Goal: Task Accomplishment & Management: Manage account settings

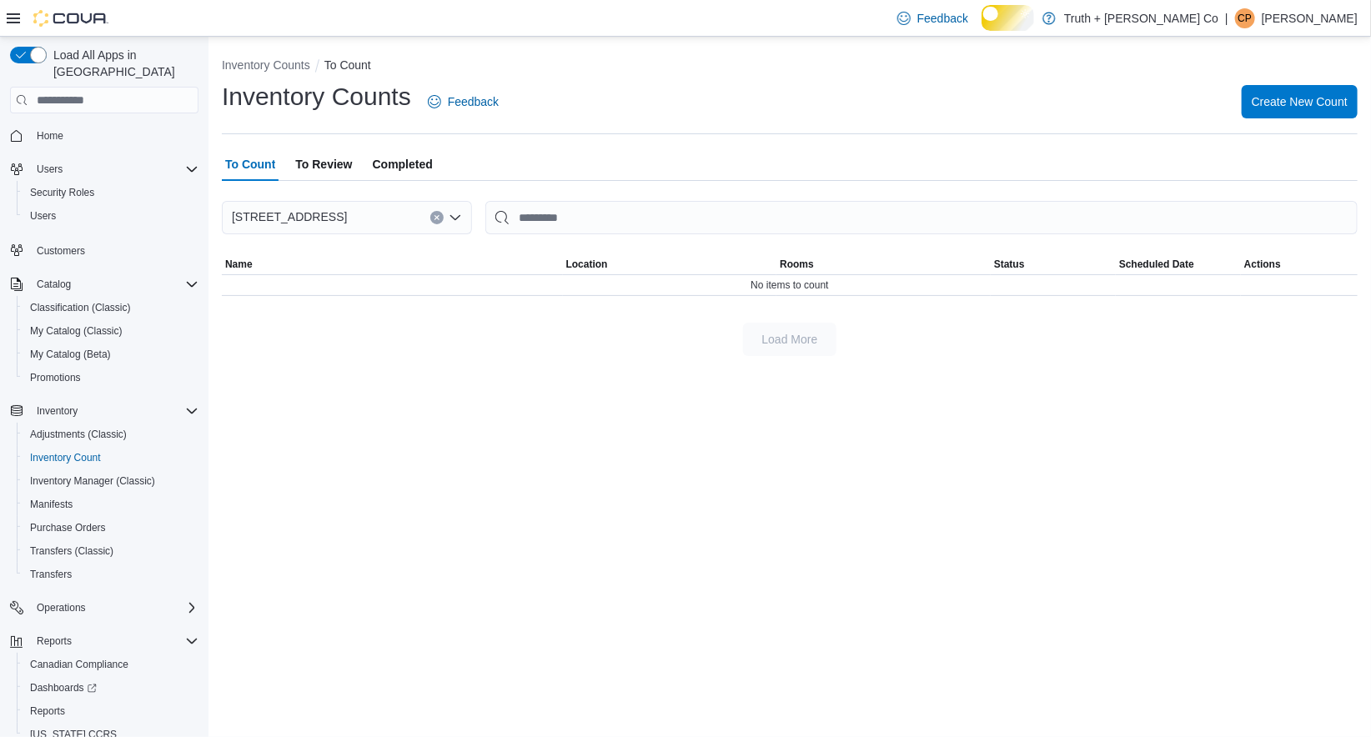
scroll to position [77, 0]
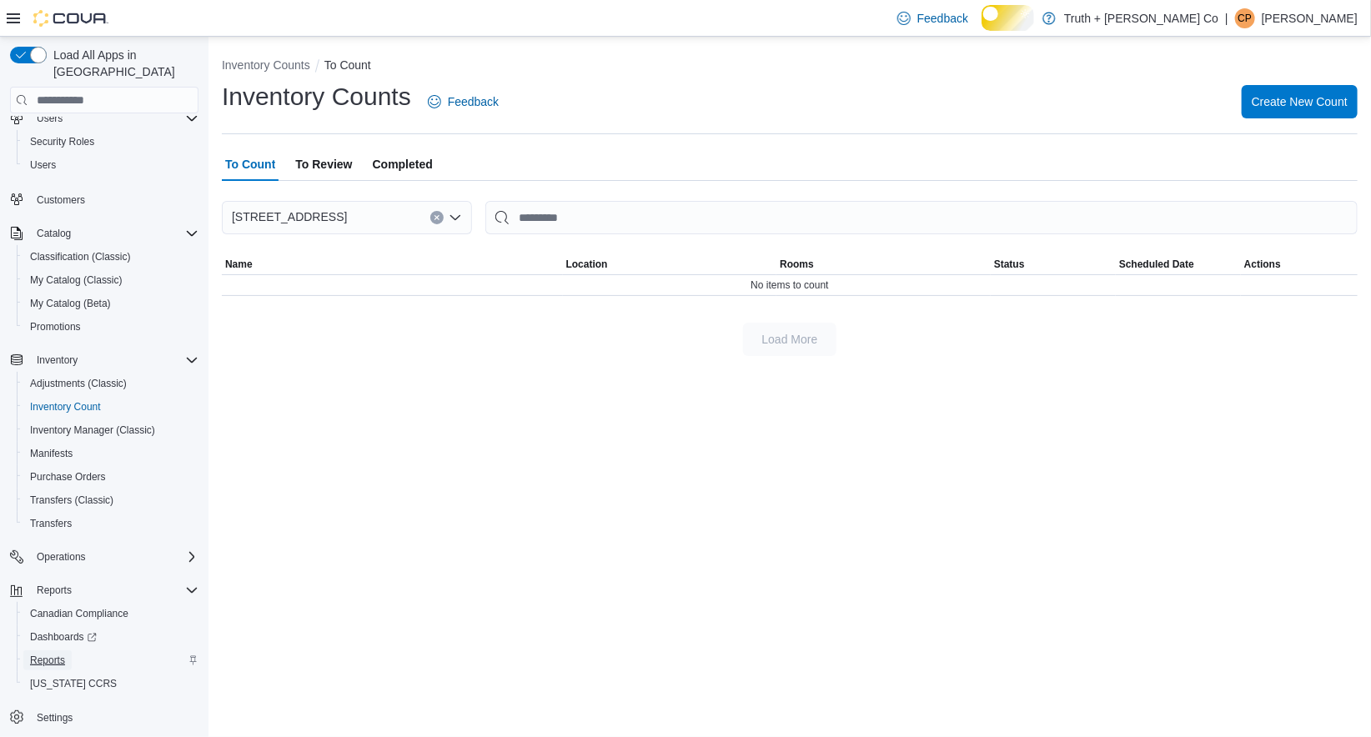
click at [65, 654] on span "Reports" at bounding box center [47, 660] width 35 height 13
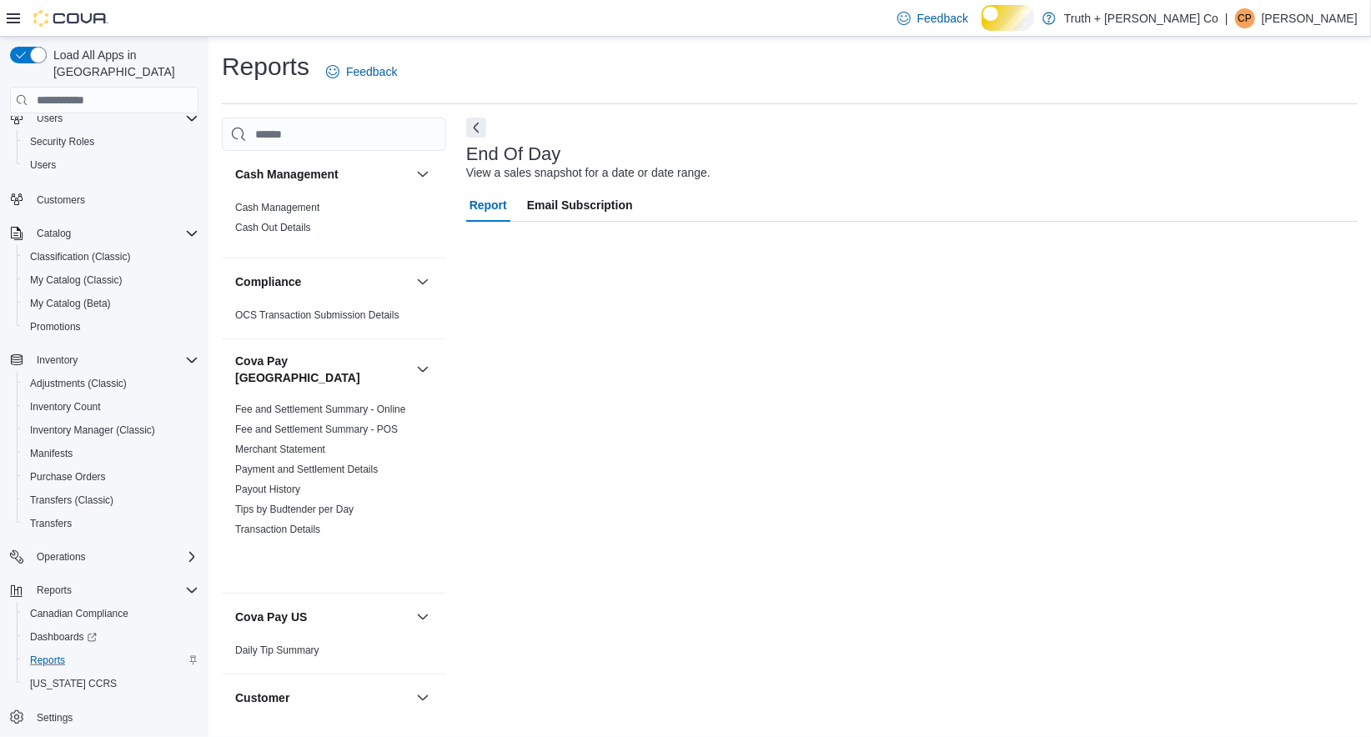
scroll to position [71, 0]
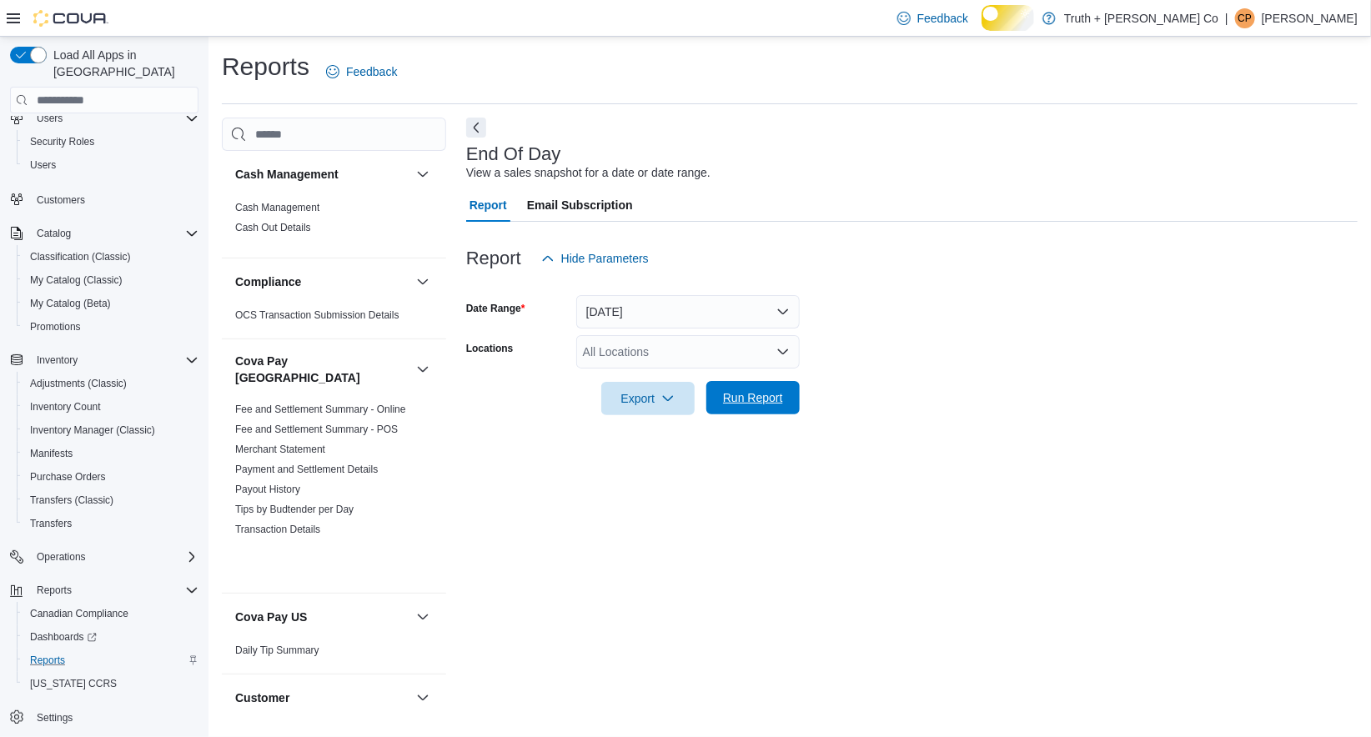
click at [755, 415] on span "Run Report" at bounding box center [753, 397] width 73 height 33
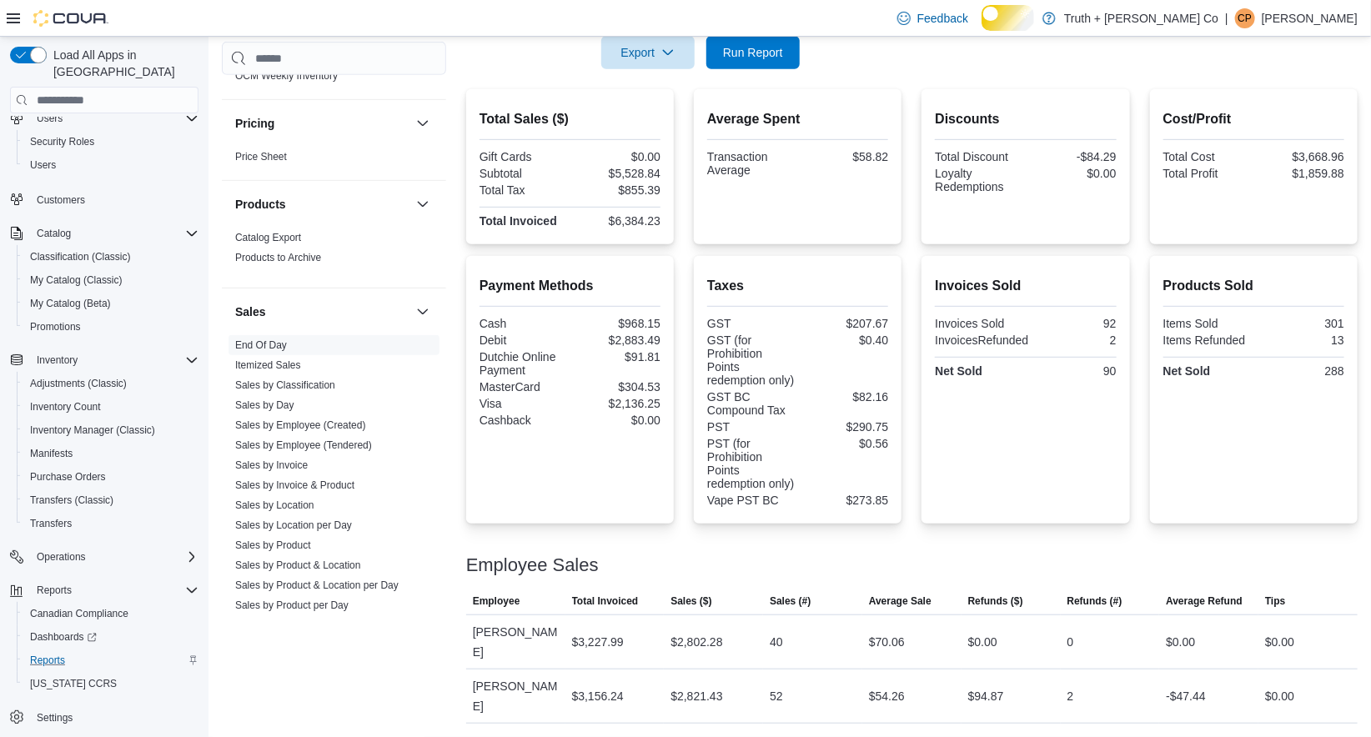
scroll to position [1780, 0]
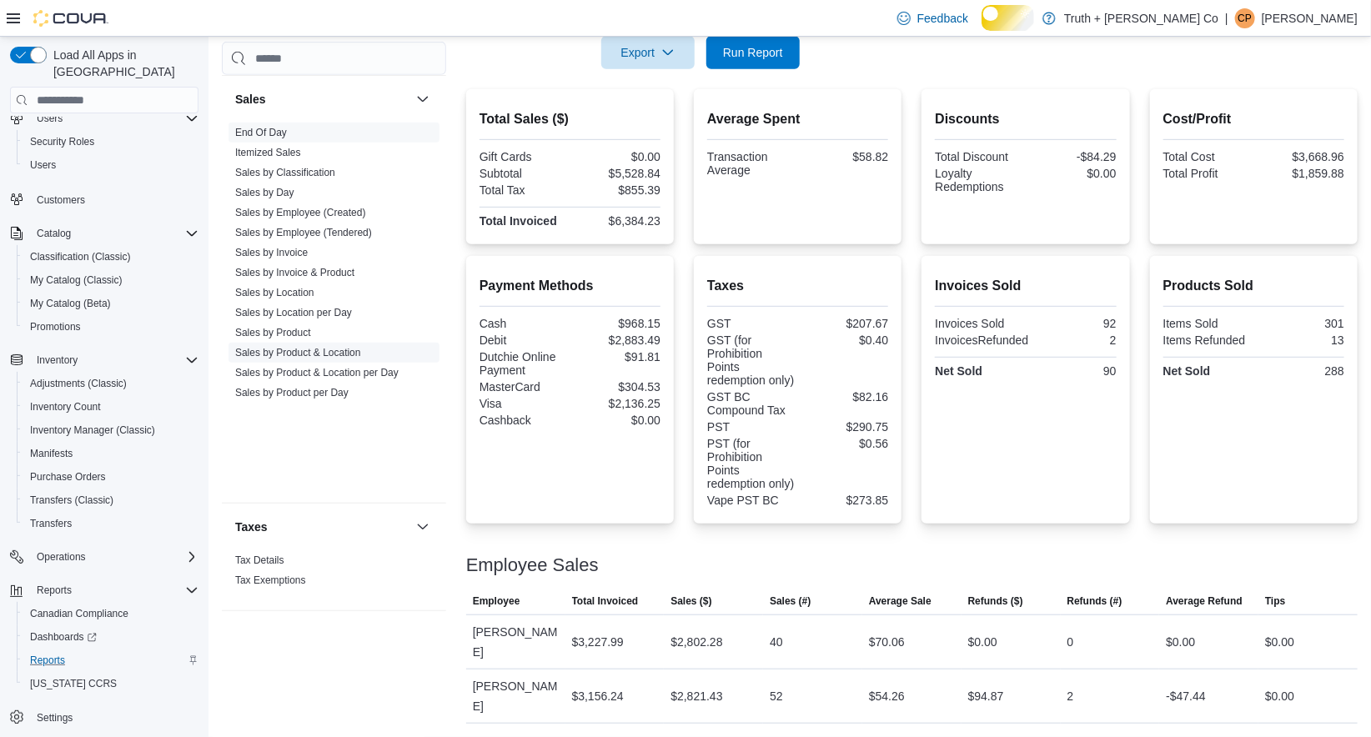
click at [347, 359] on link "Sales by Product & Location" at bounding box center [298, 353] width 126 height 12
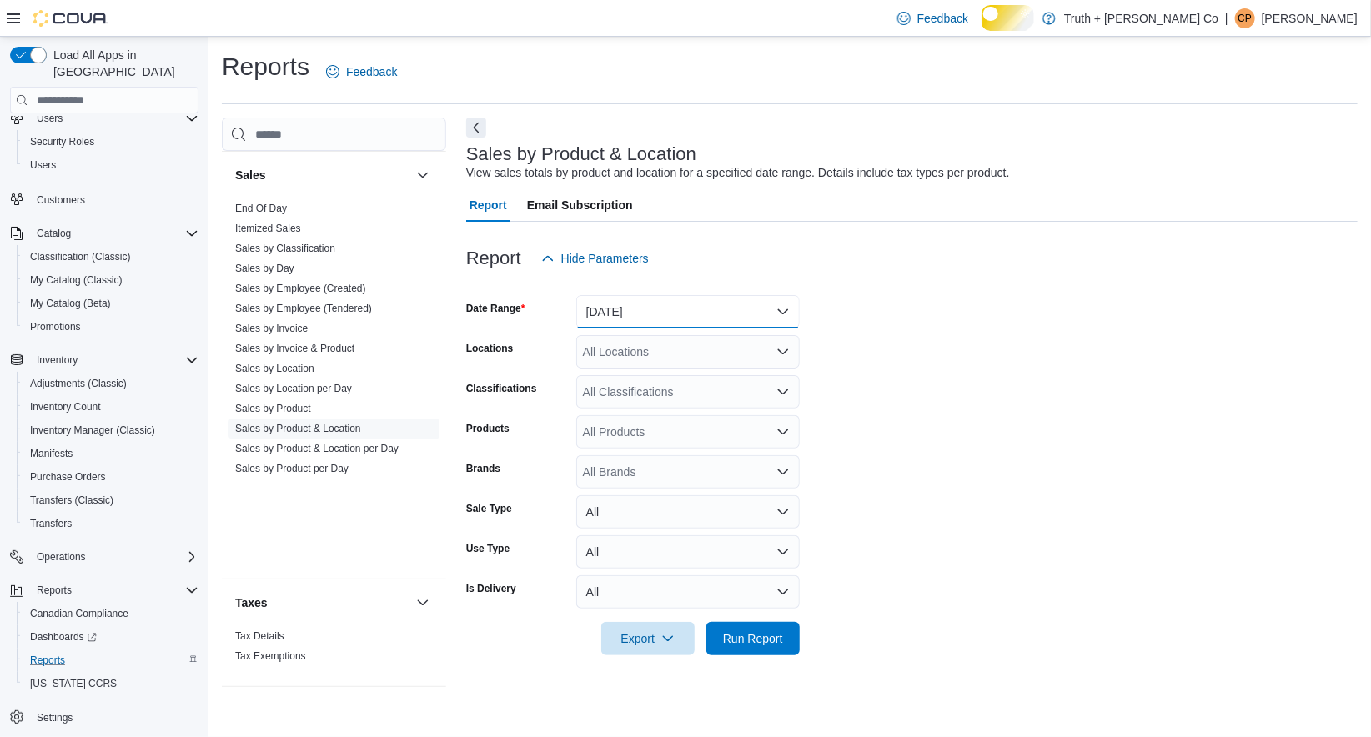
click at [629, 329] on button "[DATE]" at bounding box center [688, 311] width 224 height 33
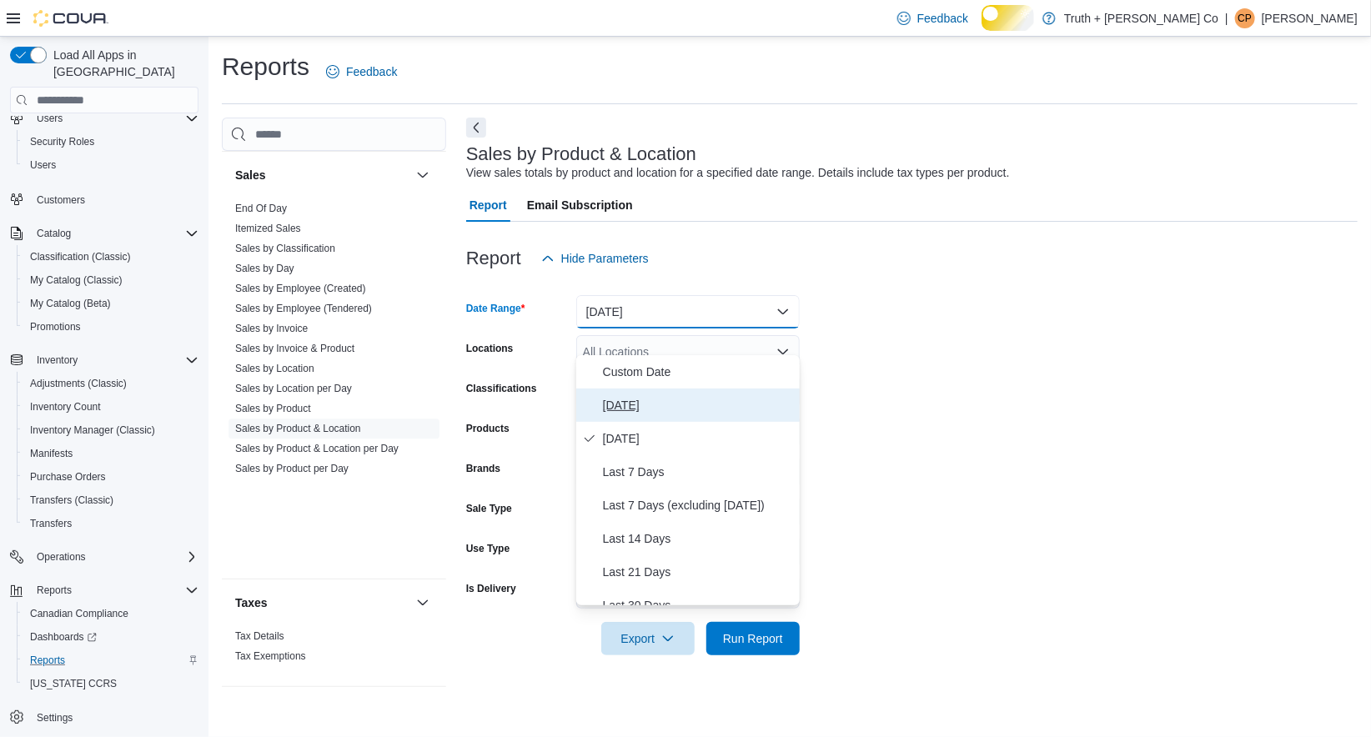
click at [618, 415] on span "[DATE]" at bounding box center [698, 405] width 190 height 20
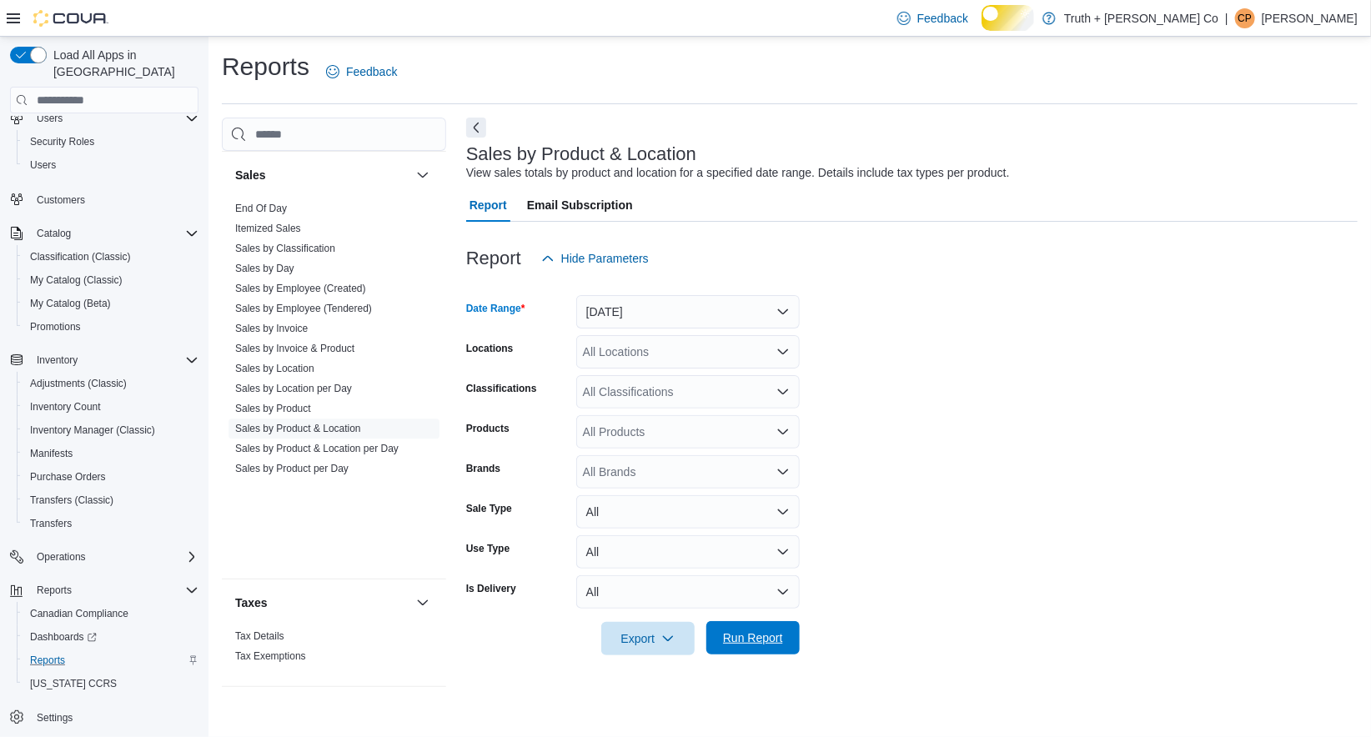
click at [741, 646] on span "Run Report" at bounding box center [753, 638] width 60 height 17
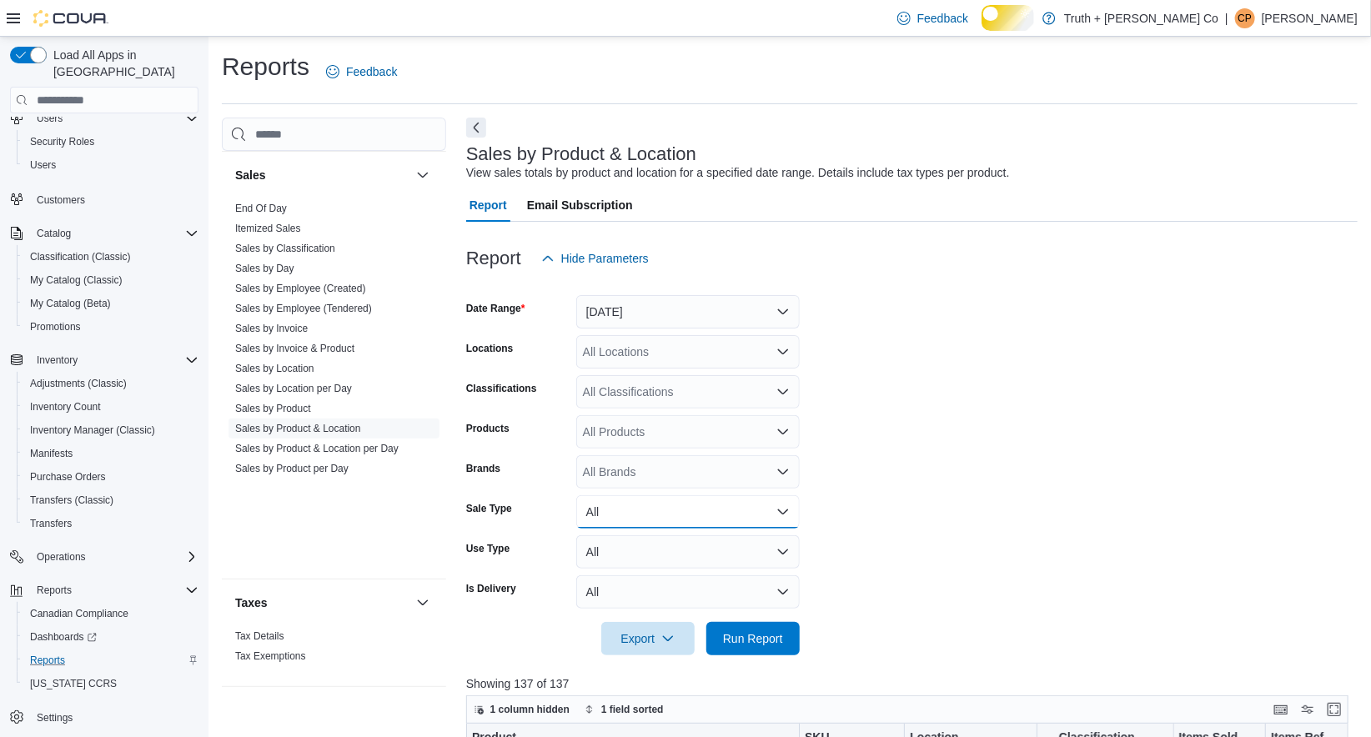
click at [775, 529] on button "All" at bounding box center [688, 511] width 224 height 33
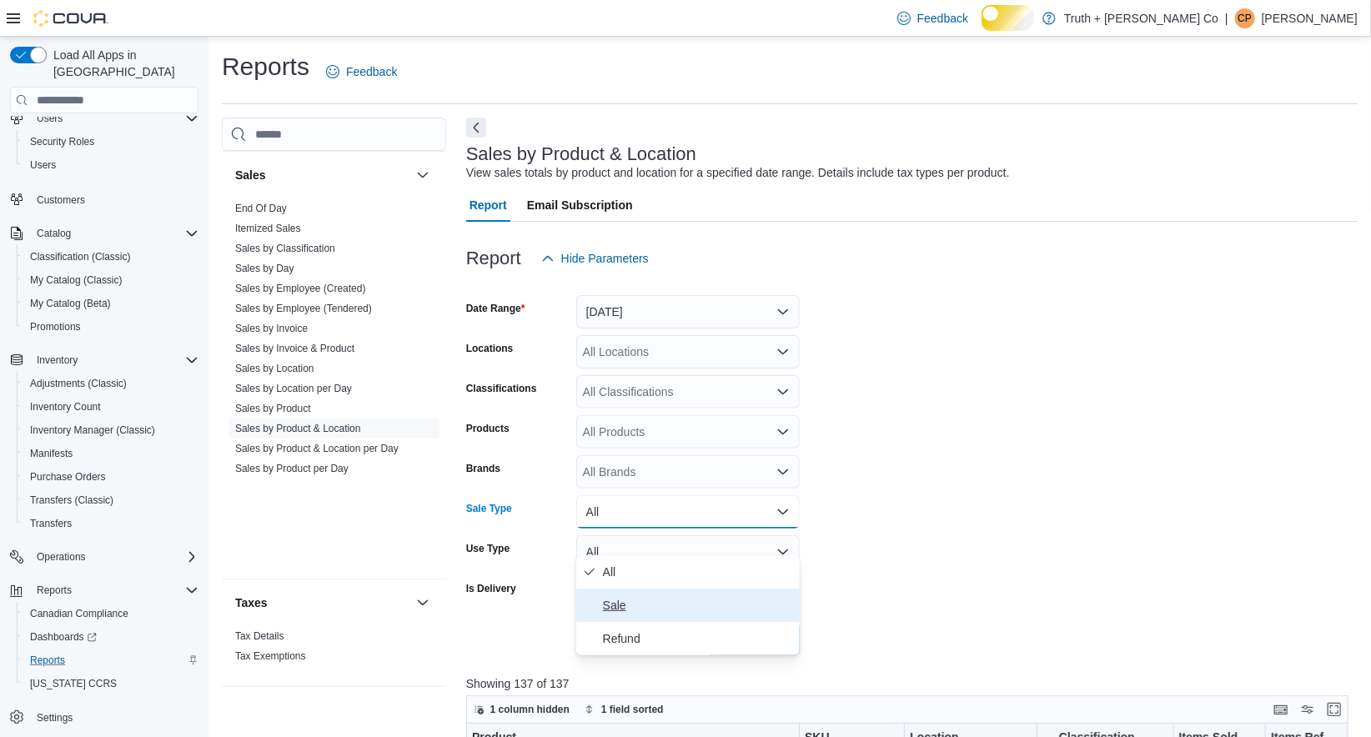
click at [621, 616] on span "Sale" at bounding box center [698, 606] width 190 height 20
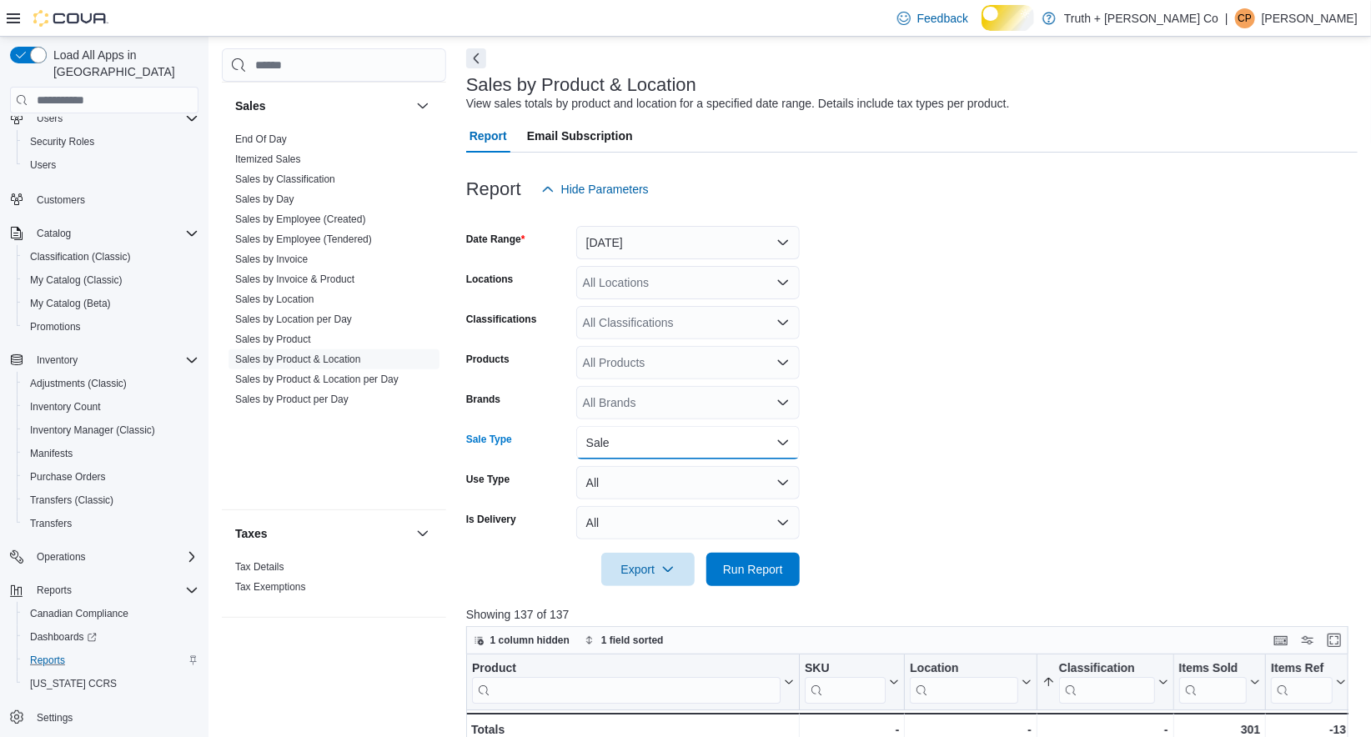
scroll to position [89, 0]
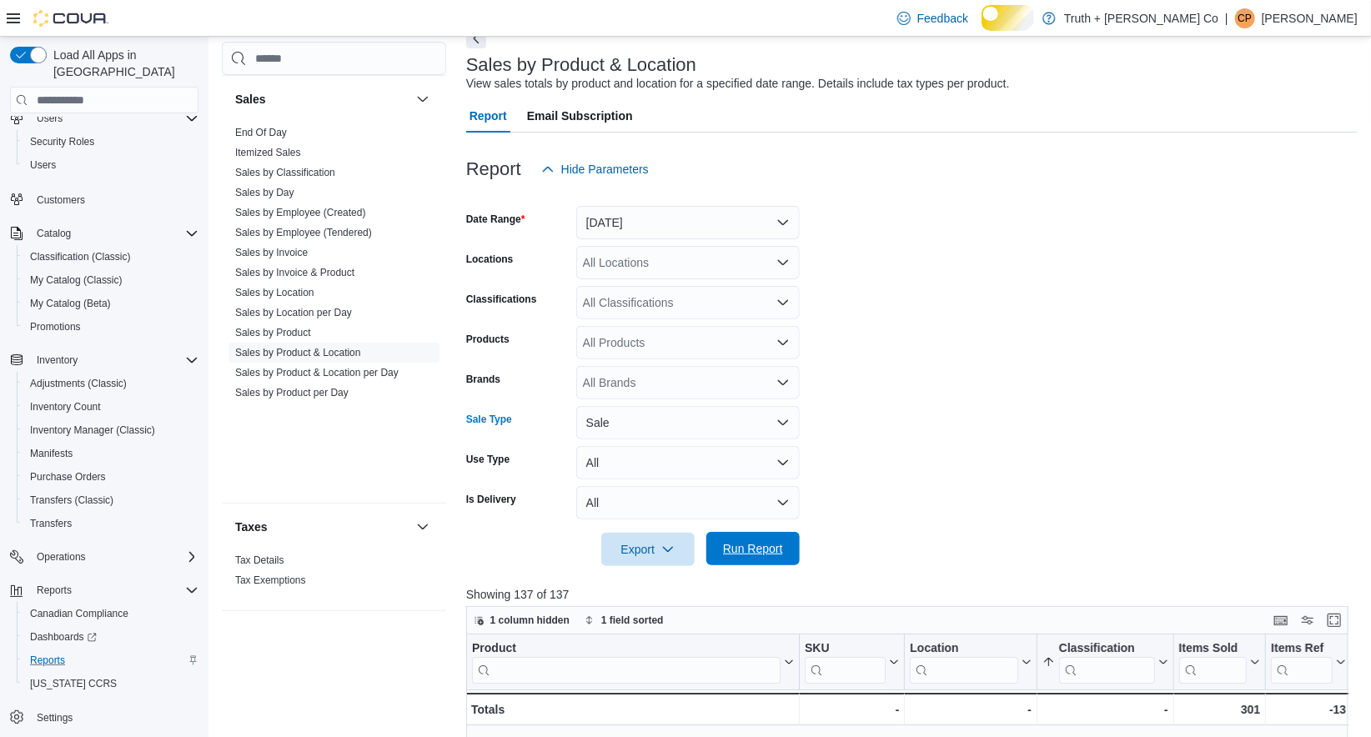
click at [774, 557] on span "Run Report" at bounding box center [753, 549] width 60 height 17
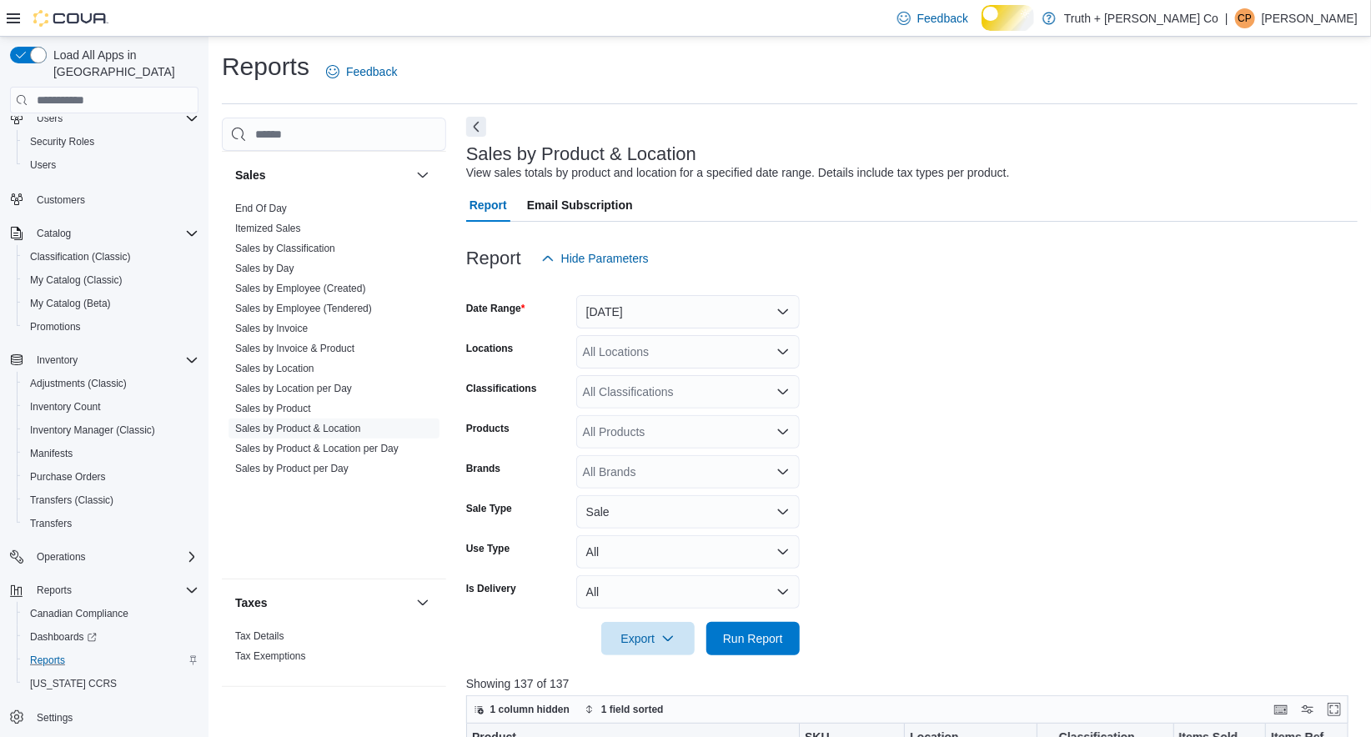
click at [470, 136] on button "Next" at bounding box center [476, 127] width 20 height 20
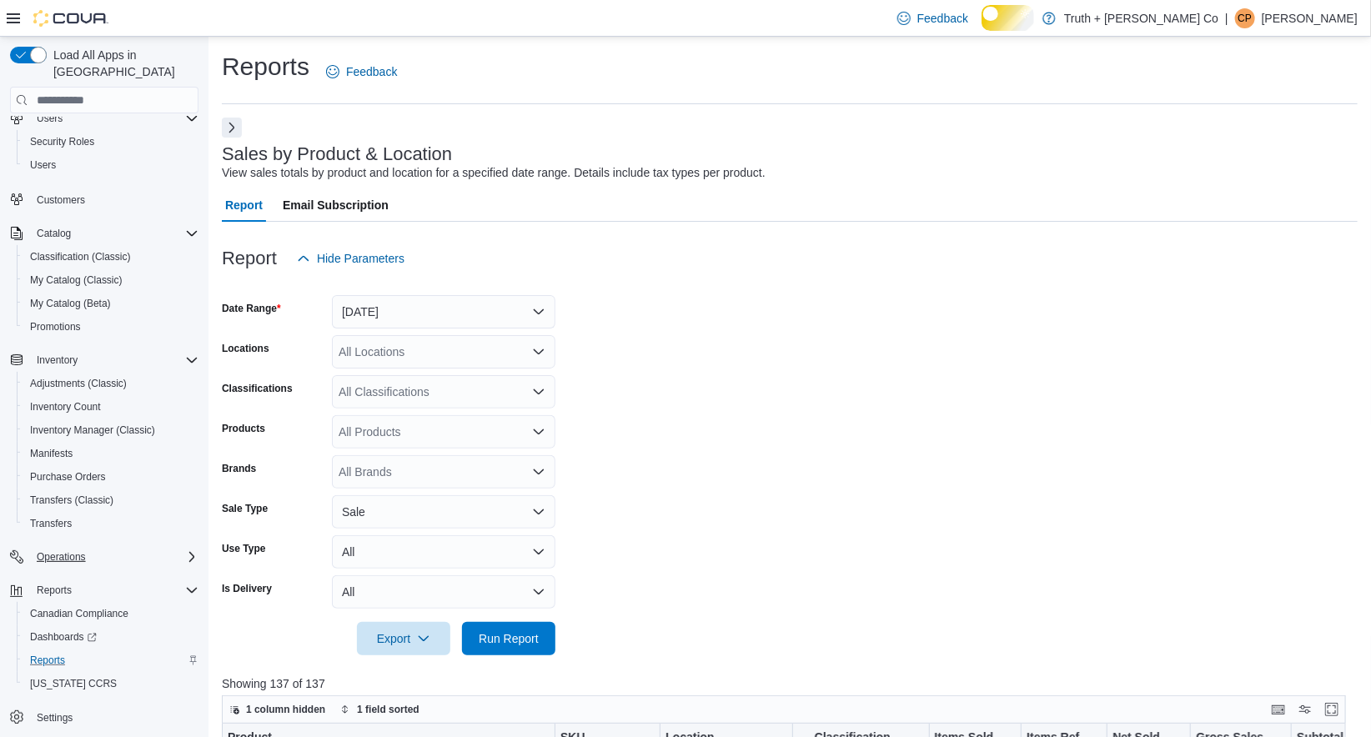
scroll to position [77, 0]
click at [225, 137] on button "Next" at bounding box center [232, 127] width 20 height 20
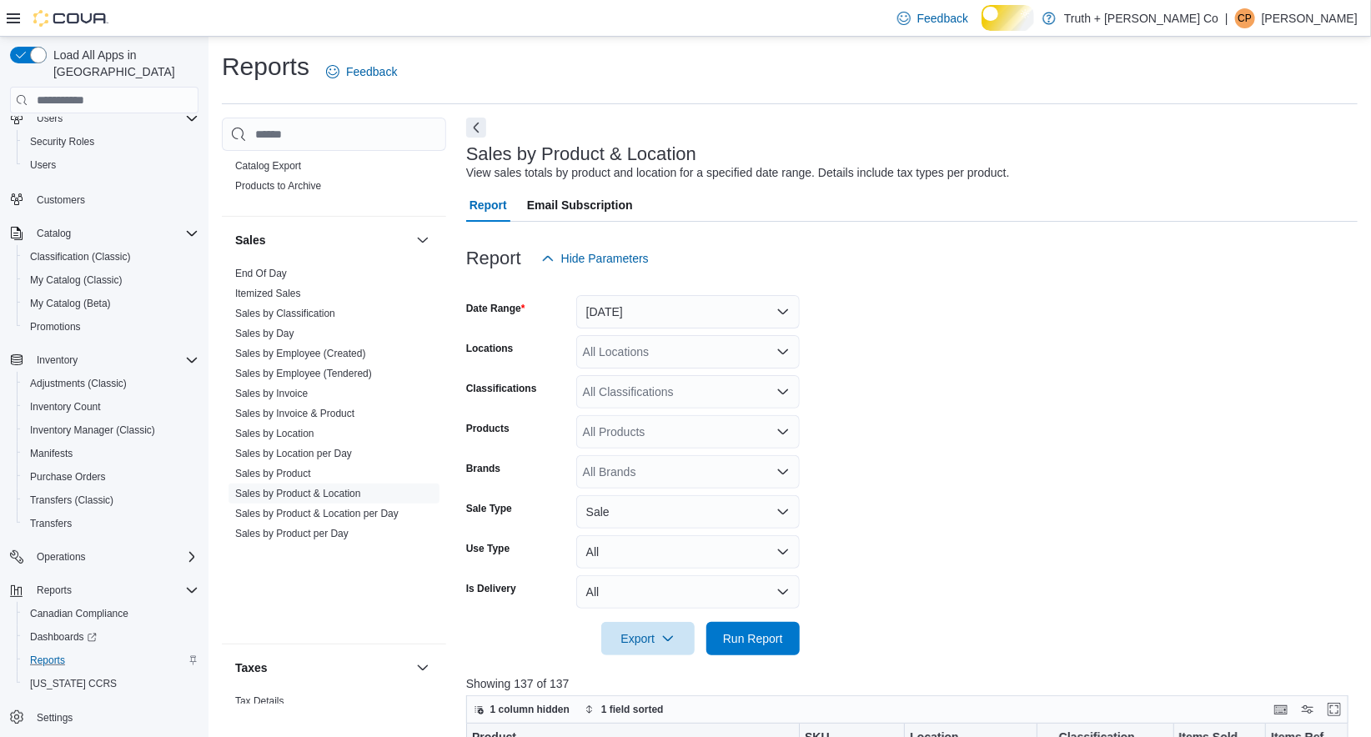
scroll to position [1652, 0]
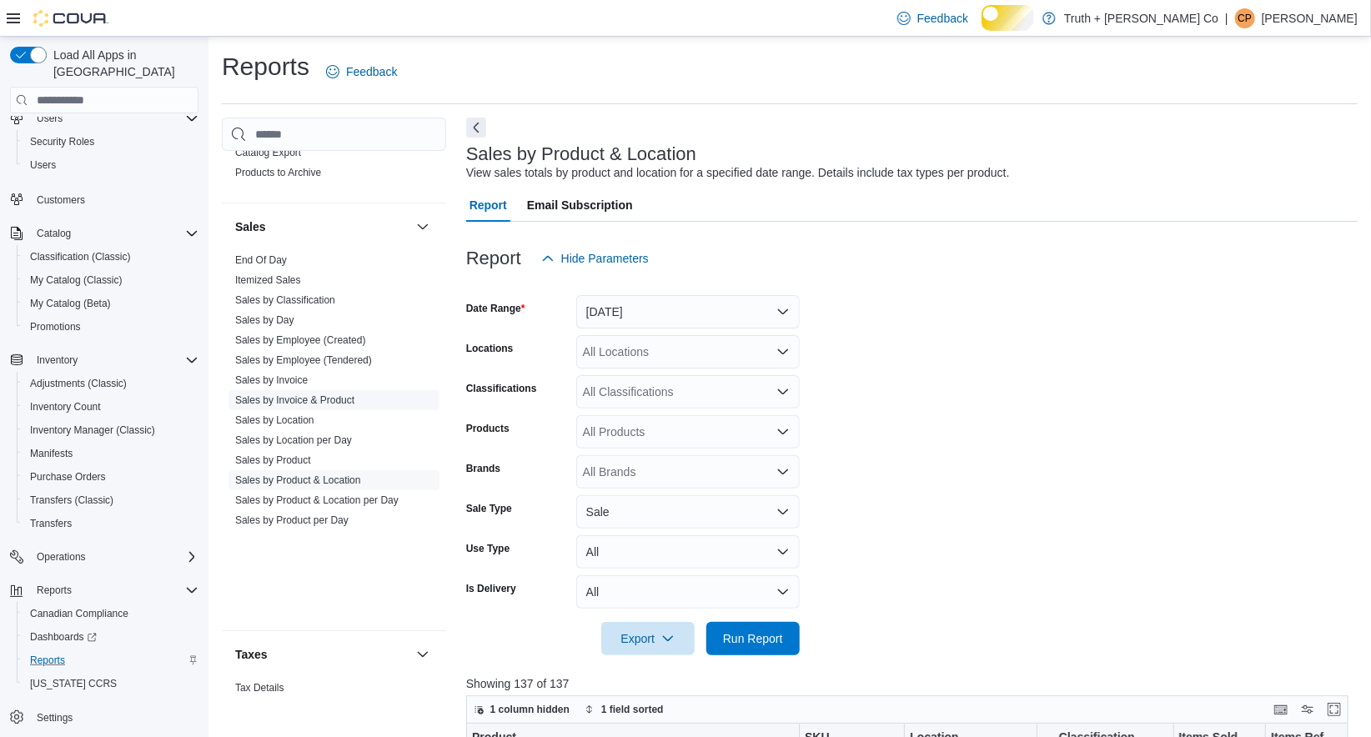
click at [337, 406] on link "Sales by Invoice & Product" at bounding box center [294, 401] width 119 height 12
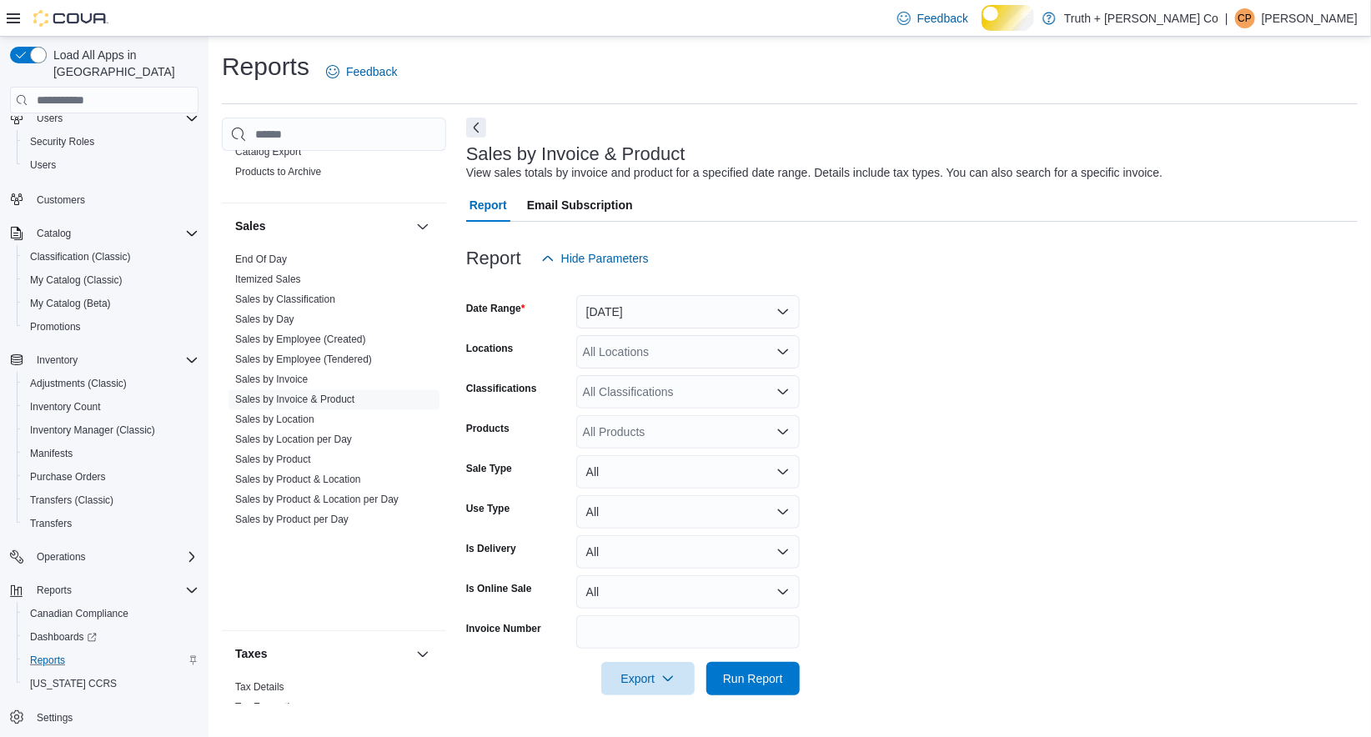
scroll to position [26, 0]
click at [474, 117] on button "Next" at bounding box center [476, 127] width 20 height 20
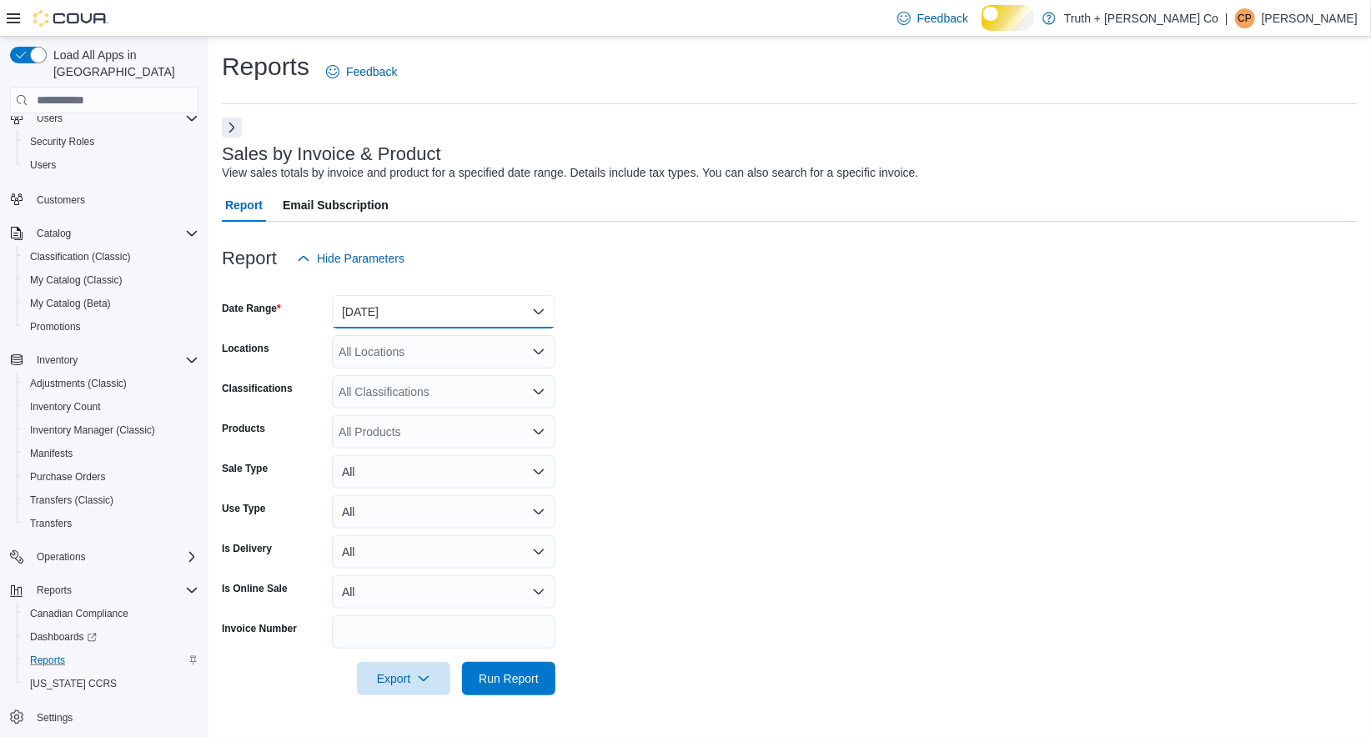
click at [492, 304] on button "Yesterday" at bounding box center [444, 311] width 224 height 33
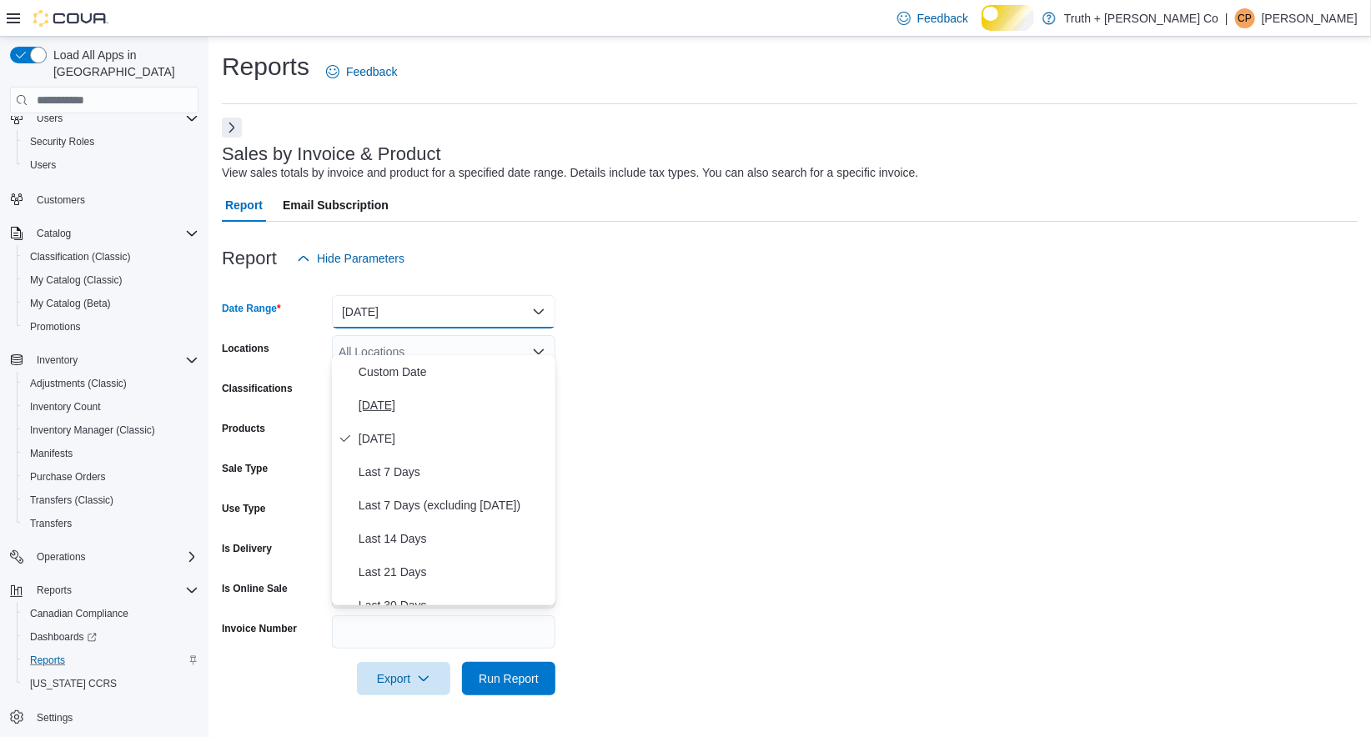
click at [389, 395] on span "[DATE]" at bounding box center [454, 405] width 190 height 20
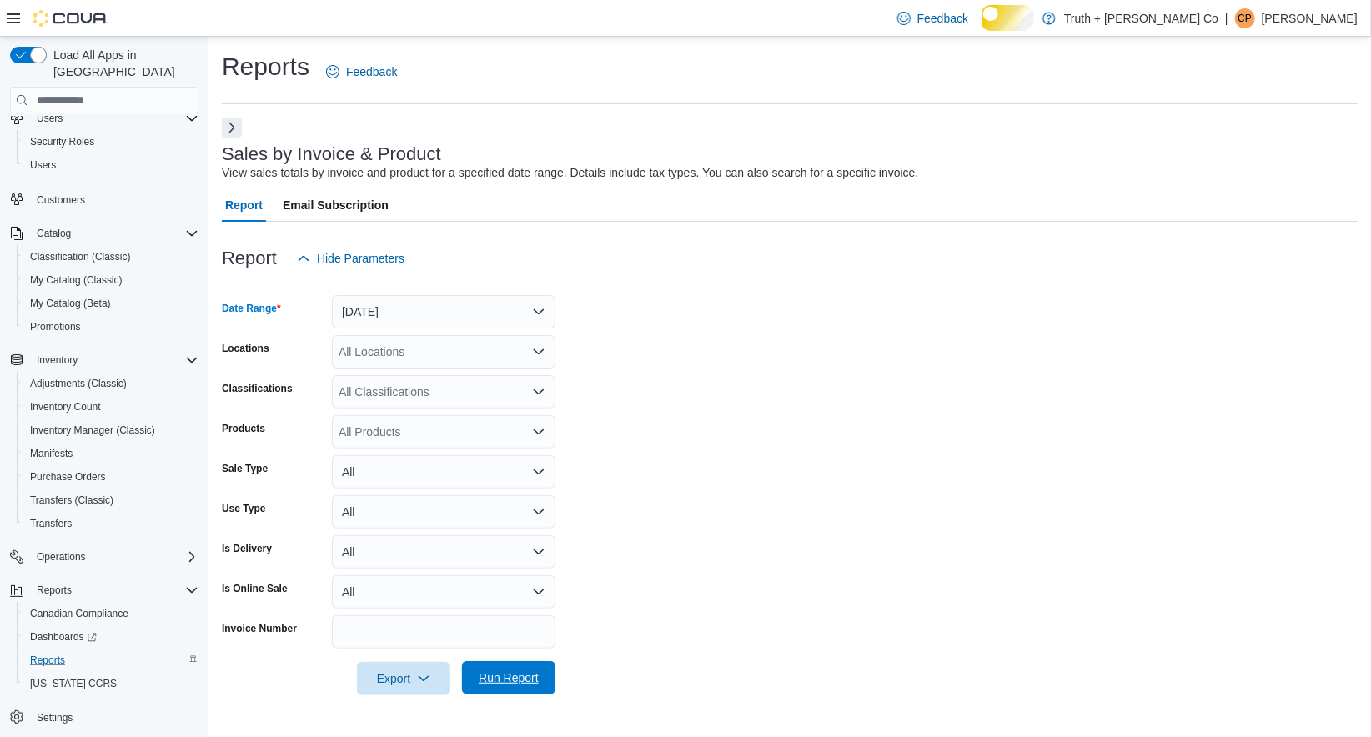
click at [515, 686] on span "Run Report" at bounding box center [509, 678] width 60 height 17
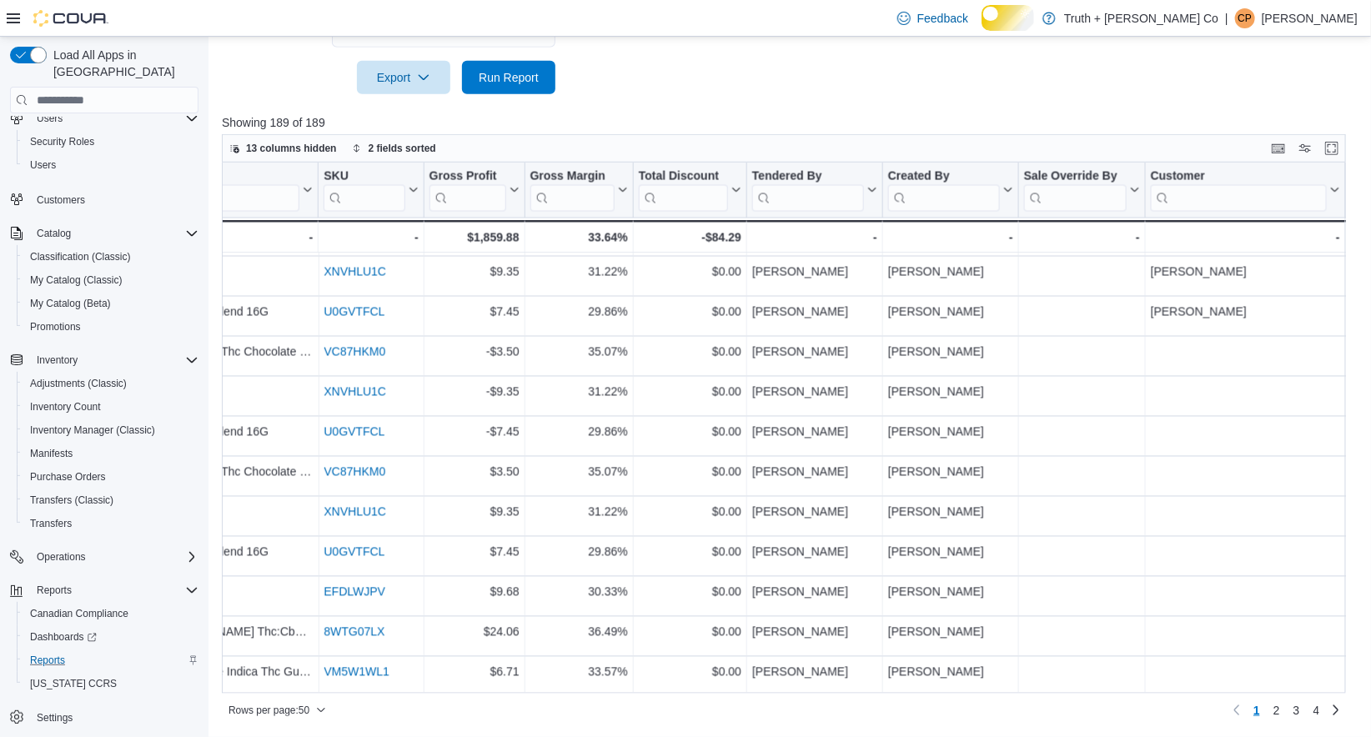
scroll to position [1609, 631]
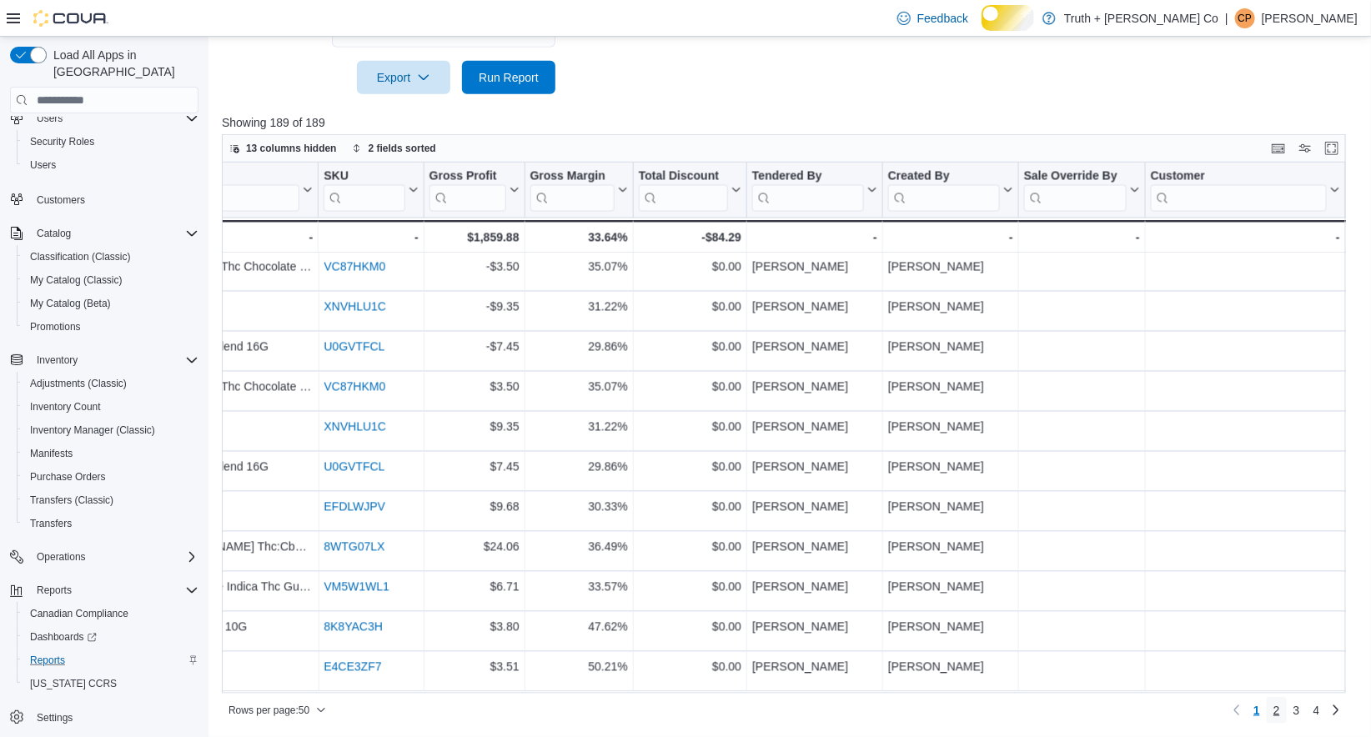
click at [1274, 714] on span "2" at bounding box center [1277, 710] width 7 height 17
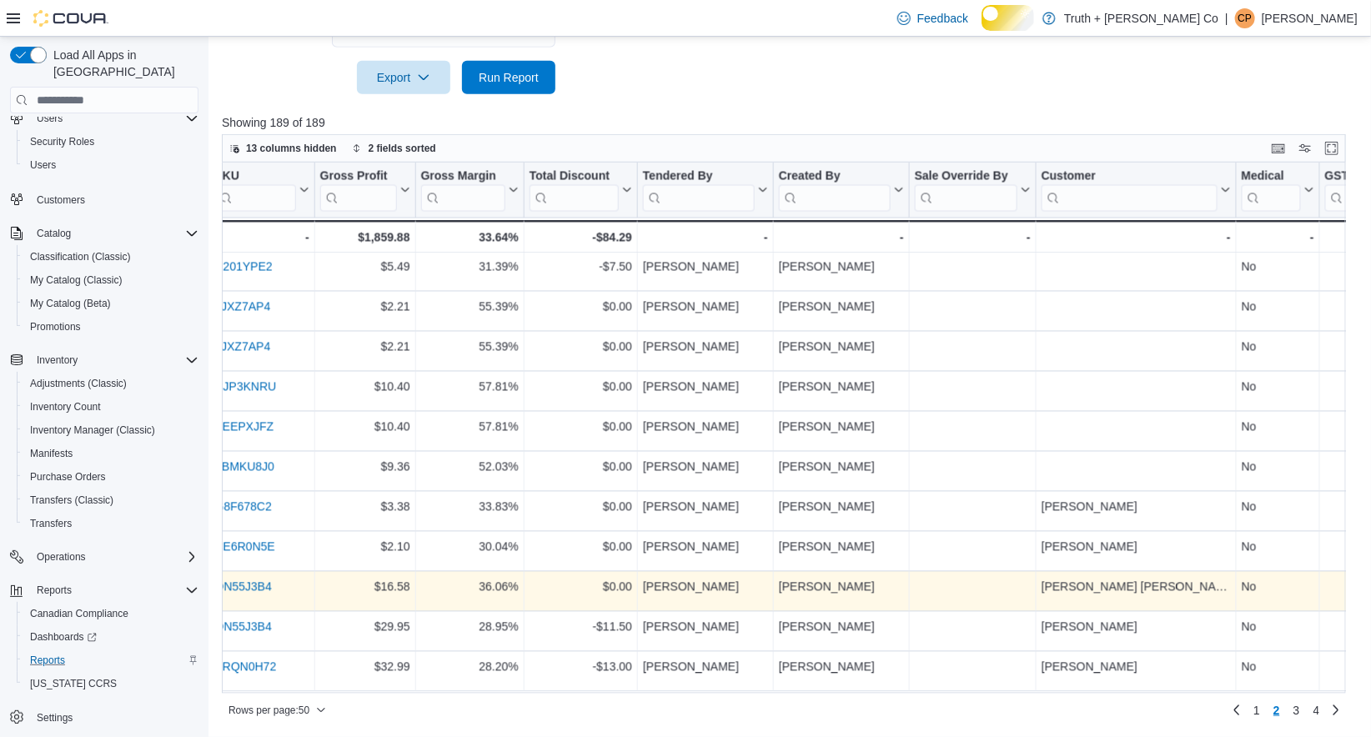
scroll to position [1609, 788]
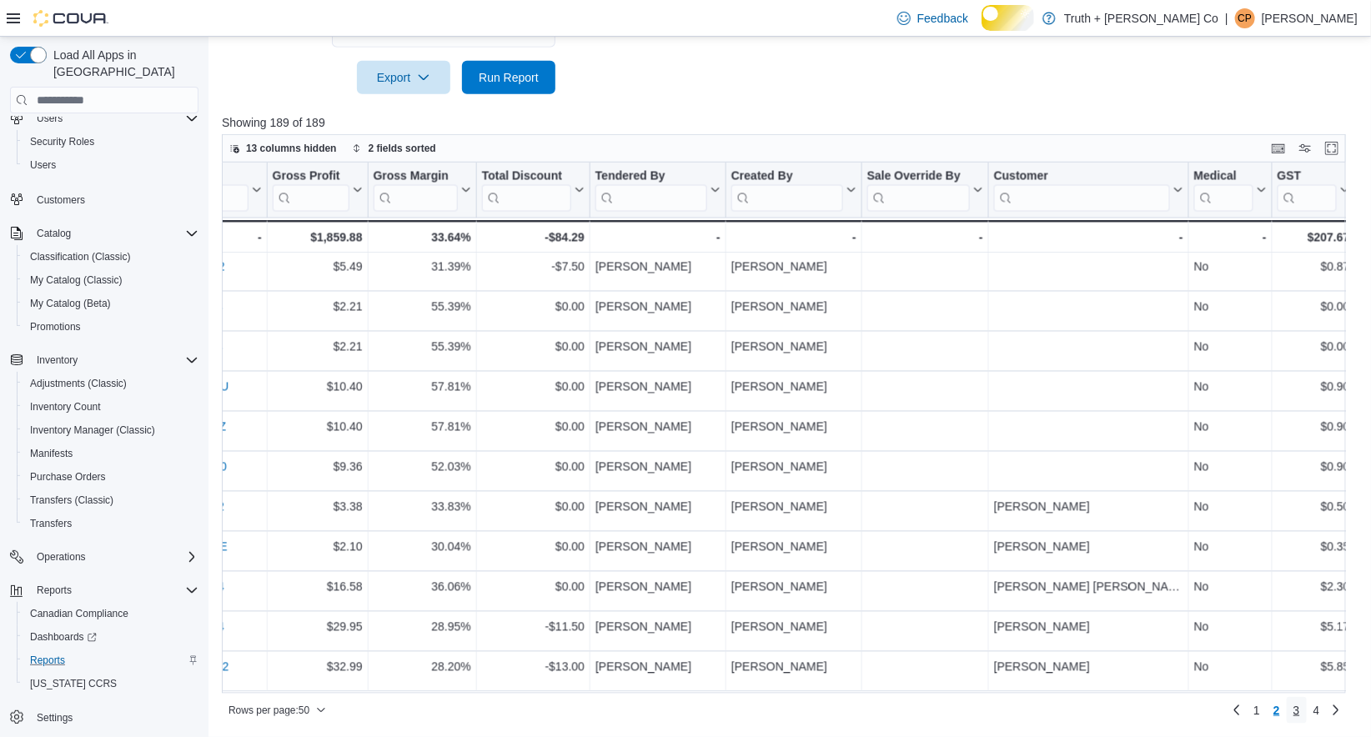
click at [1294, 711] on span "3" at bounding box center [1297, 710] width 7 height 17
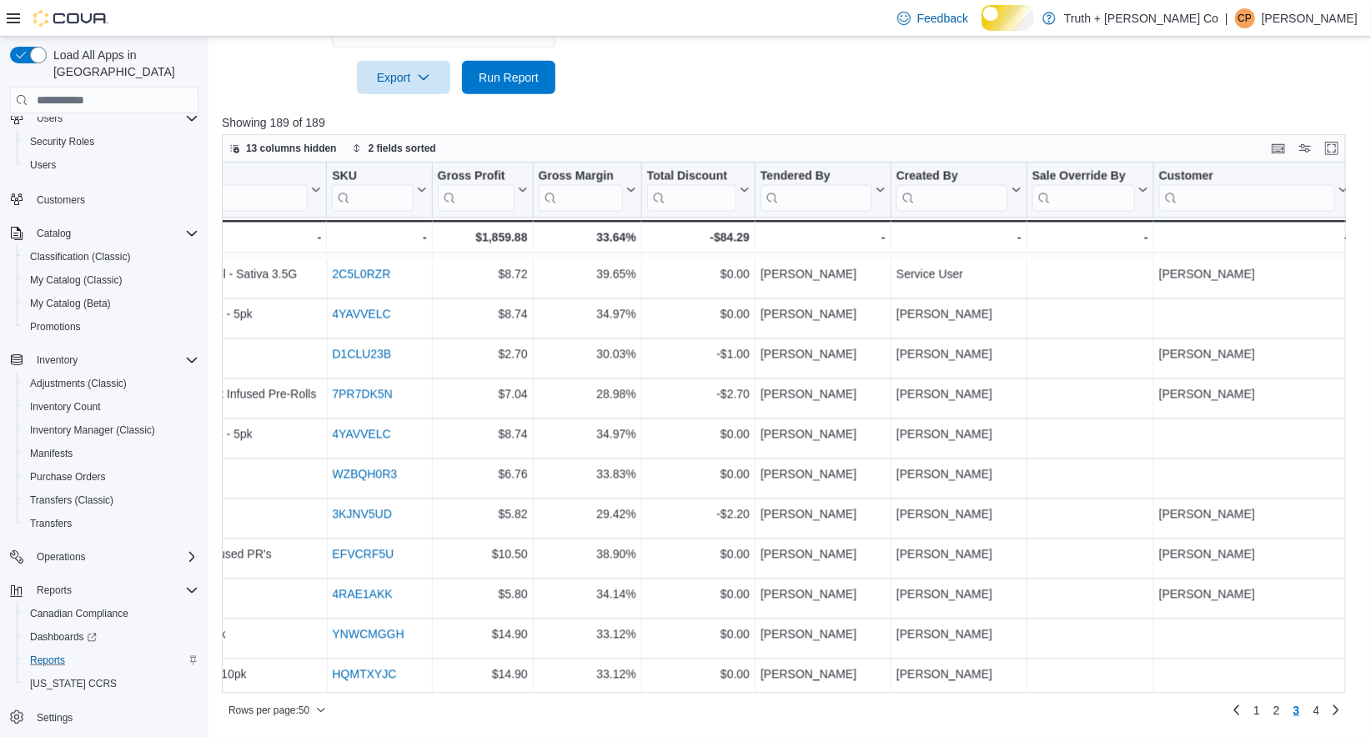
scroll to position [1609, 623]
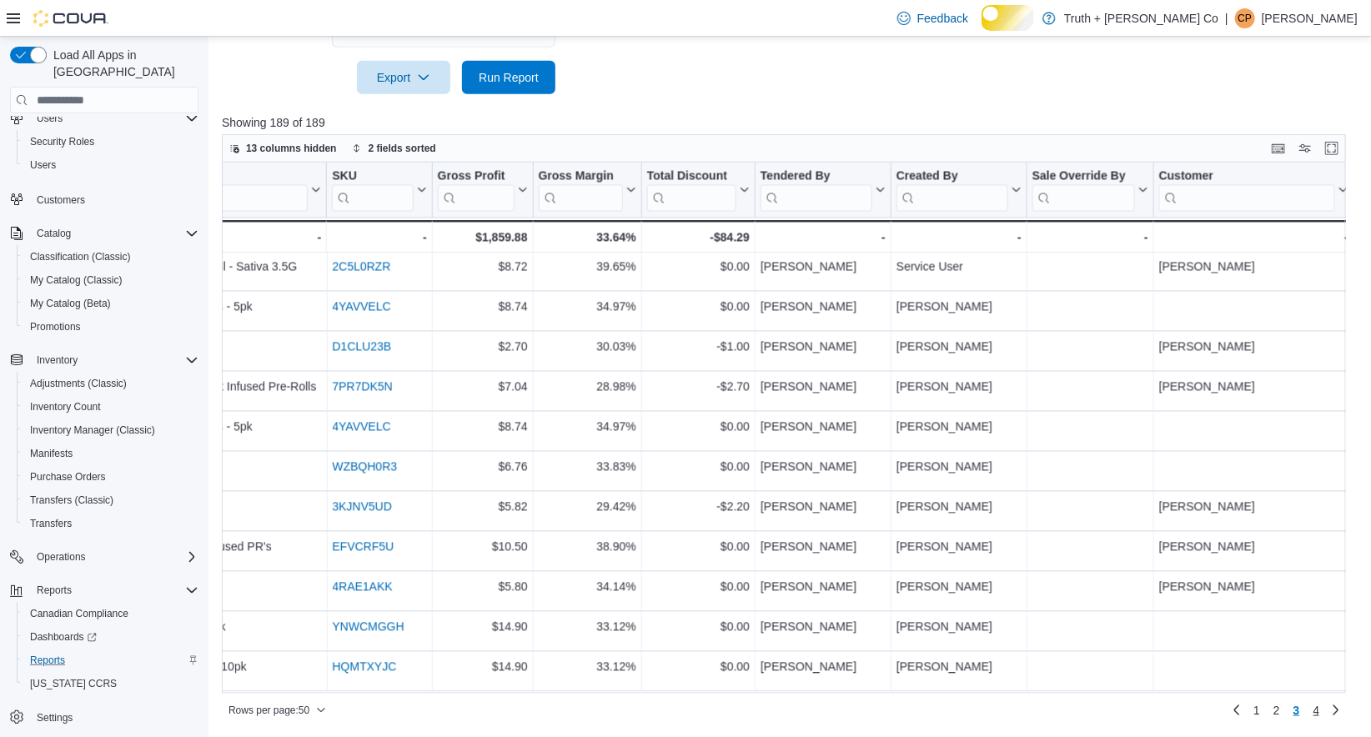
click at [1315, 710] on span "4" at bounding box center [1317, 710] width 7 height 17
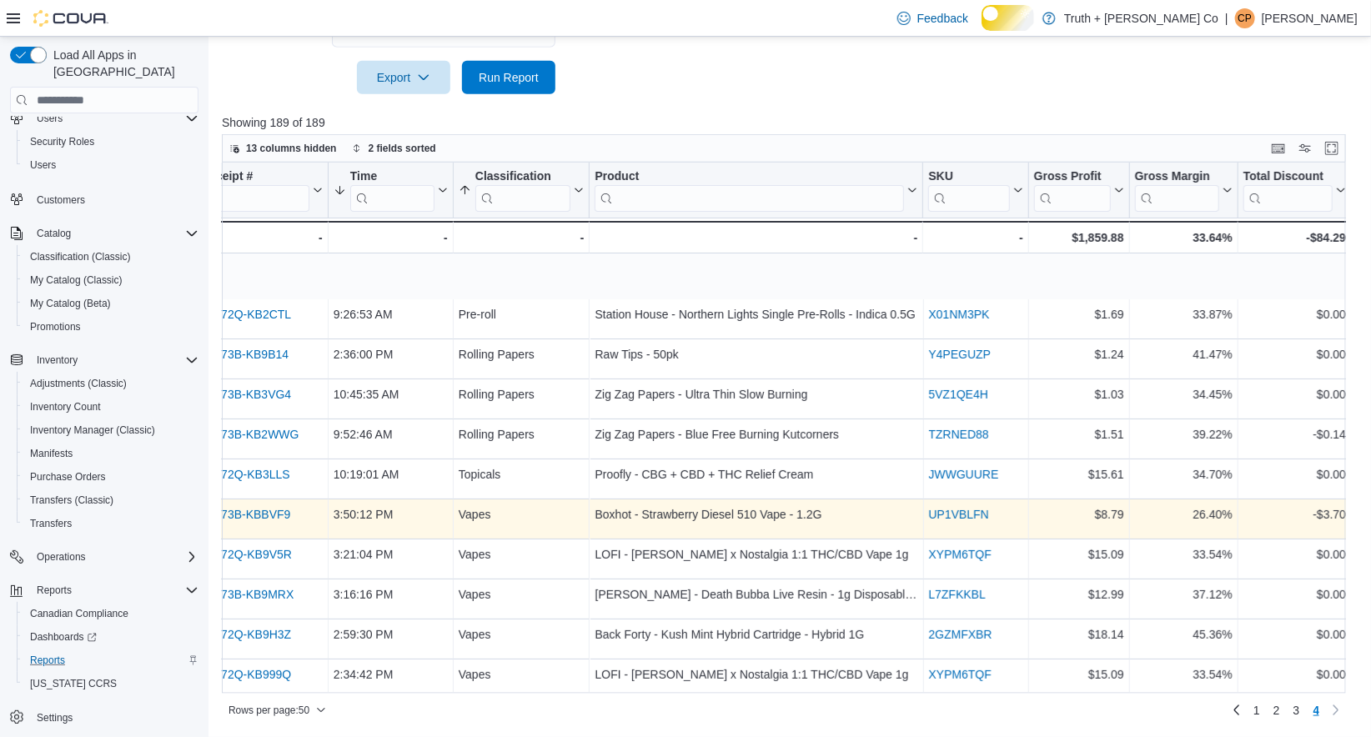
scroll to position [0, 0]
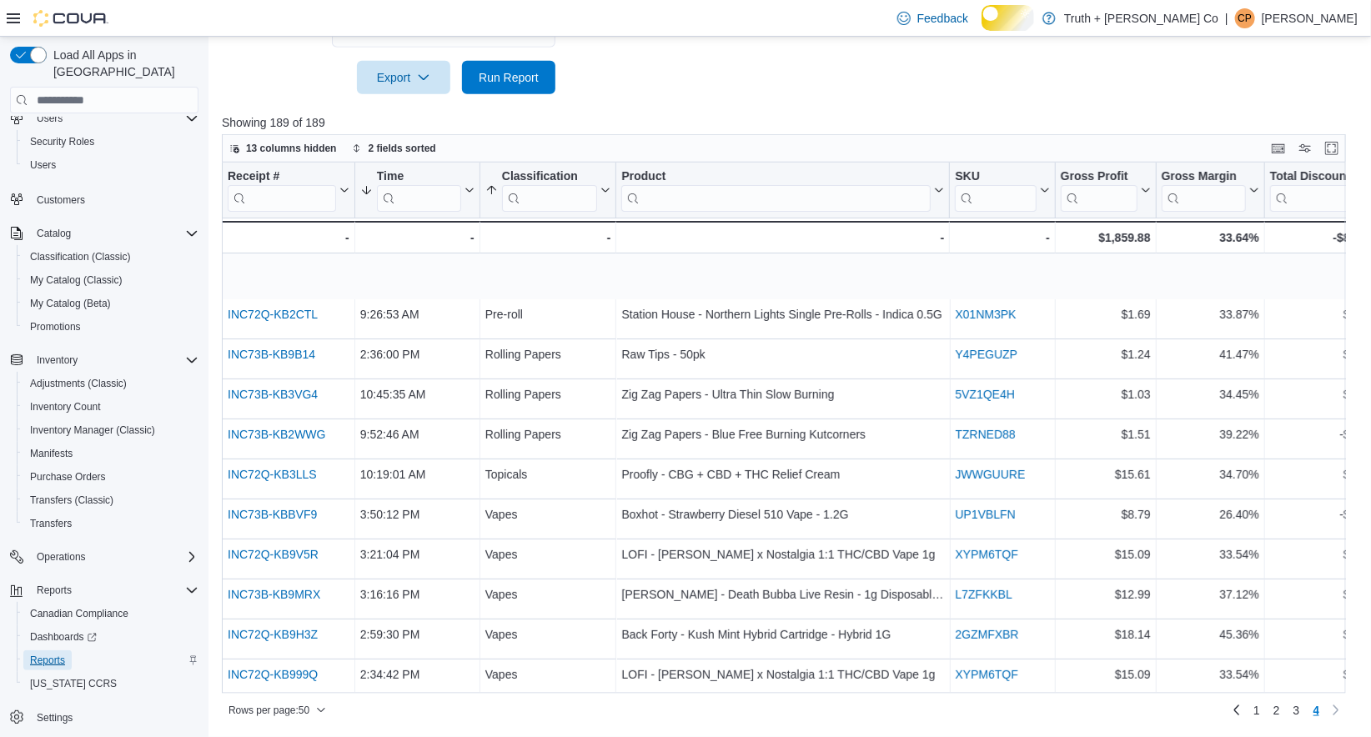
click at [65, 654] on span "Reports" at bounding box center [47, 660] width 35 height 13
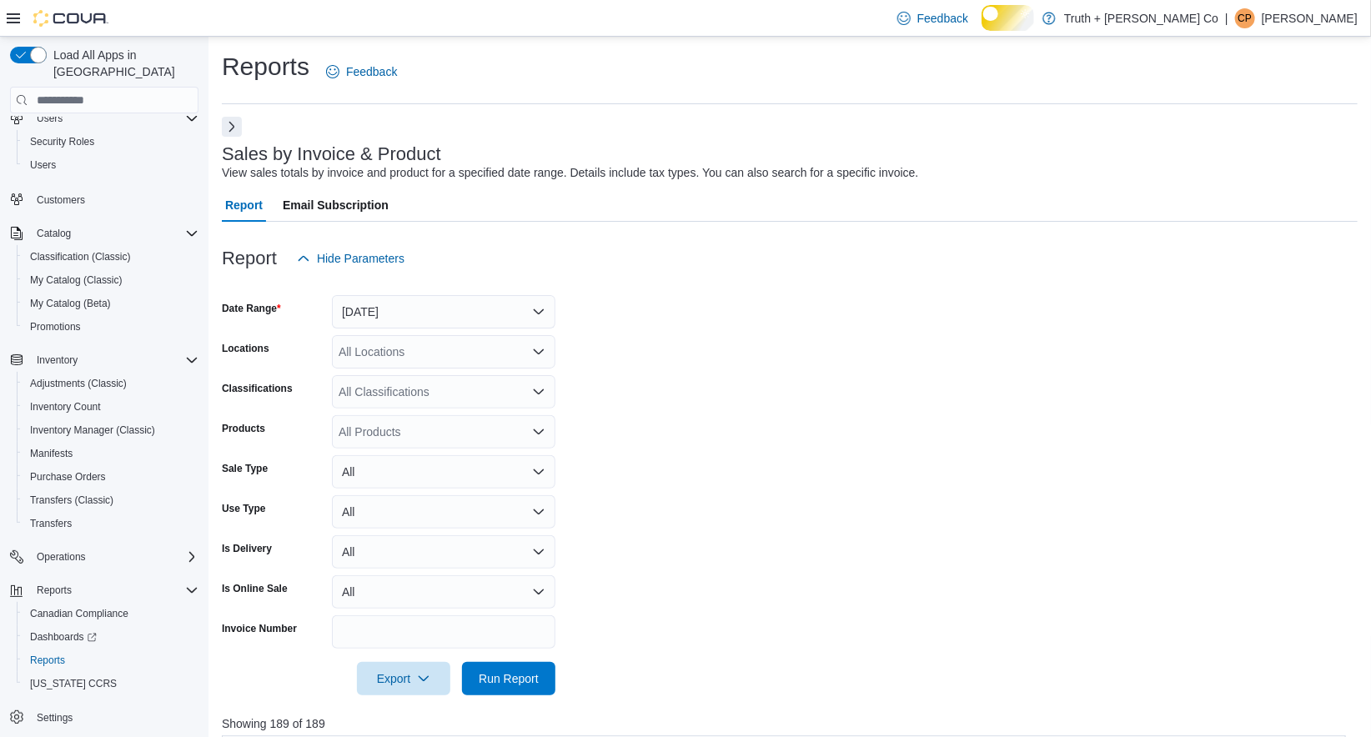
click at [229, 137] on button "Next" at bounding box center [232, 127] width 20 height 20
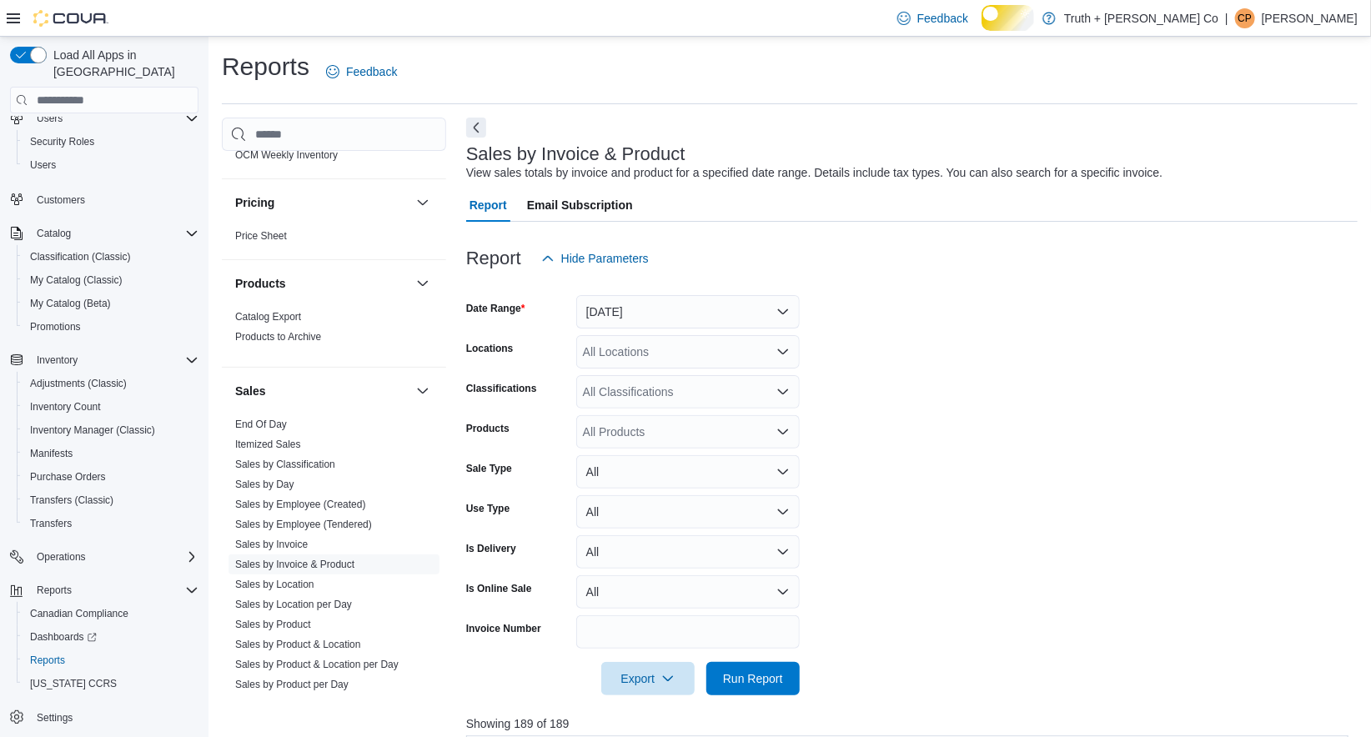
scroll to position [1780, 0]
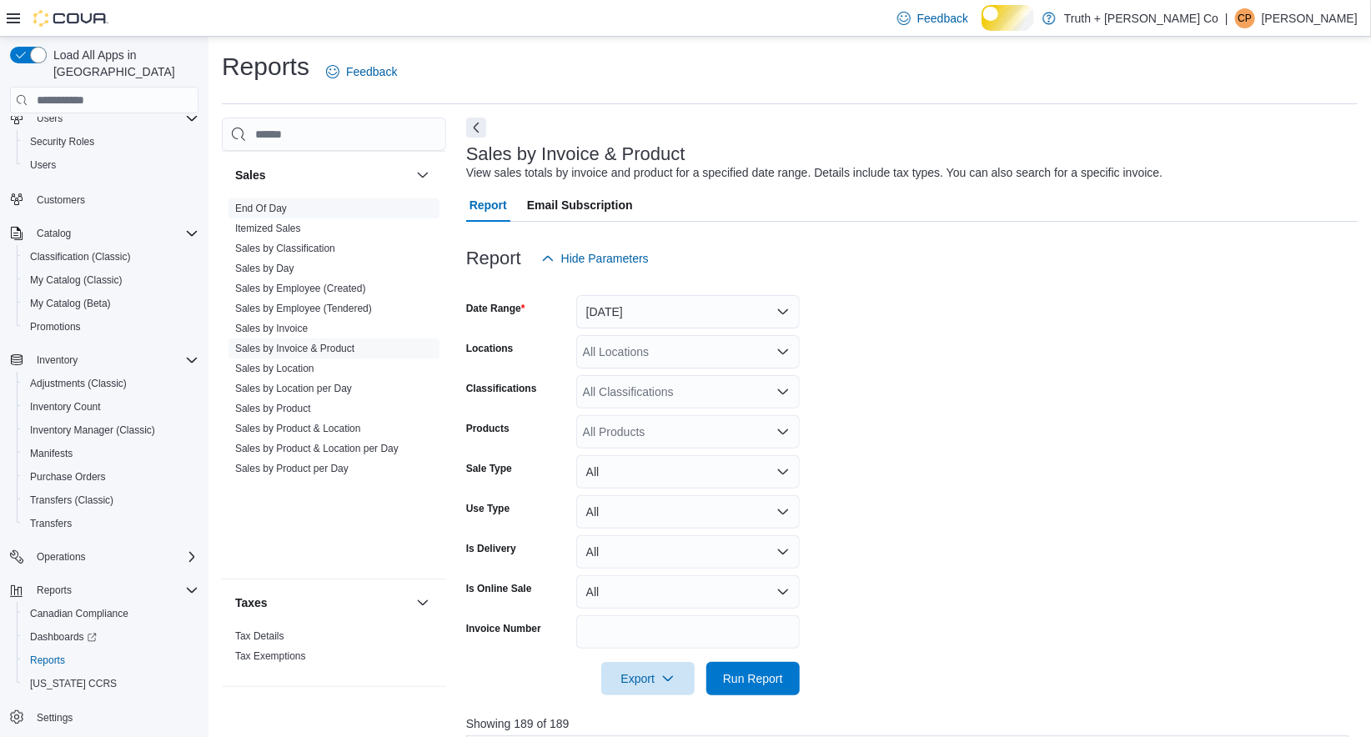
click at [287, 214] on link "End Of Day" at bounding box center [261, 209] width 52 height 12
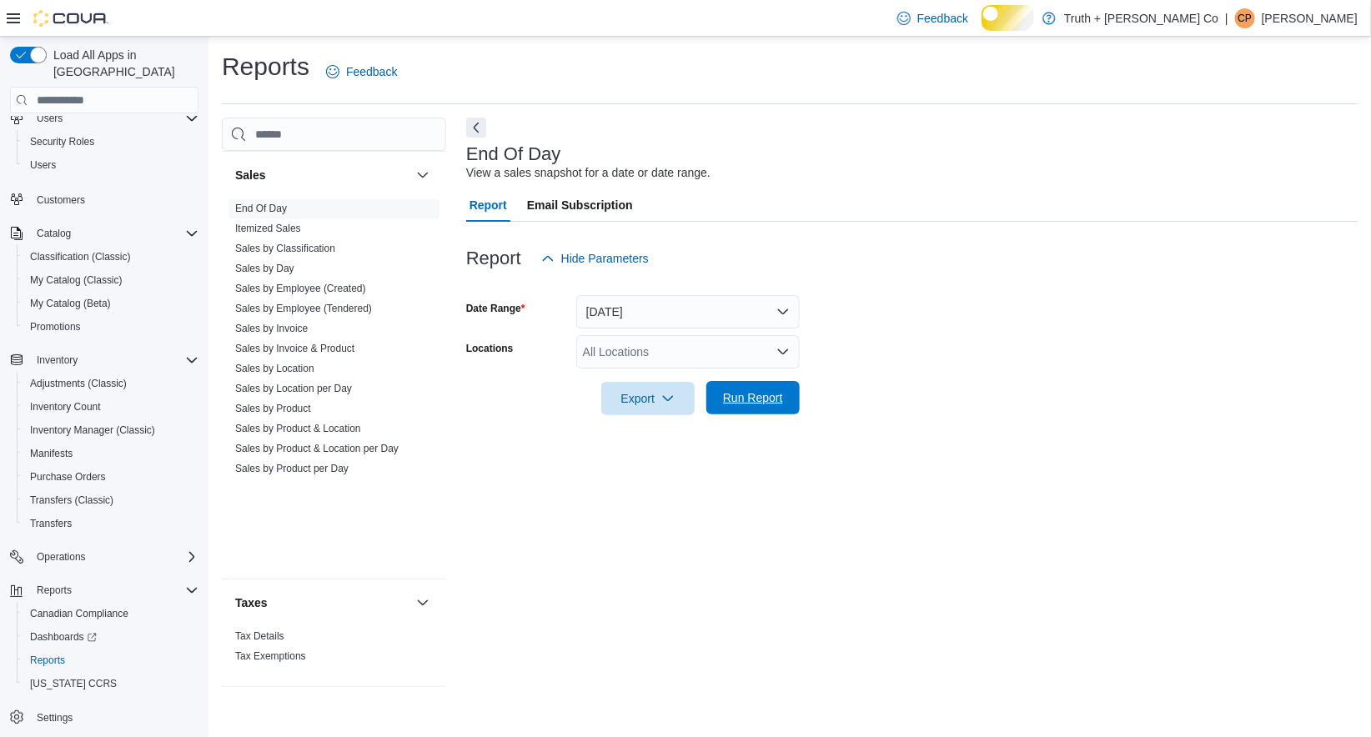
click at [730, 406] on span "Run Report" at bounding box center [753, 398] width 60 height 17
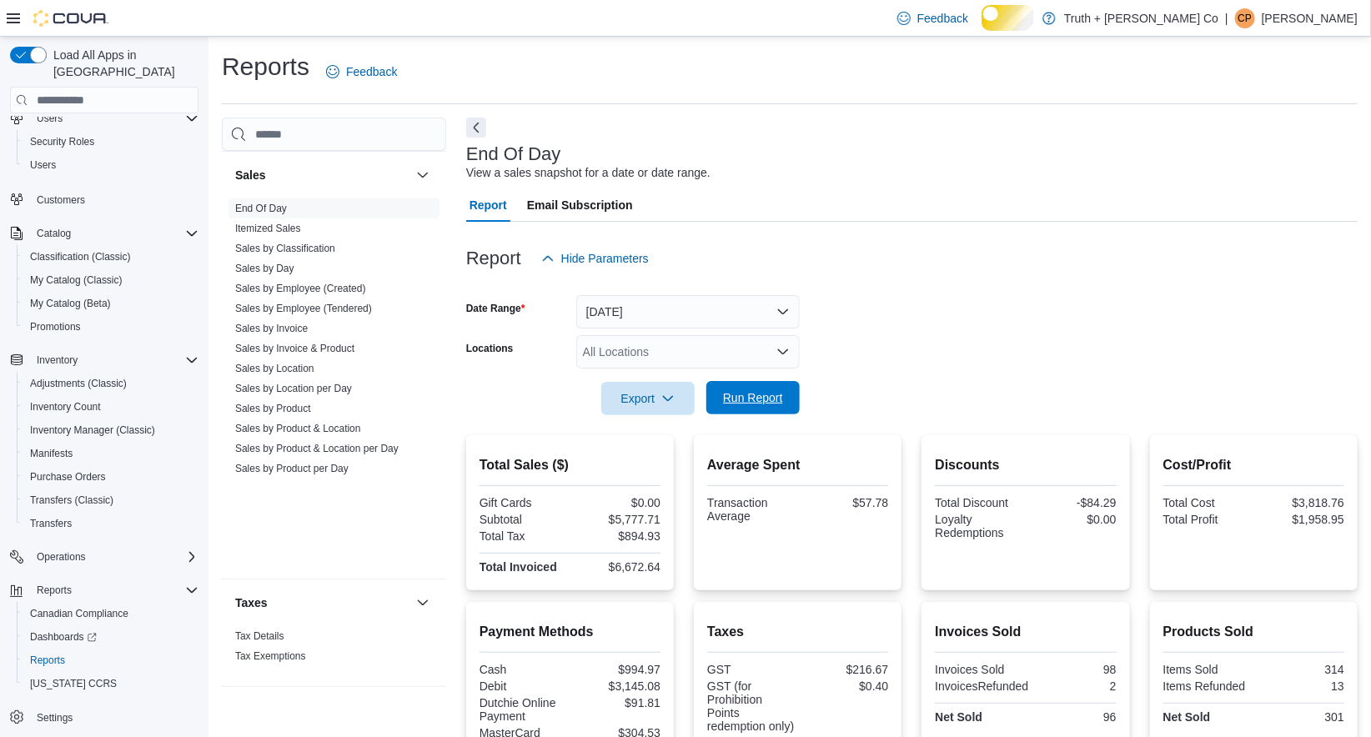
click at [742, 406] on span "Run Report" at bounding box center [753, 398] width 60 height 17
click at [730, 406] on span "Run Report" at bounding box center [753, 398] width 60 height 17
click at [752, 406] on span "Run Report" at bounding box center [753, 398] width 60 height 17
click at [760, 406] on span "Run Report" at bounding box center [753, 398] width 60 height 17
click at [743, 406] on span "Run Report" at bounding box center [753, 398] width 60 height 17
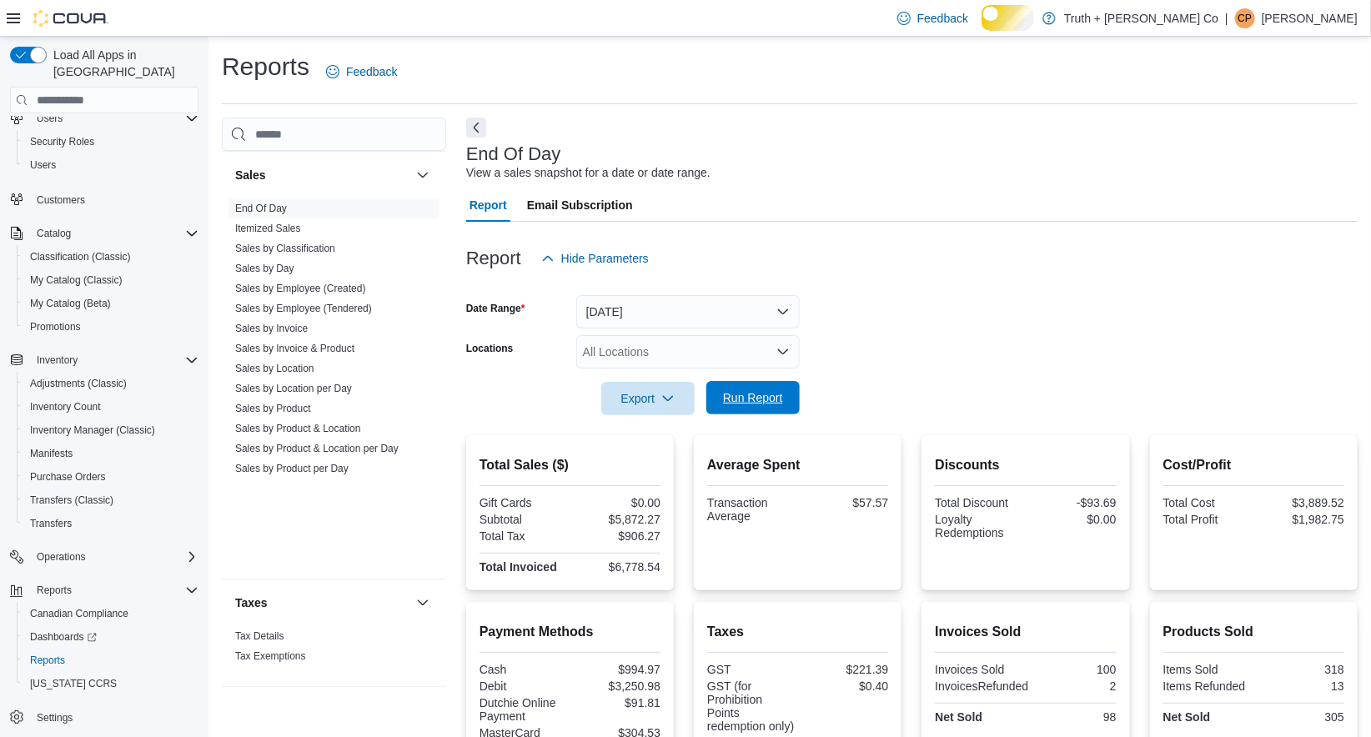
click at [739, 406] on span "Run Report" at bounding box center [753, 398] width 60 height 17
click at [746, 406] on span "Run Report" at bounding box center [753, 398] width 60 height 17
click at [320, 435] on link "Sales by Product & Location" at bounding box center [298, 429] width 126 height 12
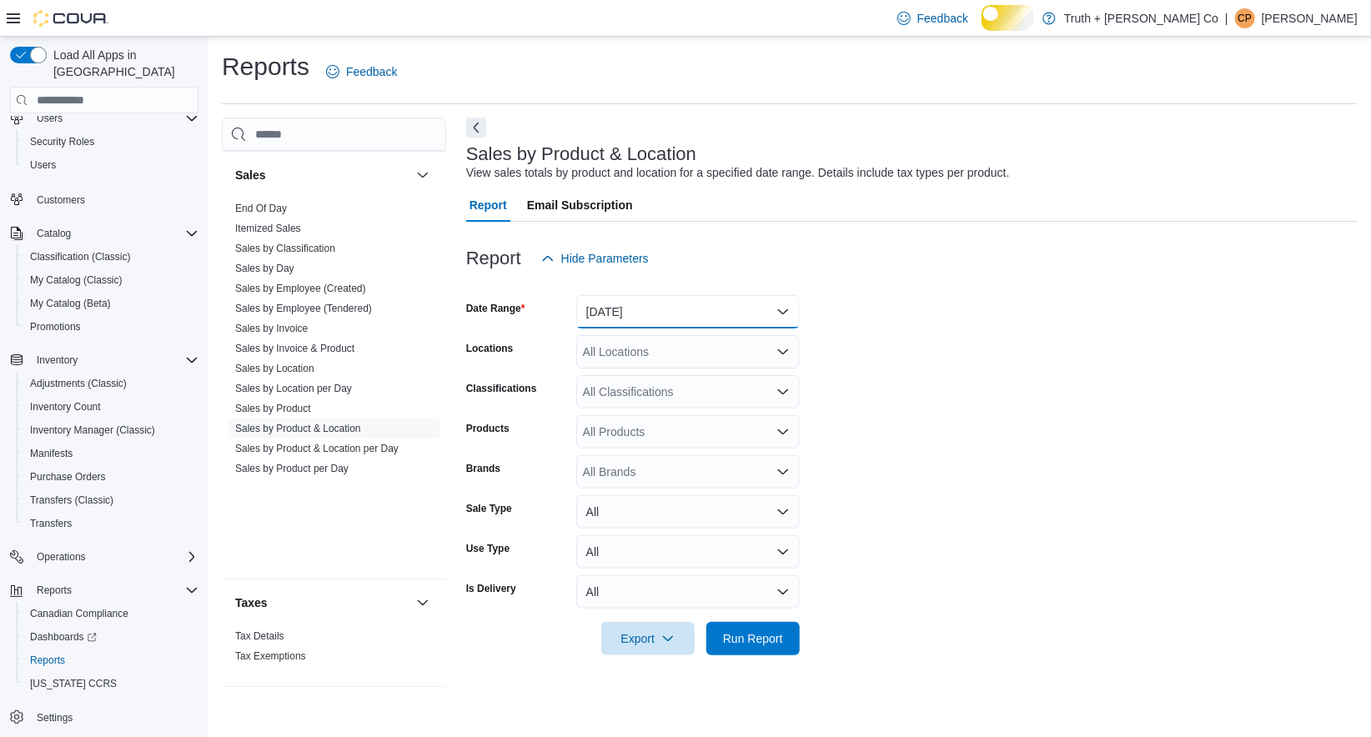
click at [621, 329] on button "Yesterday" at bounding box center [688, 311] width 224 height 33
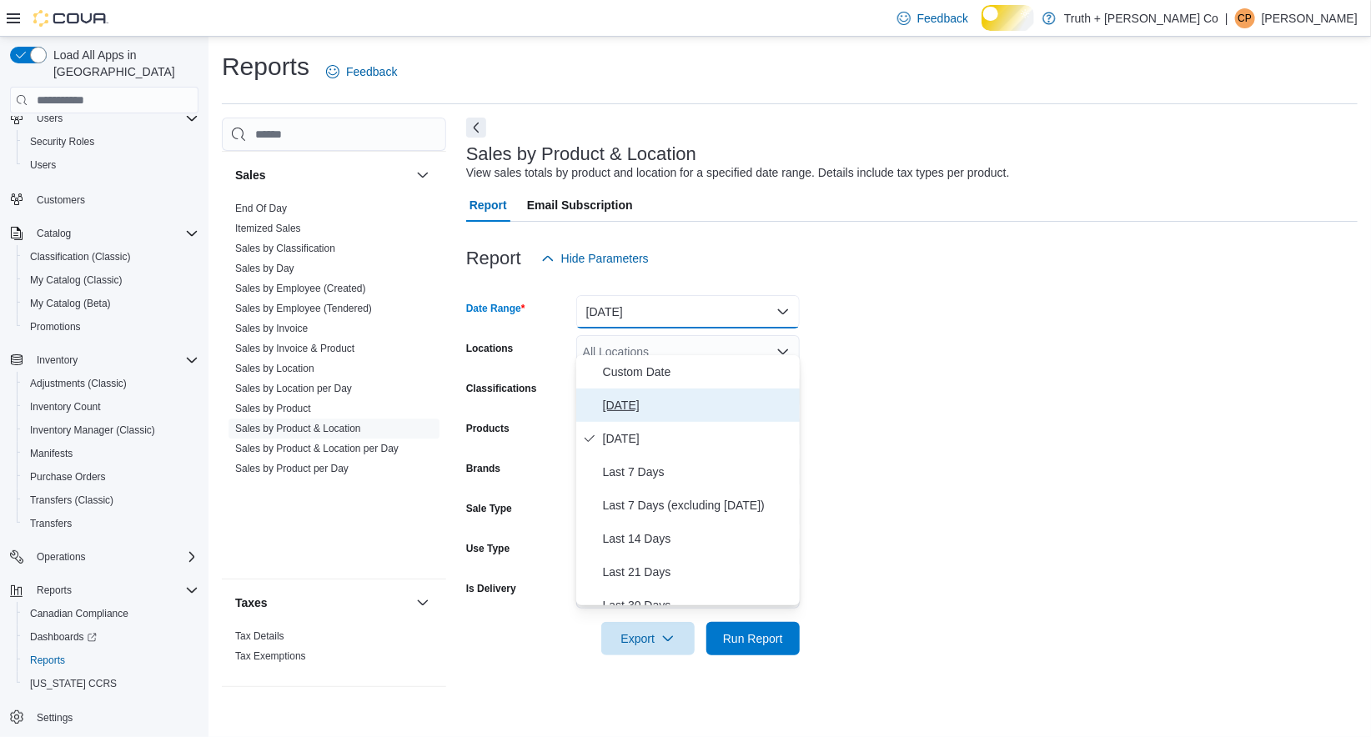
click at [621, 411] on span "Today" at bounding box center [698, 405] width 190 height 20
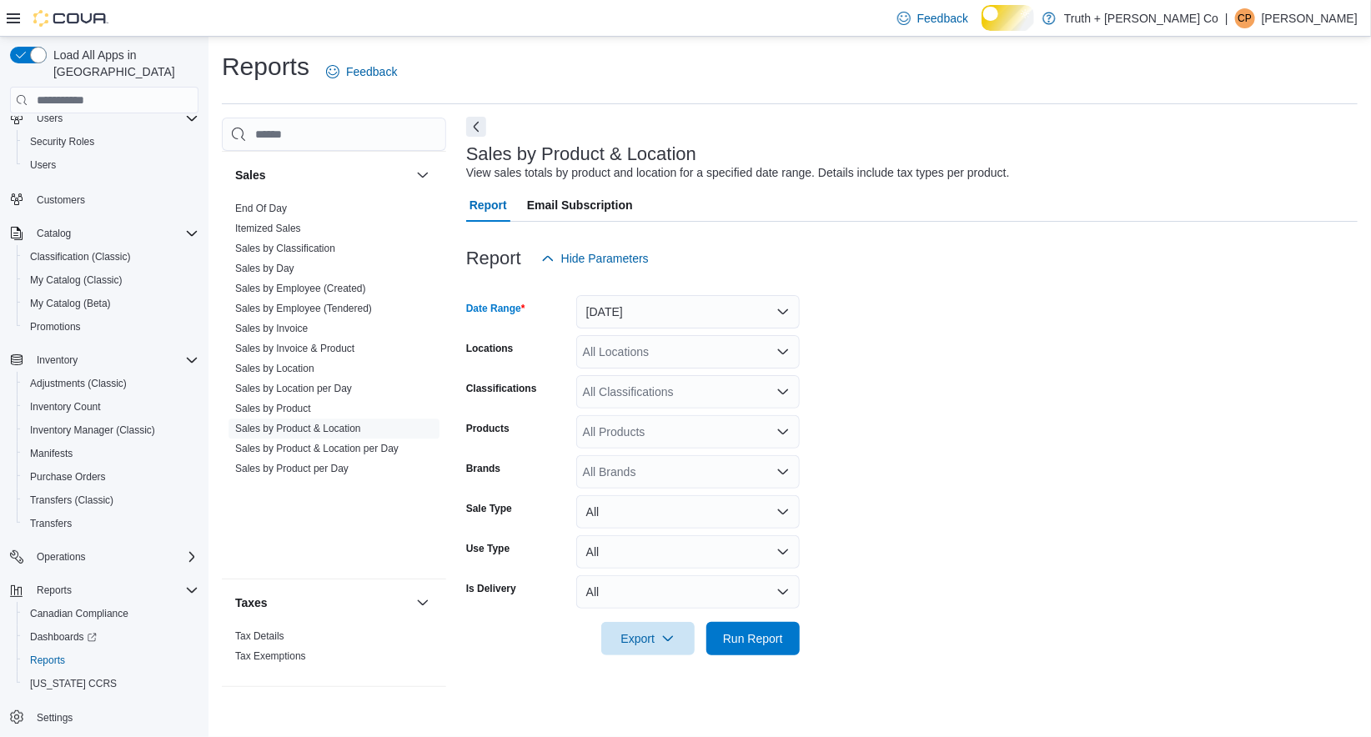
click at [474, 137] on button "Next" at bounding box center [476, 127] width 20 height 20
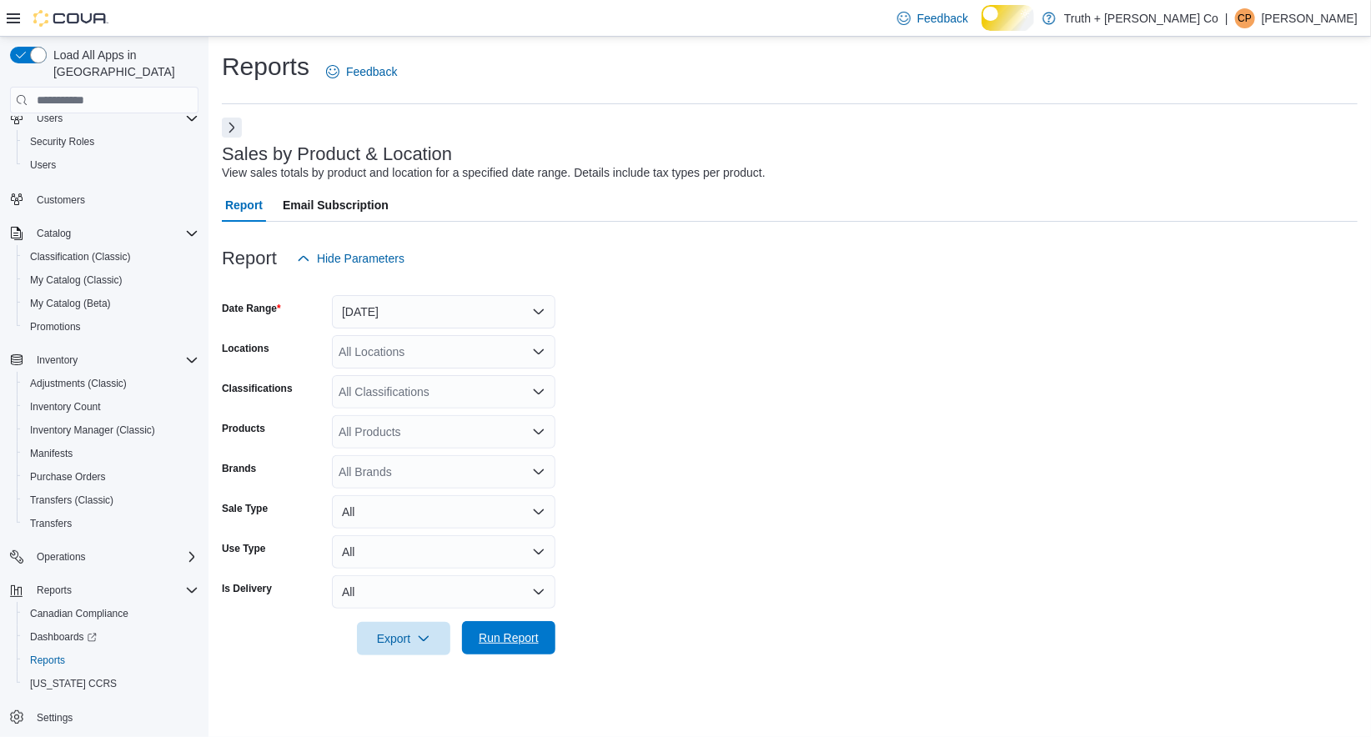
click at [519, 646] on span "Run Report" at bounding box center [509, 638] width 60 height 17
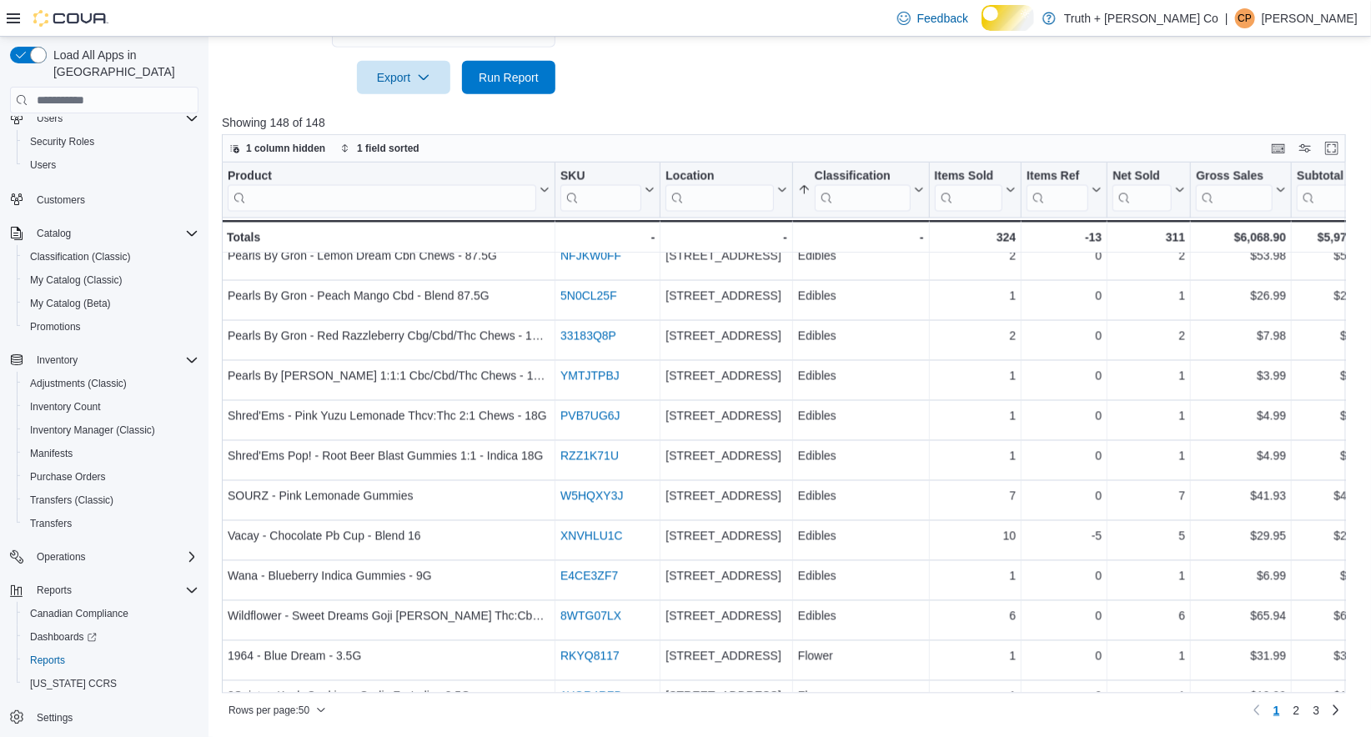
scroll to position [1609, 0]
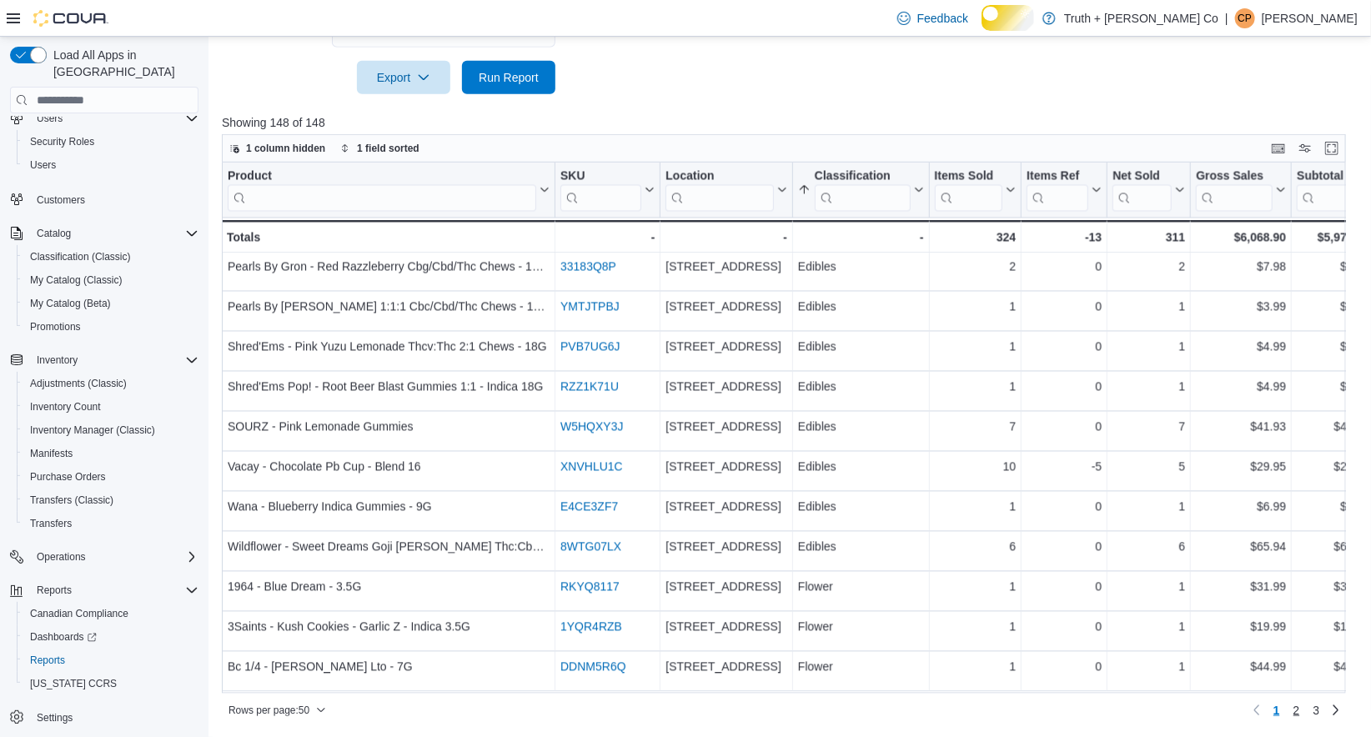
click at [1294, 709] on span "2" at bounding box center [1297, 710] width 7 height 17
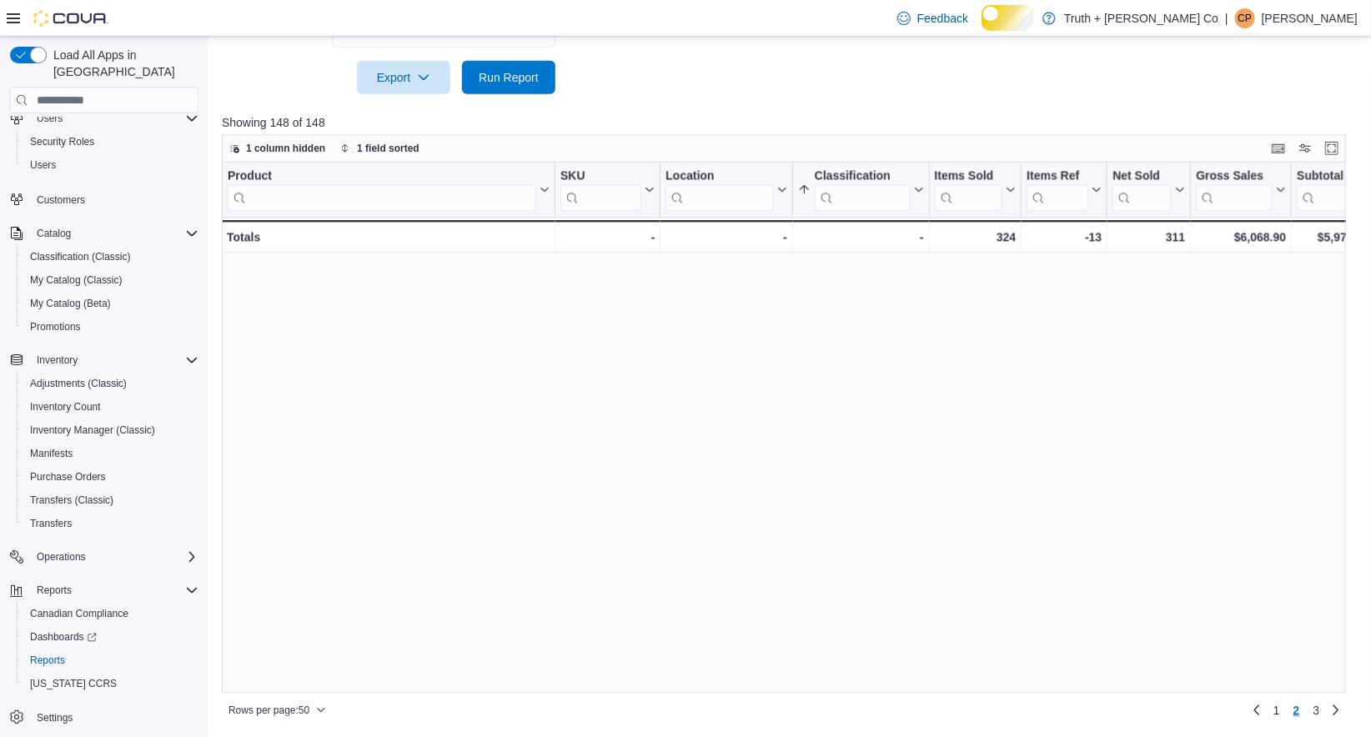
scroll to position [0, 0]
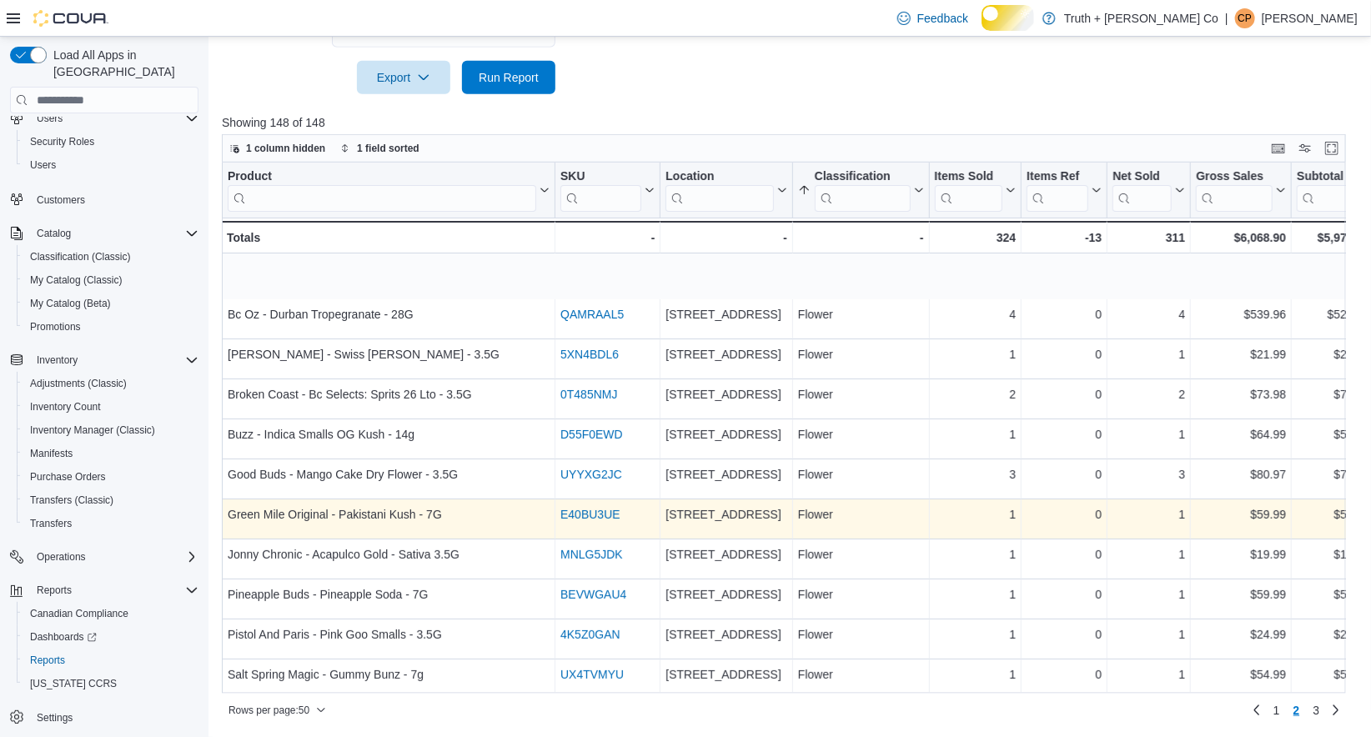
click at [609, 521] on link "E40BU3UE" at bounding box center [591, 514] width 60 height 13
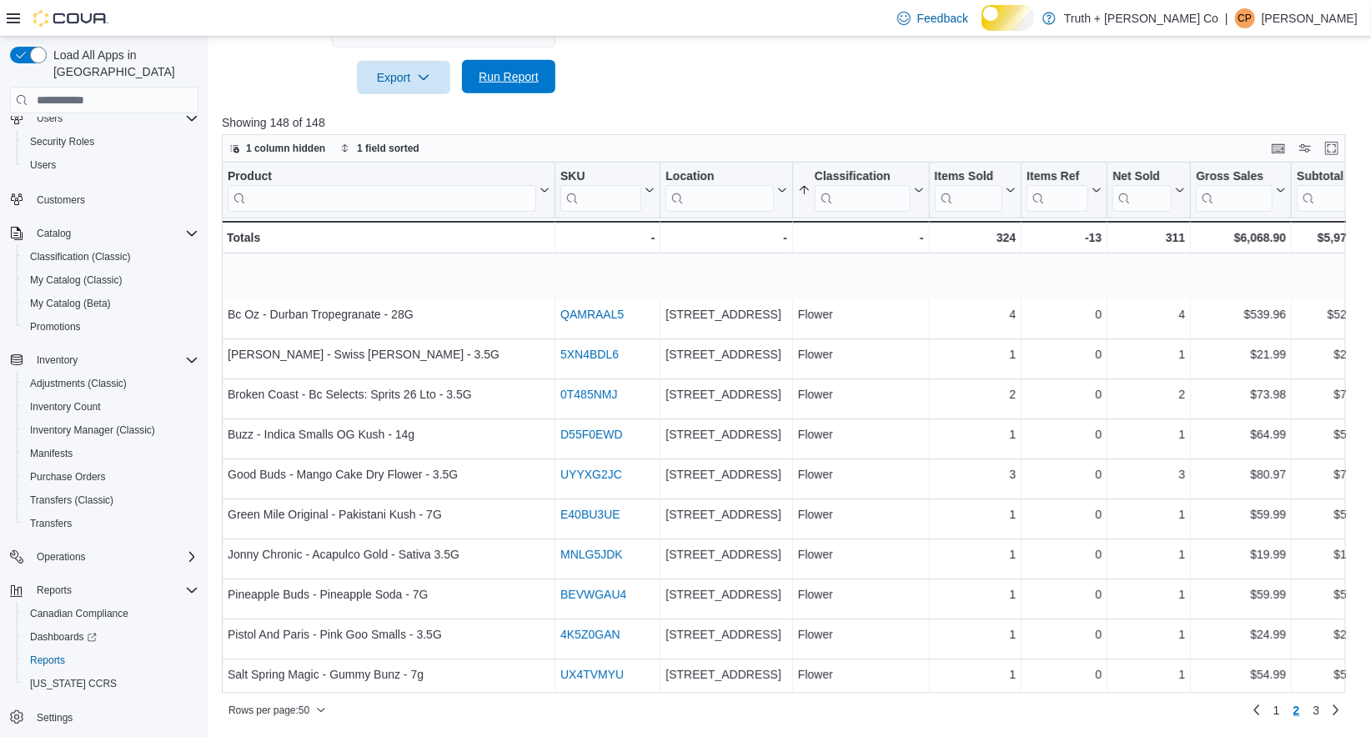
click at [499, 68] on span "Run Report" at bounding box center [509, 76] width 60 height 17
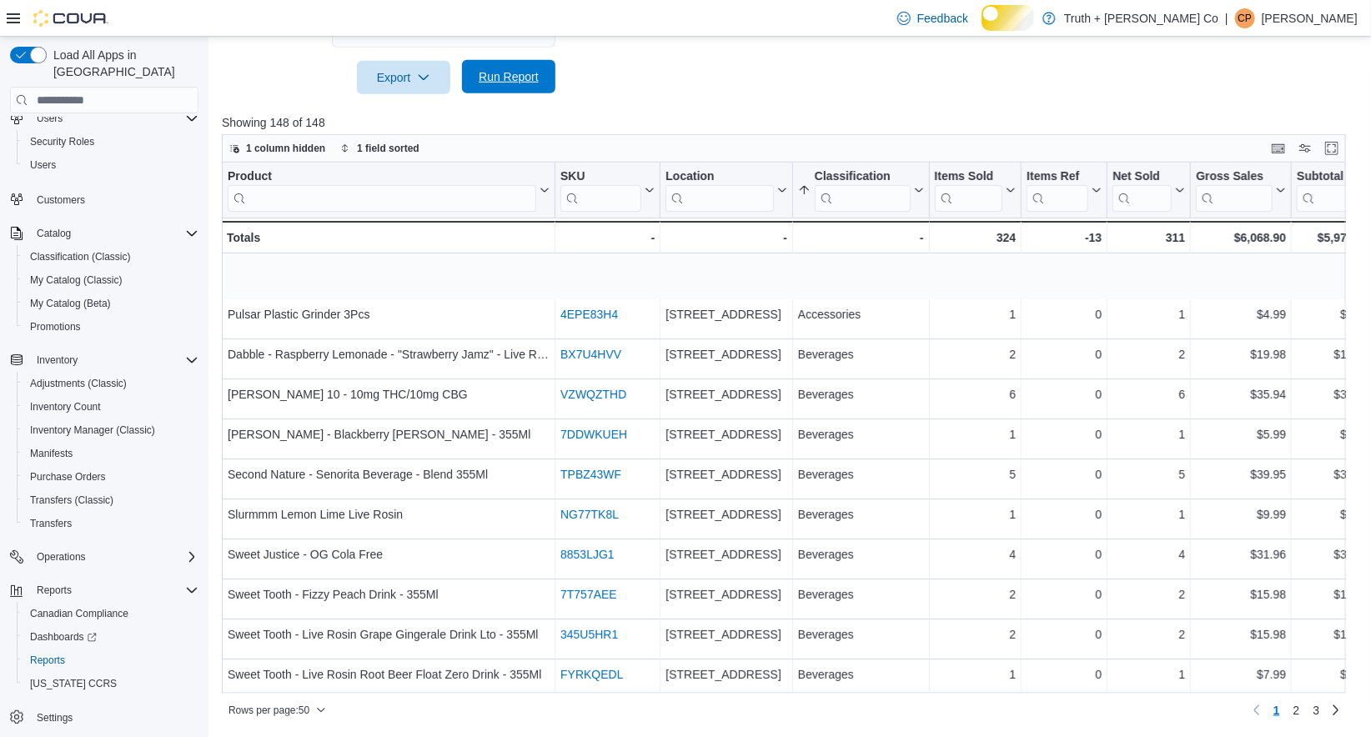
click at [512, 69] on span "Run Report" at bounding box center [509, 76] width 60 height 17
click at [506, 68] on span "Run Report" at bounding box center [509, 76] width 60 height 17
click at [479, 73] on span "Run Report" at bounding box center [509, 76] width 60 height 17
click at [503, 70] on span "Run Report" at bounding box center [509, 76] width 60 height 17
click at [502, 71] on span "Run Report" at bounding box center [509, 76] width 60 height 17
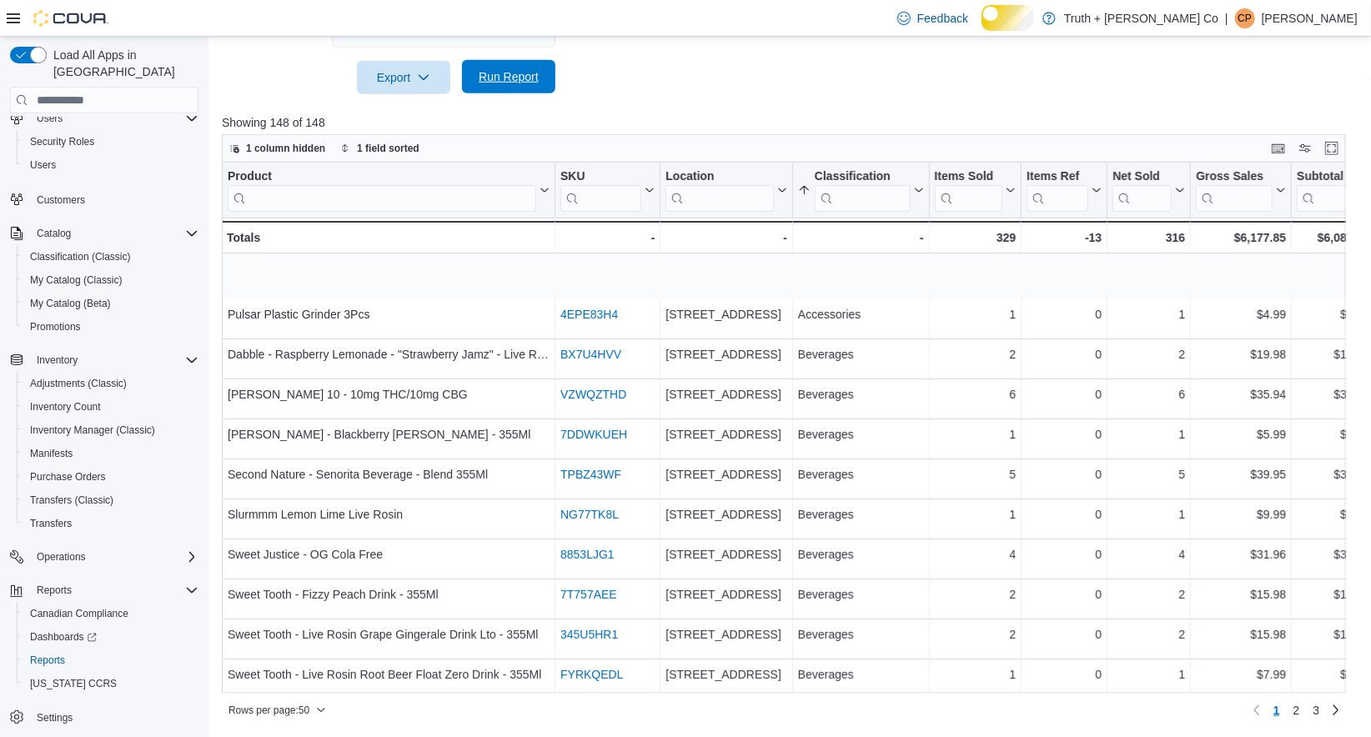
click at [505, 68] on span "Run Report" at bounding box center [509, 76] width 60 height 17
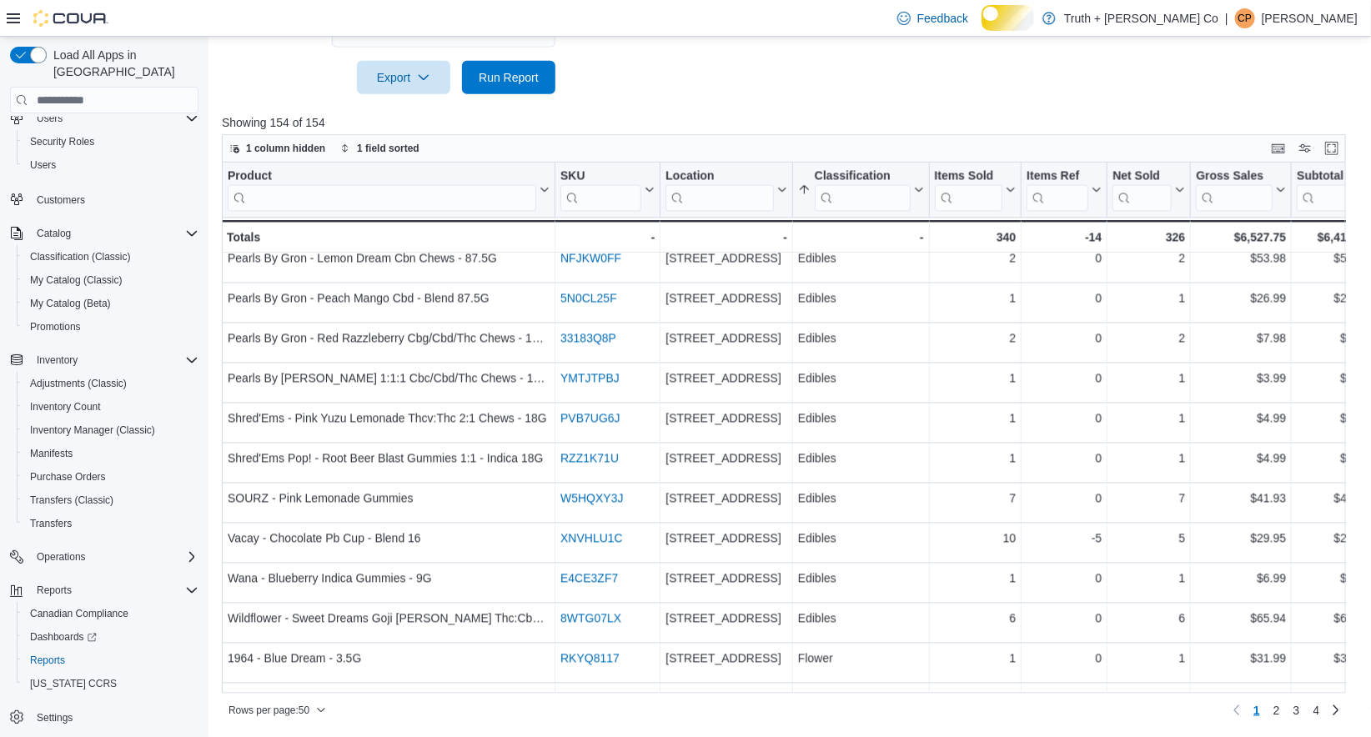
scroll to position [1609, 0]
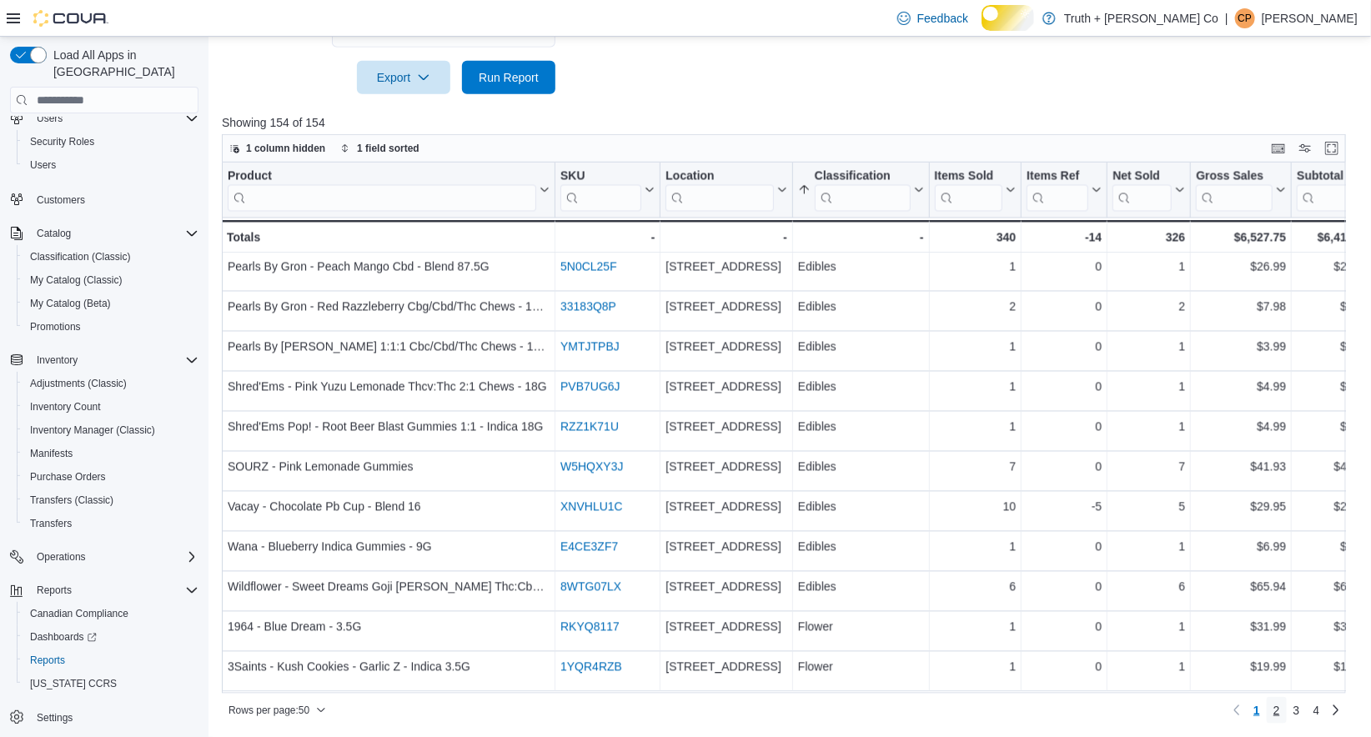
click at [1274, 718] on span "2" at bounding box center [1277, 710] width 7 height 17
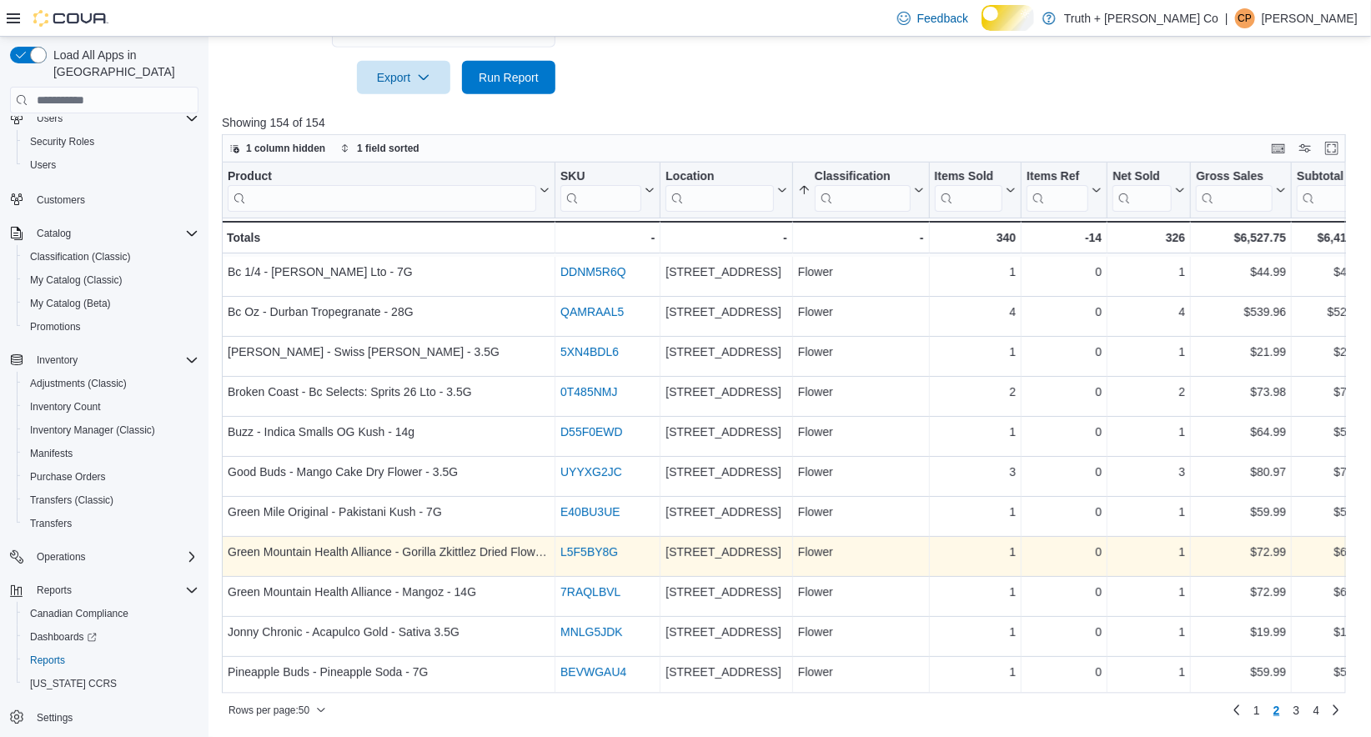
scroll to position [0, 0]
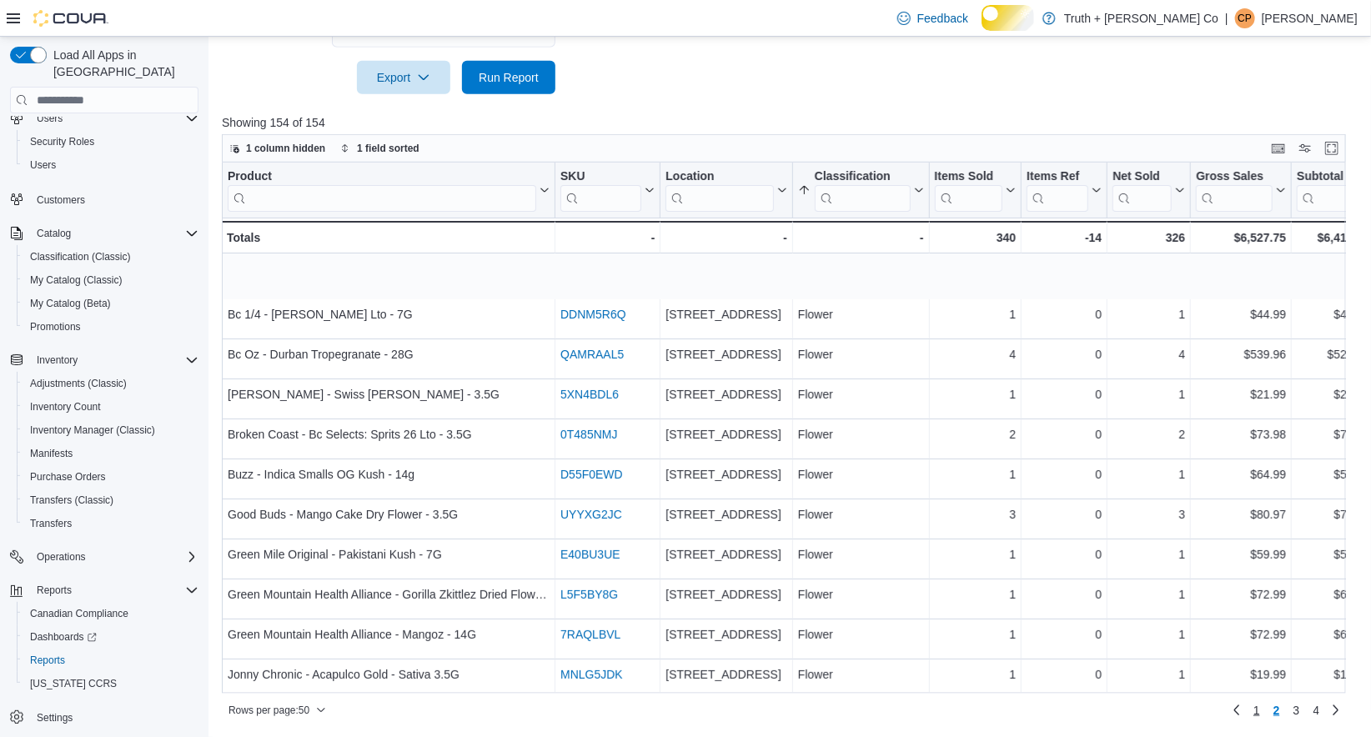
click at [1247, 706] on link "1" at bounding box center [1257, 710] width 20 height 27
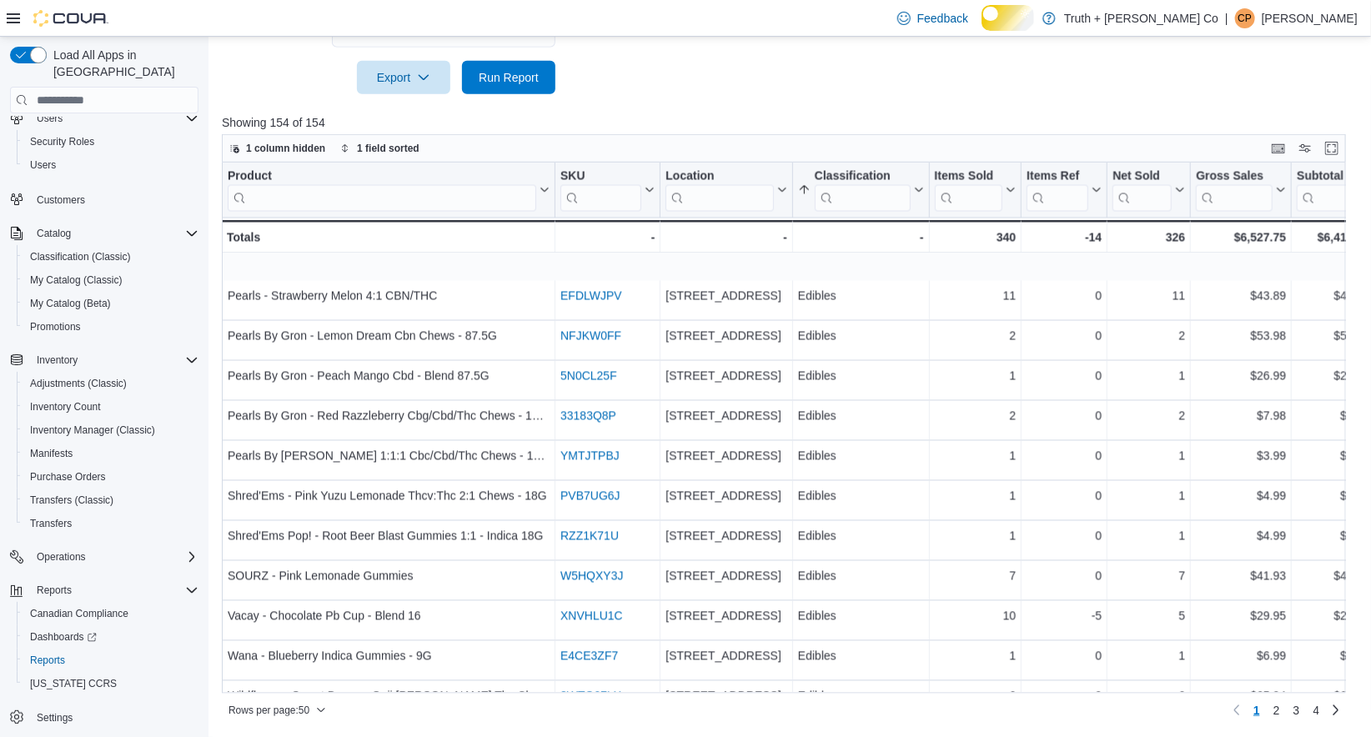
scroll to position [1609, 0]
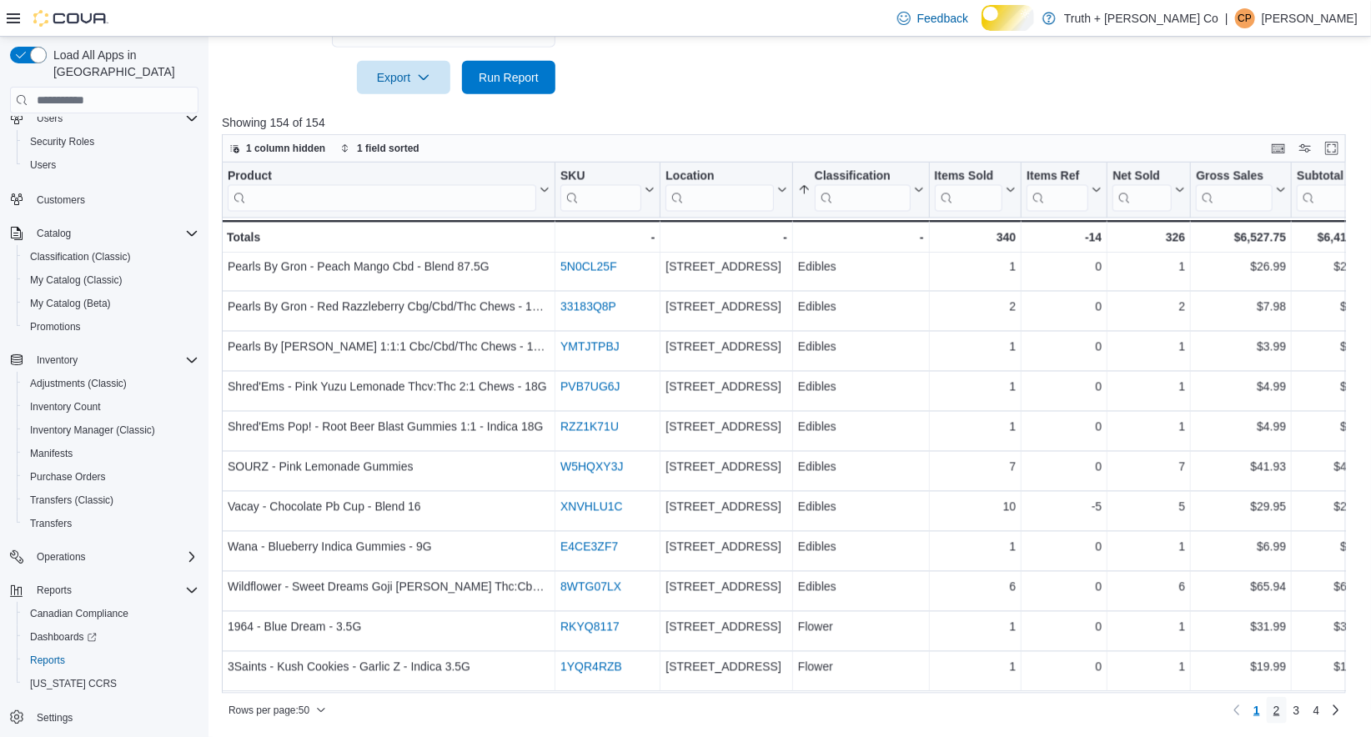
click at [1274, 710] on span "2" at bounding box center [1277, 710] width 7 height 17
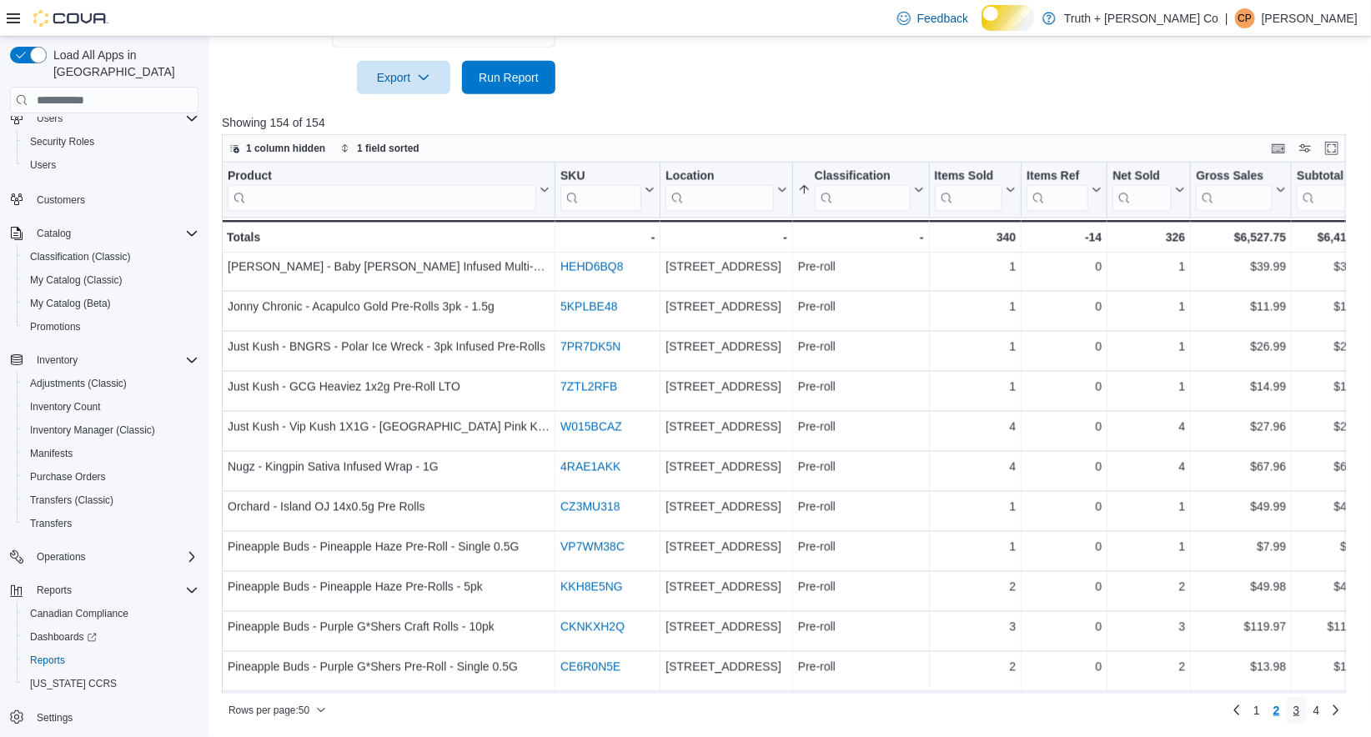
click at [1294, 710] on span "3" at bounding box center [1297, 710] width 7 height 17
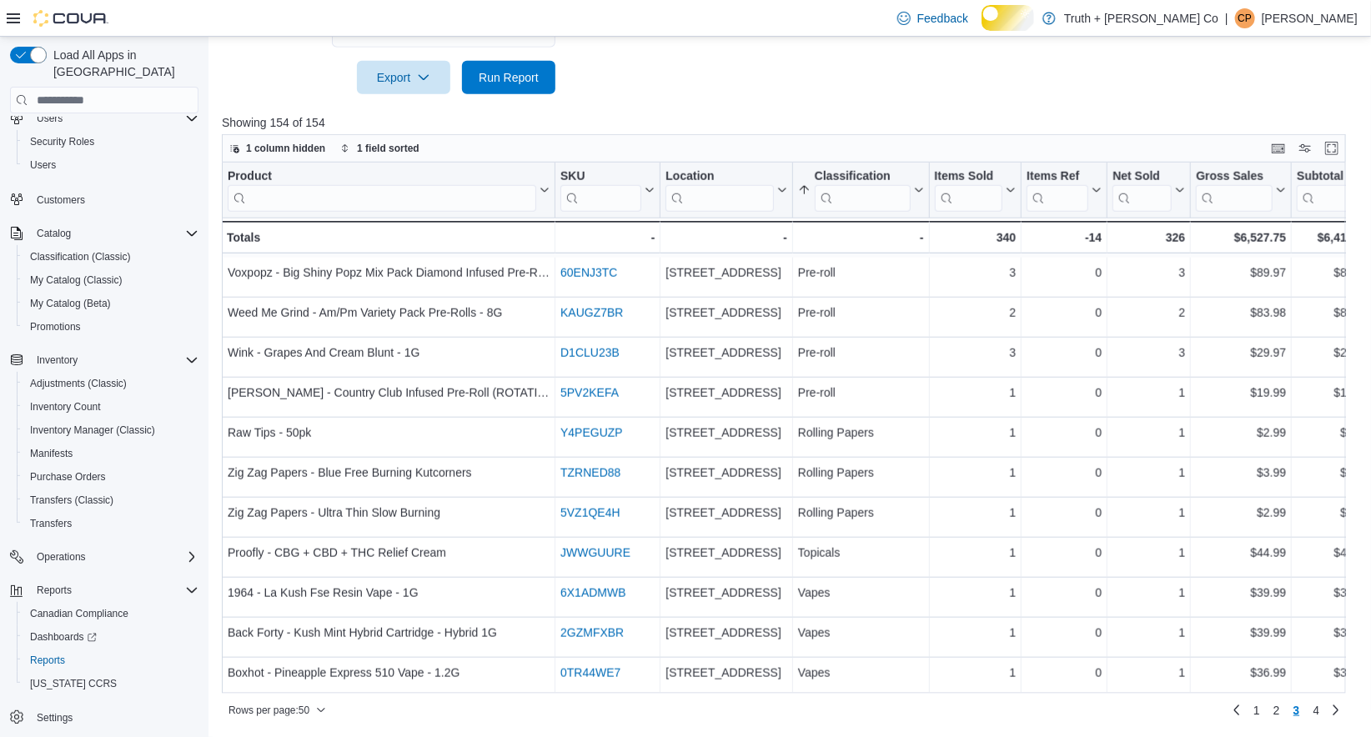
scroll to position [722, 0]
click at [511, 82] on span "Run Report" at bounding box center [508, 76] width 73 height 33
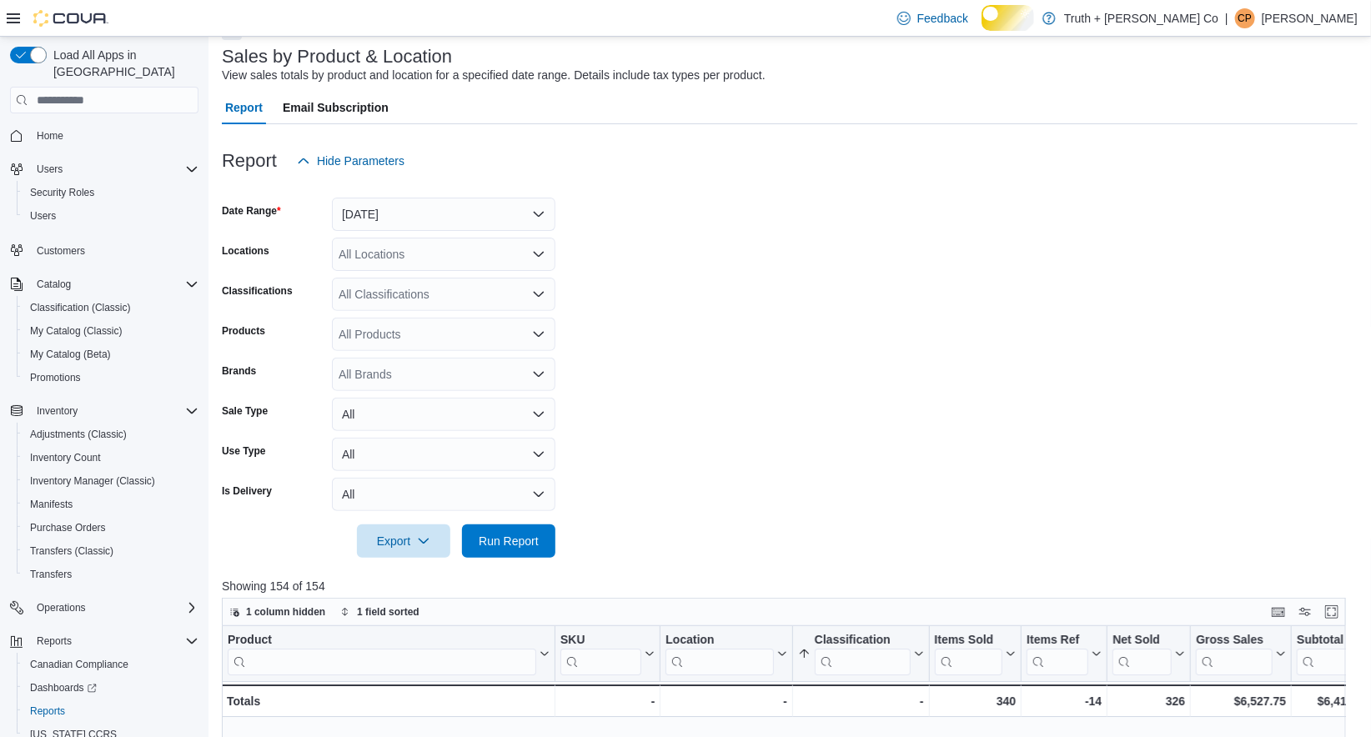
scroll to position [0, 0]
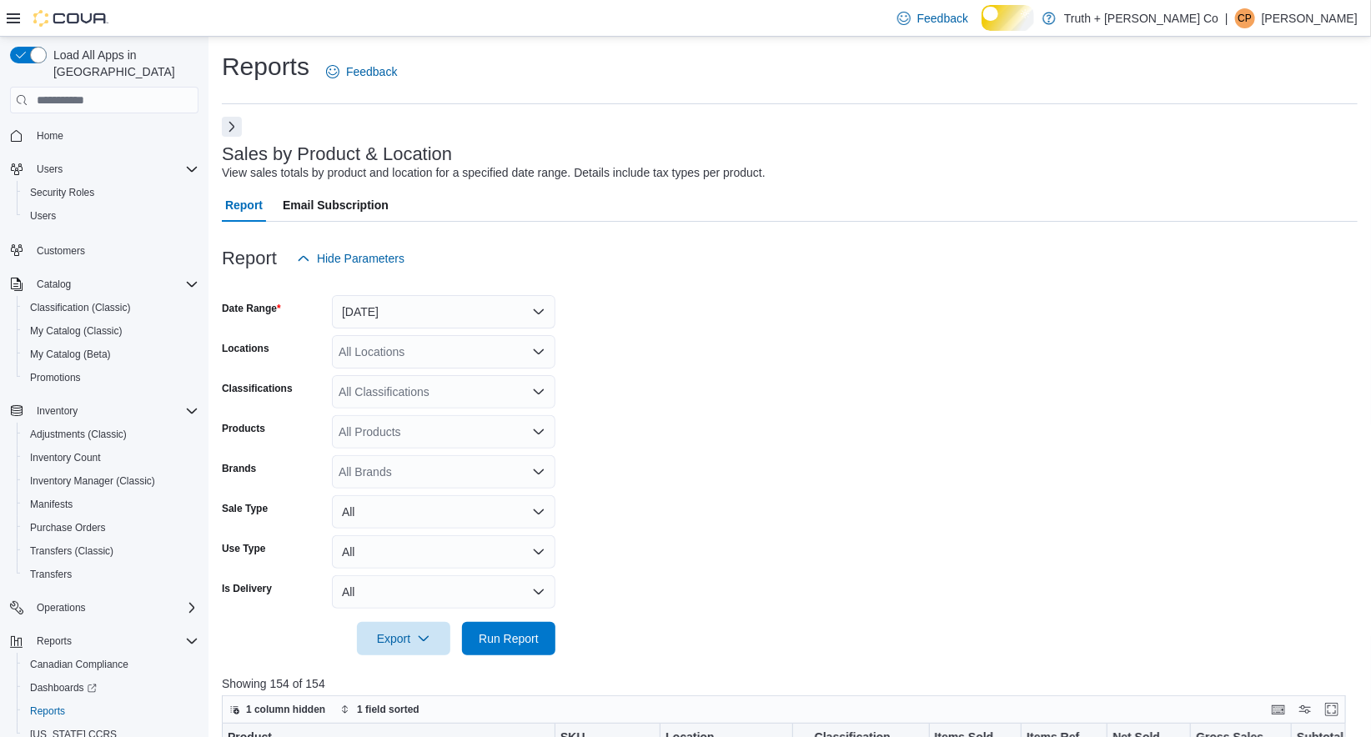
click at [232, 137] on button "Next" at bounding box center [232, 127] width 20 height 20
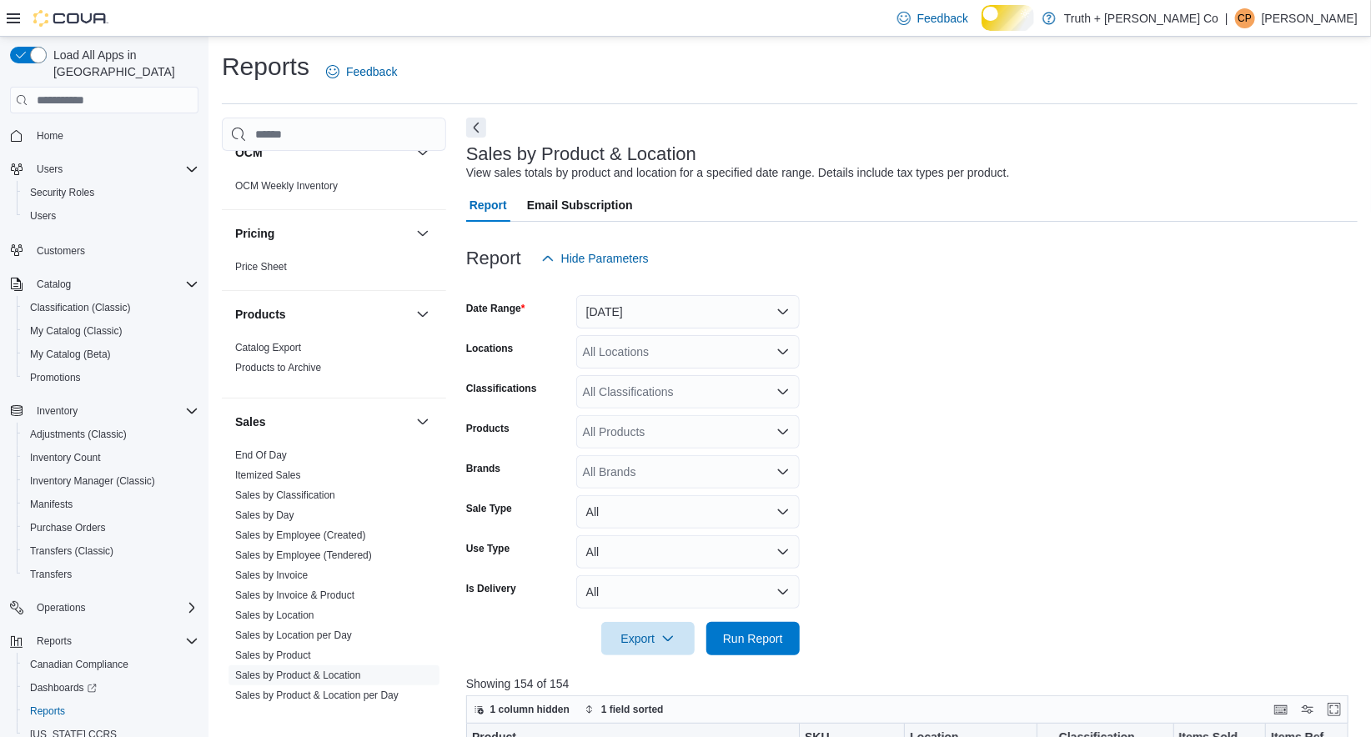
scroll to position [1780, 0]
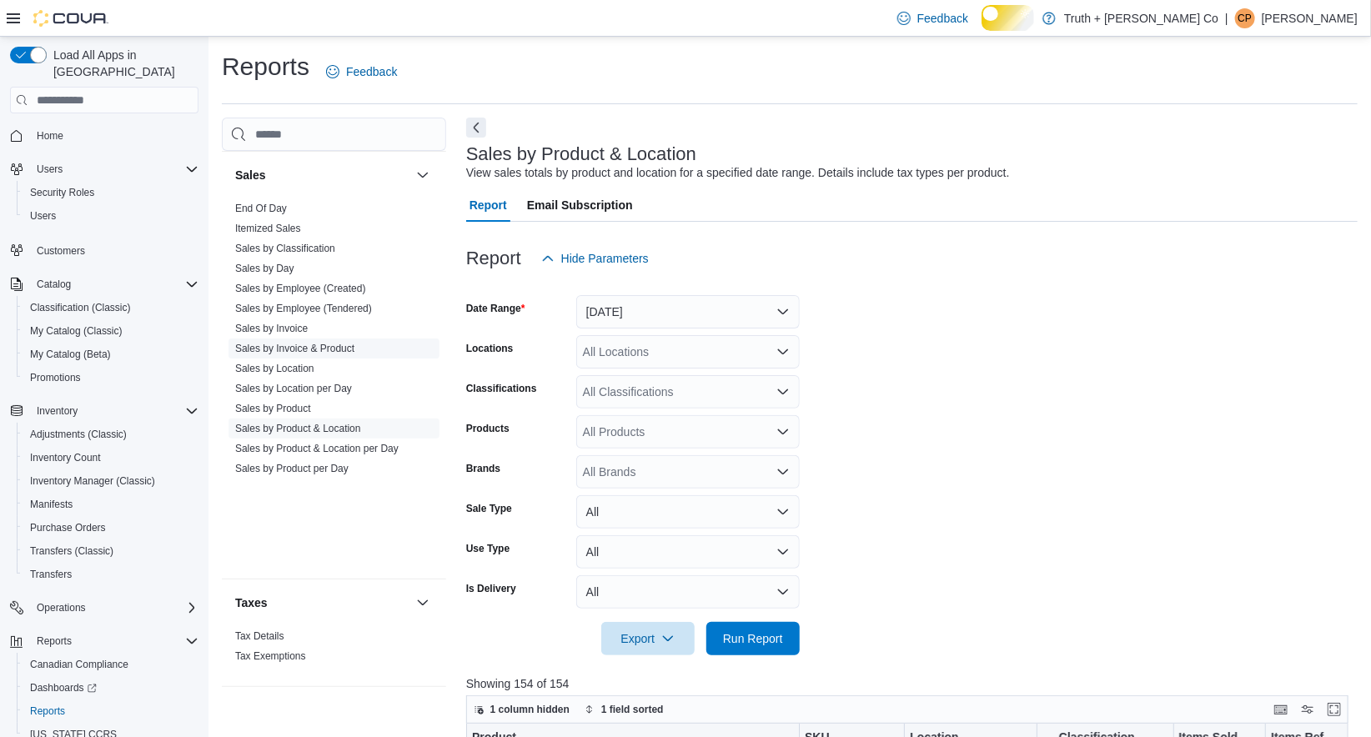
click at [307, 355] on link "Sales by Invoice & Product" at bounding box center [294, 349] width 119 height 12
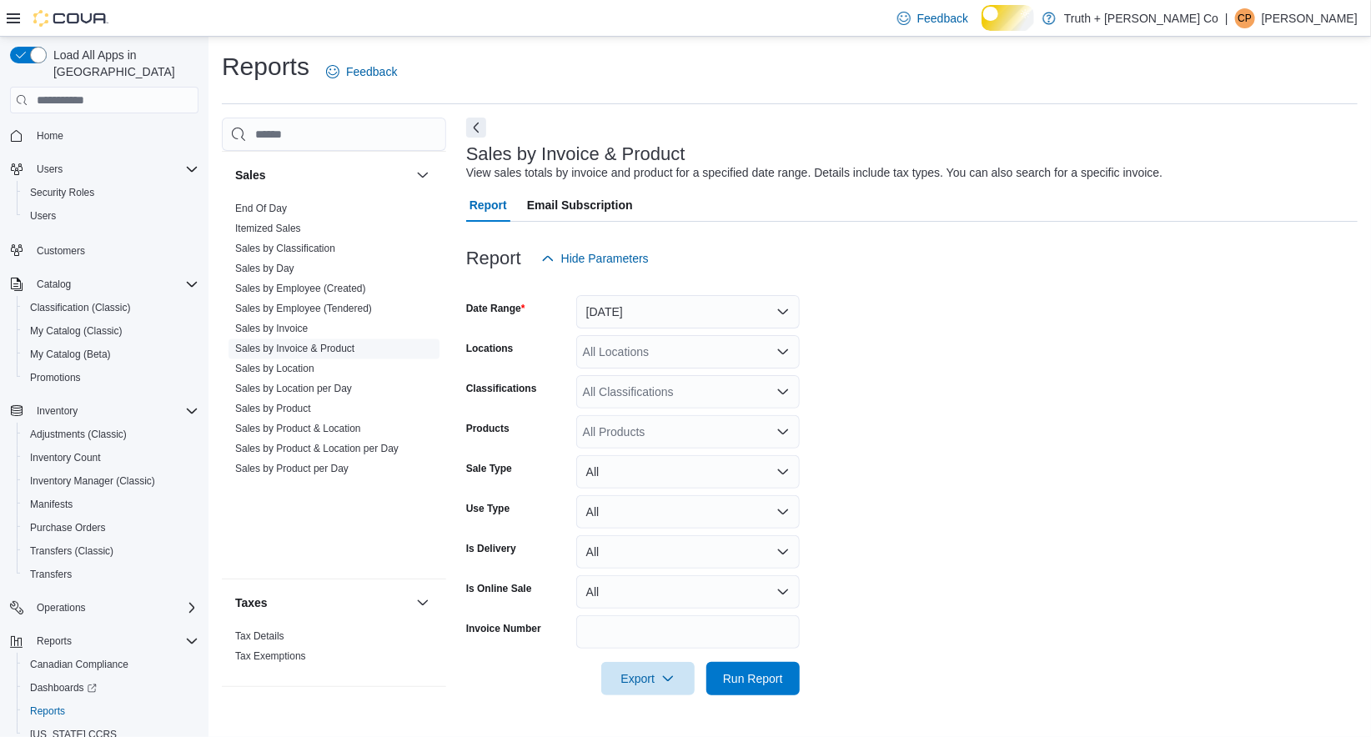
scroll to position [26, 0]
click at [669, 304] on button "Yesterday" at bounding box center [688, 311] width 224 height 33
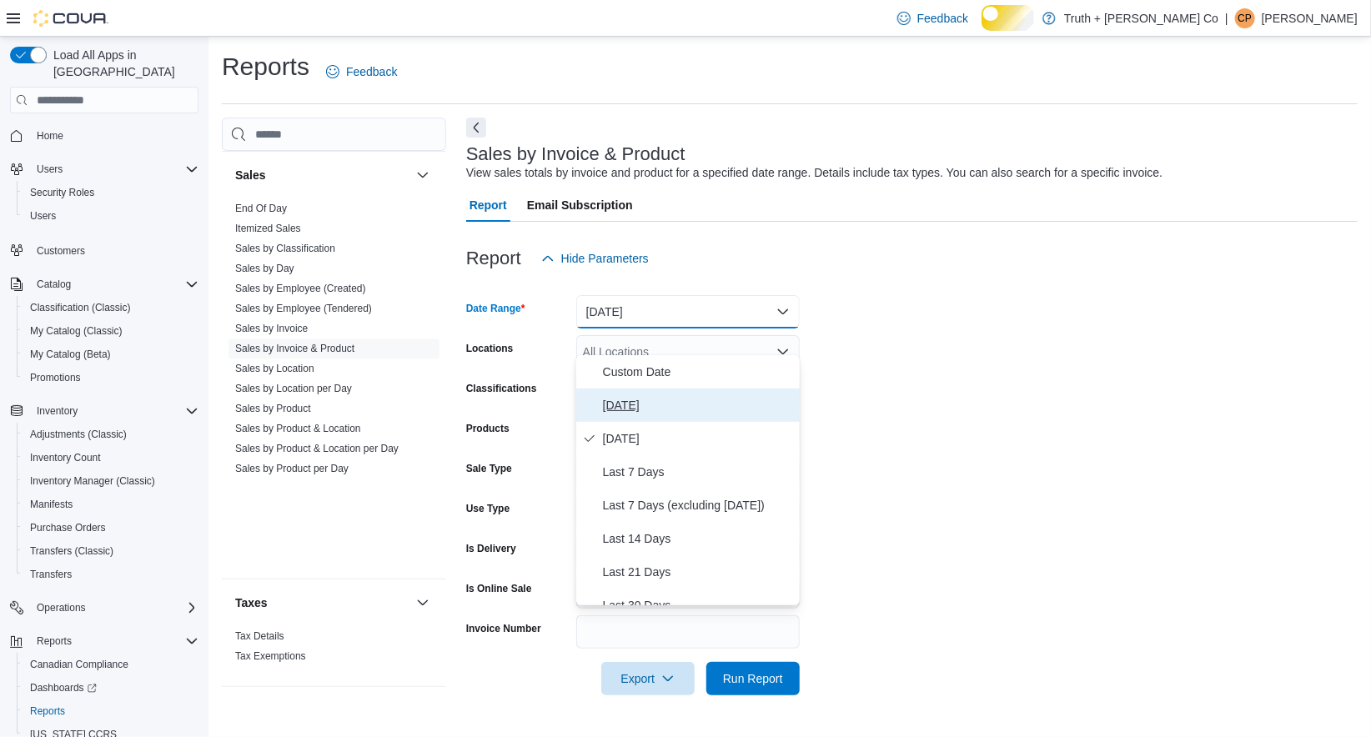
click at [629, 397] on span "Today" at bounding box center [698, 405] width 190 height 20
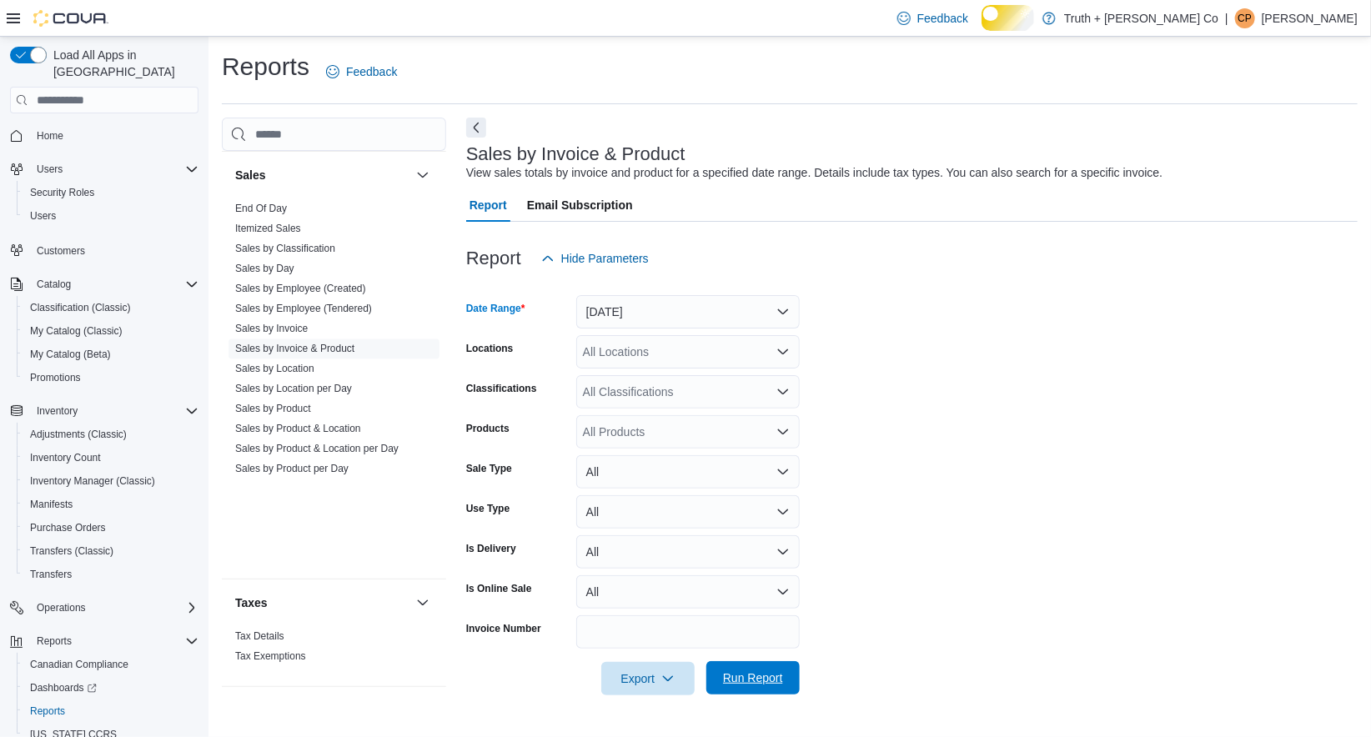
click at [737, 687] on span "Run Report" at bounding box center [753, 678] width 60 height 17
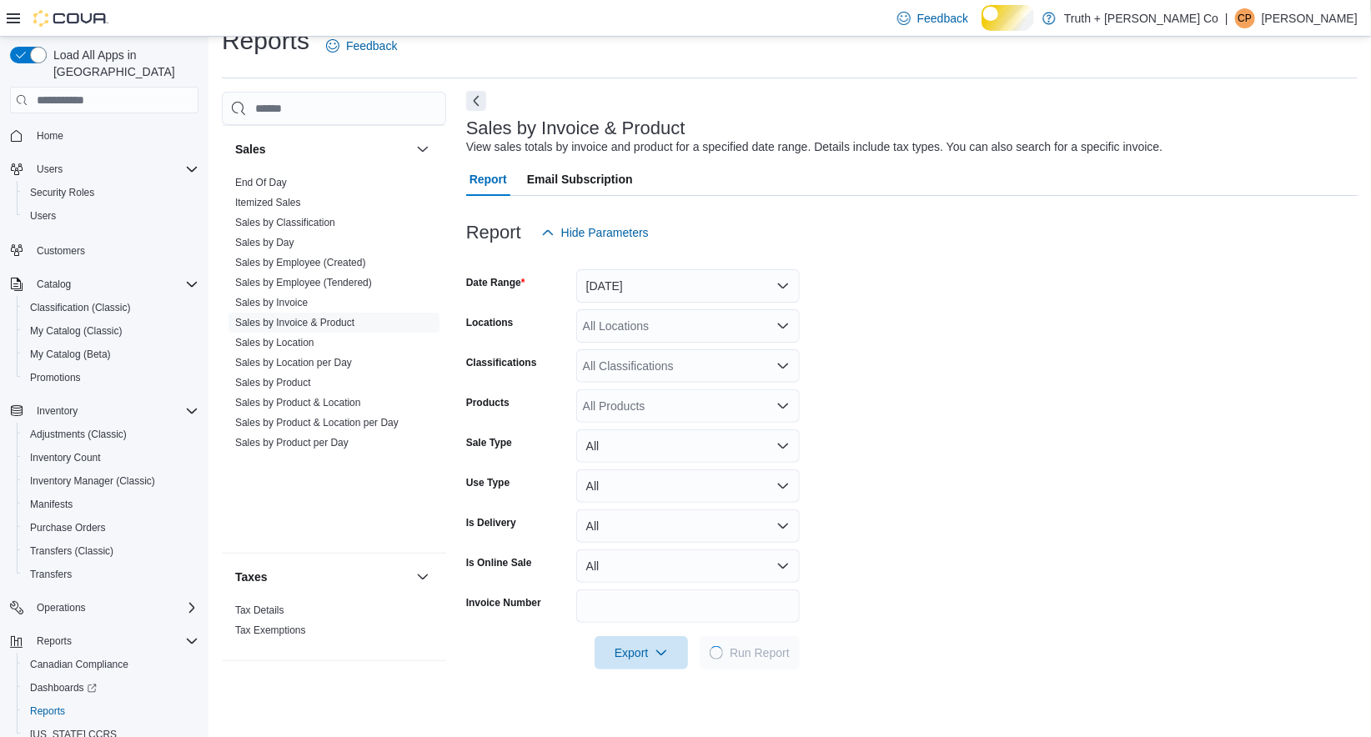
click at [475, 111] on button "Next" at bounding box center [476, 101] width 20 height 20
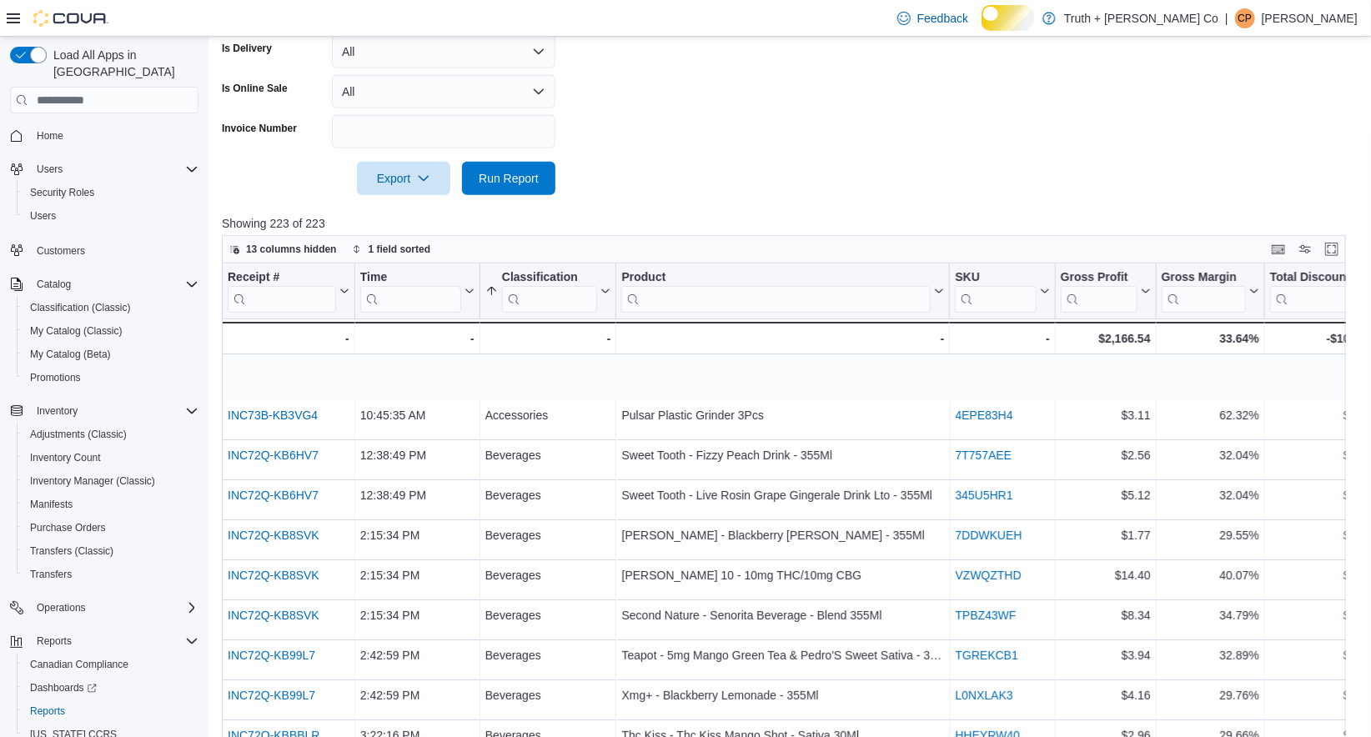
scroll to position [501, 0]
click at [468, 295] on icon at bounding box center [467, 290] width 13 height 10
click at [443, 425] on span "Sort Low-High" at bounding box center [411, 417] width 63 height 13
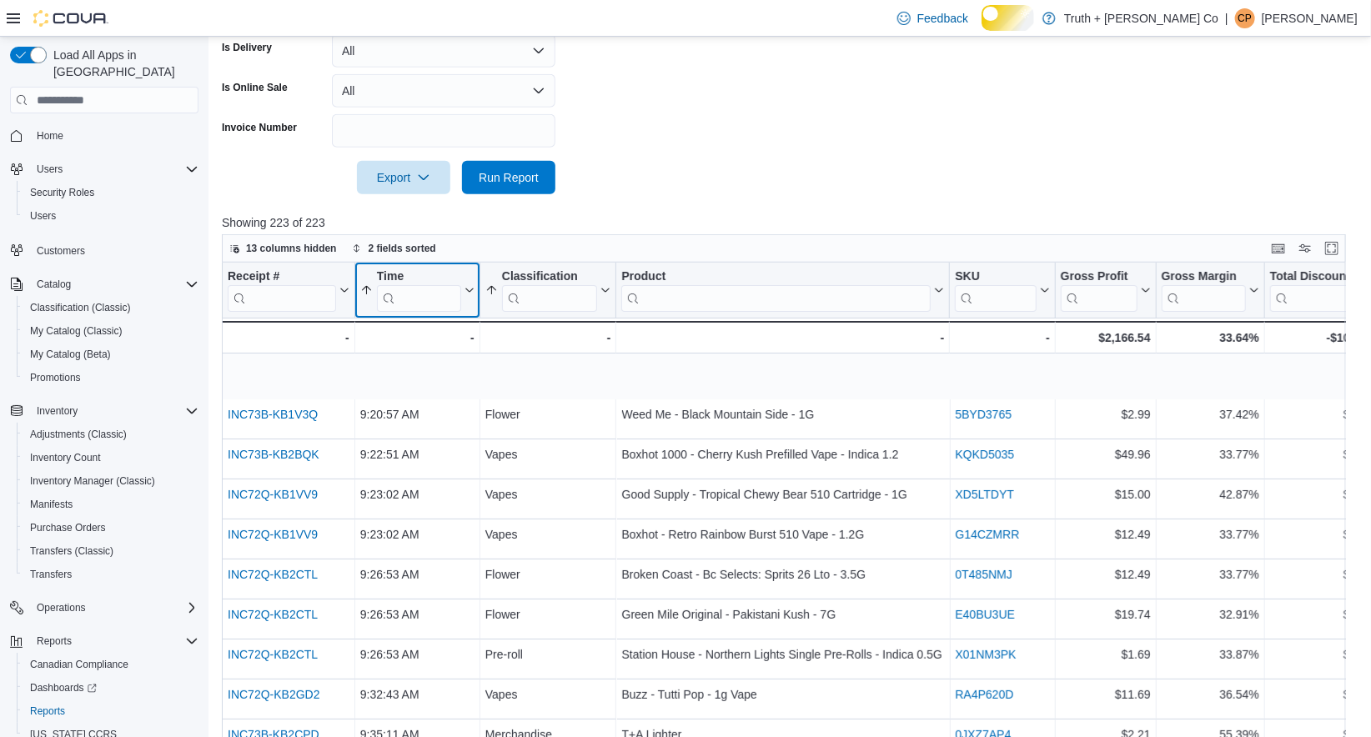
click at [470, 295] on icon at bounding box center [467, 290] width 13 height 10
click at [443, 445] on span "Sort High-Low" at bounding box center [411, 437] width 63 height 13
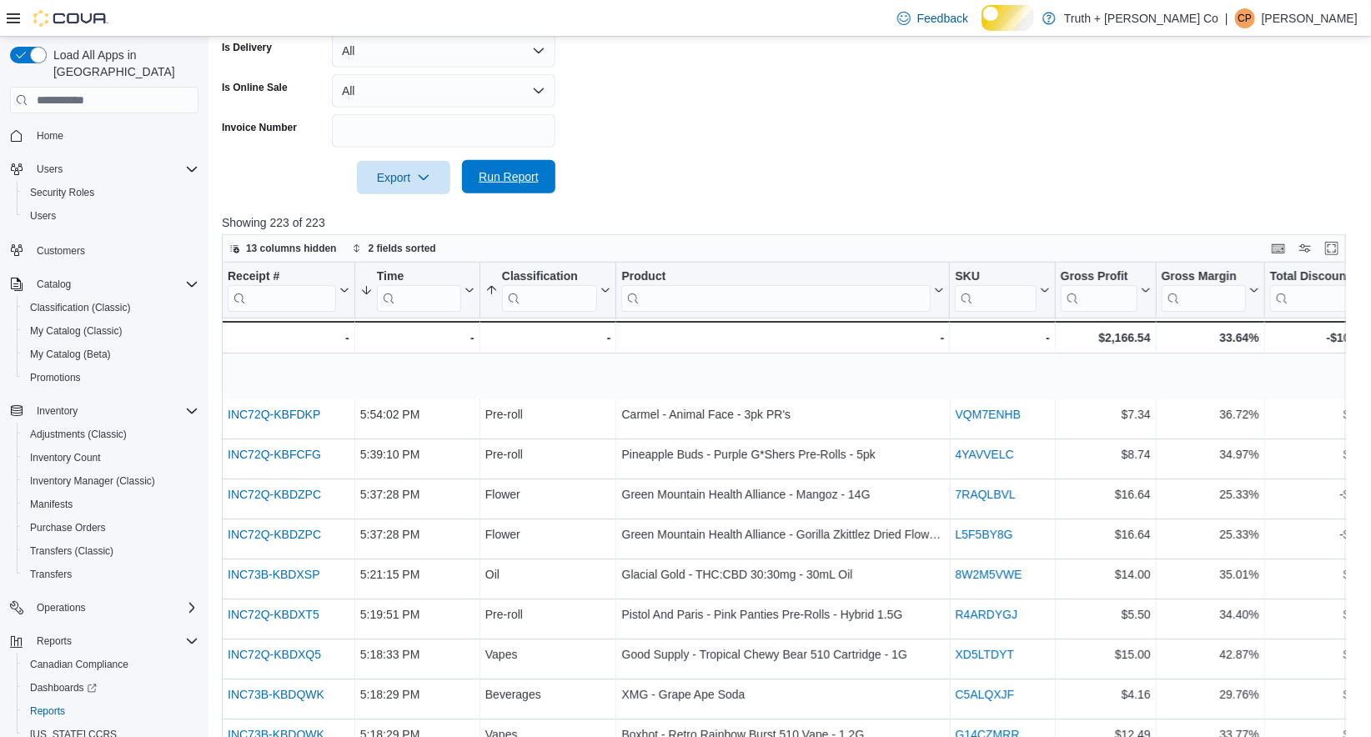
click at [509, 185] on span "Run Report" at bounding box center [509, 177] width 60 height 17
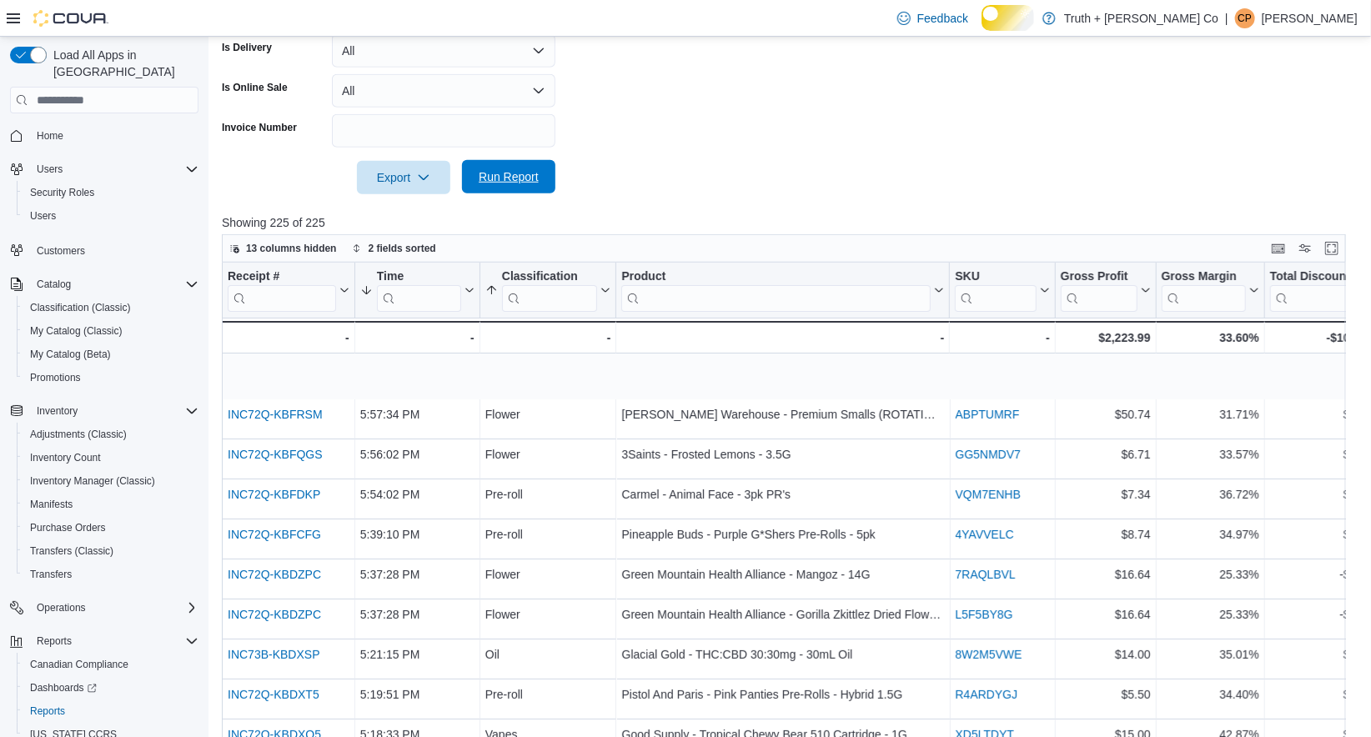
click at [513, 185] on span "Run Report" at bounding box center [509, 177] width 60 height 17
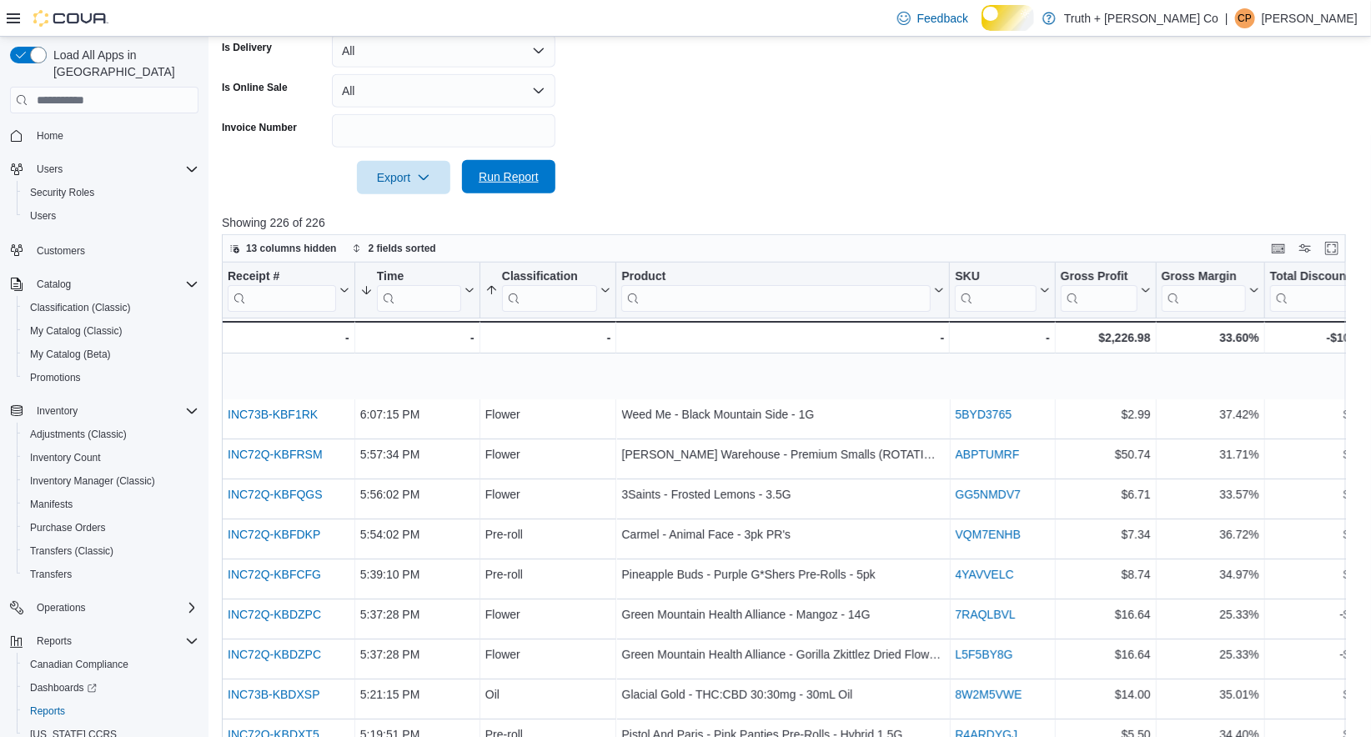
click at [501, 185] on span "Run Report" at bounding box center [509, 177] width 60 height 17
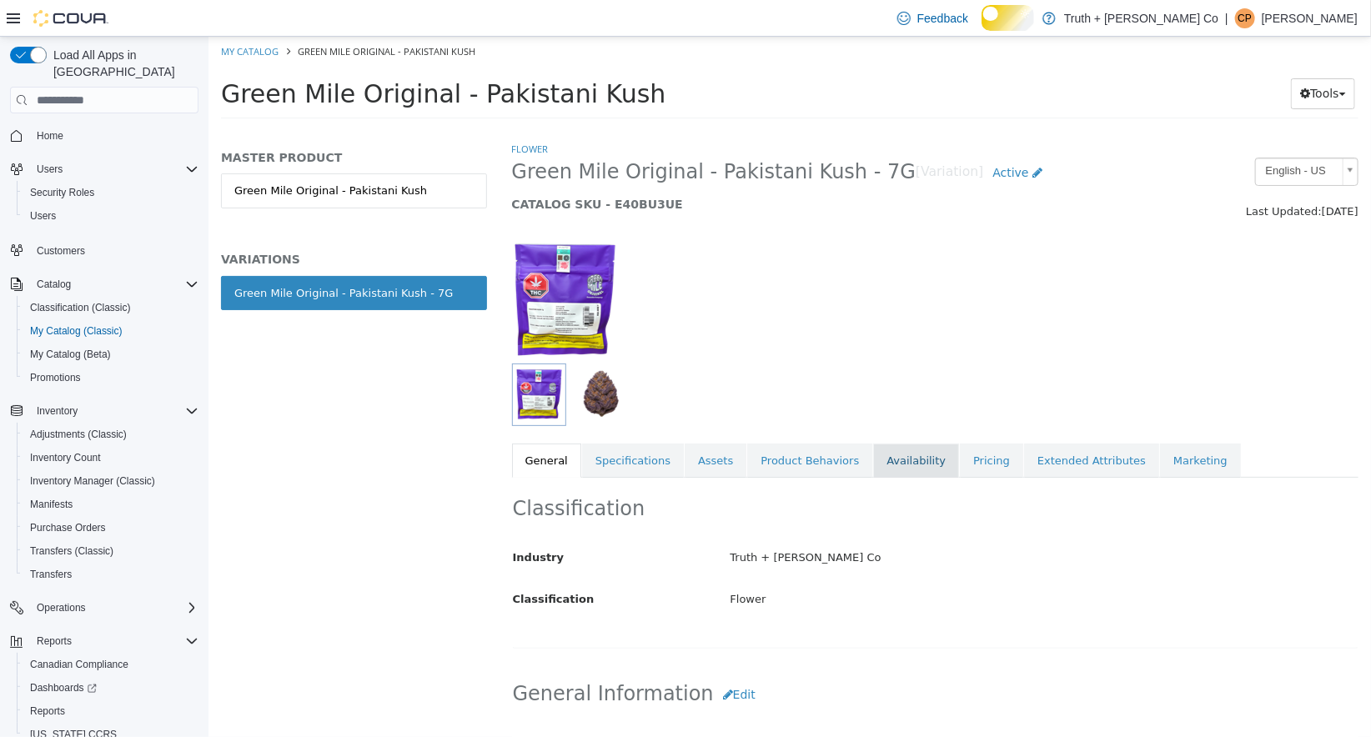
click at [902, 450] on link "Availability" at bounding box center [916, 461] width 86 height 35
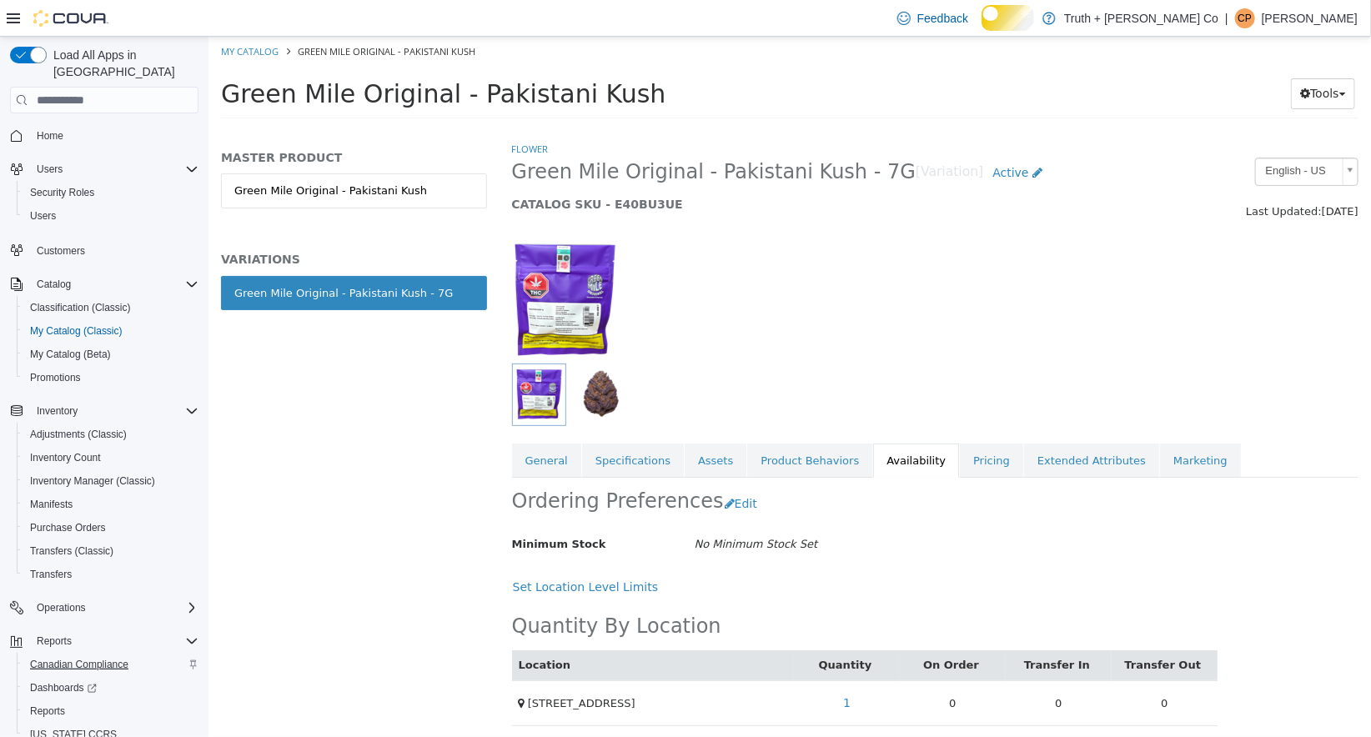
scroll to position [77, 0]
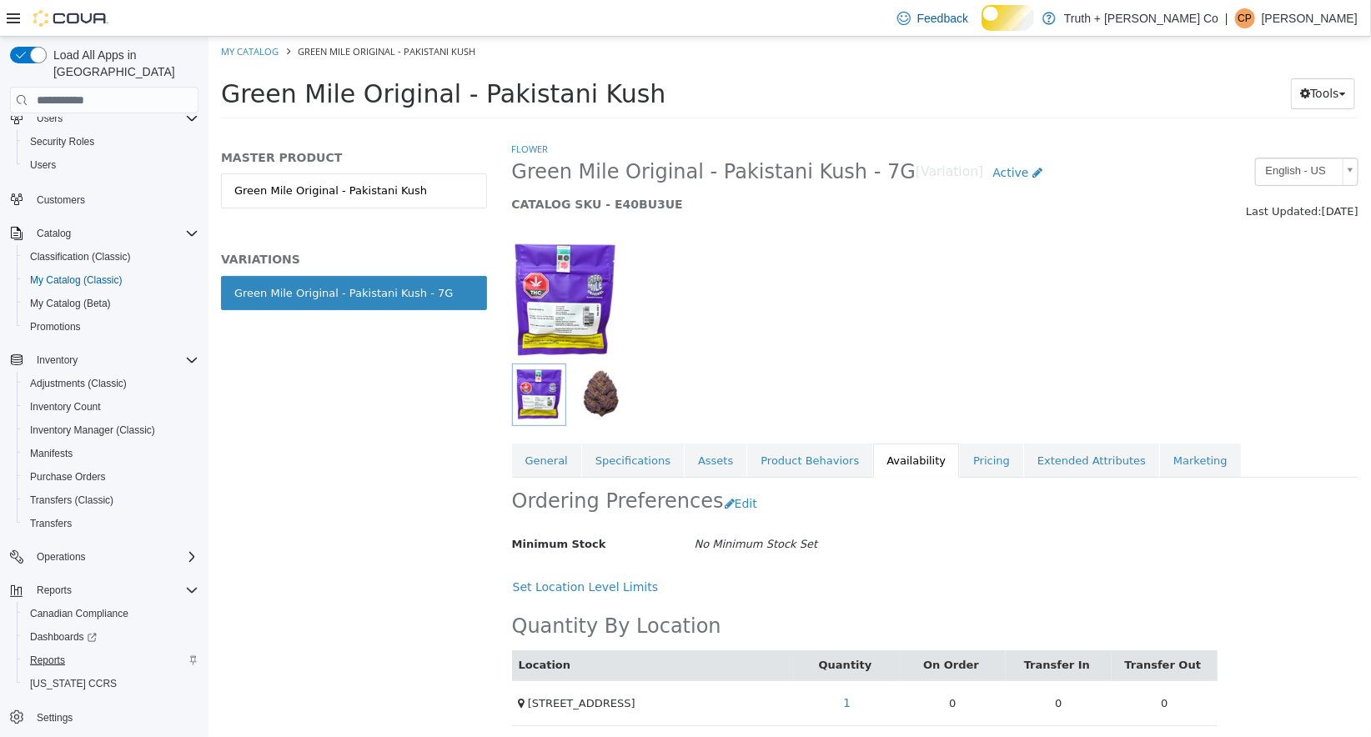
click at [65, 654] on span "Reports" at bounding box center [47, 660] width 35 height 13
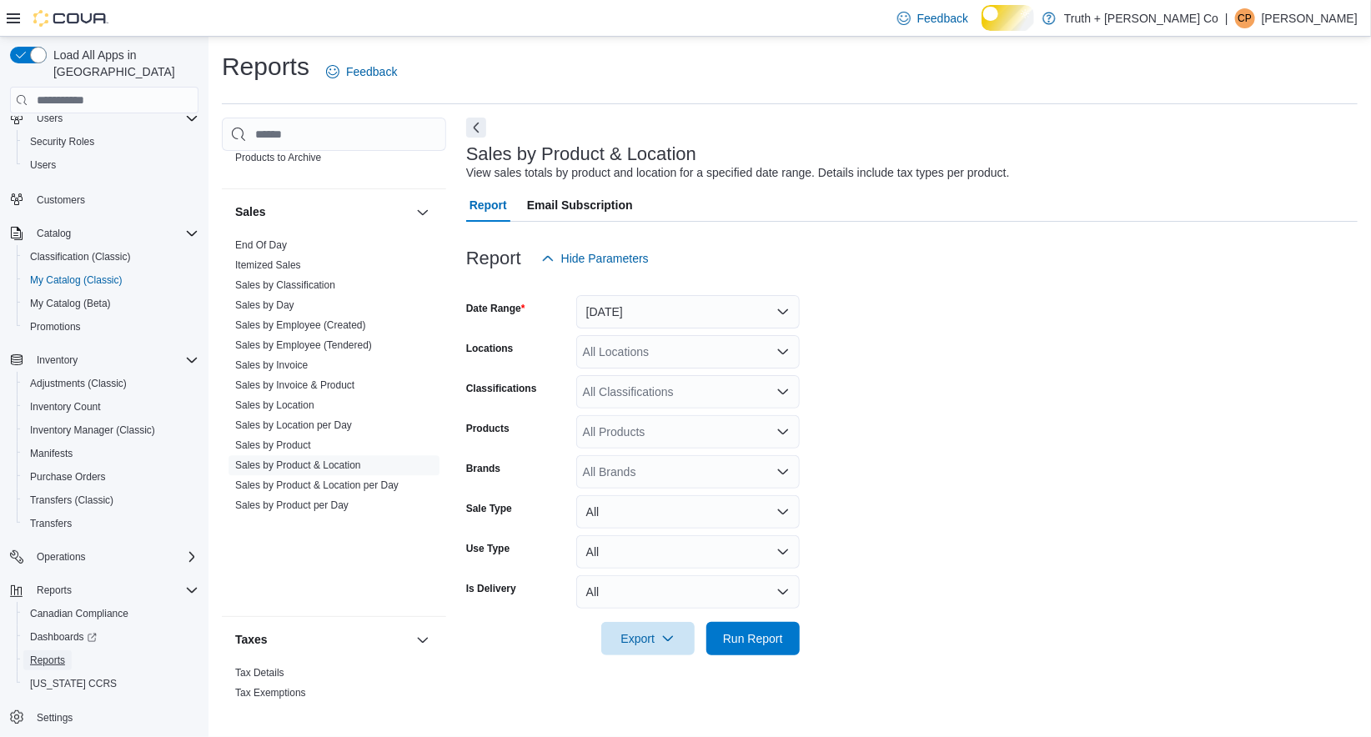
scroll to position [1780, 0]
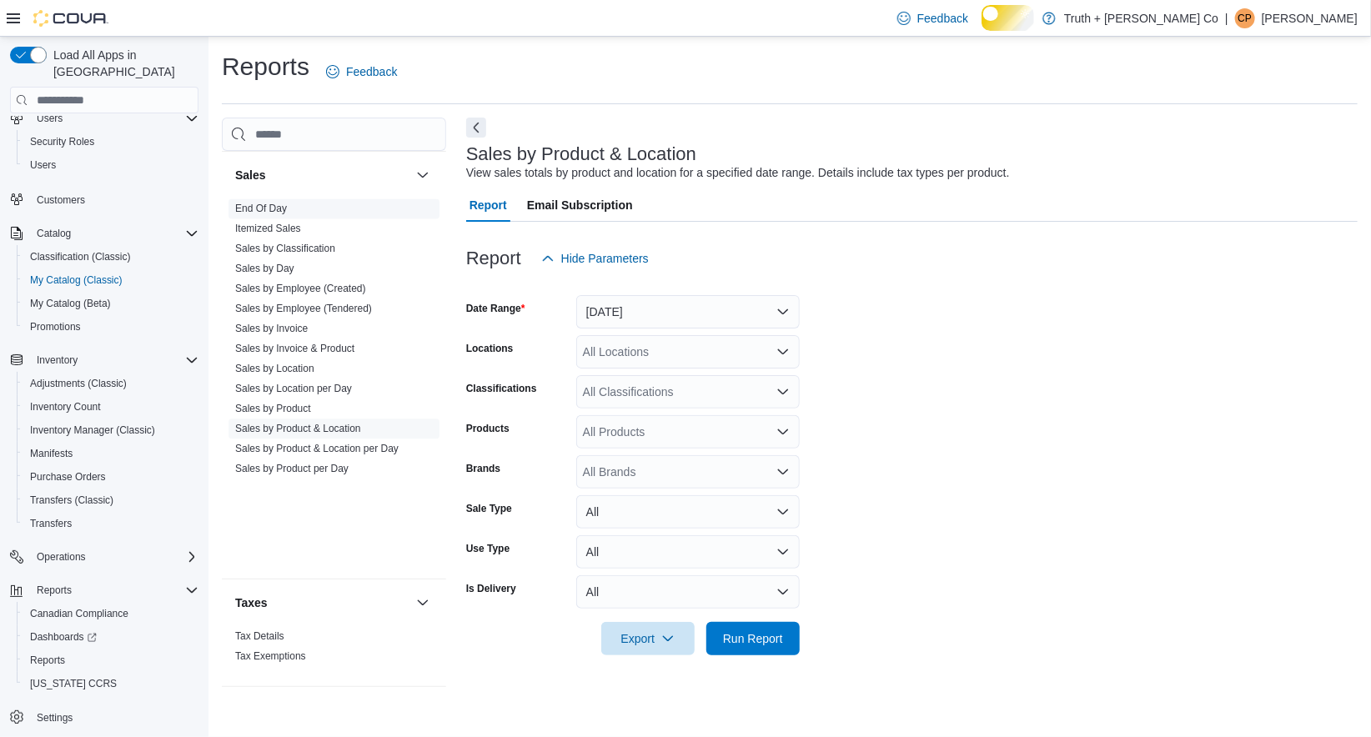
click at [287, 214] on link "End Of Day" at bounding box center [261, 209] width 52 height 12
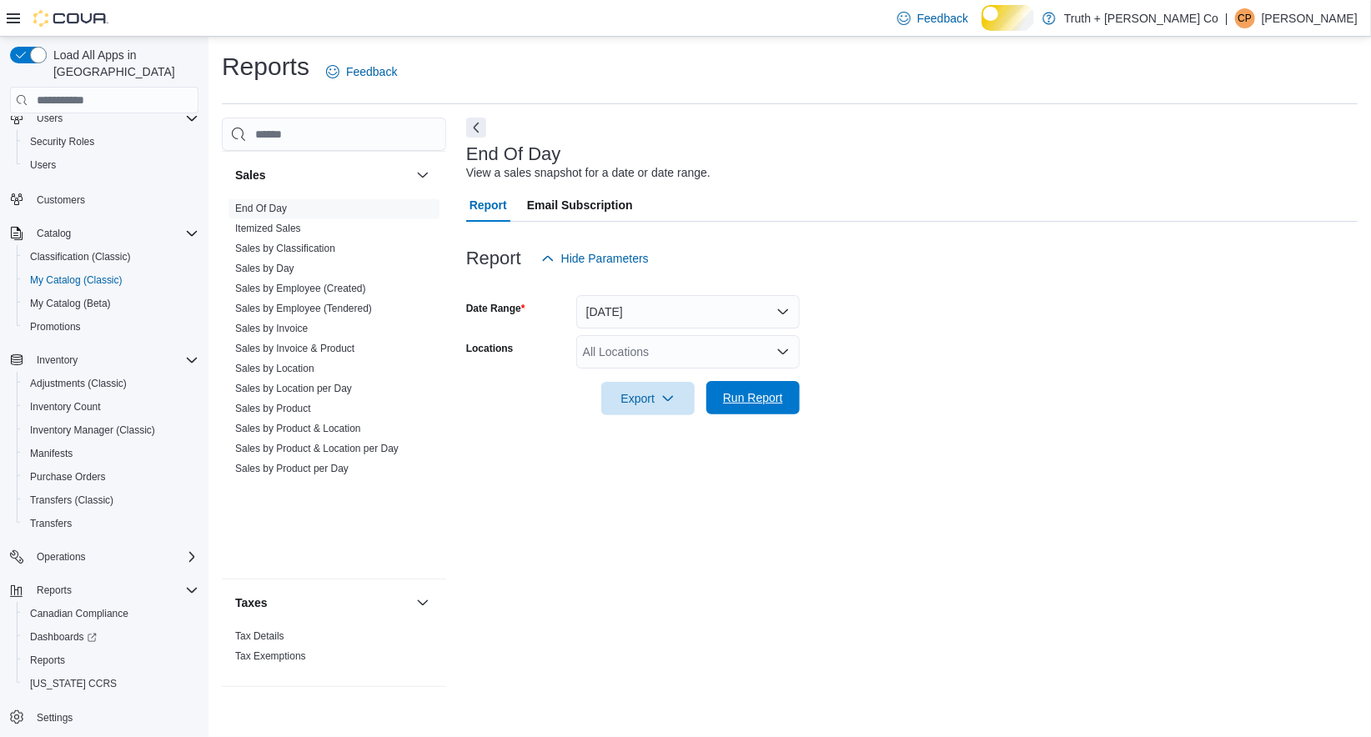
click at [734, 406] on span "Run Report" at bounding box center [753, 398] width 60 height 17
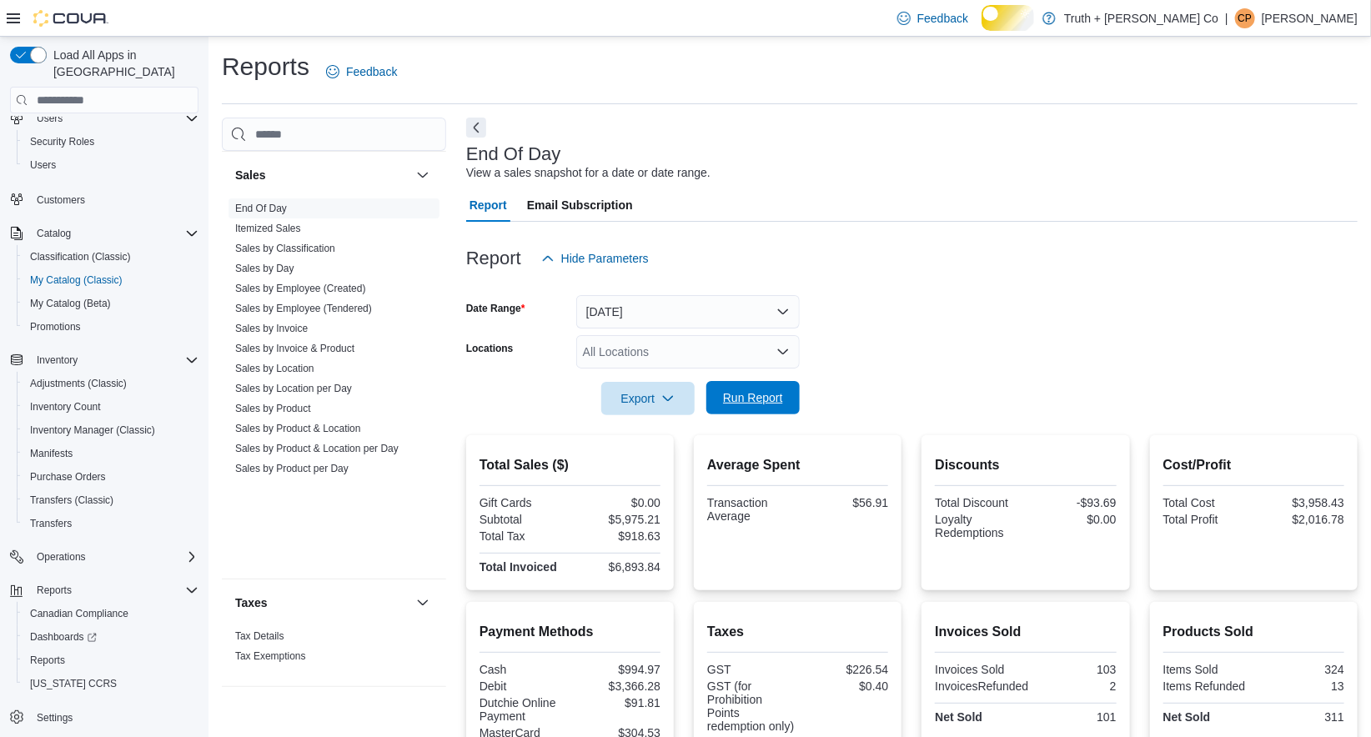
click at [730, 406] on span "Run Report" at bounding box center [753, 398] width 60 height 17
click at [755, 406] on span "Run Report" at bounding box center [753, 398] width 60 height 17
click at [757, 406] on span "Run Report" at bounding box center [753, 398] width 60 height 17
click at [746, 406] on span "Run Report" at bounding box center [753, 398] width 60 height 17
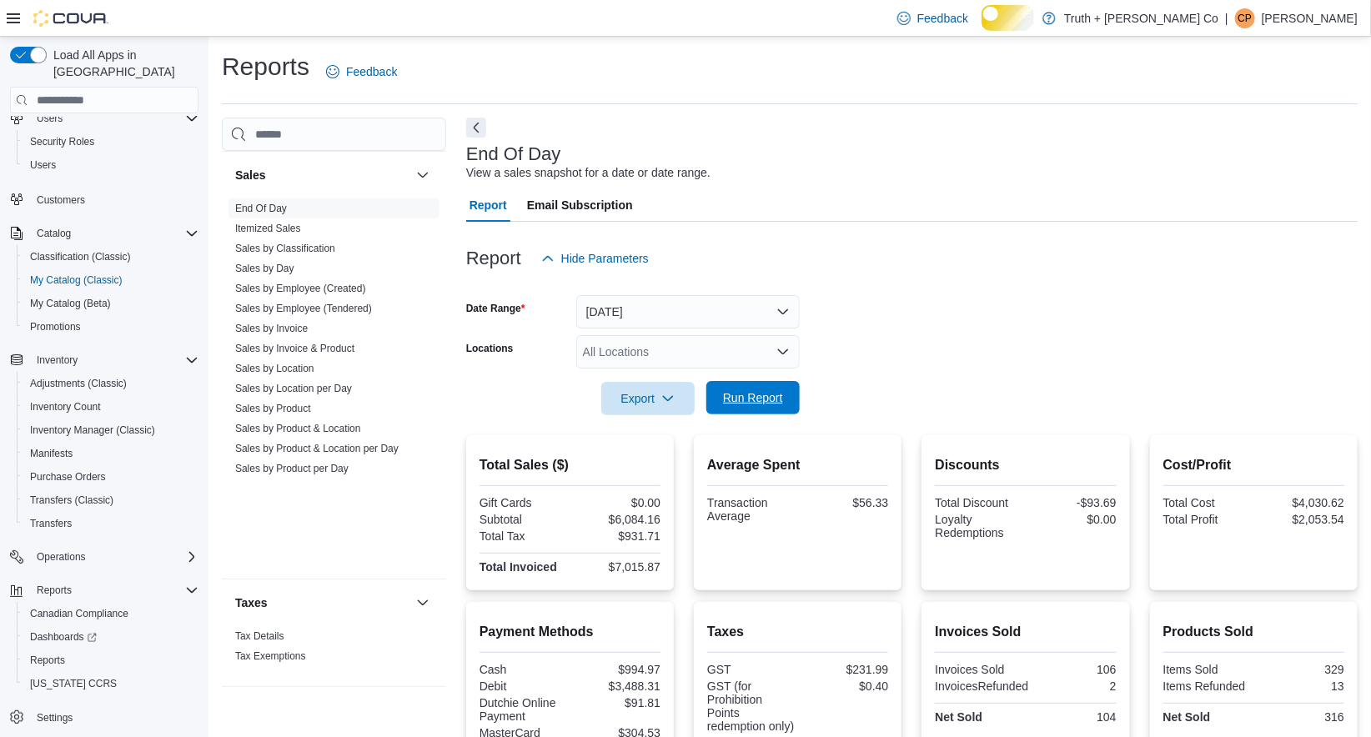
click at [737, 406] on span "Run Report" at bounding box center [753, 398] width 60 height 17
click at [763, 406] on span "Run Report" at bounding box center [753, 398] width 60 height 17
click at [746, 406] on span "Run Report" at bounding box center [753, 398] width 60 height 17
click at [757, 406] on span "Run Report" at bounding box center [753, 398] width 60 height 17
click at [746, 406] on span "Run Report" at bounding box center [753, 398] width 60 height 17
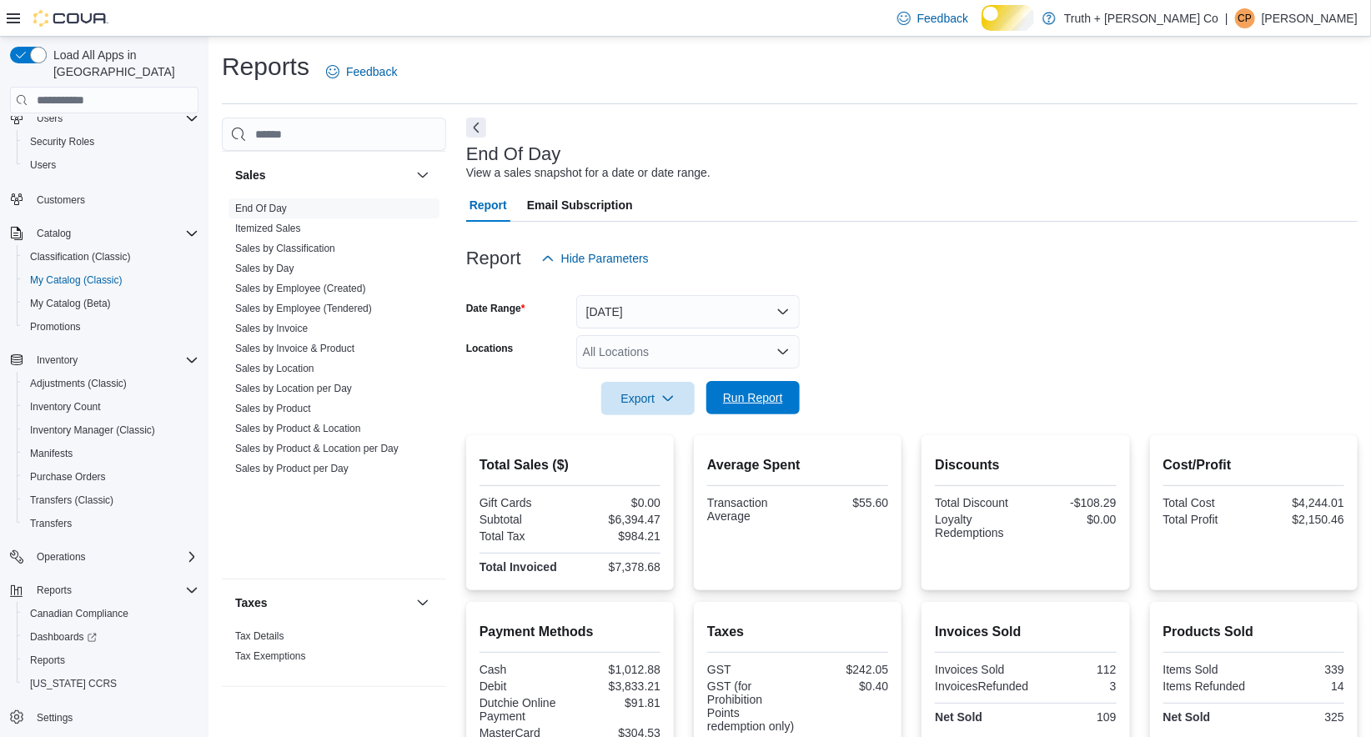
click at [743, 406] on span "Run Report" at bounding box center [753, 398] width 60 height 17
click at [746, 406] on span "Run Report" at bounding box center [753, 398] width 60 height 17
click at [773, 406] on span "Run Report" at bounding box center [753, 398] width 60 height 17
click at [757, 406] on span "Run Report" at bounding box center [753, 398] width 60 height 17
click at [767, 406] on span "Run Report" at bounding box center [753, 398] width 60 height 17
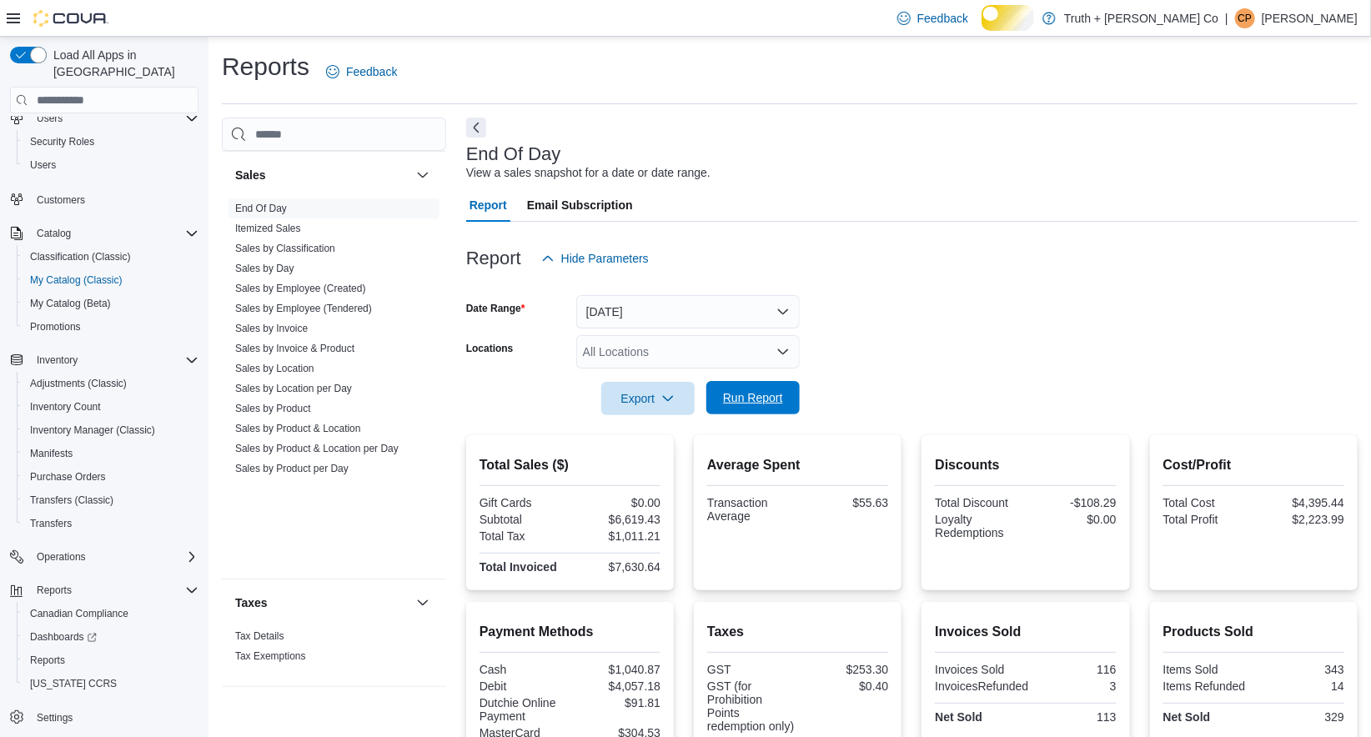
click at [746, 406] on span "Run Report" at bounding box center [753, 398] width 60 height 17
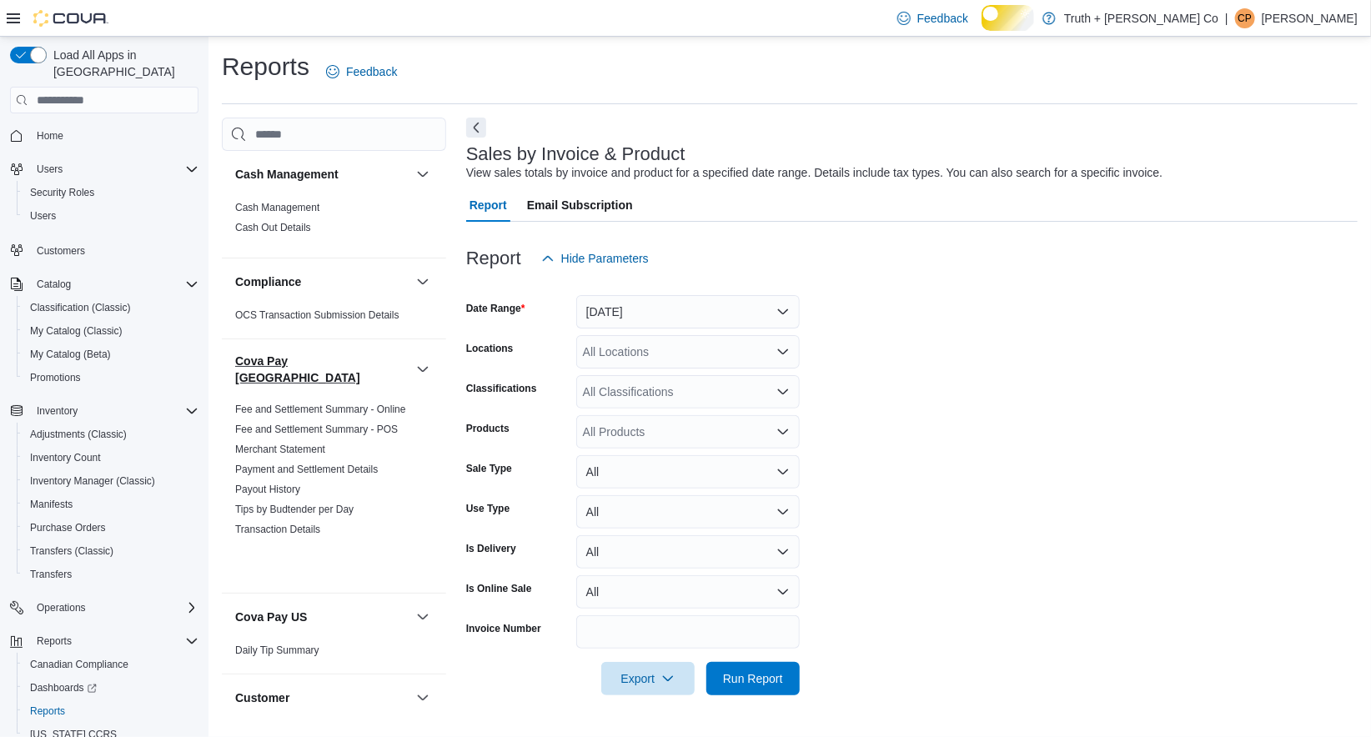
scroll to position [26, 0]
click at [616, 309] on button "[DATE]" at bounding box center [688, 311] width 224 height 33
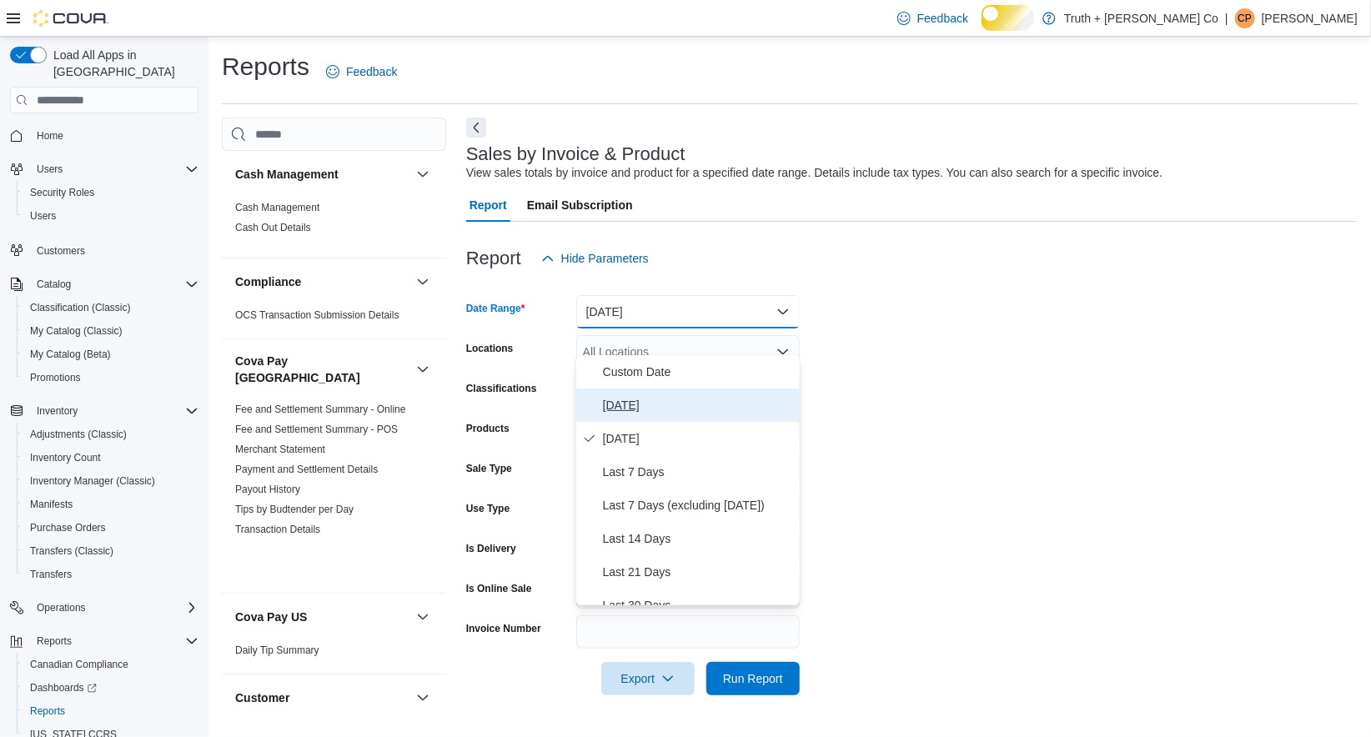
click at [616, 397] on span "[DATE]" at bounding box center [698, 405] width 190 height 20
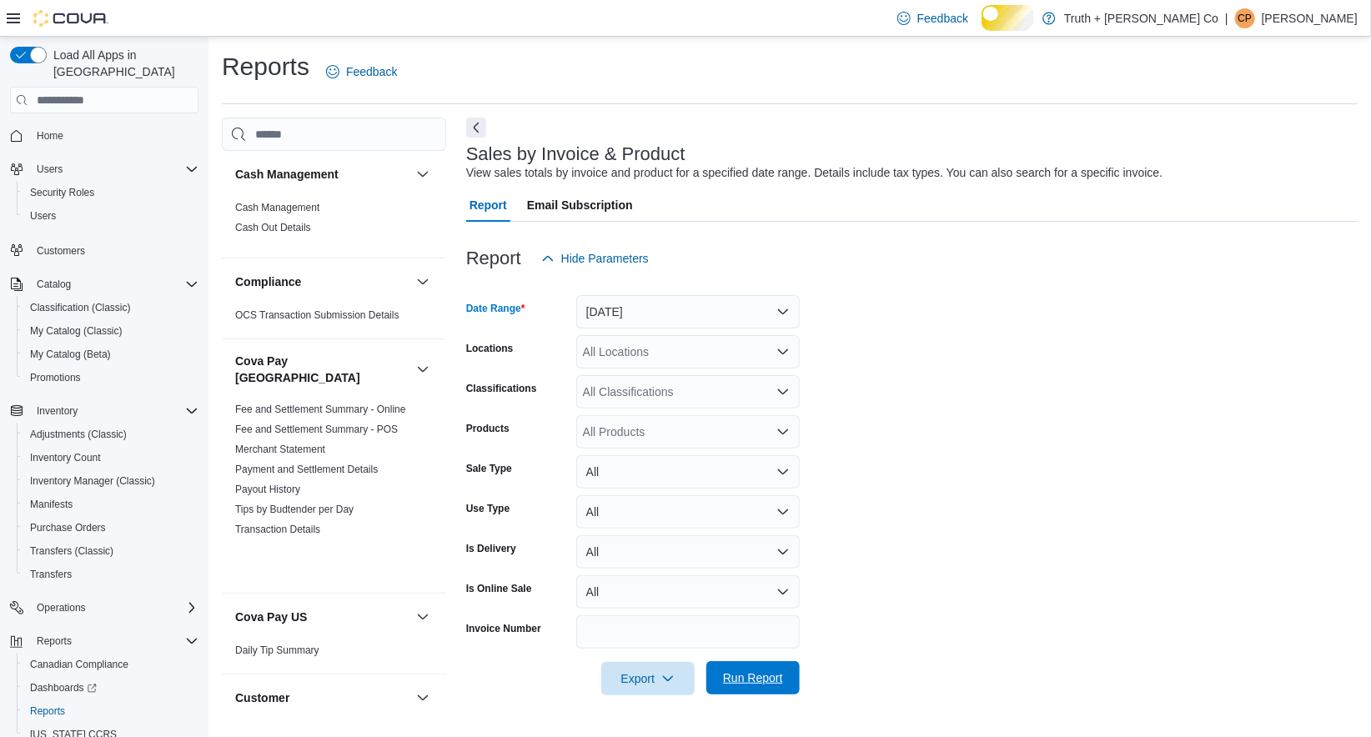
click at [744, 687] on span "Run Report" at bounding box center [753, 678] width 60 height 17
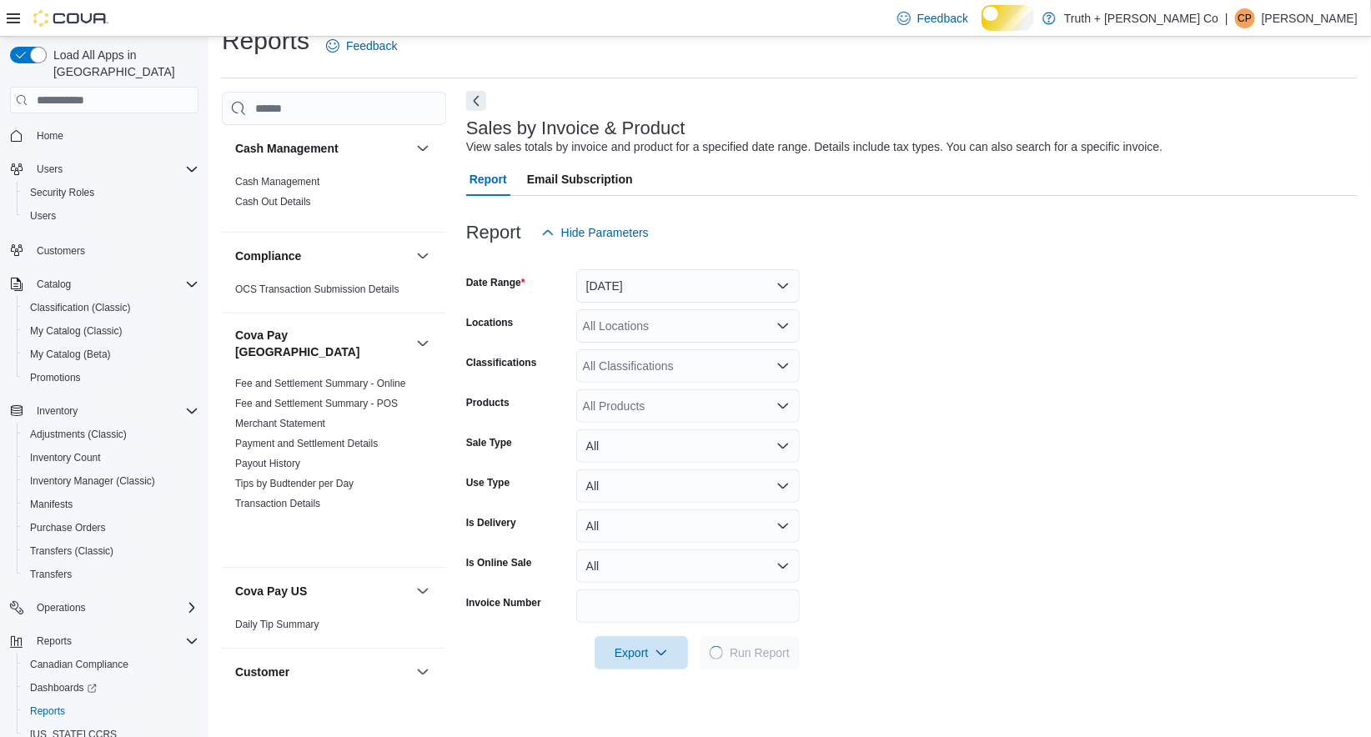
click at [475, 111] on button "Next" at bounding box center [476, 101] width 20 height 20
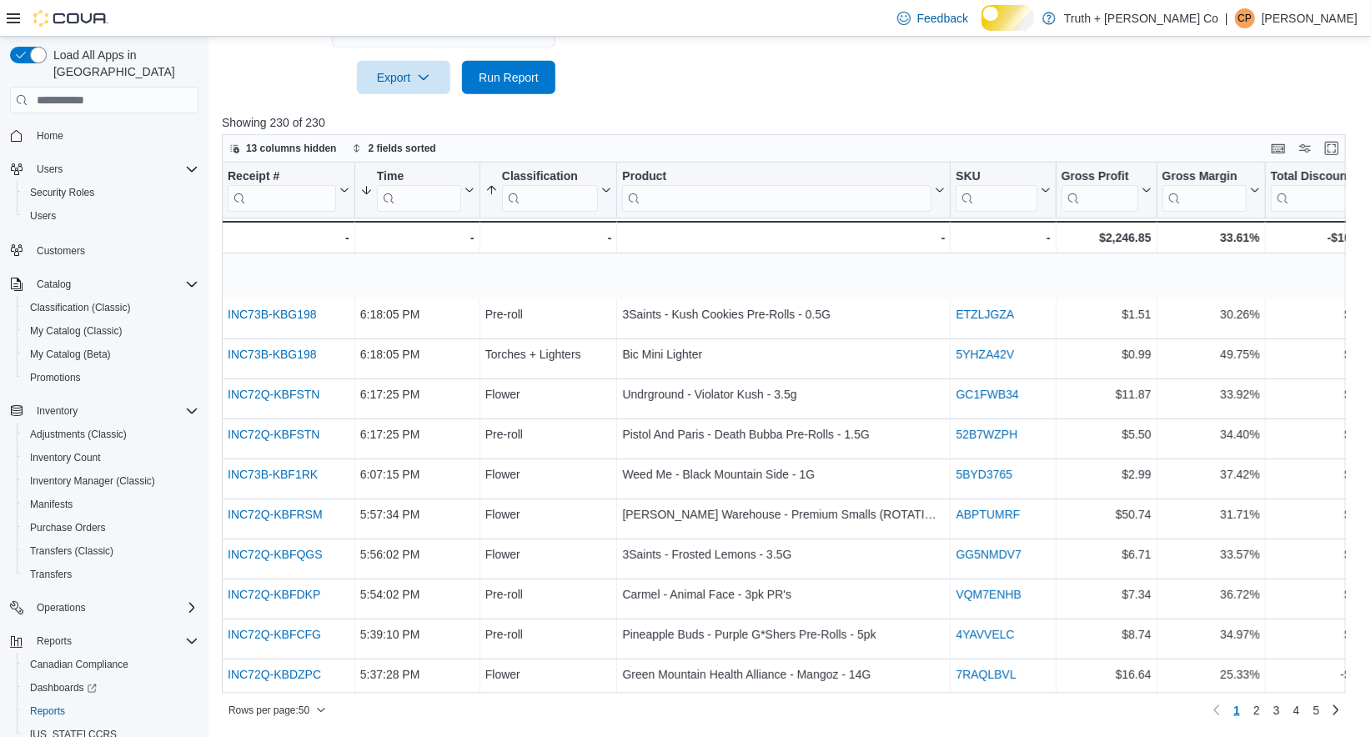
scroll to position [645, 0]
click at [514, 71] on span "Run Report" at bounding box center [509, 76] width 60 height 17
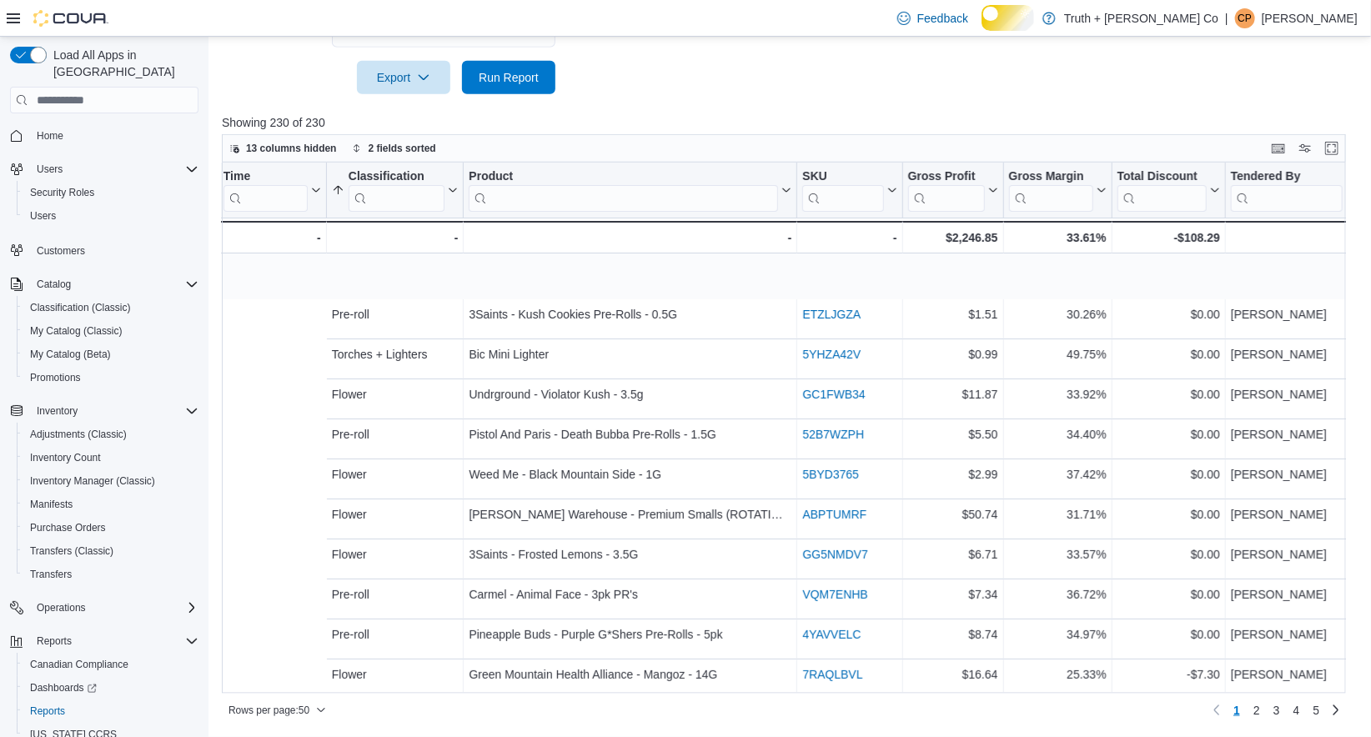
scroll to position [0, 0]
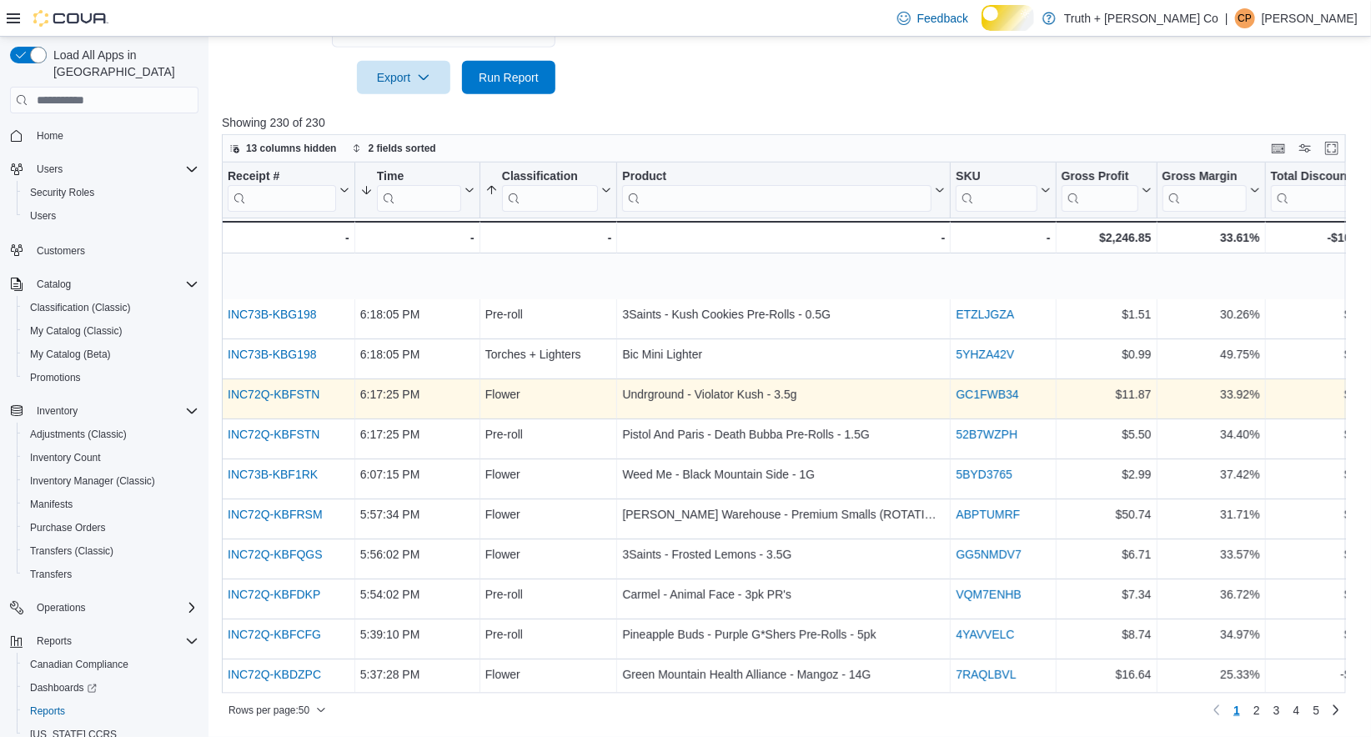
click at [280, 401] on link "INC72Q-KBFSTN" at bounding box center [274, 394] width 92 height 13
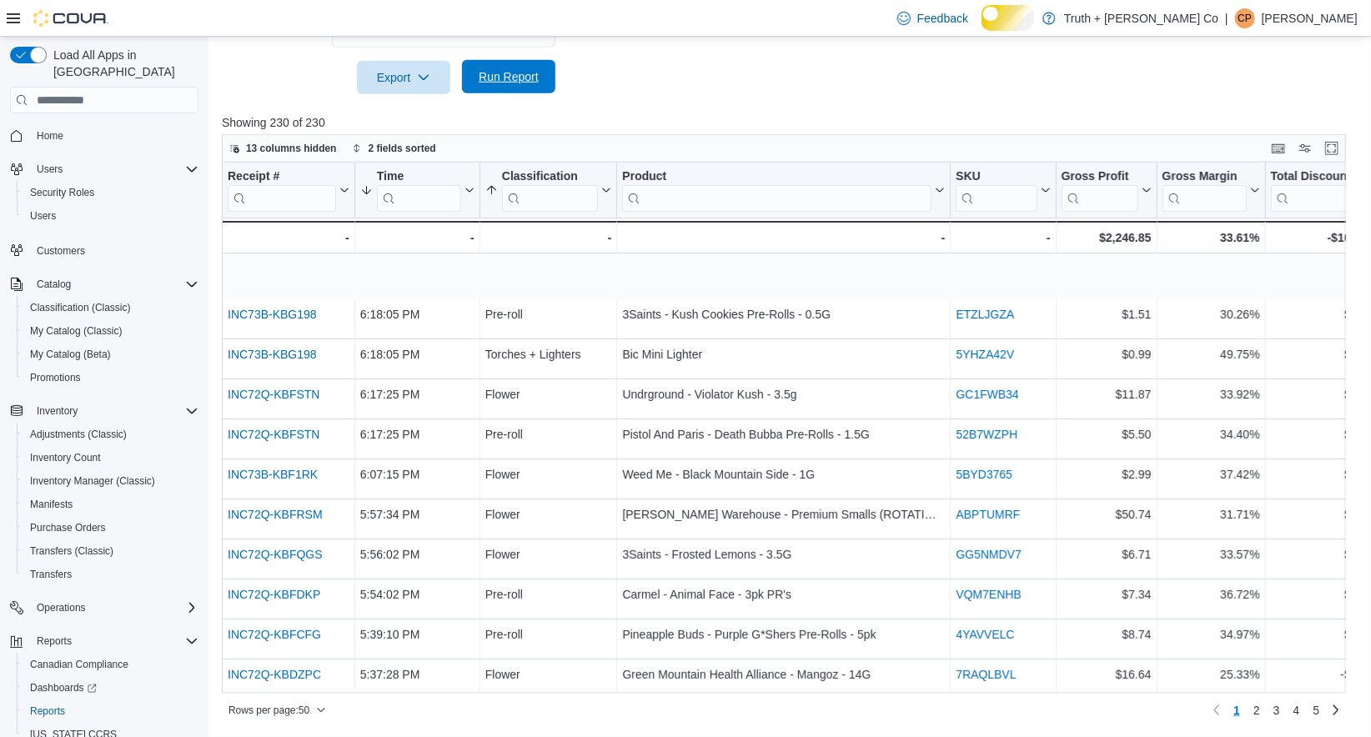
click at [498, 76] on span "Run Report" at bounding box center [509, 76] width 60 height 17
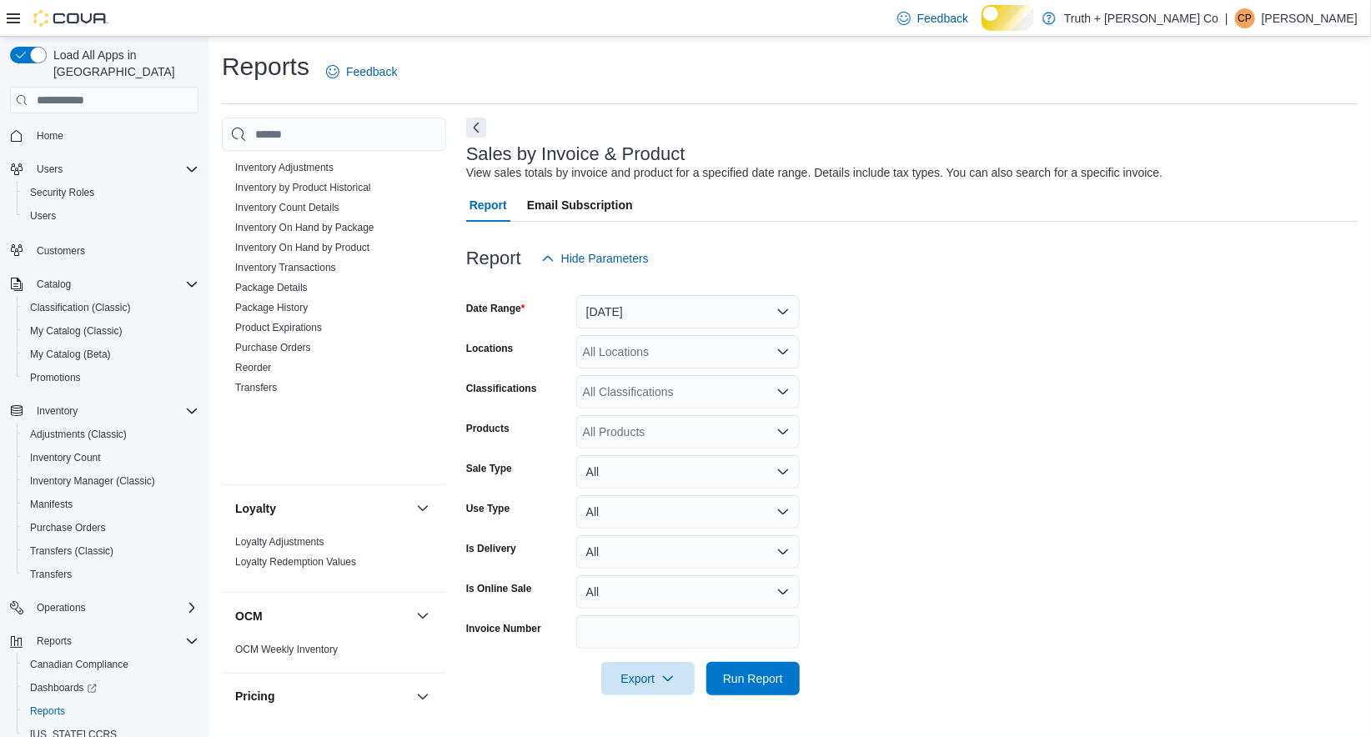
scroll to position [1780, 0]
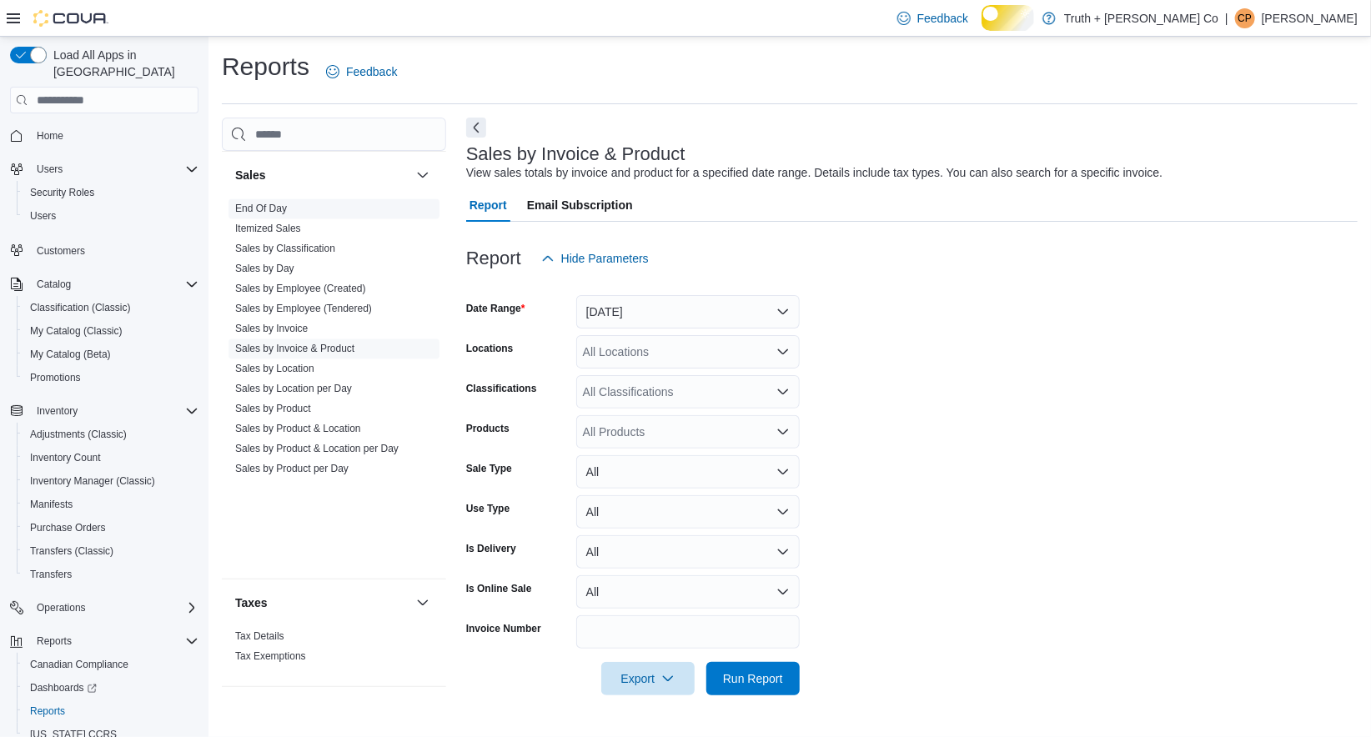
click at [283, 203] on link "End Of Day" at bounding box center [261, 209] width 52 height 12
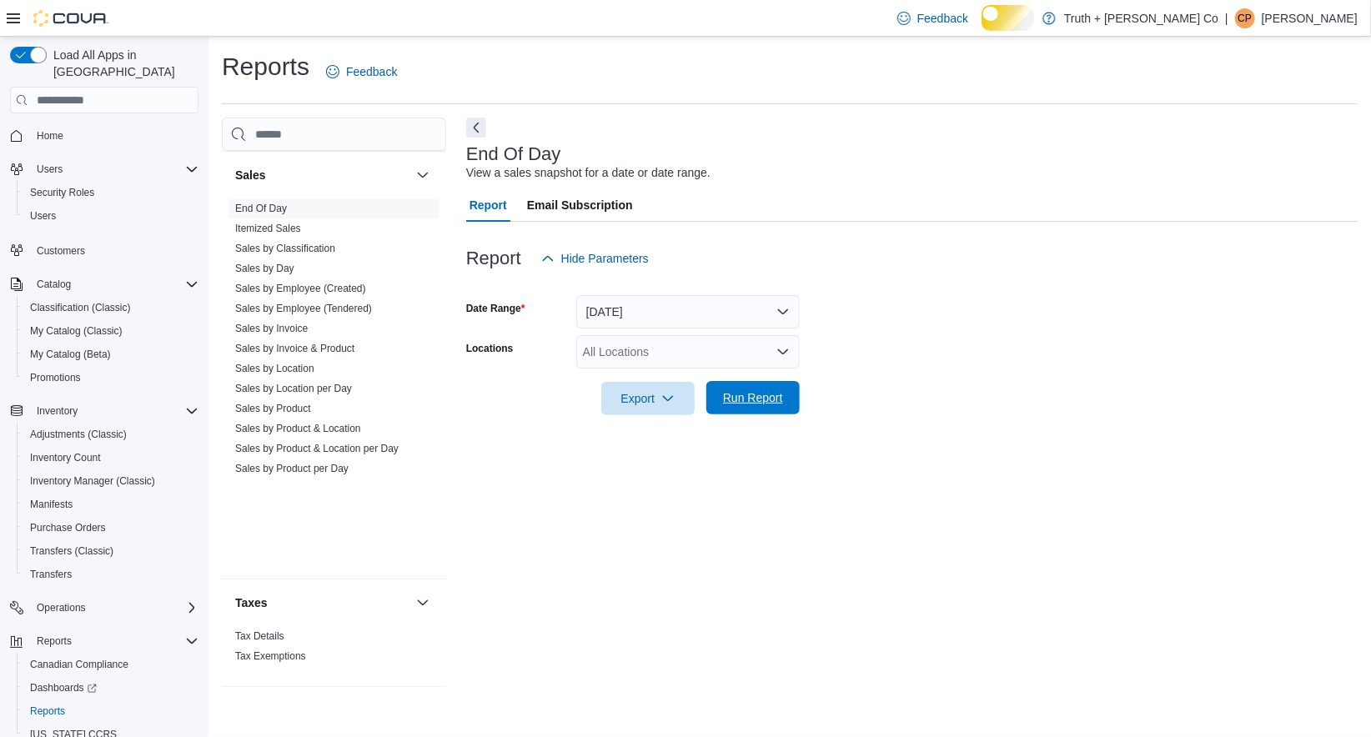
click at [759, 406] on span "Run Report" at bounding box center [753, 398] width 60 height 17
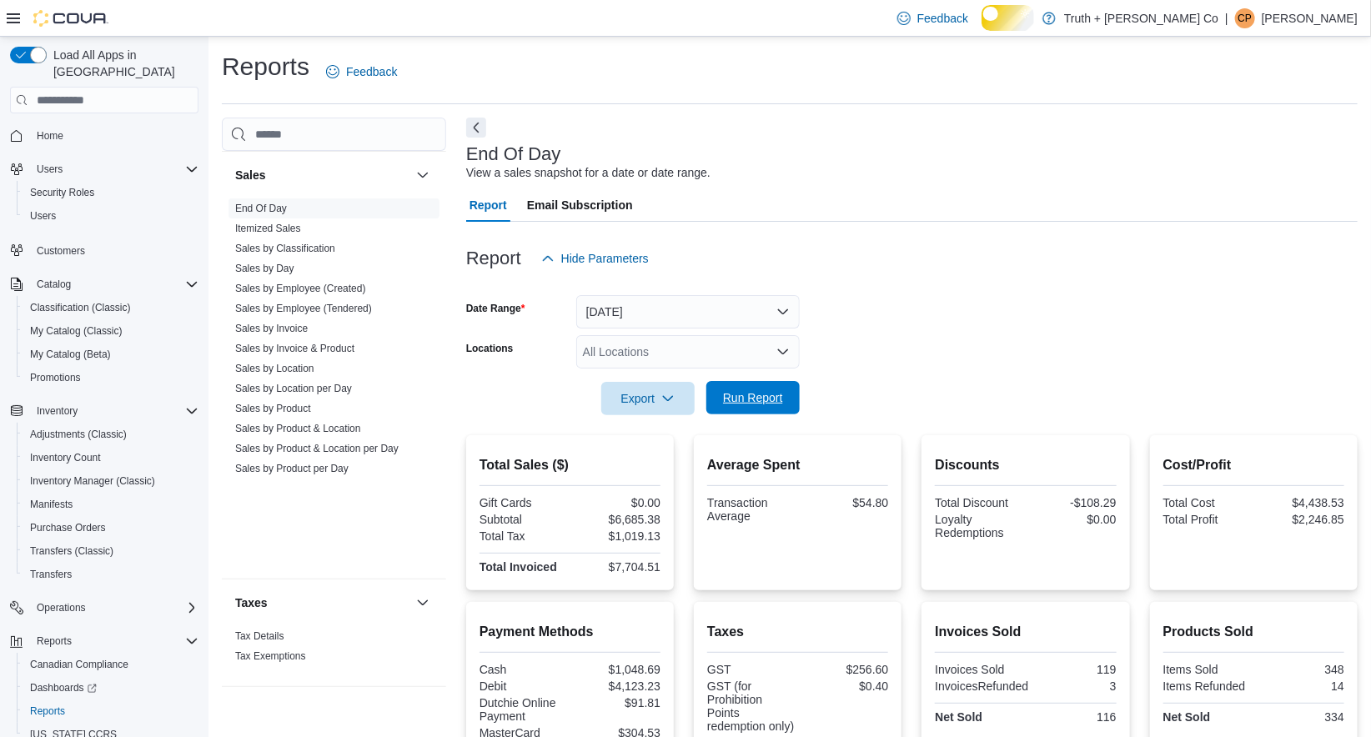
click at [762, 406] on span "Run Report" at bounding box center [753, 398] width 60 height 17
click at [755, 406] on span "Run Report" at bounding box center [753, 398] width 60 height 17
click at [759, 406] on span "Run Report" at bounding box center [753, 398] width 60 height 17
click at [752, 406] on span "Run Report" at bounding box center [753, 398] width 60 height 17
click at [743, 406] on span "Run Report" at bounding box center [753, 398] width 60 height 17
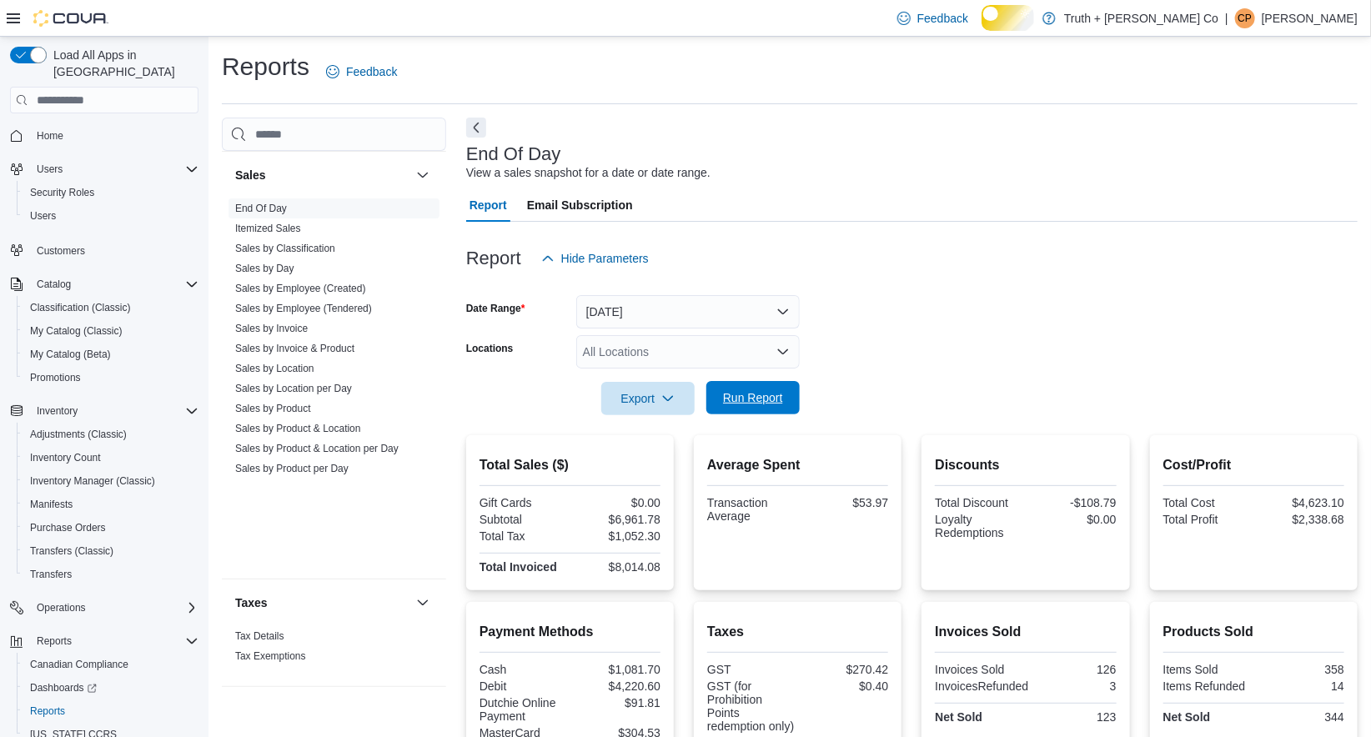
click at [723, 406] on span "Run Report" at bounding box center [753, 398] width 60 height 17
click at [774, 406] on span "Run Report" at bounding box center [753, 398] width 60 height 17
click at [723, 406] on span "Run Report" at bounding box center [753, 398] width 60 height 17
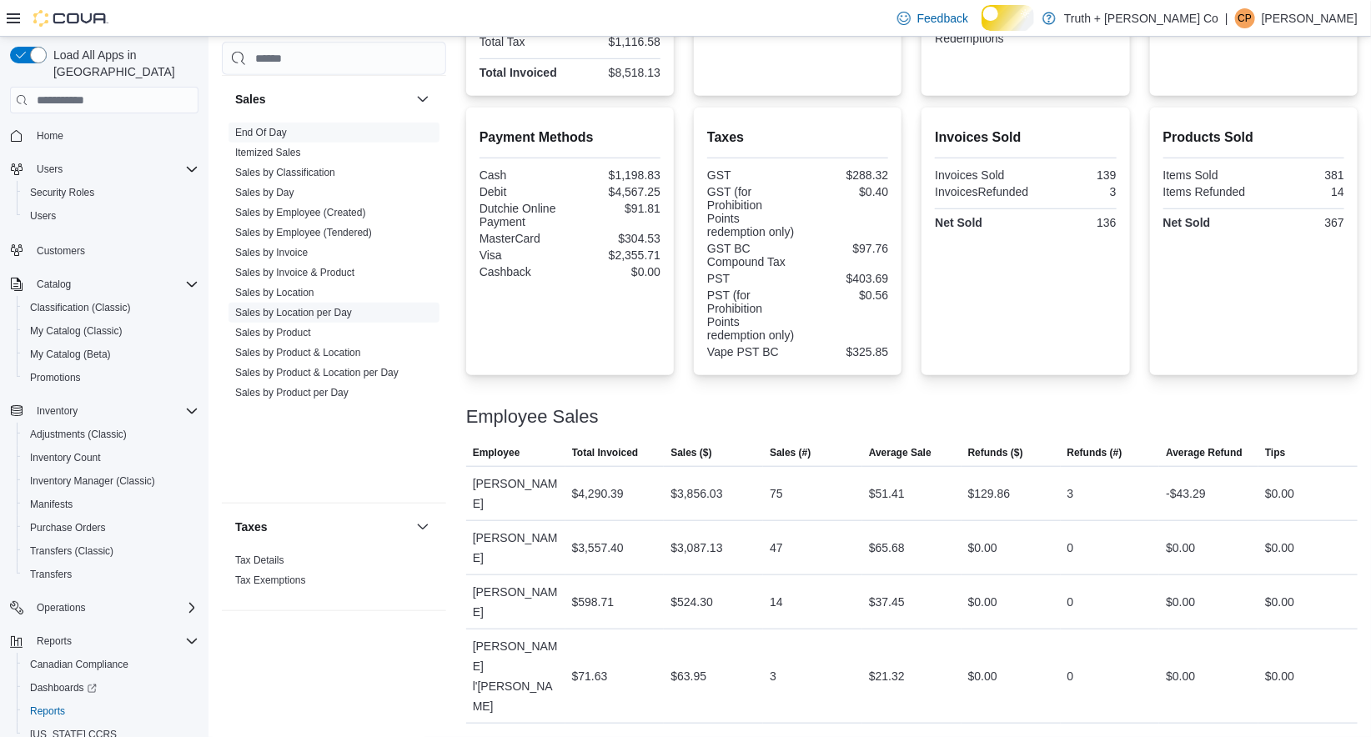
scroll to position [809, 0]
click at [307, 279] on link "Sales by Invoice & Product" at bounding box center [294, 273] width 119 height 12
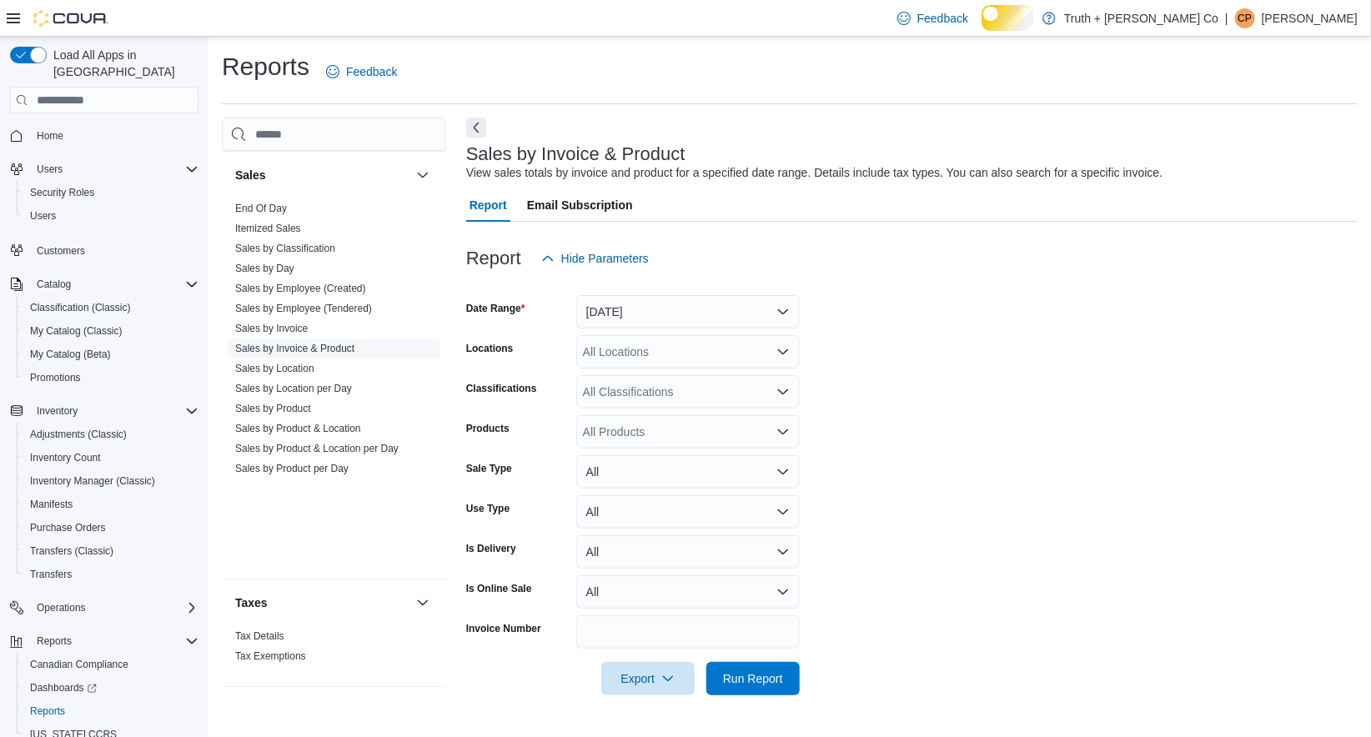
scroll to position [26, 0]
click at [636, 309] on button "Yesterday" at bounding box center [688, 311] width 224 height 33
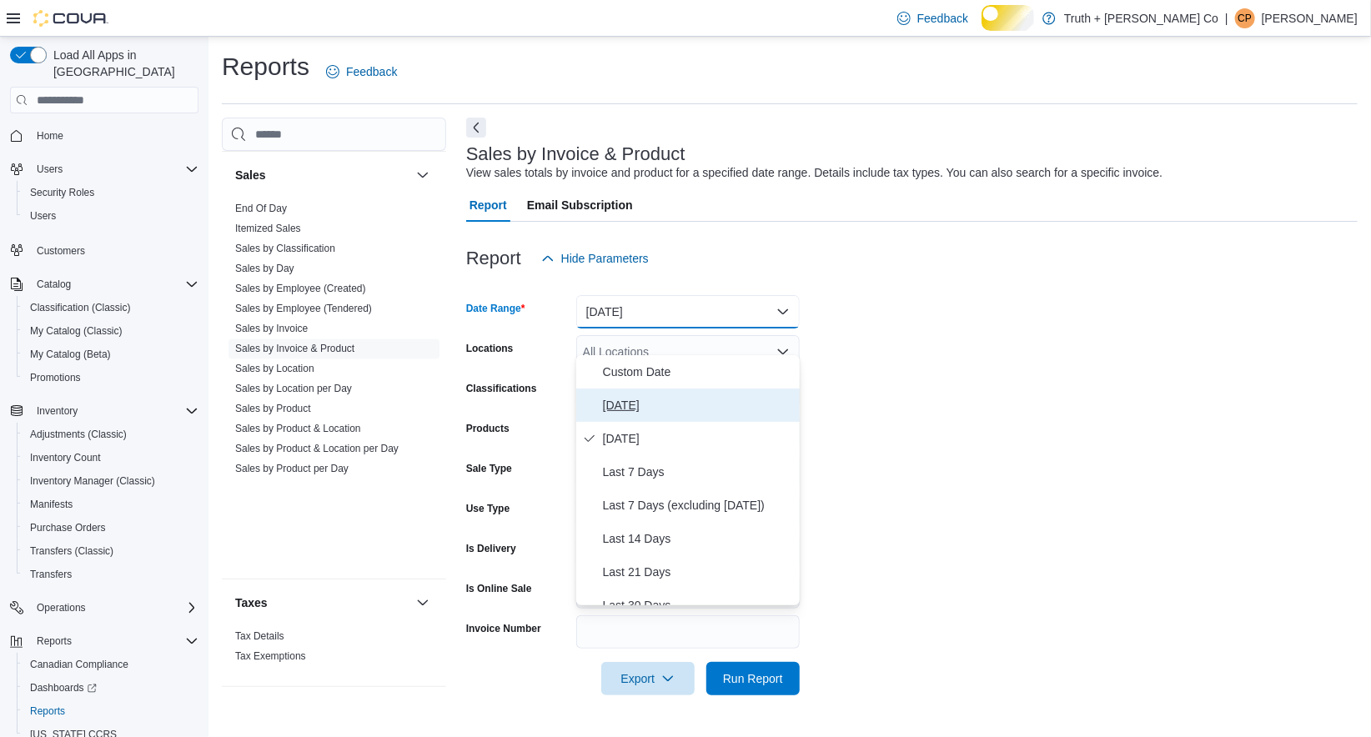
click at [618, 395] on span "[DATE]" at bounding box center [698, 405] width 190 height 20
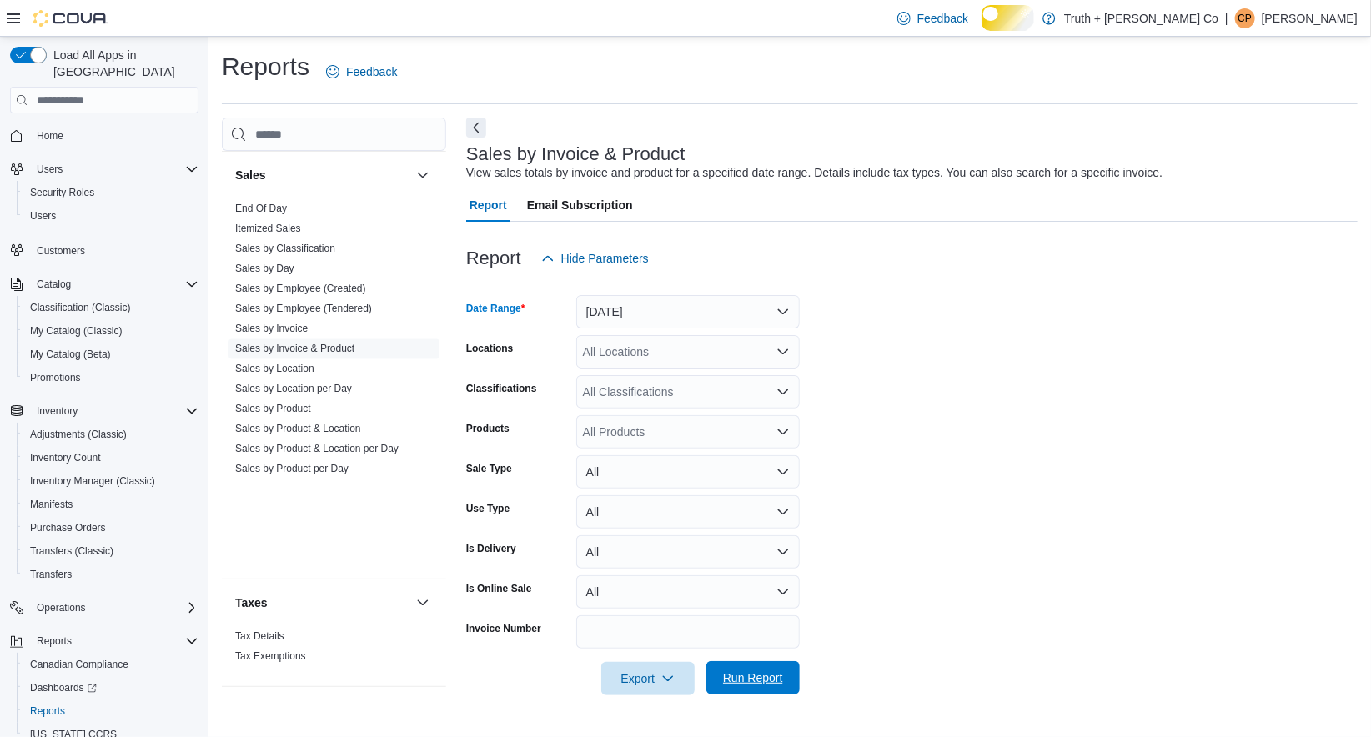
click at [754, 687] on span "Run Report" at bounding box center [753, 678] width 60 height 17
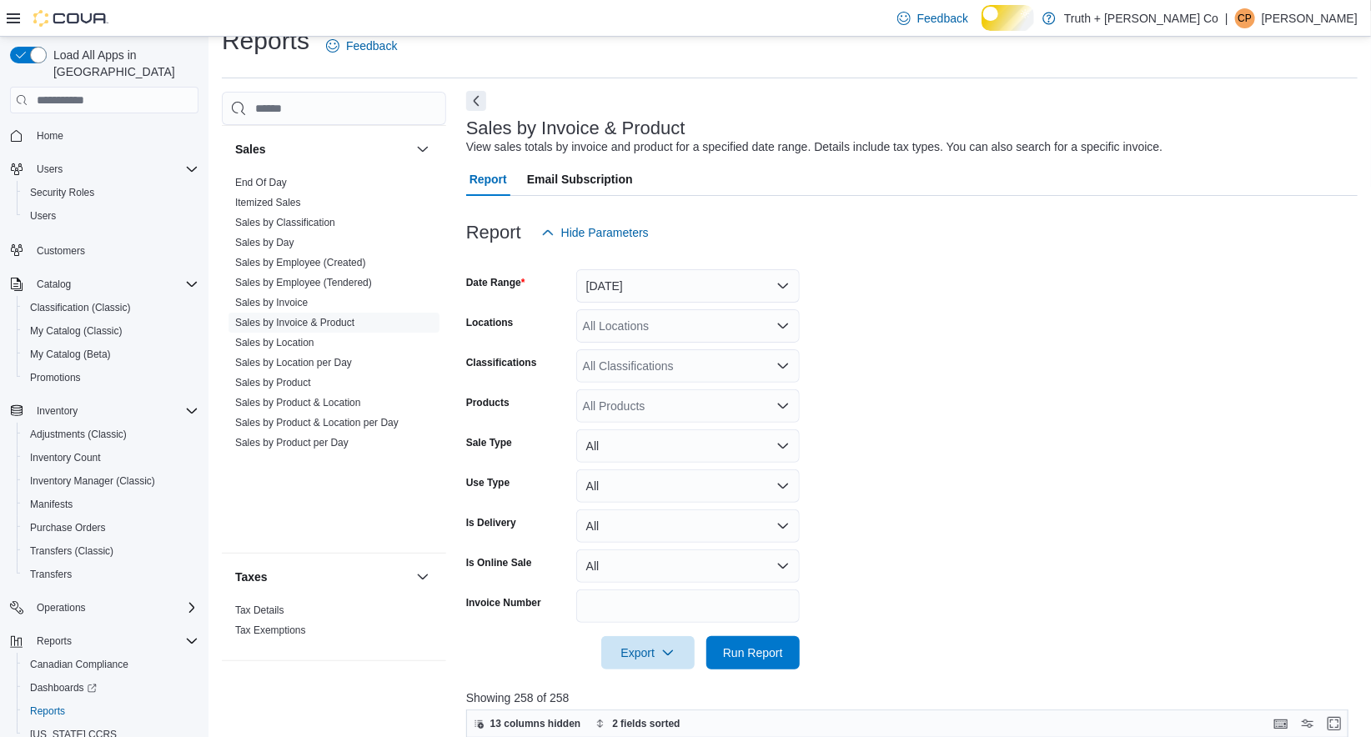
click at [477, 111] on button "Next" at bounding box center [476, 101] width 20 height 20
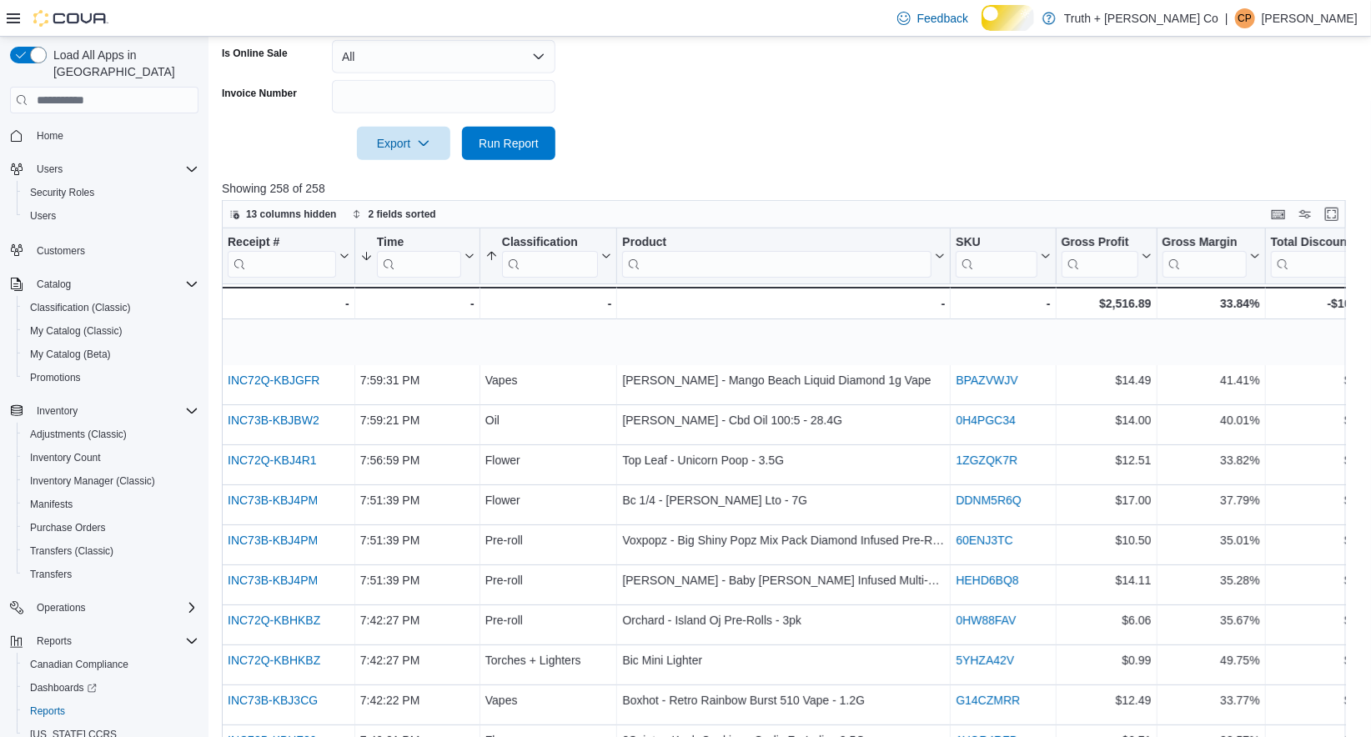
scroll to position [551, 0]
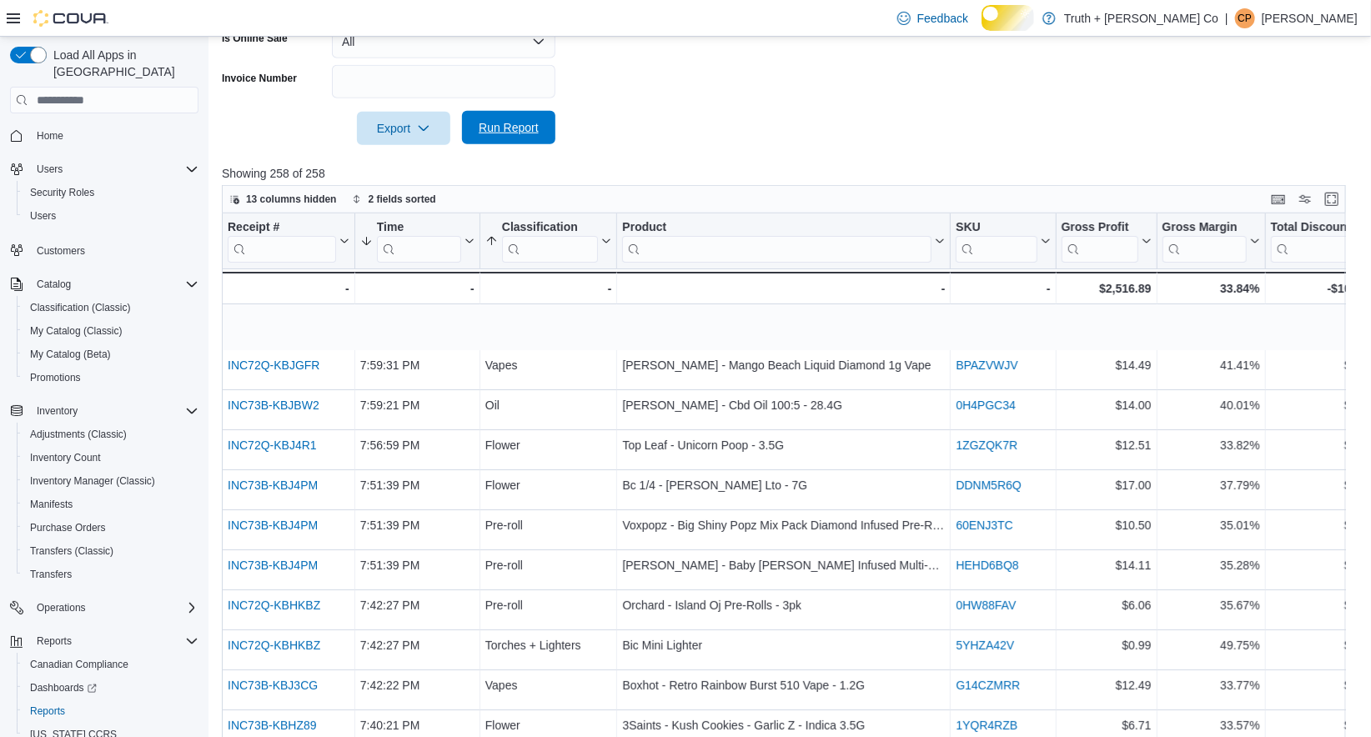
click at [484, 136] on span "Run Report" at bounding box center [509, 127] width 60 height 17
click at [511, 136] on span "Run Report" at bounding box center [509, 127] width 60 height 17
click at [507, 136] on span "Run Report" at bounding box center [509, 127] width 60 height 17
click at [501, 136] on span "Run Report" at bounding box center [509, 127] width 60 height 17
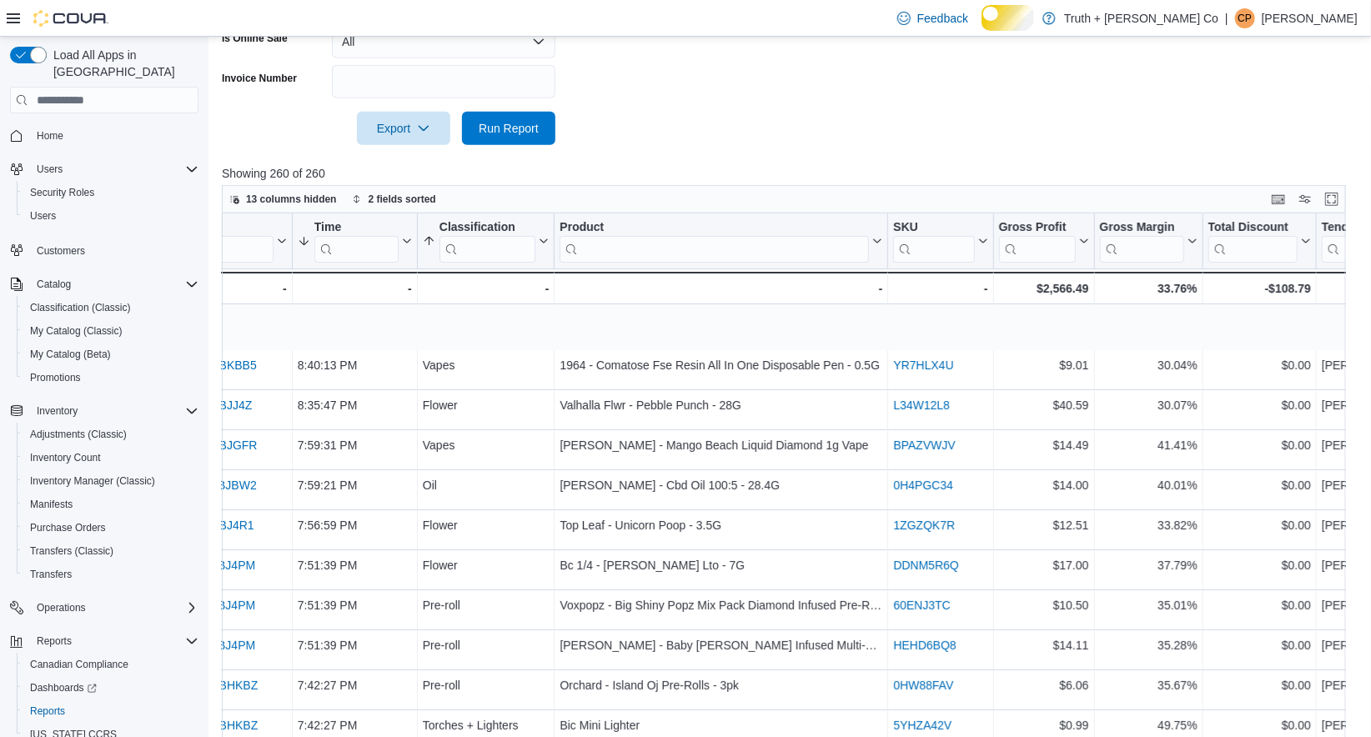
scroll to position [0, 0]
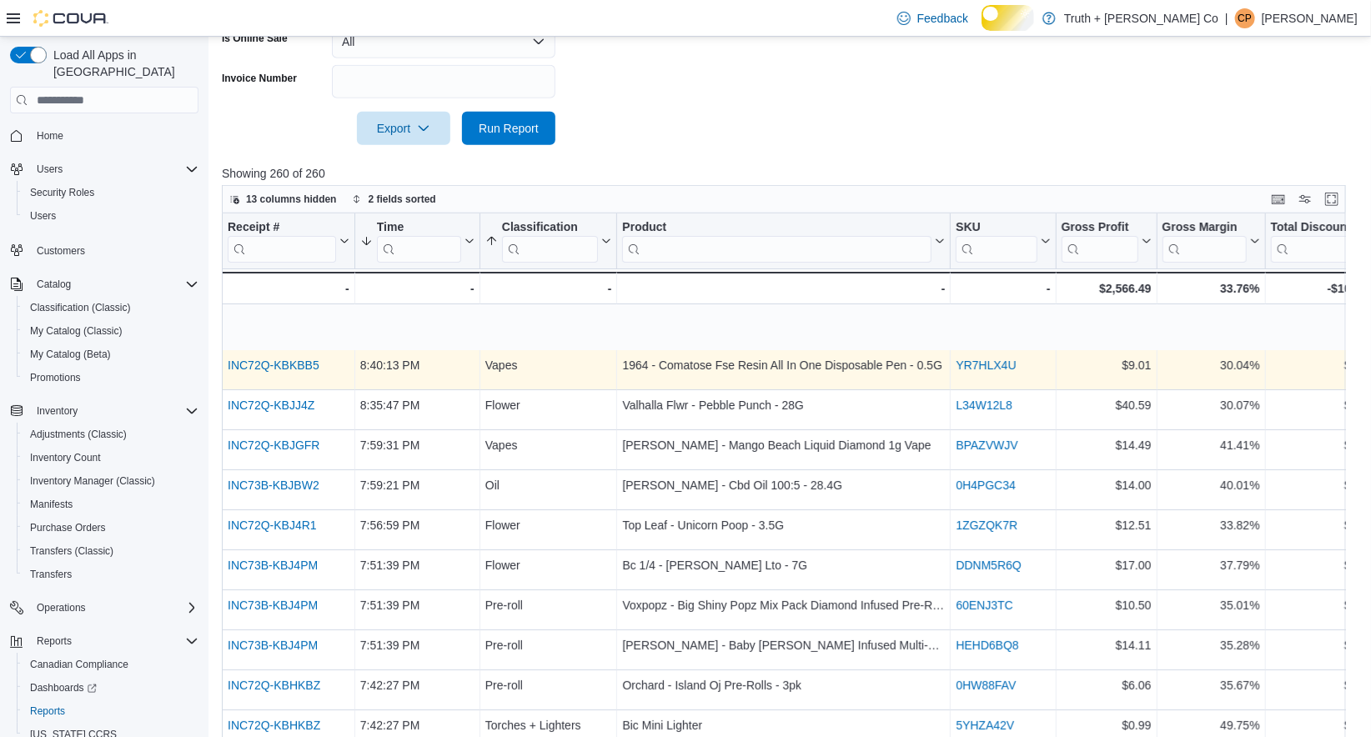
click at [279, 372] on link "INC72Q-KBKBB5" at bounding box center [274, 365] width 92 height 13
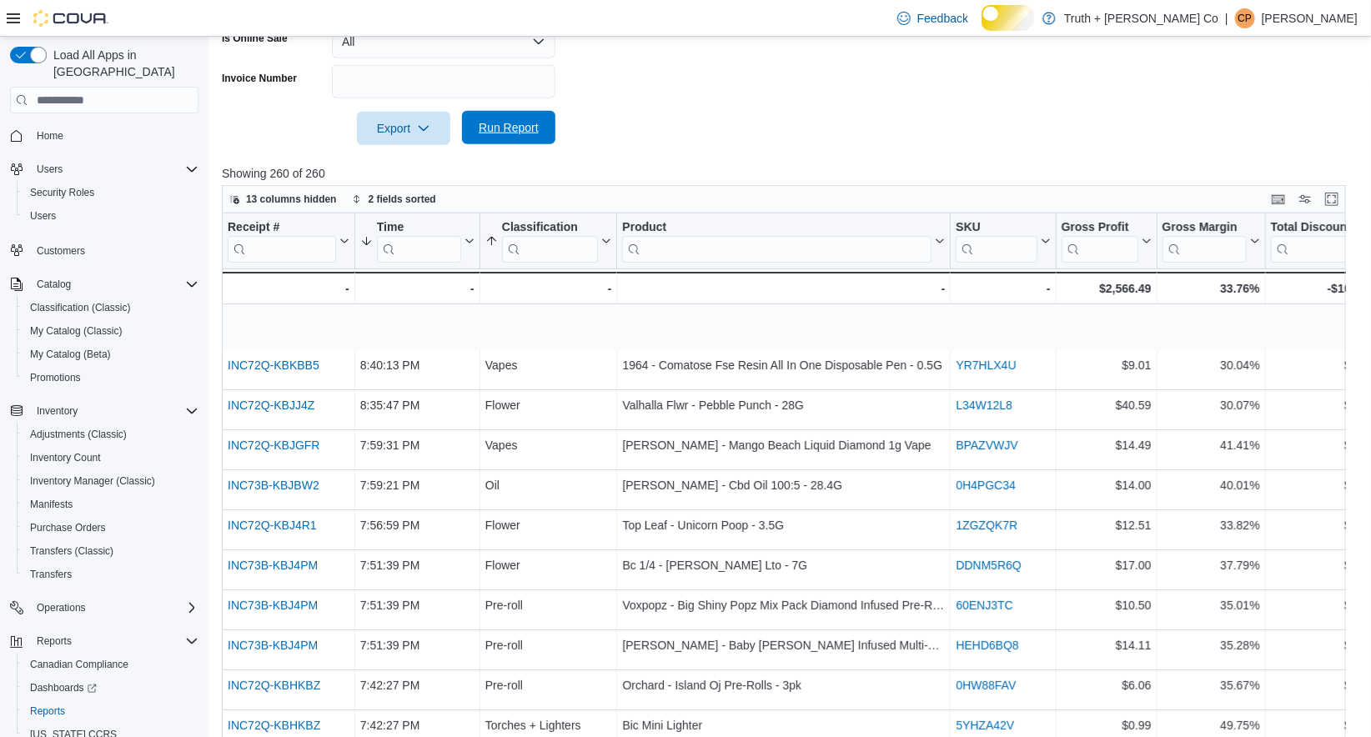
click at [501, 136] on span "Run Report" at bounding box center [509, 127] width 60 height 17
click at [527, 136] on span "Run Report" at bounding box center [509, 127] width 60 height 17
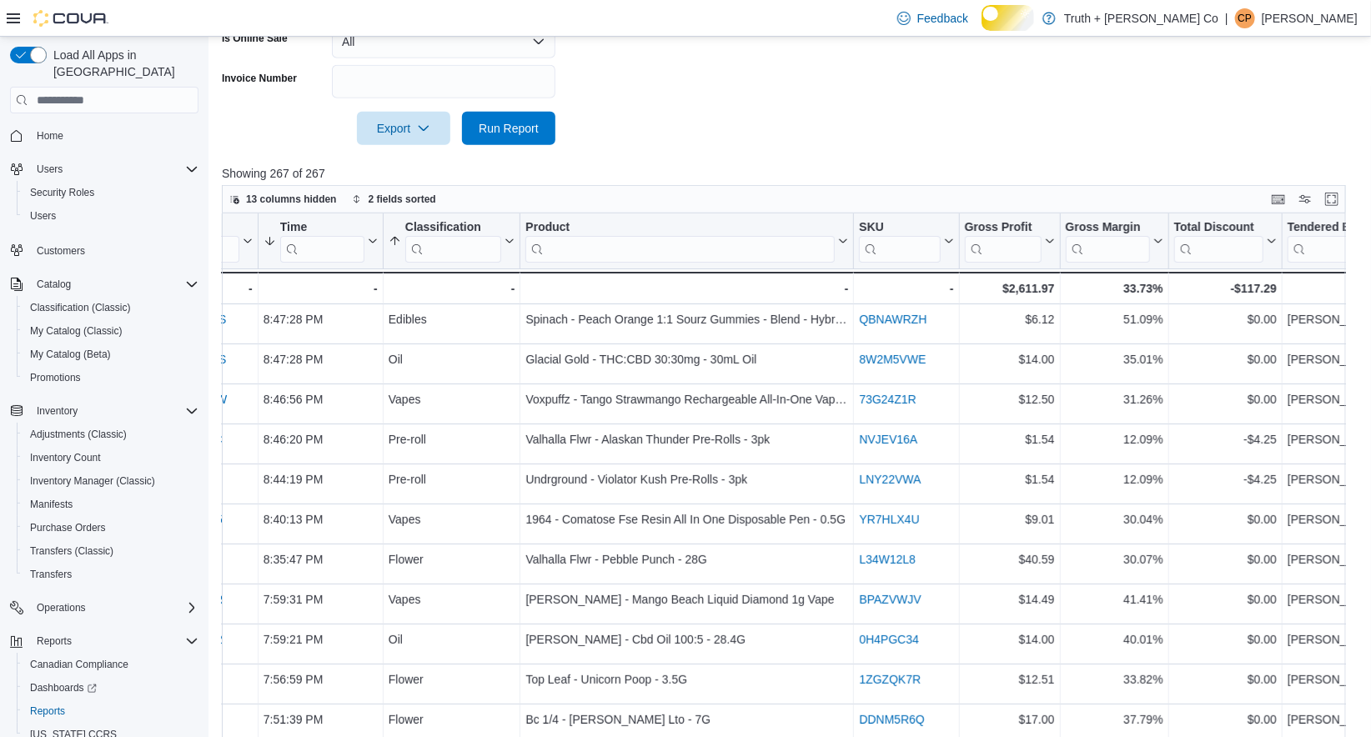
scroll to position [126, 0]
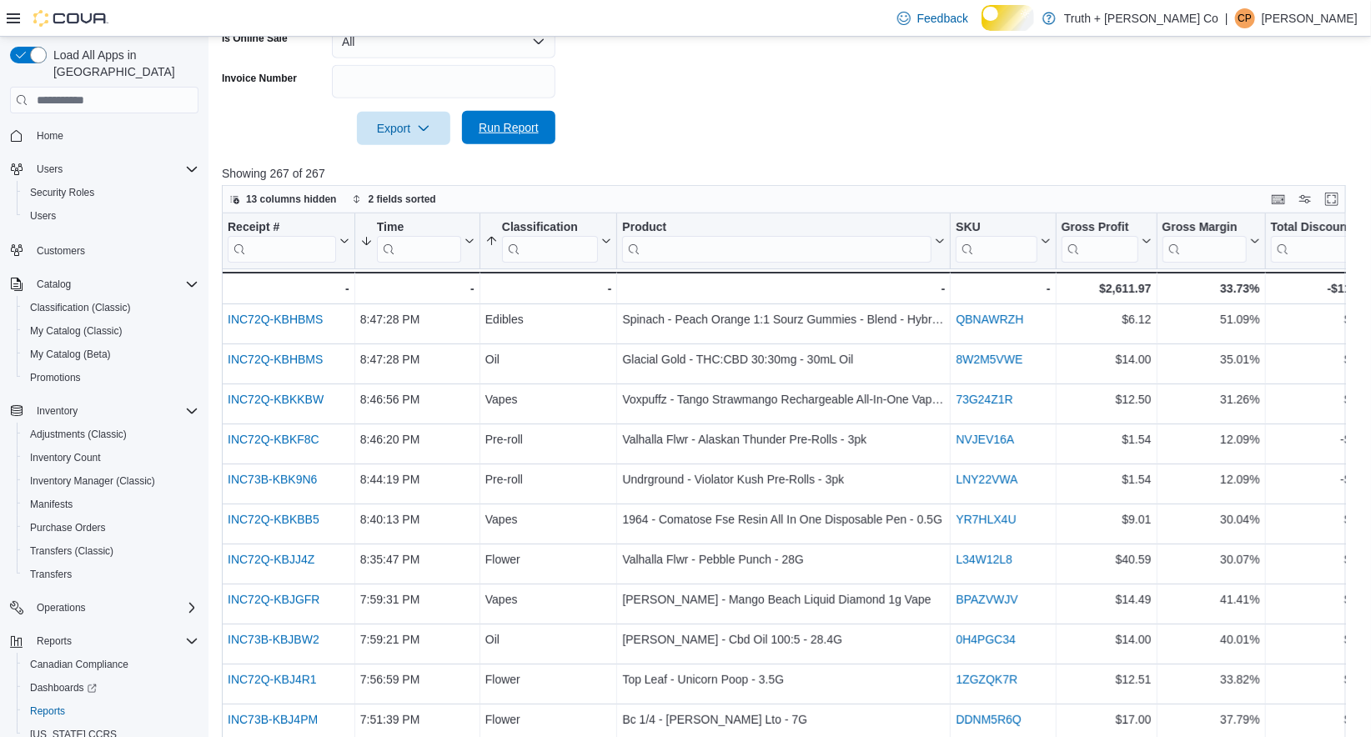
click at [501, 136] on span "Run Report" at bounding box center [509, 127] width 60 height 17
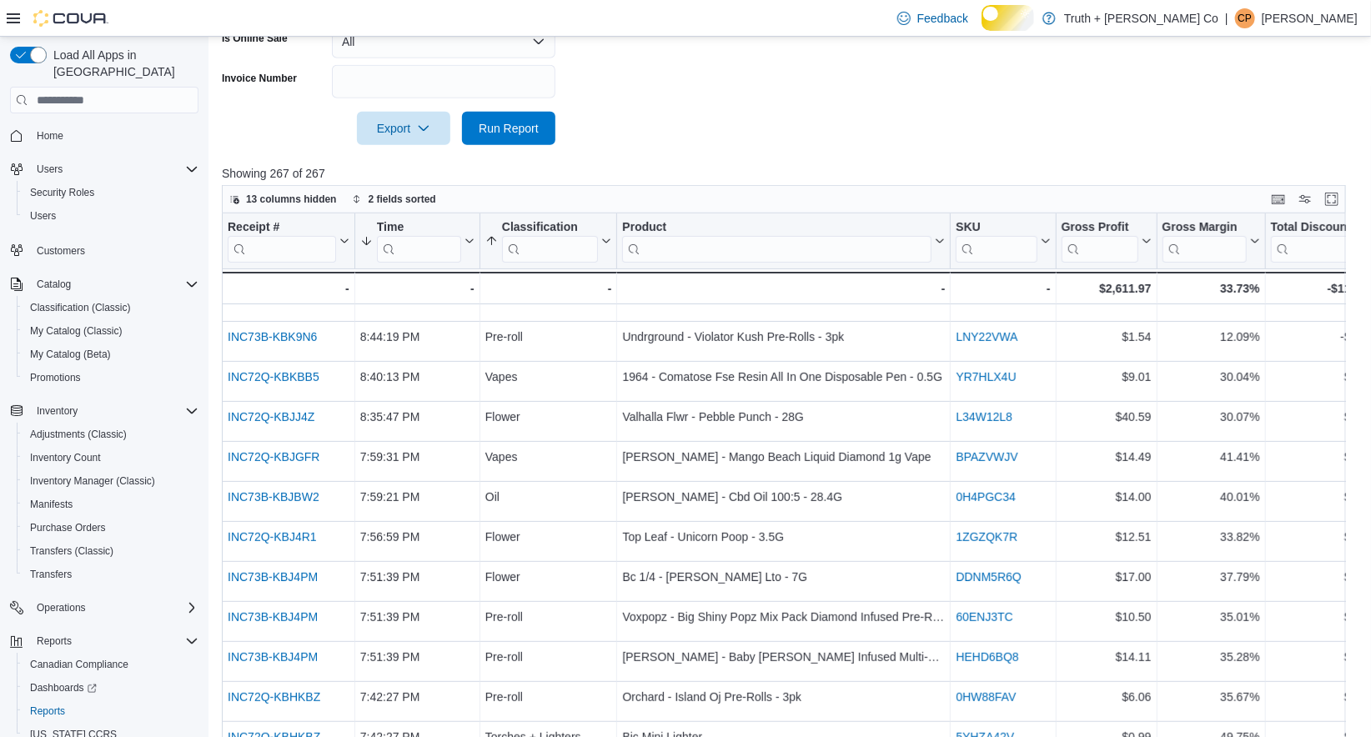
scroll to position [0, 0]
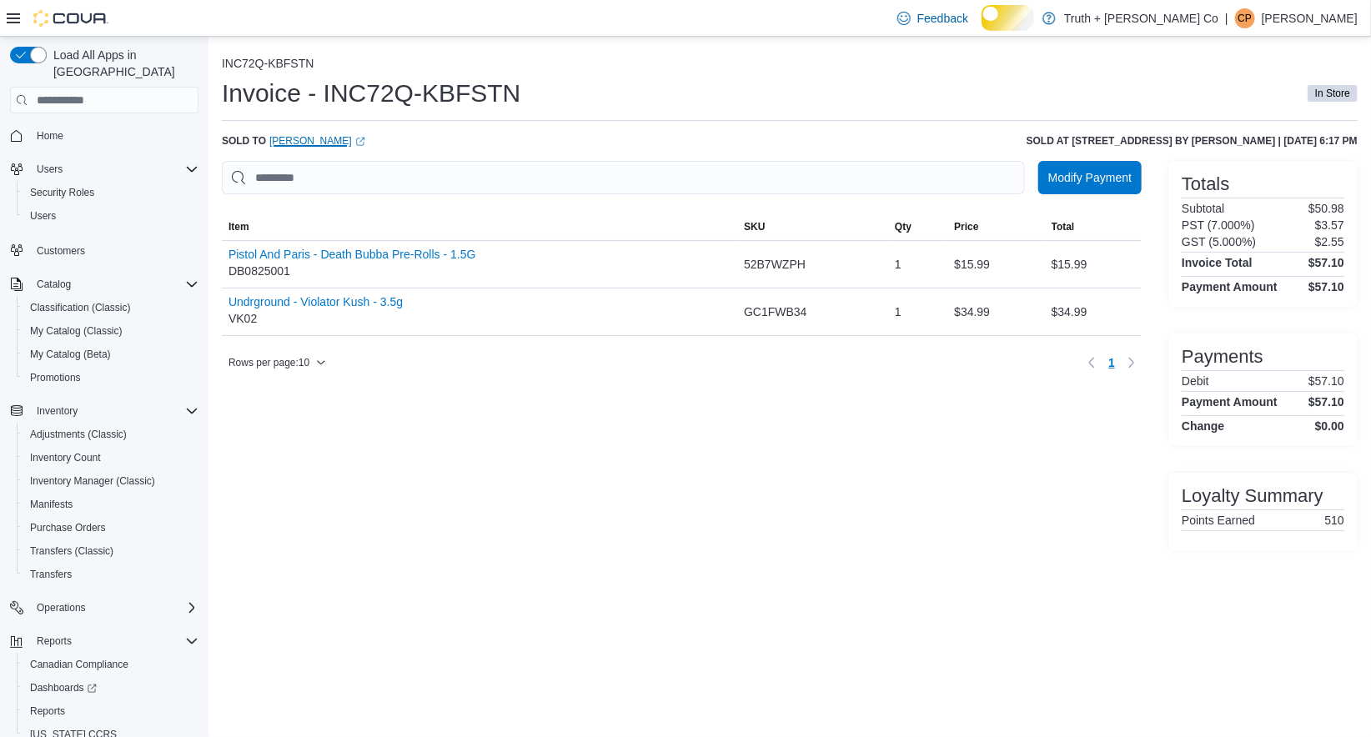
click at [351, 148] on link "[PERSON_NAME] (opens in a new tab or window)" at bounding box center [317, 140] width 96 height 13
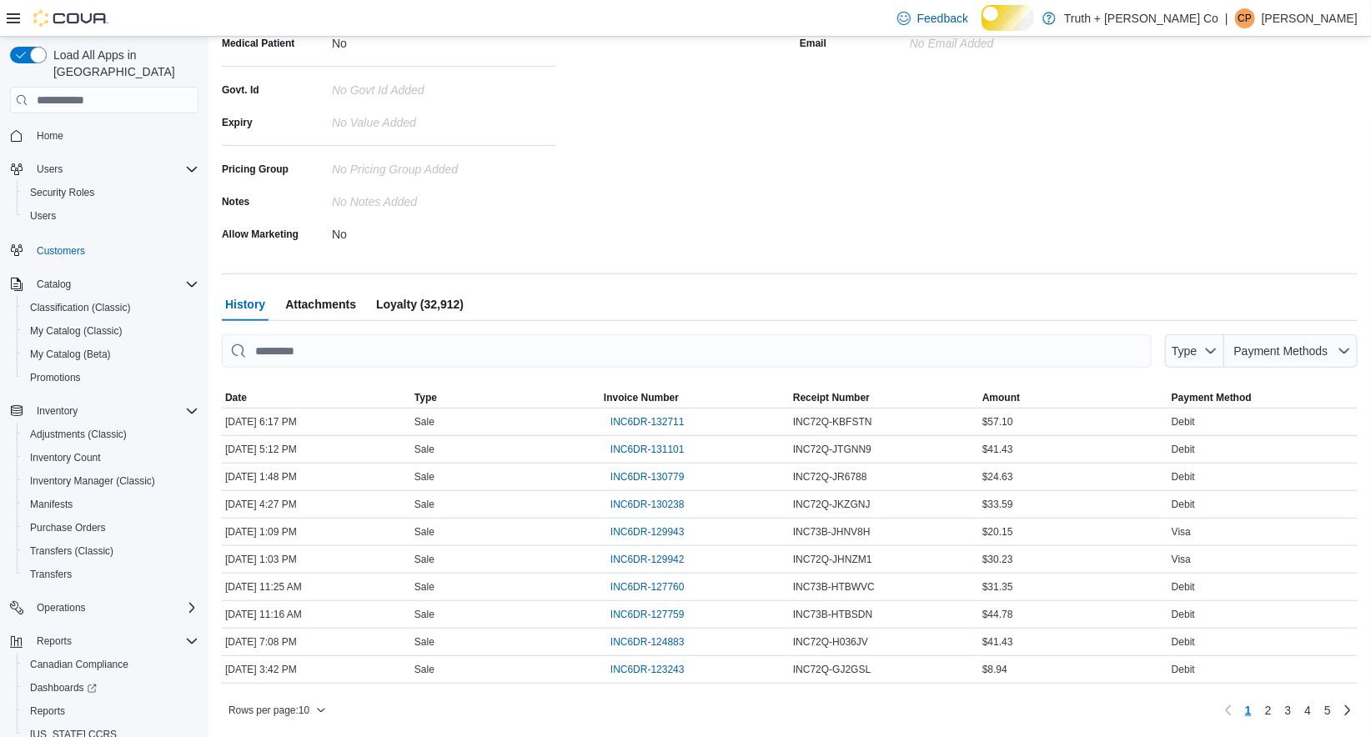
scroll to position [479, 0]
click at [685, 443] on span "INC6DR-131101" at bounding box center [648, 449] width 74 height 13
click at [685, 470] on span "INC6DR-130779" at bounding box center [648, 476] width 74 height 13
click at [685, 498] on span "INC6DR-130238" at bounding box center [648, 504] width 74 height 13
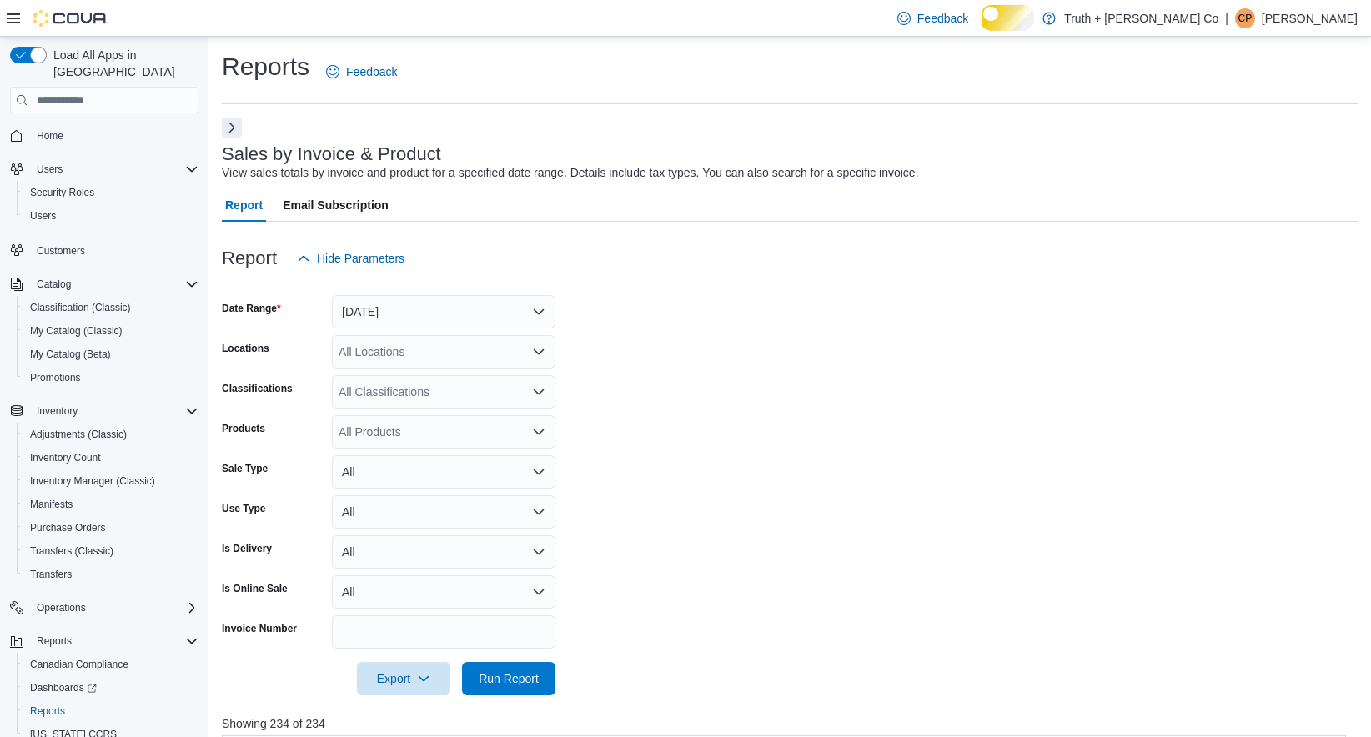
scroll to position [645, 0]
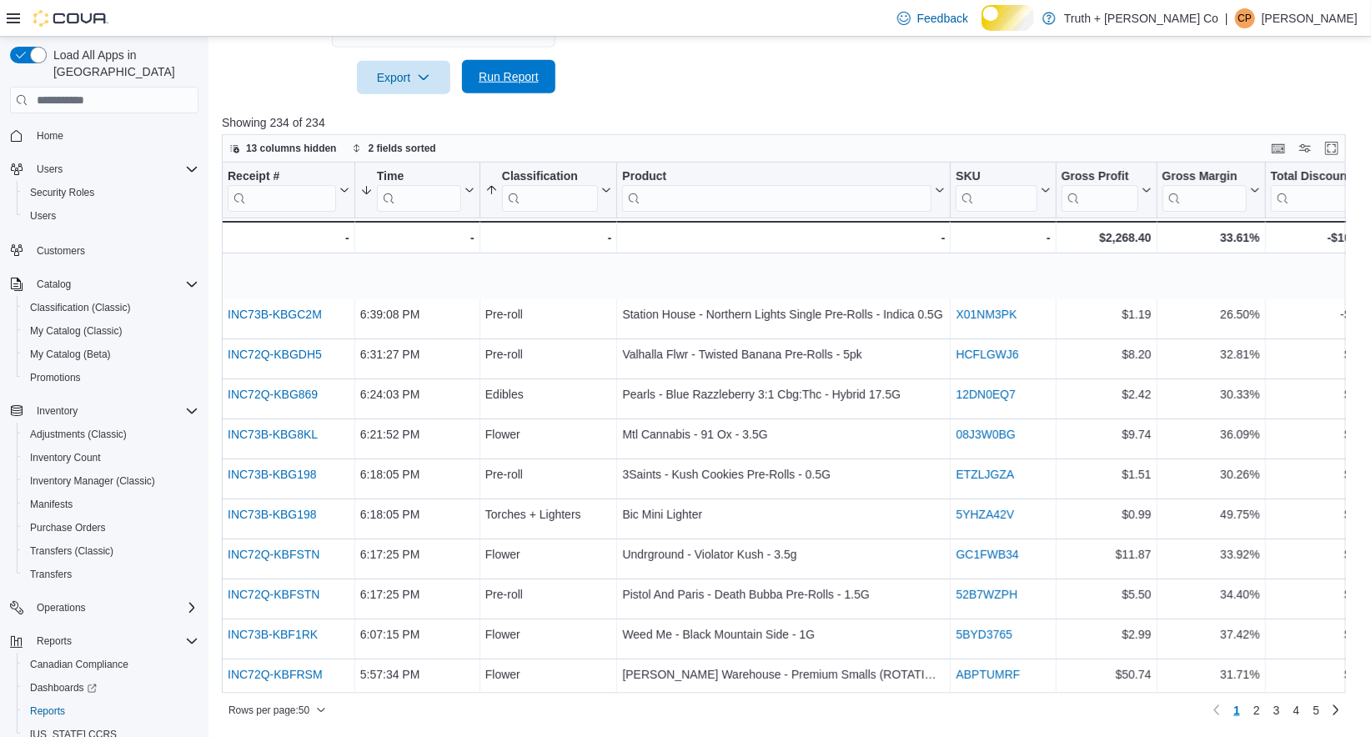
click at [479, 69] on span "Run Report" at bounding box center [509, 76] width 60 height 17
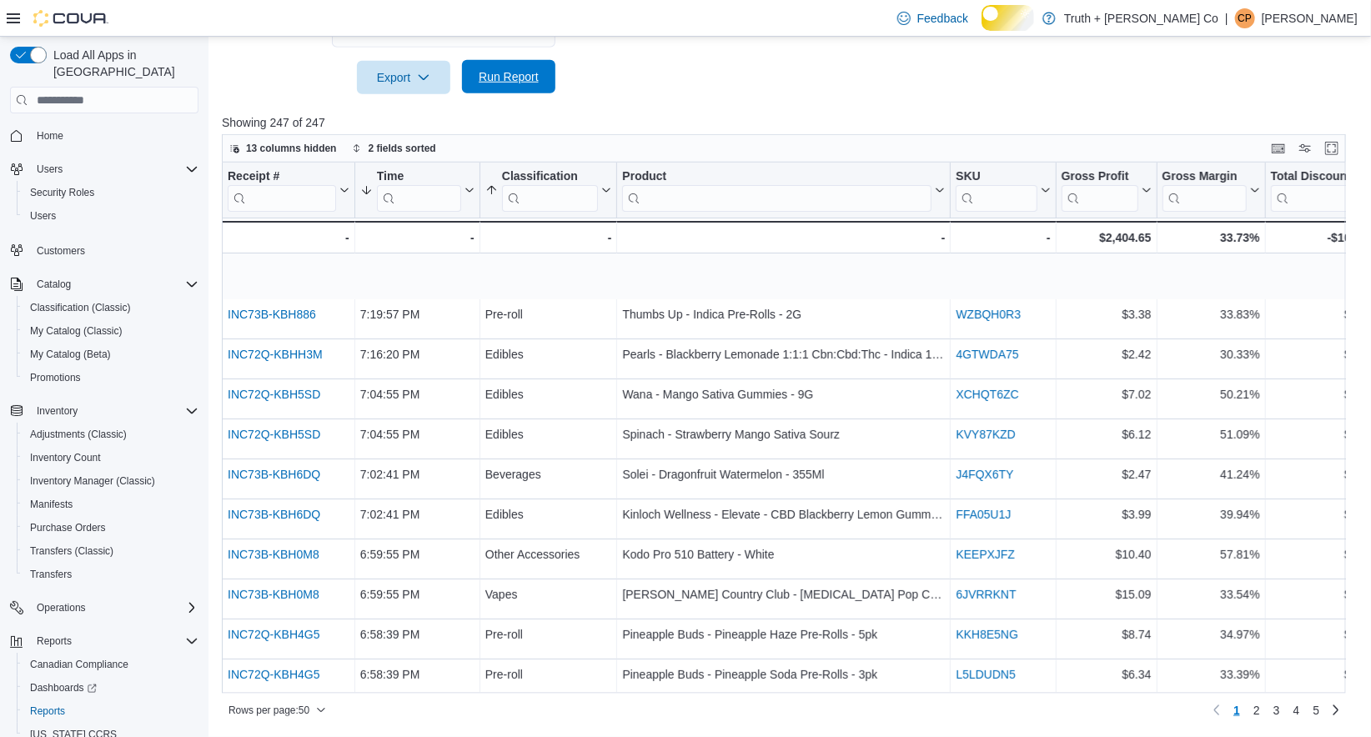
click at [501, 71] on span "Run Report" at bounding box center [509, 76] width 60 height 17
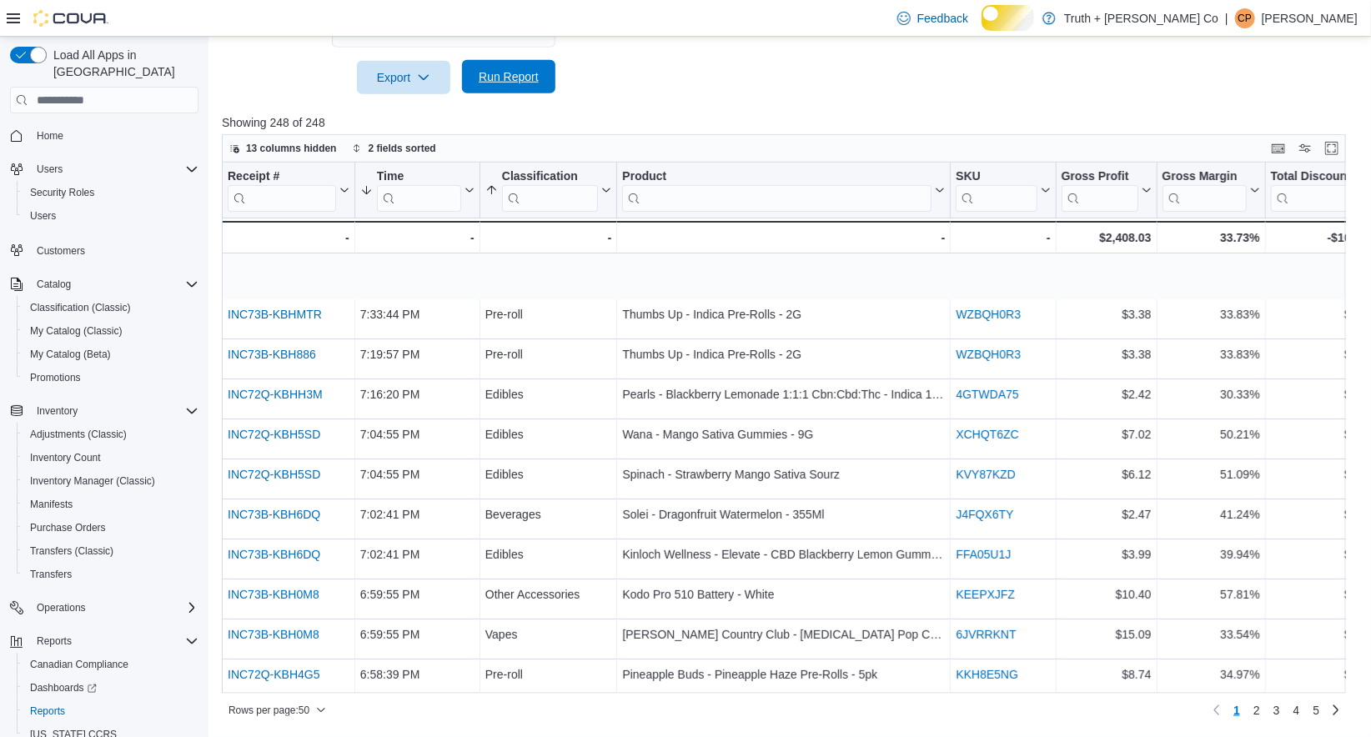
click at [519, 68] on span "Run Report" at bounding box center [509, 76] width 60 height 17
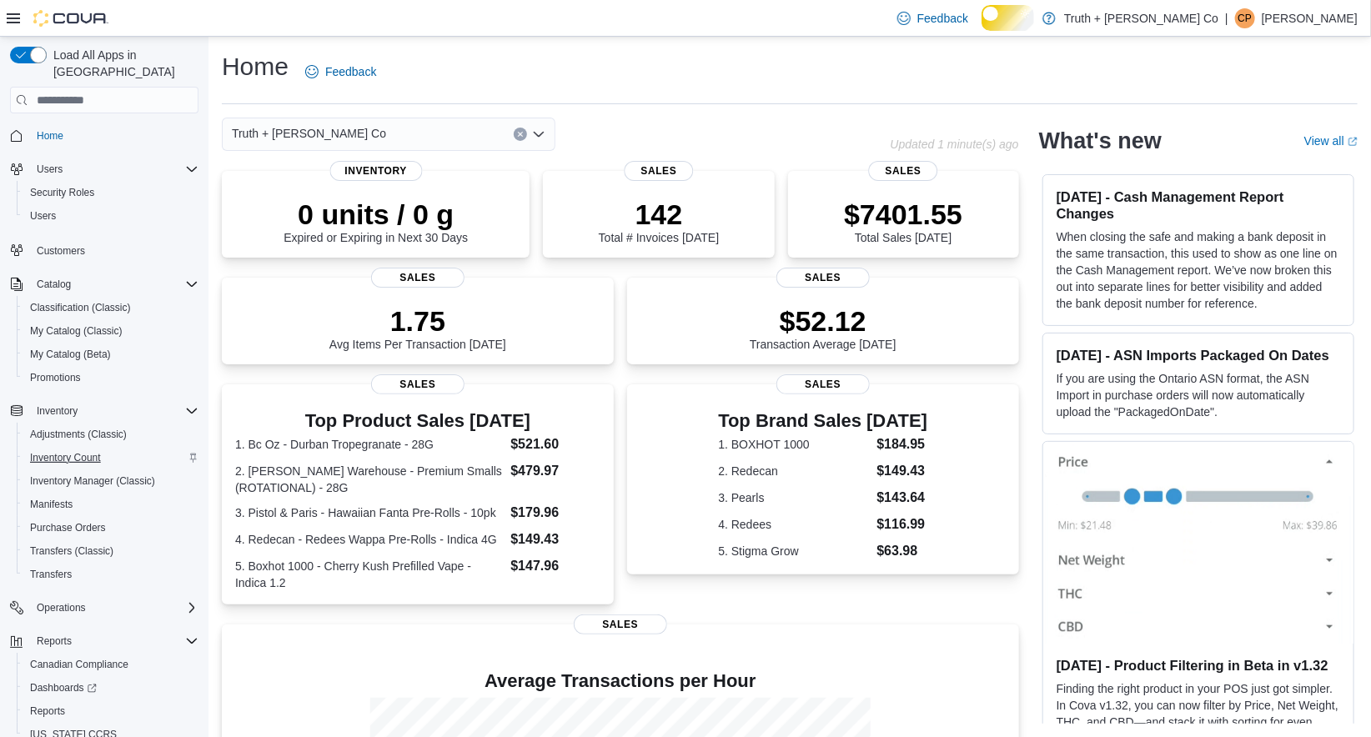
scroll to position [77, 0]
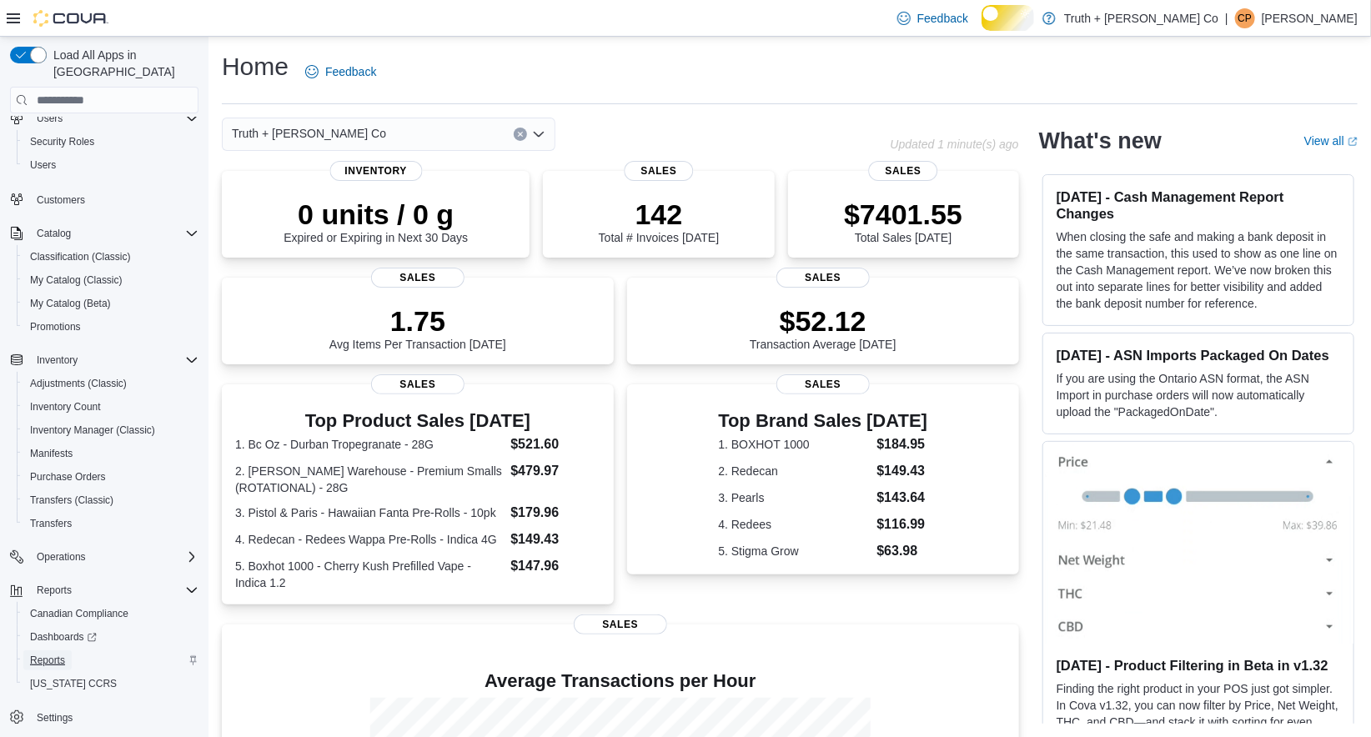
click at [65, 654] on span "Reports" at bounding box center [47, 660] width 35 height 13
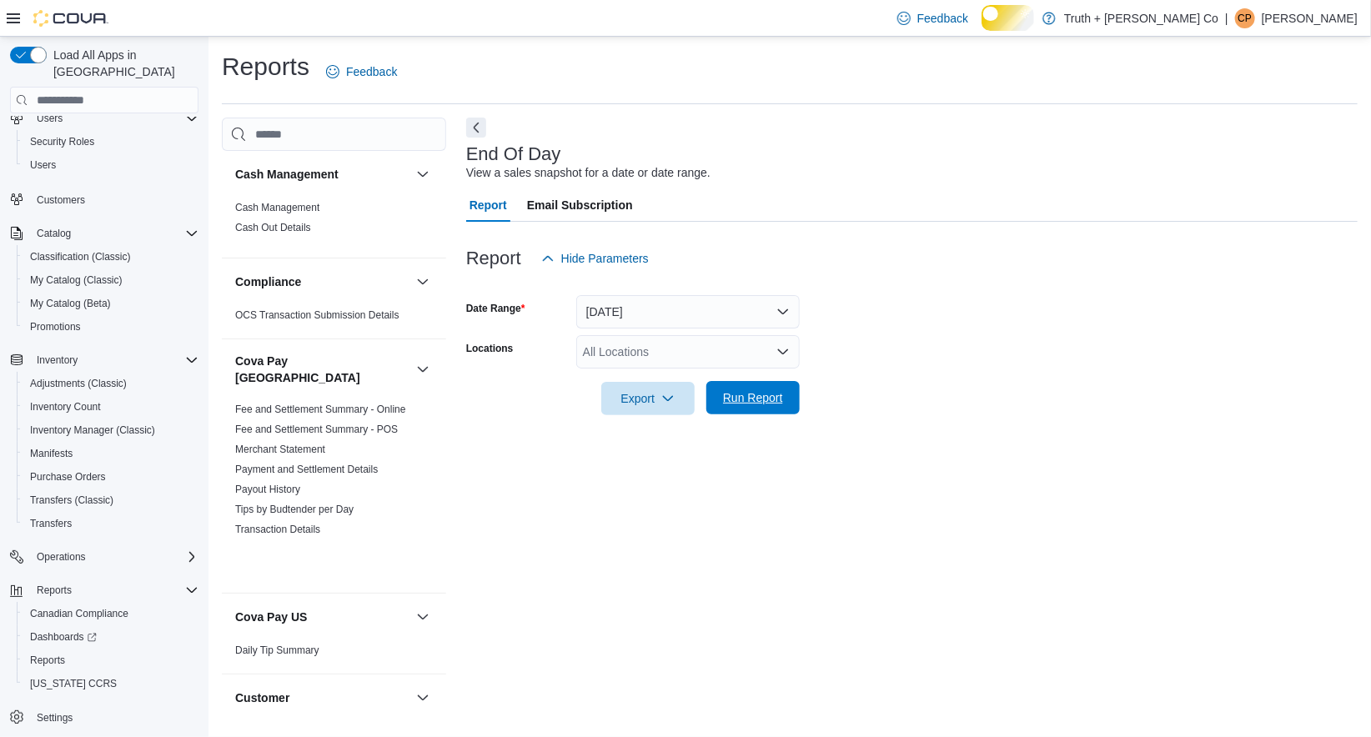
click at [752, 406] on span "Run Report" at bounding box center [753, 398] width 60 height 17
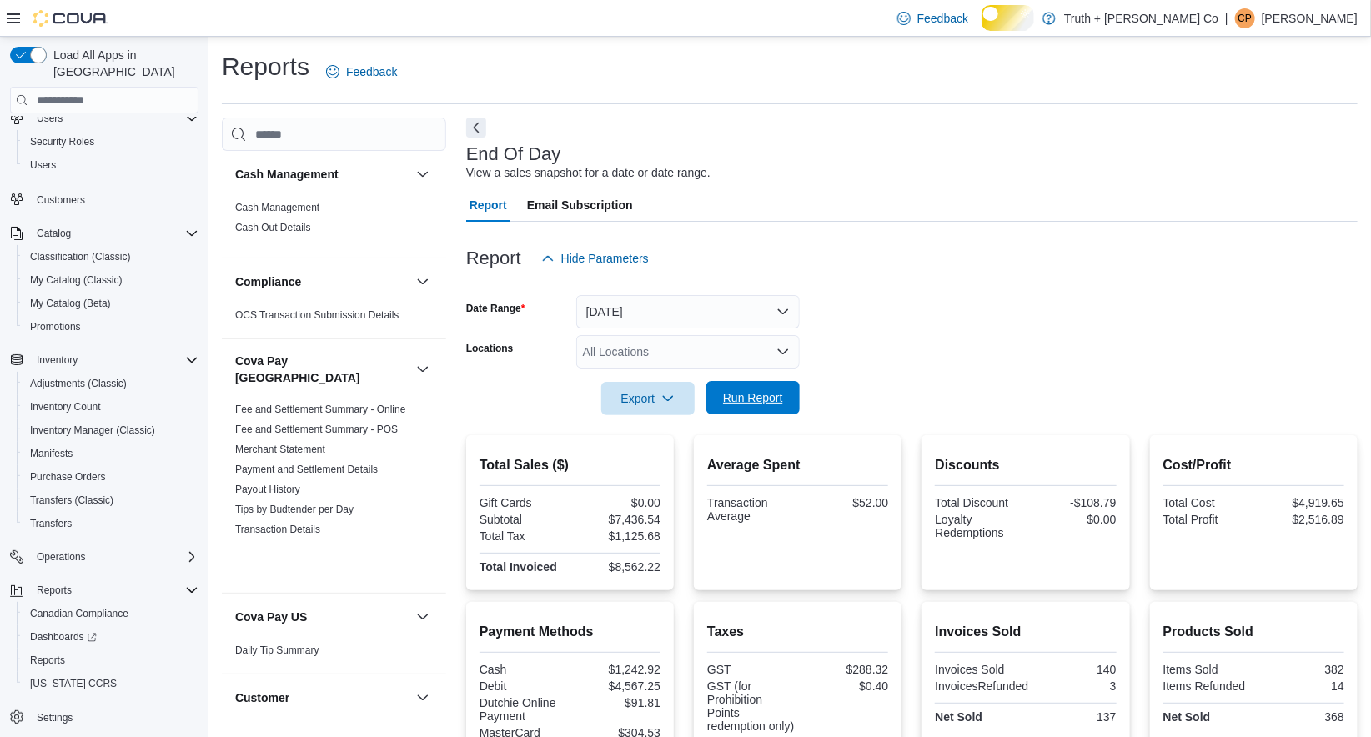
click at [760, 406] on span "Run Report" at bounding box center [753, 398] width 60 height 17
click at [754, 406] on span "Run Report" at bounding box center [753, 398] width 60 height 17
click at [745, 406] on span "Run Report" at bounding box center [753, 398] width 60 height 17
click at [740, 406] on span "Run Report" at bounding box center [753, 398] width 60 height 17
click at [737, 406] on span "Run Report" at bounding box center [753, 398] width 60 height 17
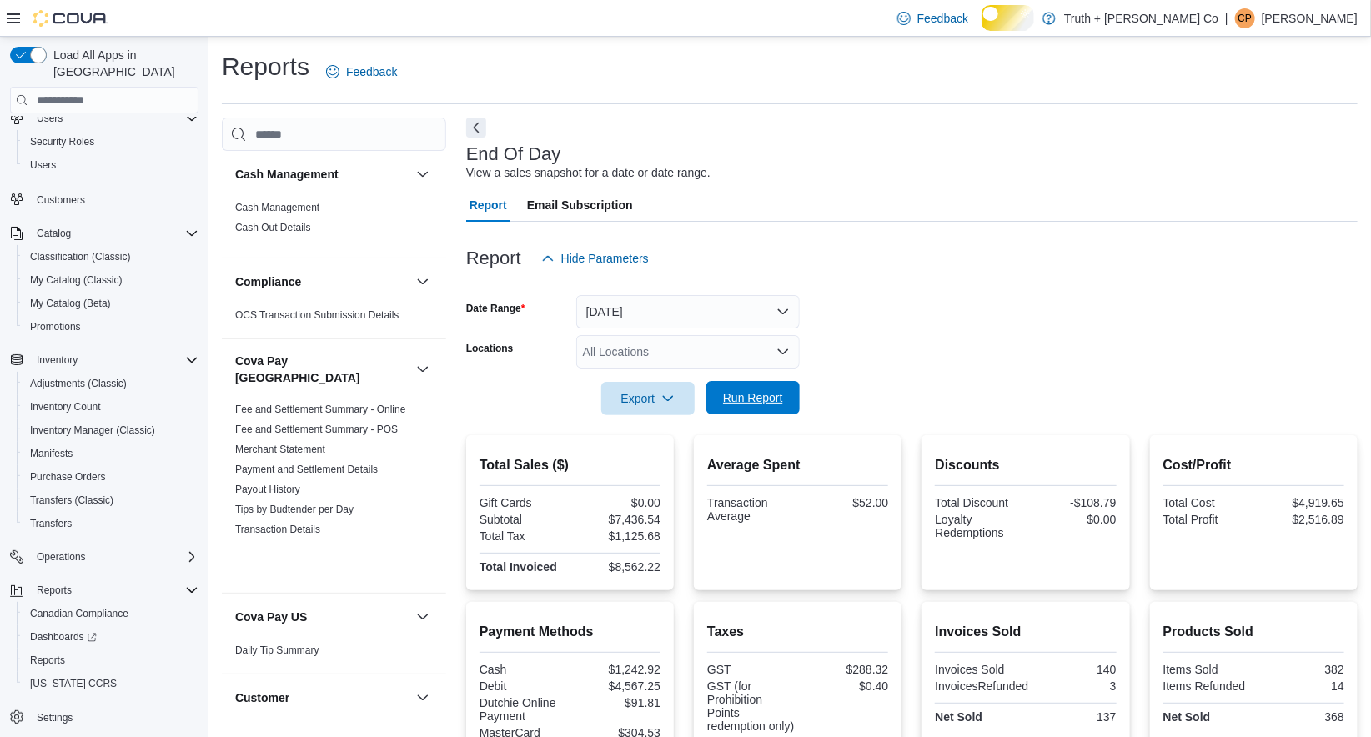
click at [747, 406] on span "Run Report" at bounding box center [753, 398] width 60 height 17
click at [759, 406] on span "Run Report" at bounding box center [753, 398] width 60 height 17
click at [734, 406] on span "Run Report" at bounding box center [753, 398] width 60 height 17
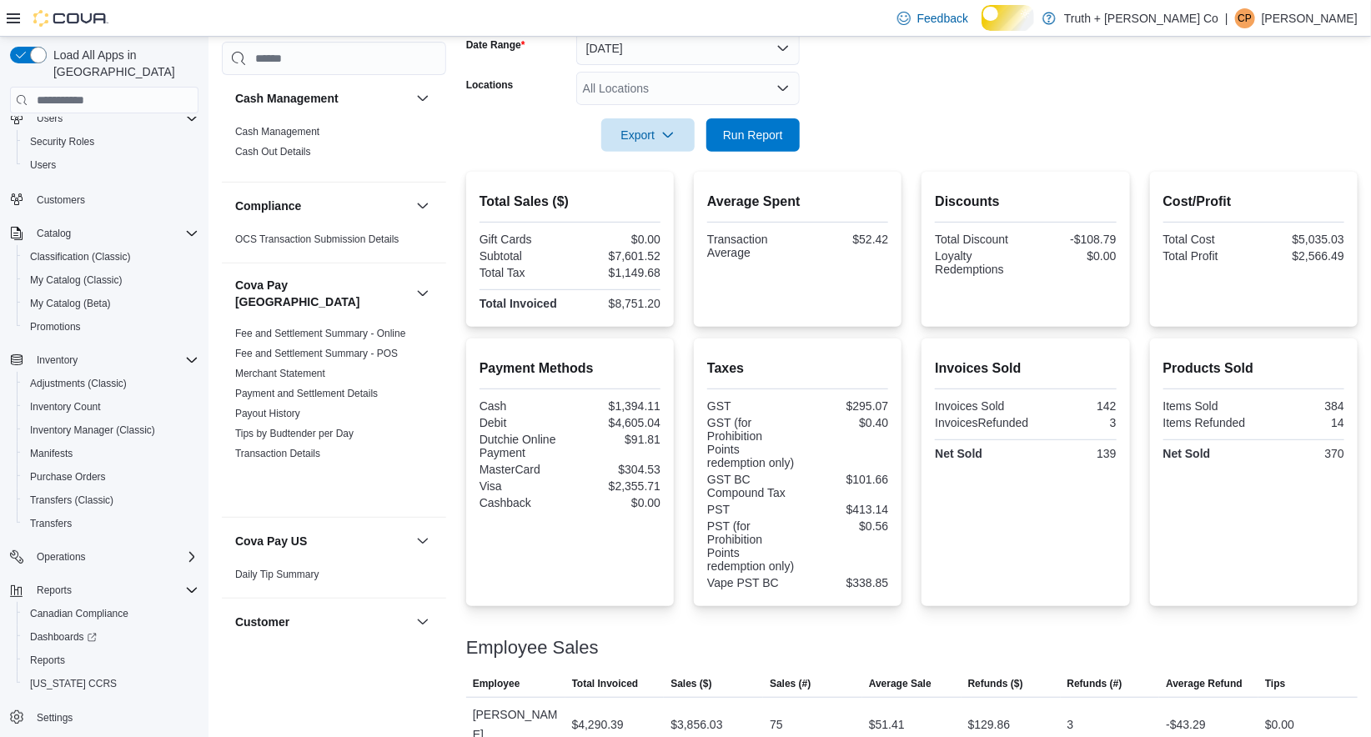
scroll to position [257, 0]
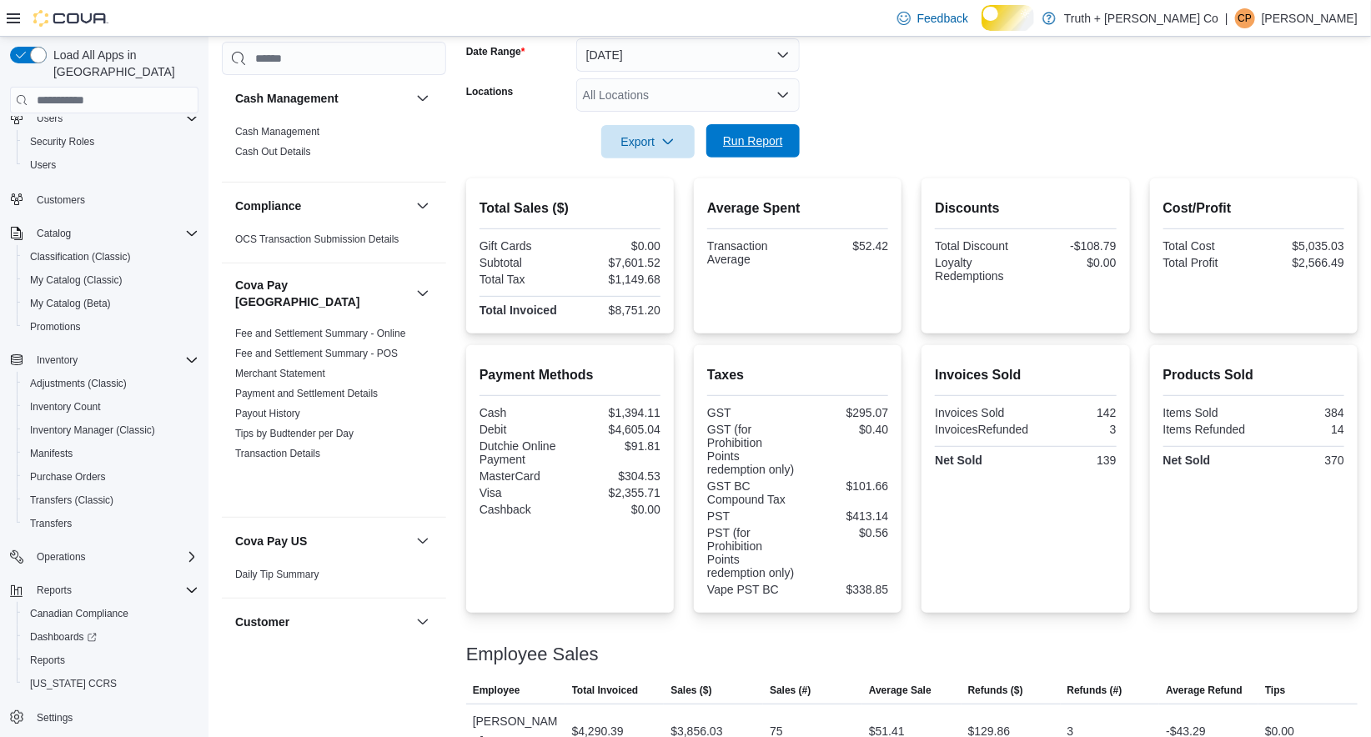
click at [751, 149] on span "Run Report" at bounding box center [753, 141] width 60 height 17
click at [762, 149] on span "Run Report" at bounding box center [753, 141] width 60 height 17
click at [757, 149] on span "Run Report" at bounding box center [753, 141] width 60 height 17
click at [727, 149] on span "Run Report" at bounding box center [753, 141] width 60 height 17
click at [756, 149] on span "Run Report" at bounding box center [753, 141] width 60 height 17
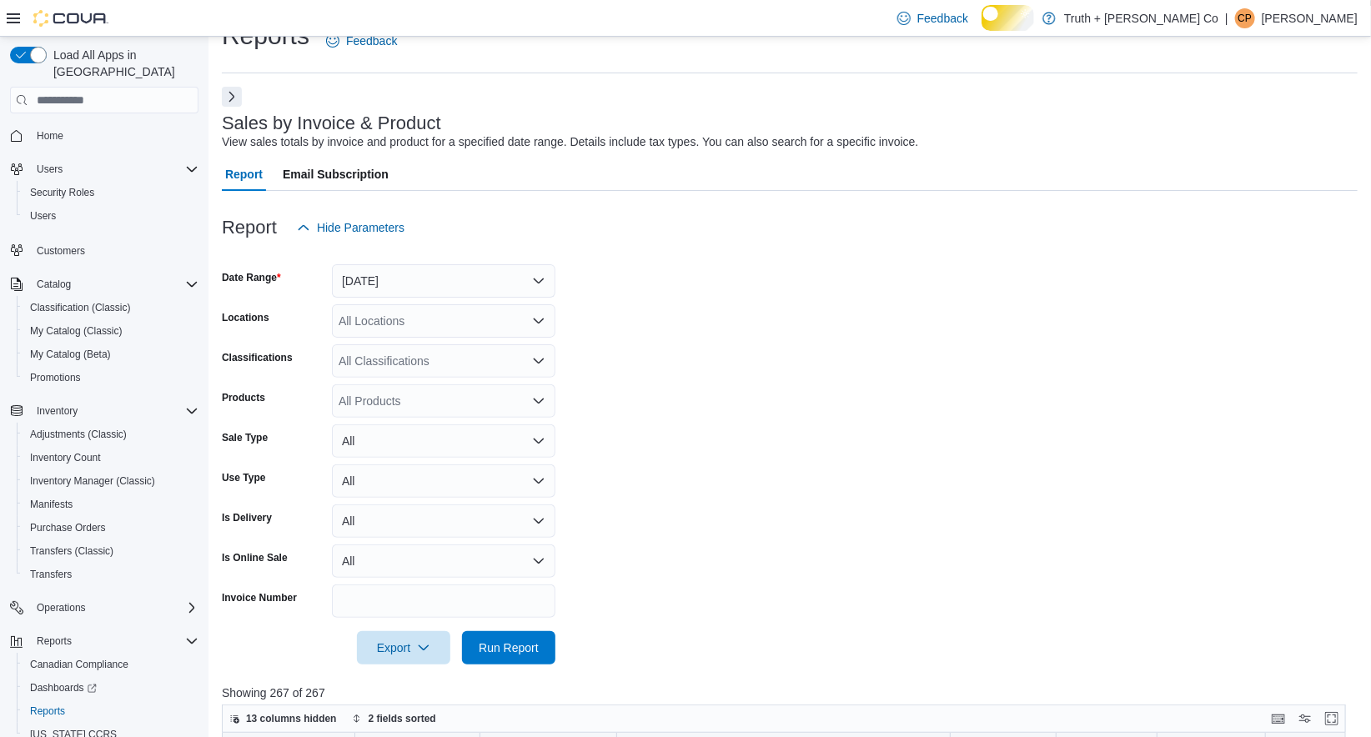
scroll to position [27, 0]
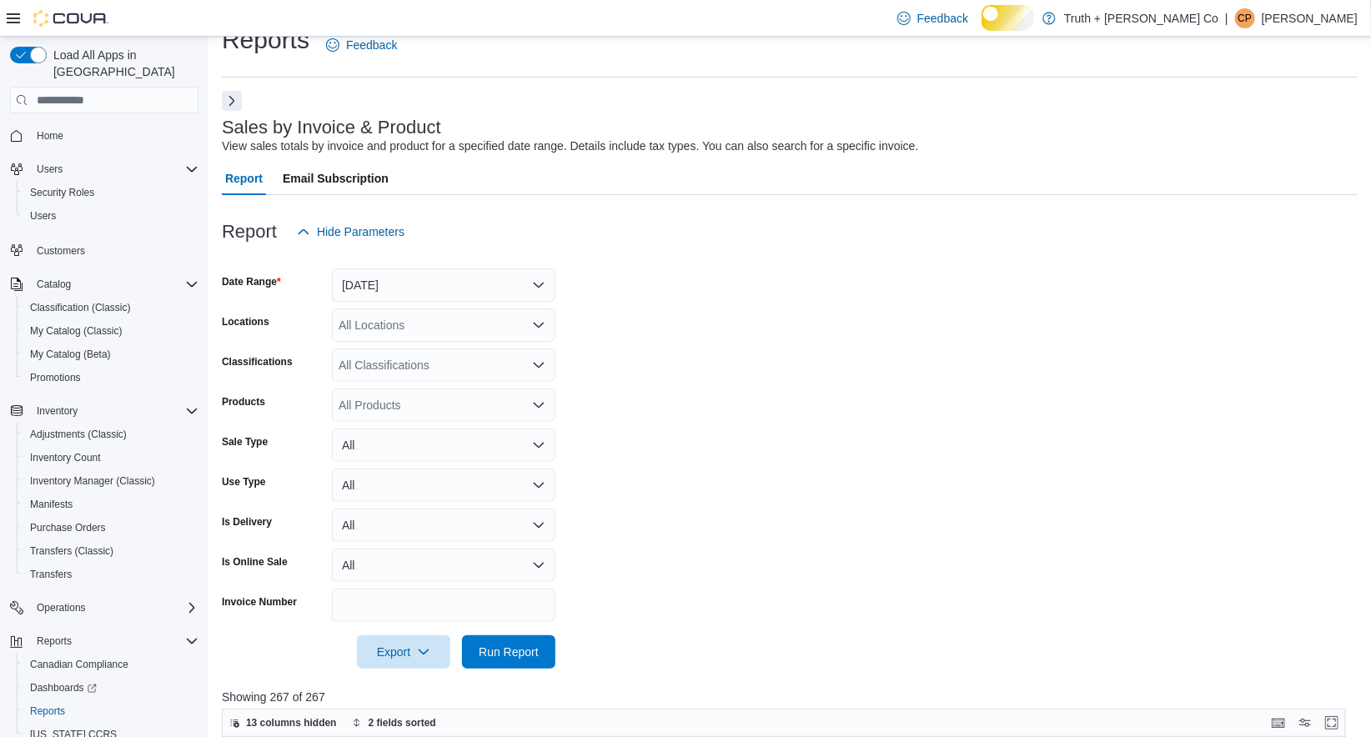
click at [538, 372] on icon "Open list of options" at bounding box center [538, 365] width 13 height 13
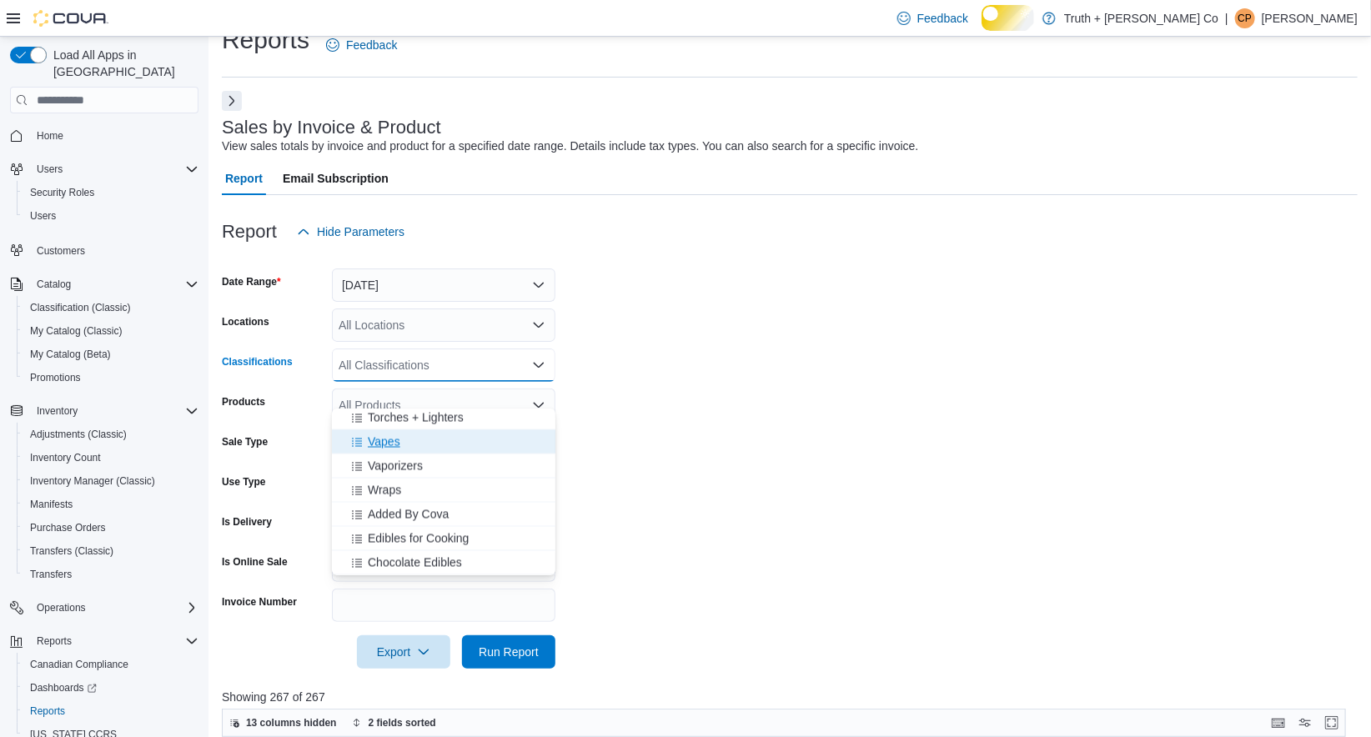
click at [400, 439] on span "Vapes" at bounding box center [384, 442] width 33 height 17
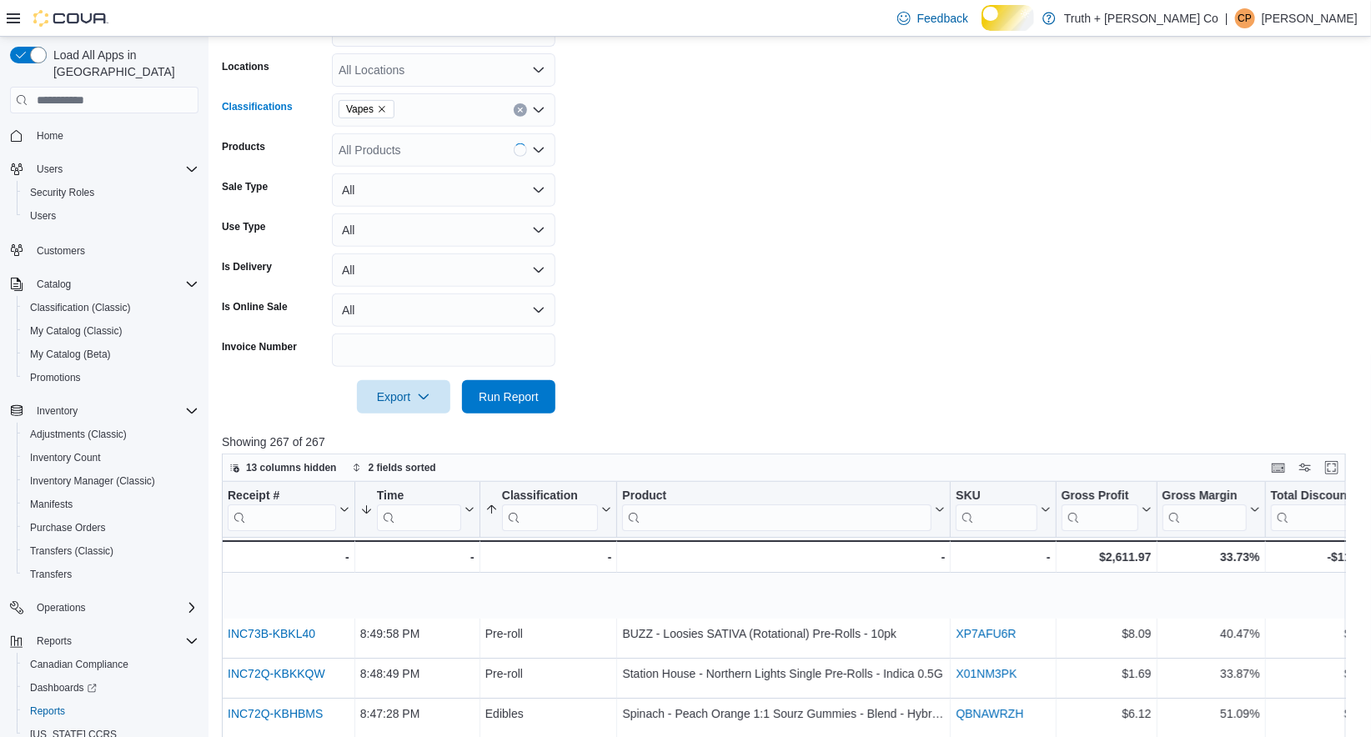
scroll to position [349, 0]
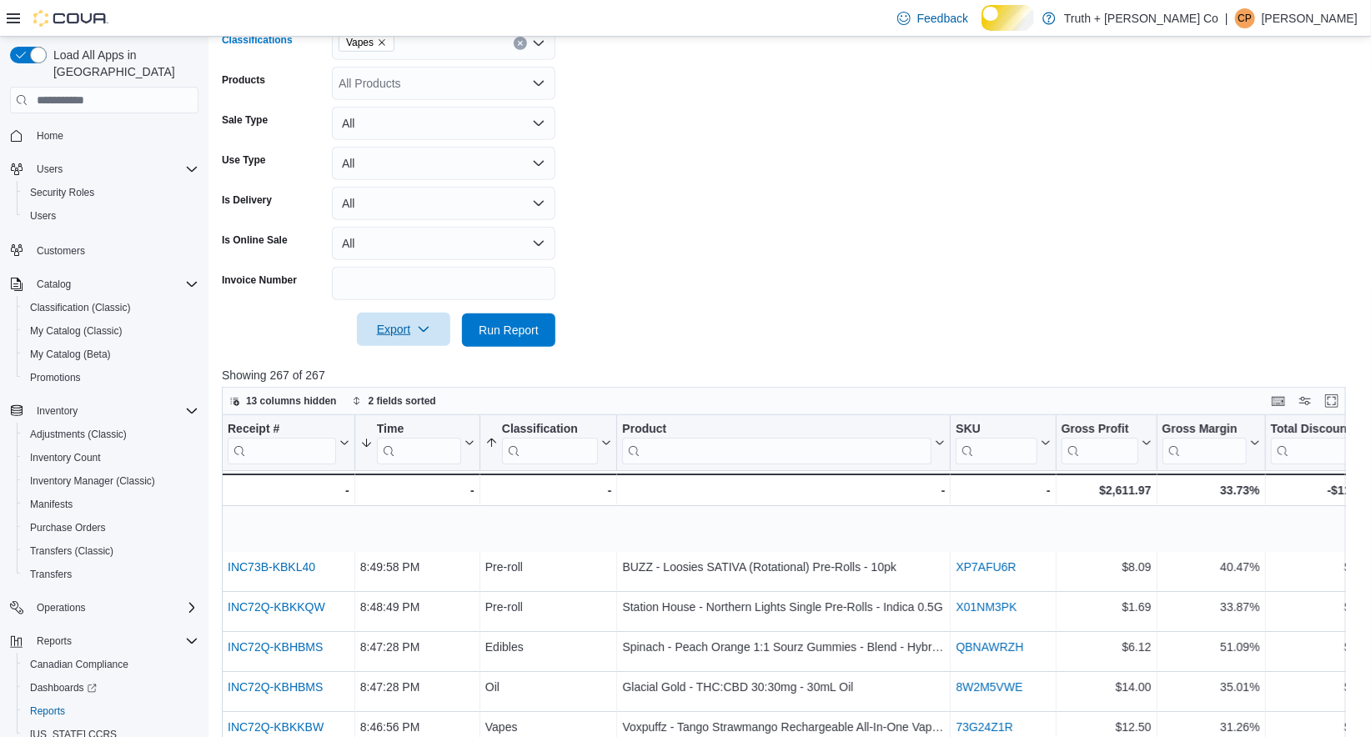
click at [399, 346] on span "Export" at bounding box center [403, 329] width 73 height 33
click at [405, 405] on span "Export to Excel" at bounding box center [374, 398] width 75 height 13
click at [509, 338] on span "Run Report" at bounding box center [509, 329] width 60 height 17
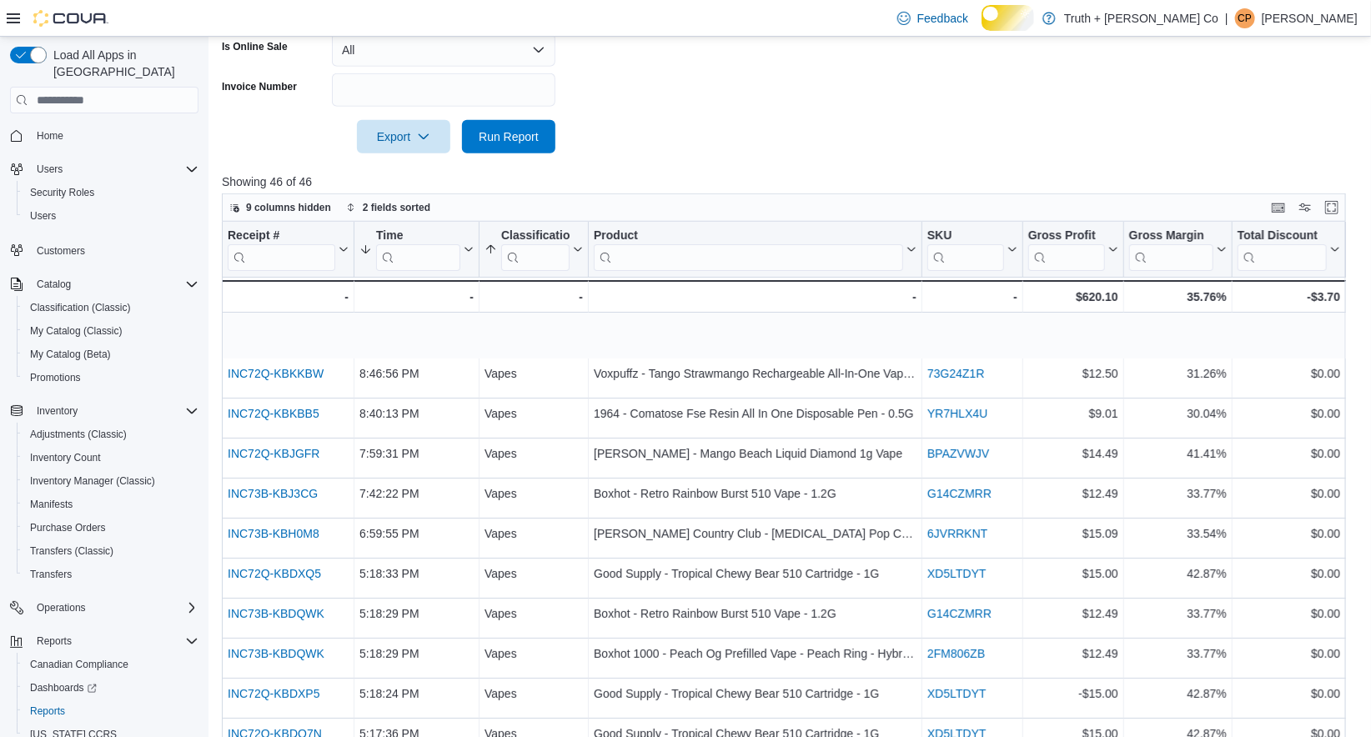
scroll to position [546, 0]
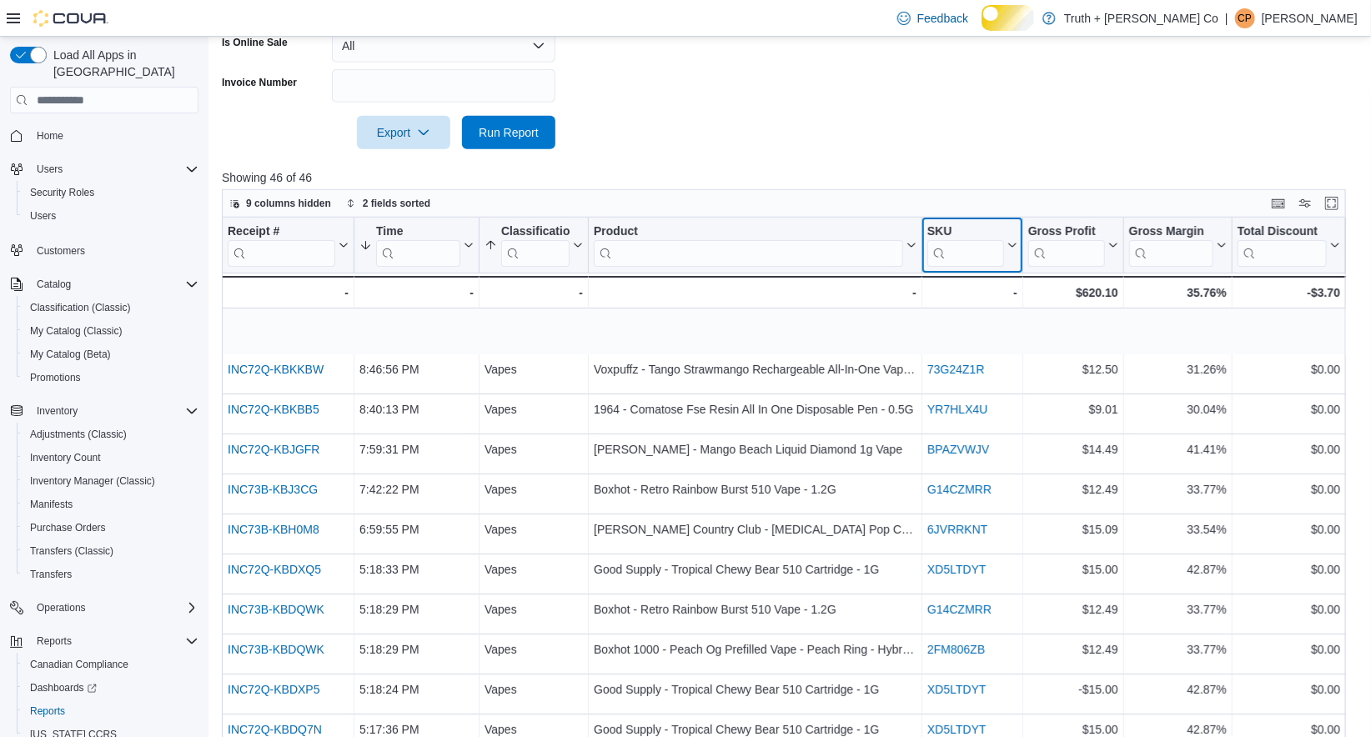
click at [1010, 250] on icon at bounding box center [1010, 245] width 13 height 10
click at [948, 169] on div at bounding box center [790, 159] width 1136 height 20
click at [417, 138] on icon "button" at bounding box center [423, 131] width 13 height 13
click at [378, 208] on span "Export to Excel" at bounding box center [374, 200] width 75 height 13
click at [86, 458] on span "Inventory Count" at bounding box center [65, 457] width 71 height 13
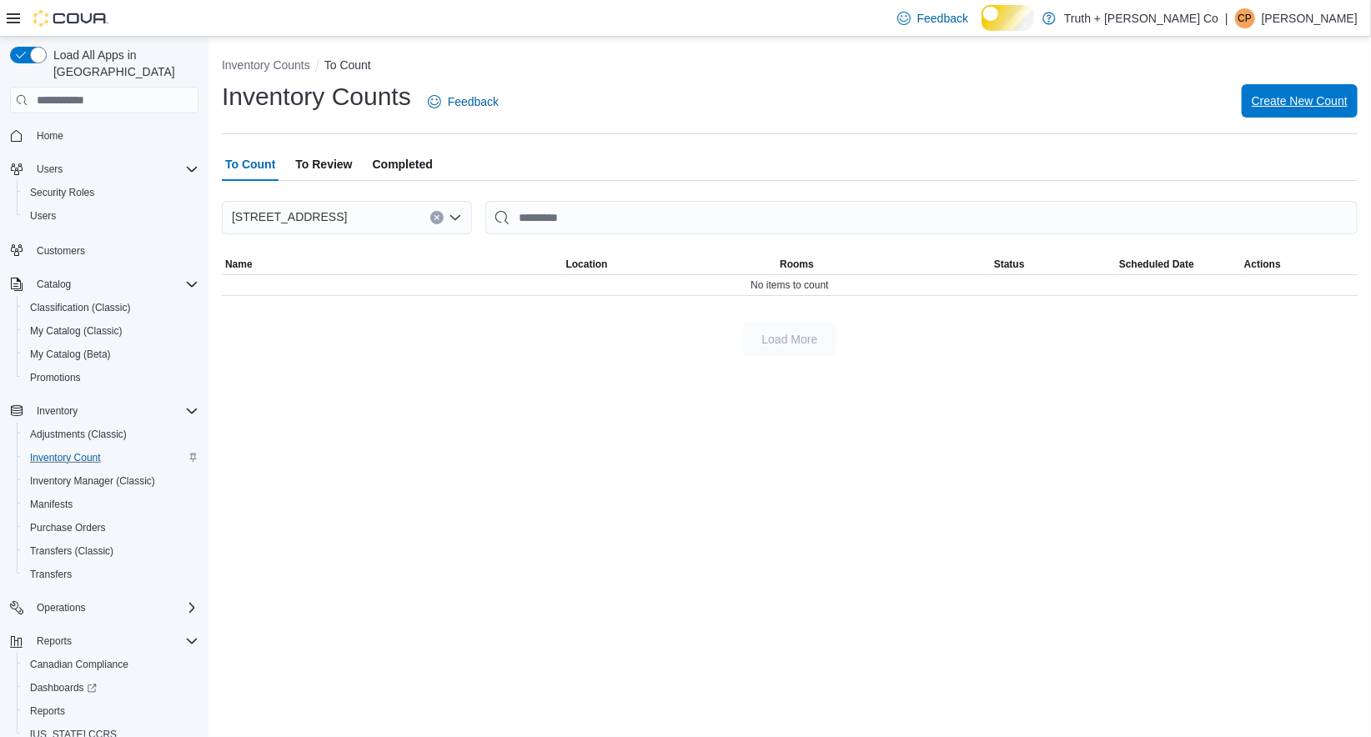
click at [1252, 109] on span "Create New Count" at bounding box center [1300, 101] width 96 height 17
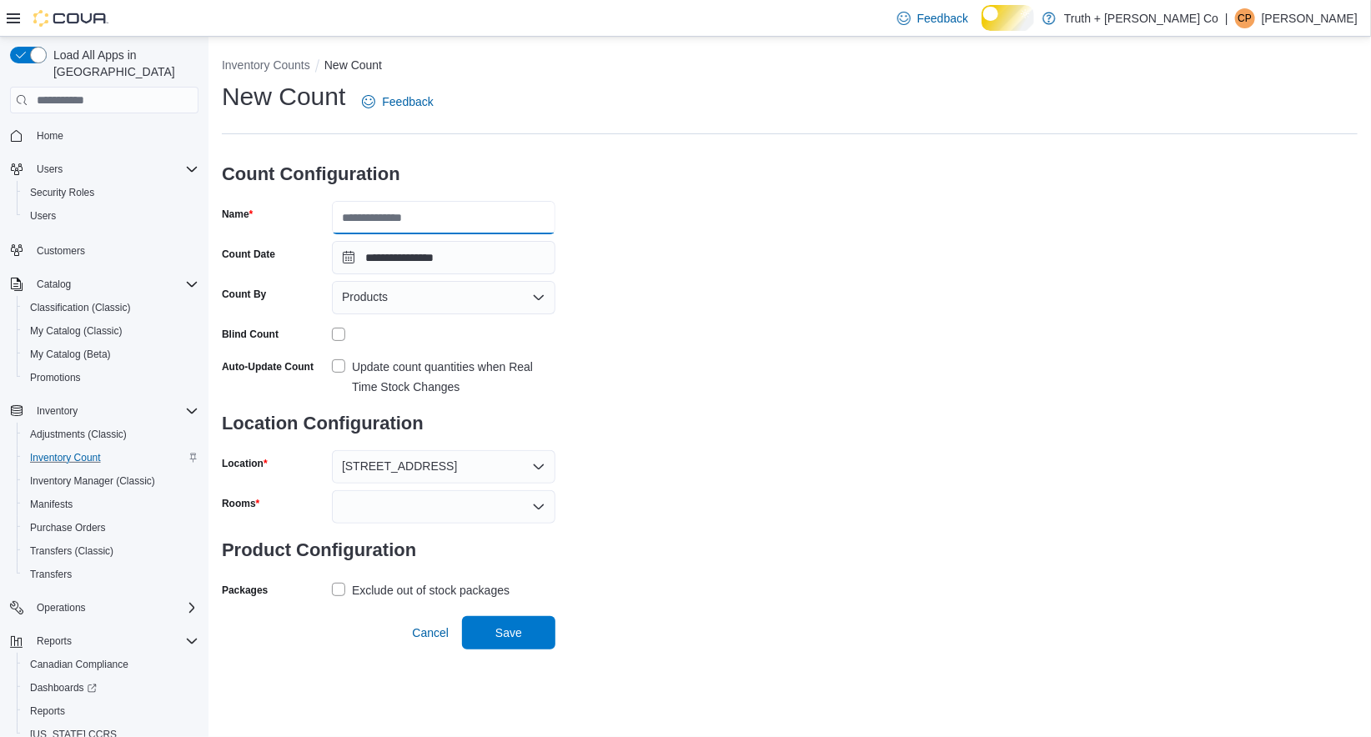
click at [495, 234] on input "Name" at bounding box center [444, 217] width 224 height 33
type input "**********"
click at [646, 421] on div "**********" at bounding box center [790, 341] width 1136 height 523
click at [341, 397] on label "Update count quantities when Real Time Stock Changes" at bounding box center [444, 377] width 224 height 40
click at [540, 514] on icon "Open list of options" at bounding box center [538, 507] width 13 height 13
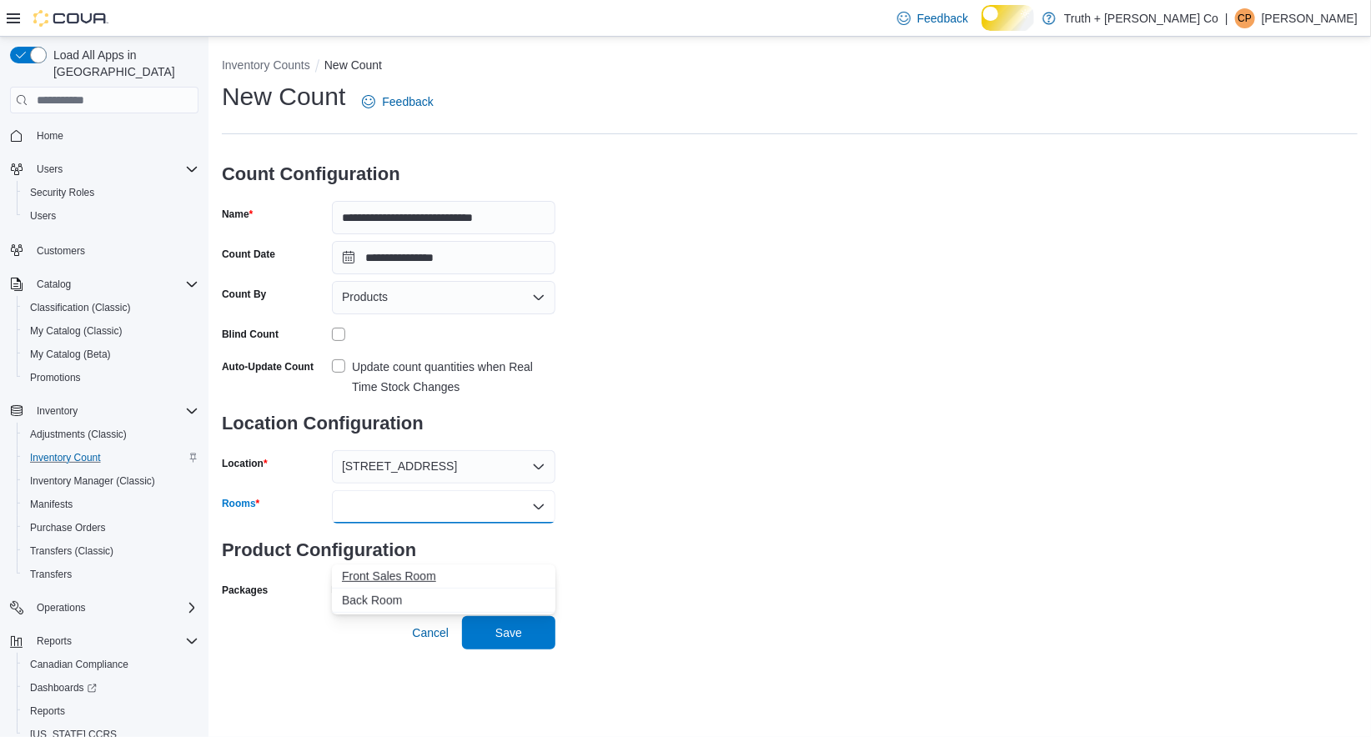
click at [442, 576] on span "Front Sales Room" at bounding box center [444, 576] width 204 height 17
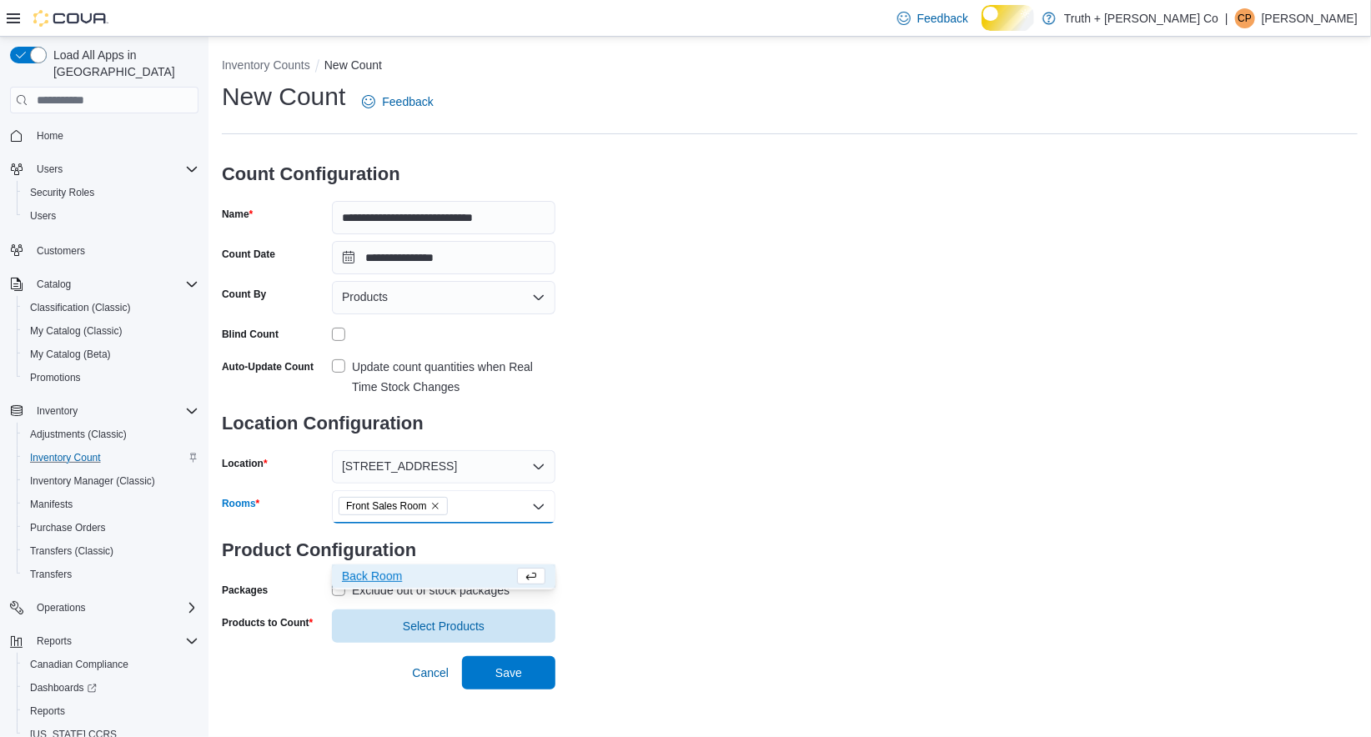
scroll to position [11, 0]
click at [341, 601] on div "Exclude out of stock packages" at bounding box center [444, 591] width 224 height 20
click at [339, 601] on label "Exclude out of stock packages" at bounding box center [421, 591] width 178 height 20
click at [412, 634] on span "Select Products" at bounding box center [444, 625] width 82 height 17
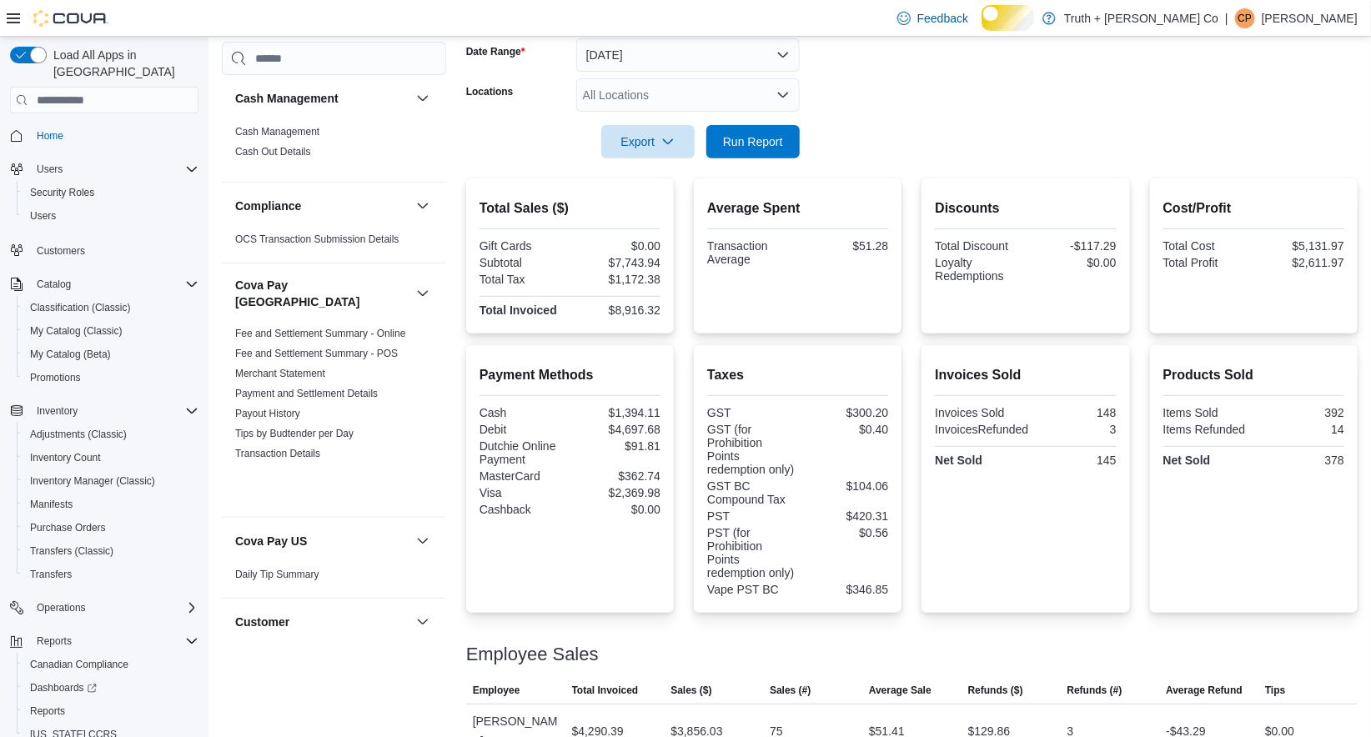
scroll to position [77, 0]
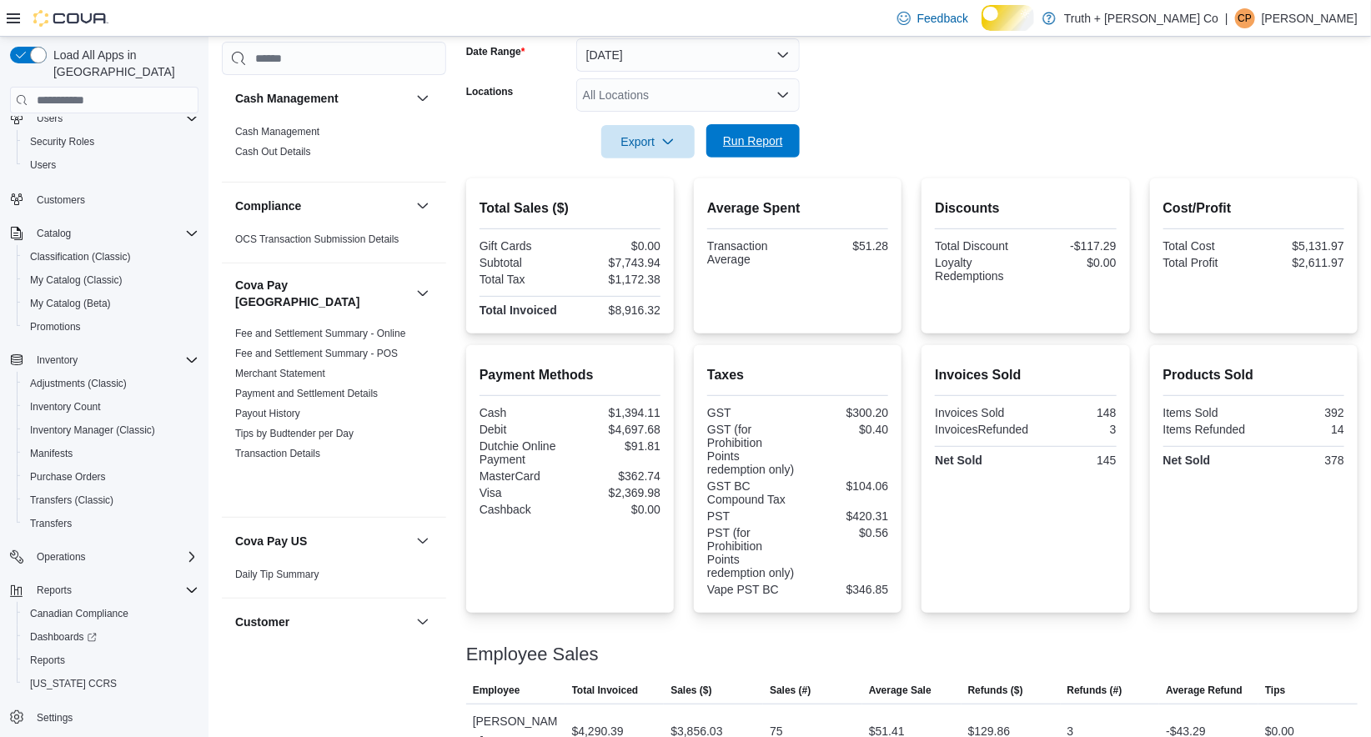
click at [737, 149] on span "Run Report" at bounding box center [753, 141] width 60 height 17
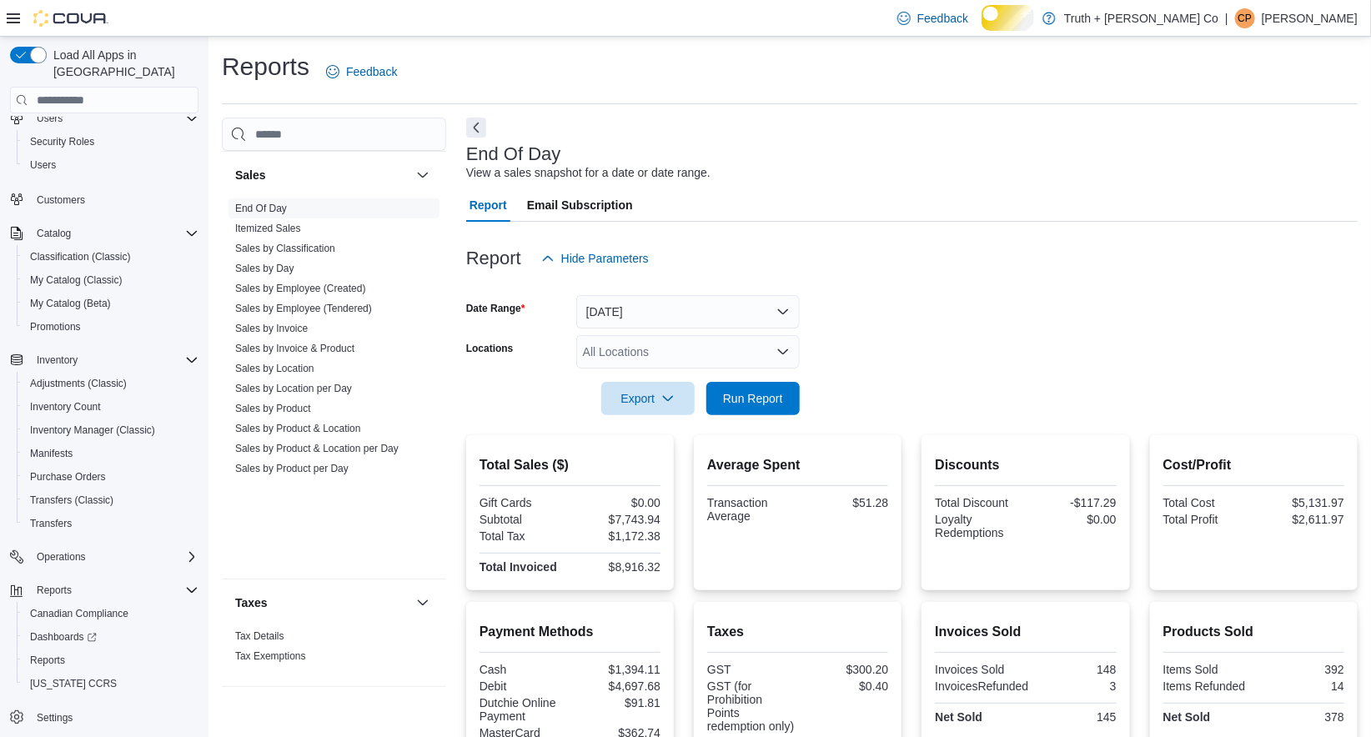
scroll to position [1780, 0]
click at [337, 435] on link "Sales by Product & Location" at bounding box center [298, 429] width 126 height 12
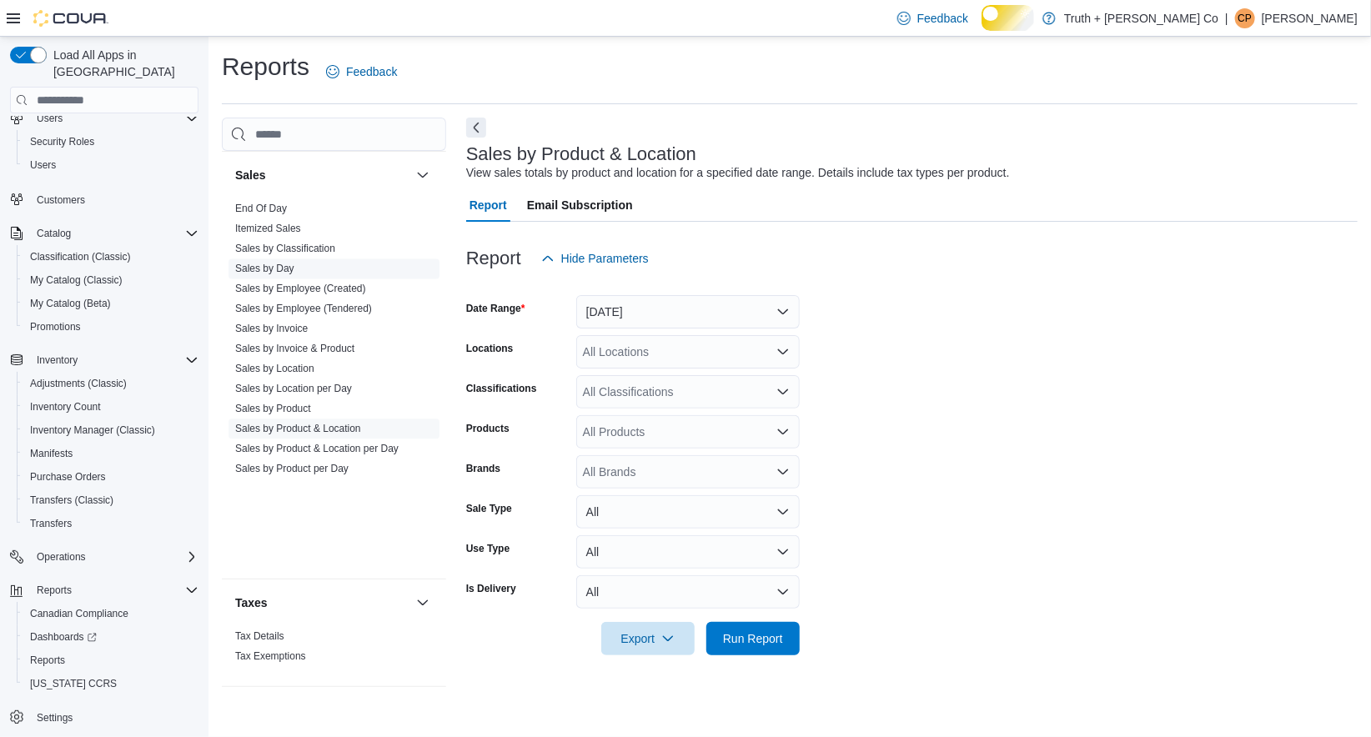
click at [294, 274] on link "Sales by Day" at bounding box center [264, 269] width 59 height 12
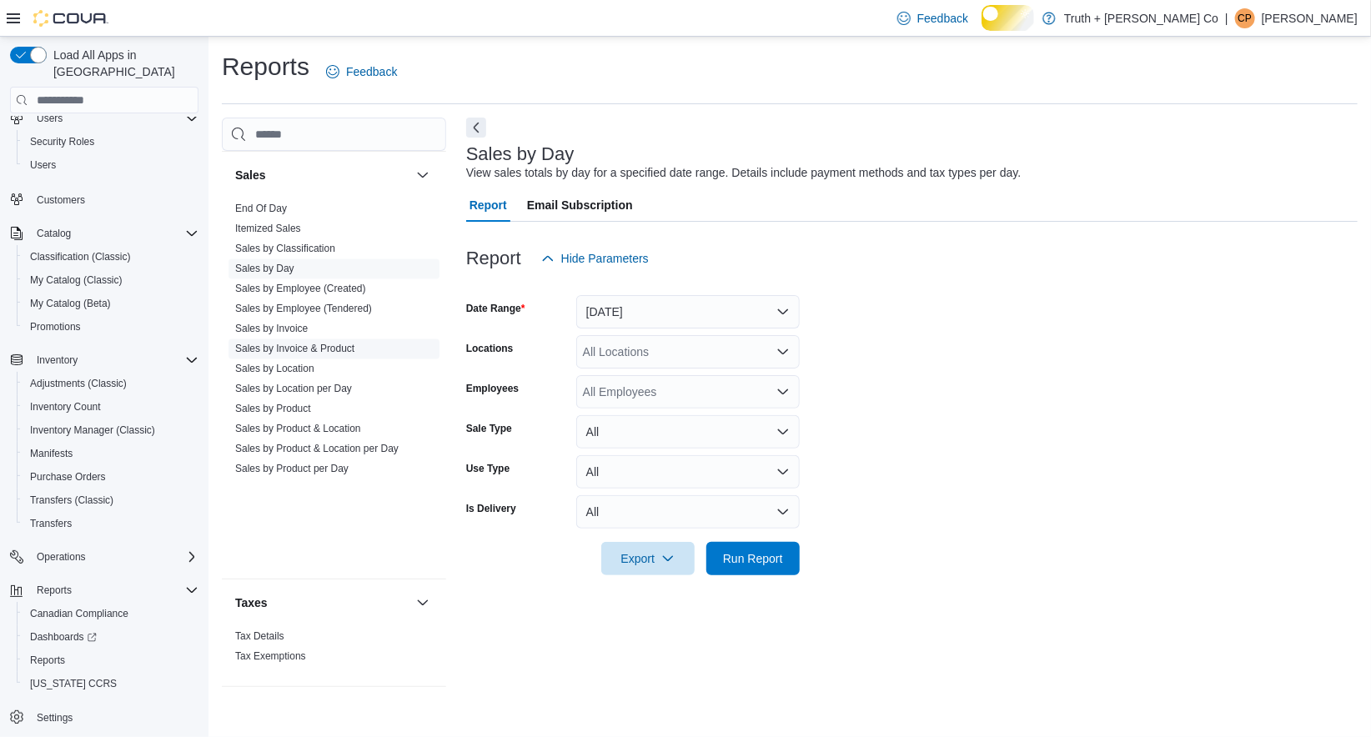
click at [355, 355] on link "Sales by Invoice & Product" at bounding box center [294, 349] width 119 height 12
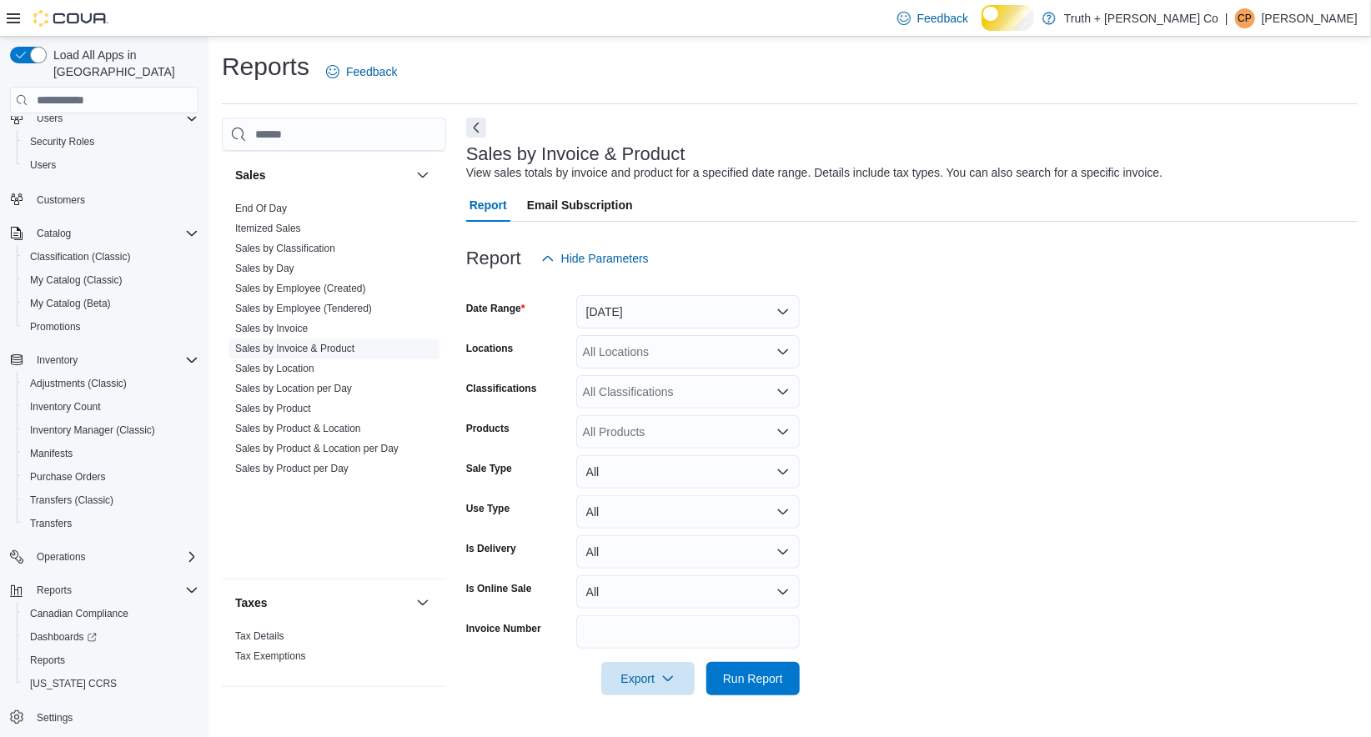
scroll to position [26, 0]
click at [628, 311] on button "Yesterday" at bounding box center [688, 311] width 224 height 33
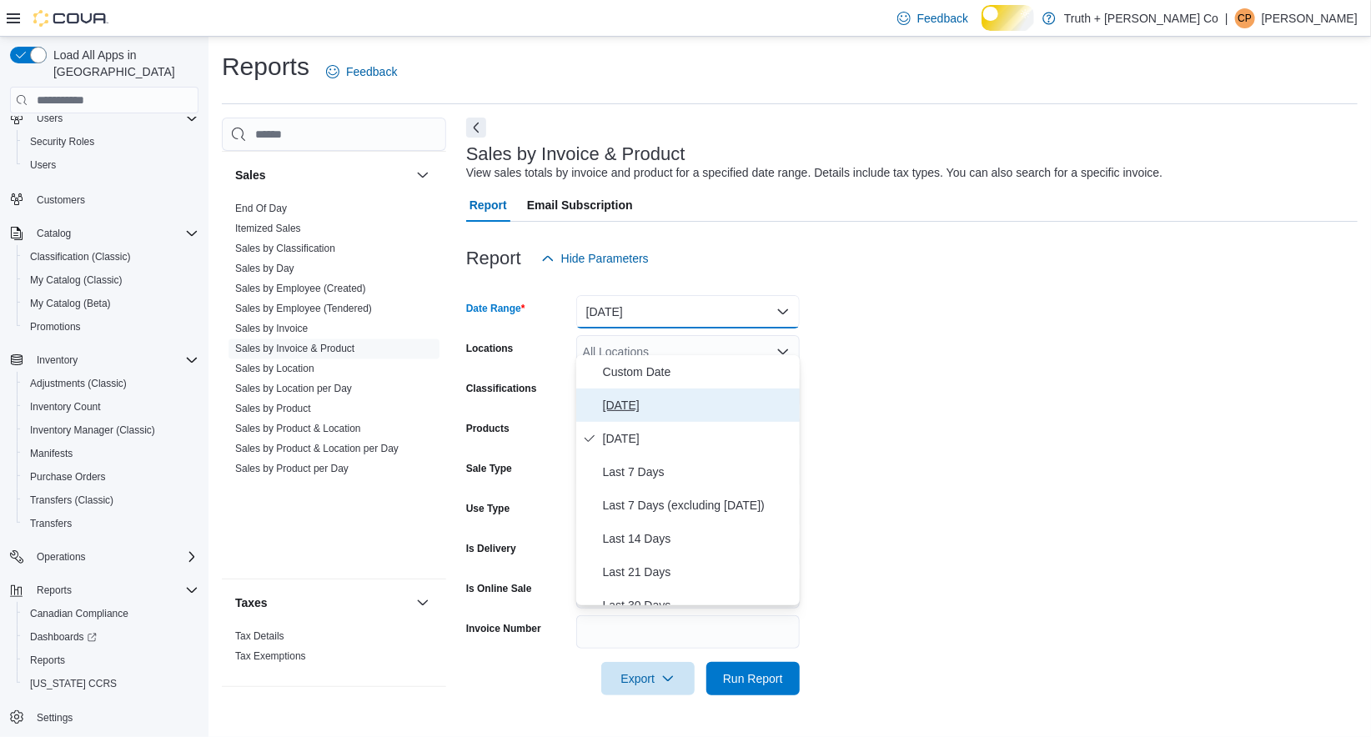
click at [632, 398] on span "Today" at bounding box center [698, 405] width 190 height 20
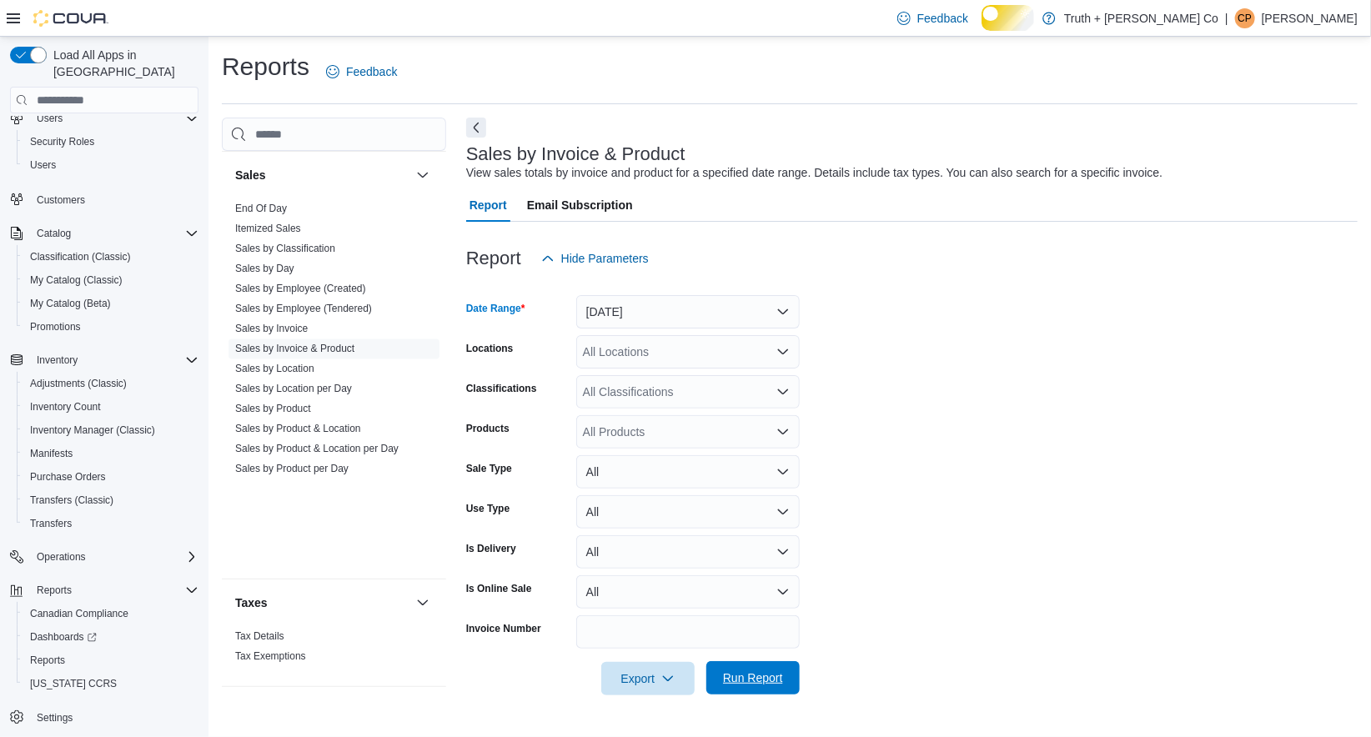
click at [754, 685] on span "Run Report" at bounding box center [753, 678] width 60 height 17
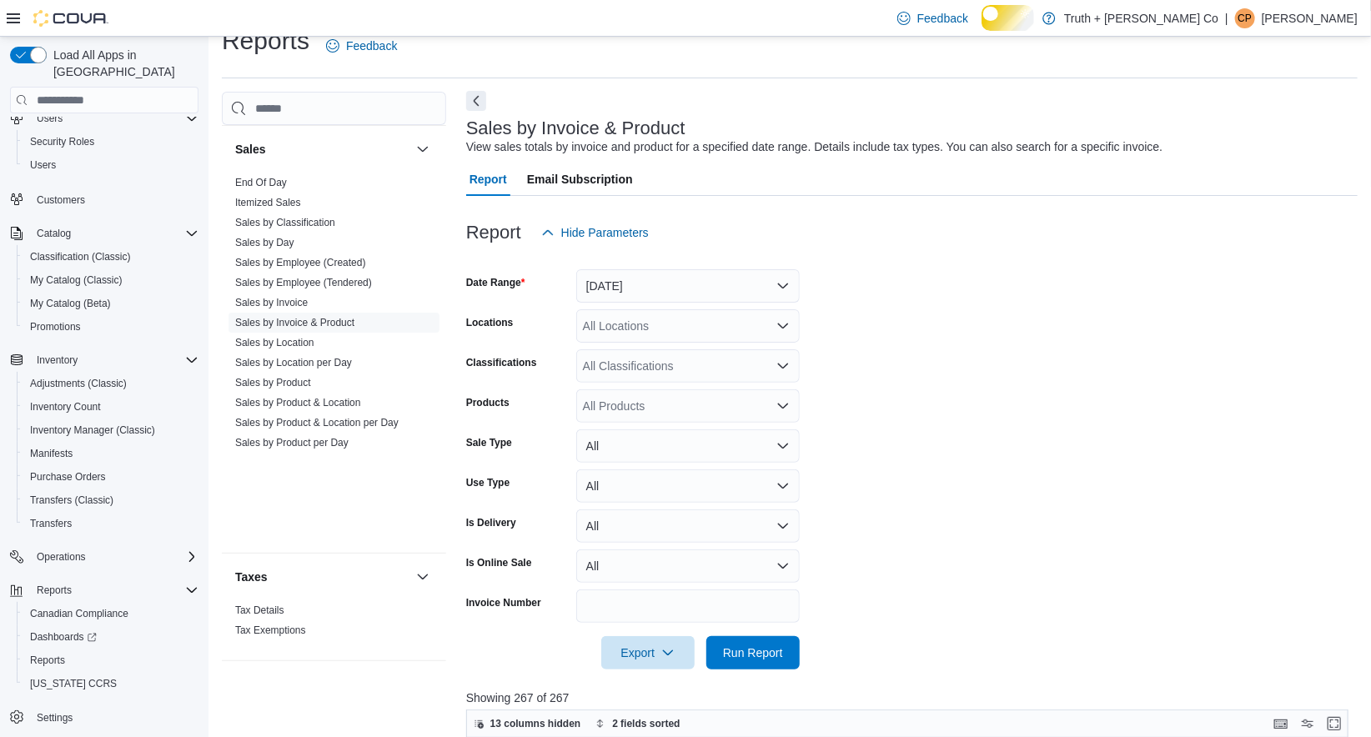
click at [475, 111] on button "Next" at bounding box center [476, 101] width 20 height 20
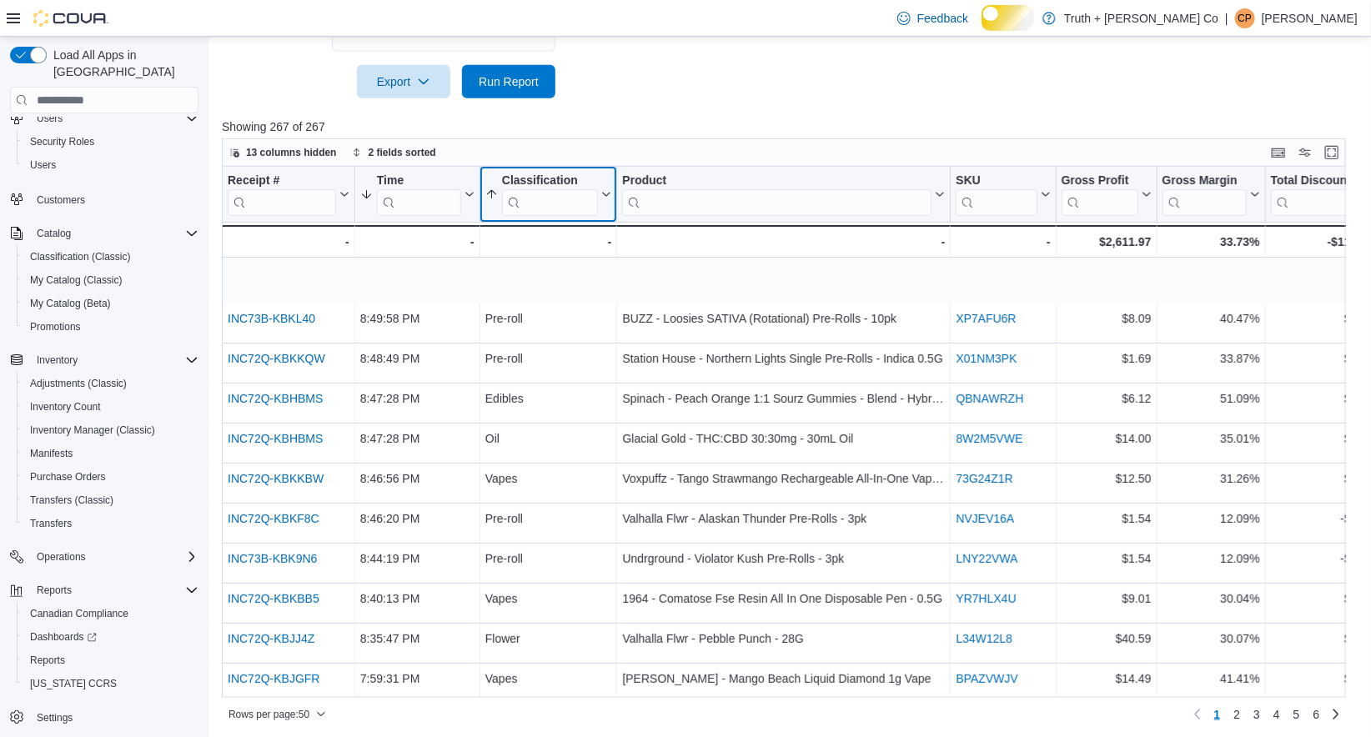
click at [606, 199] on icon at bounding box center [604, 194] width 13 height 10
click at [551, 329] on span "Sort A-Z" at bounding box center [534, 321] width 34 height 13
click at [606, 199] on icon at bounding box center [604, 194] width 13 height 10
click at [551, 349] on span "Sort Z-A" at bounding box center [534, 341] width 34 height 13
click at [607, 199] on icon at bounding box center [604, 194] width 13 height 10
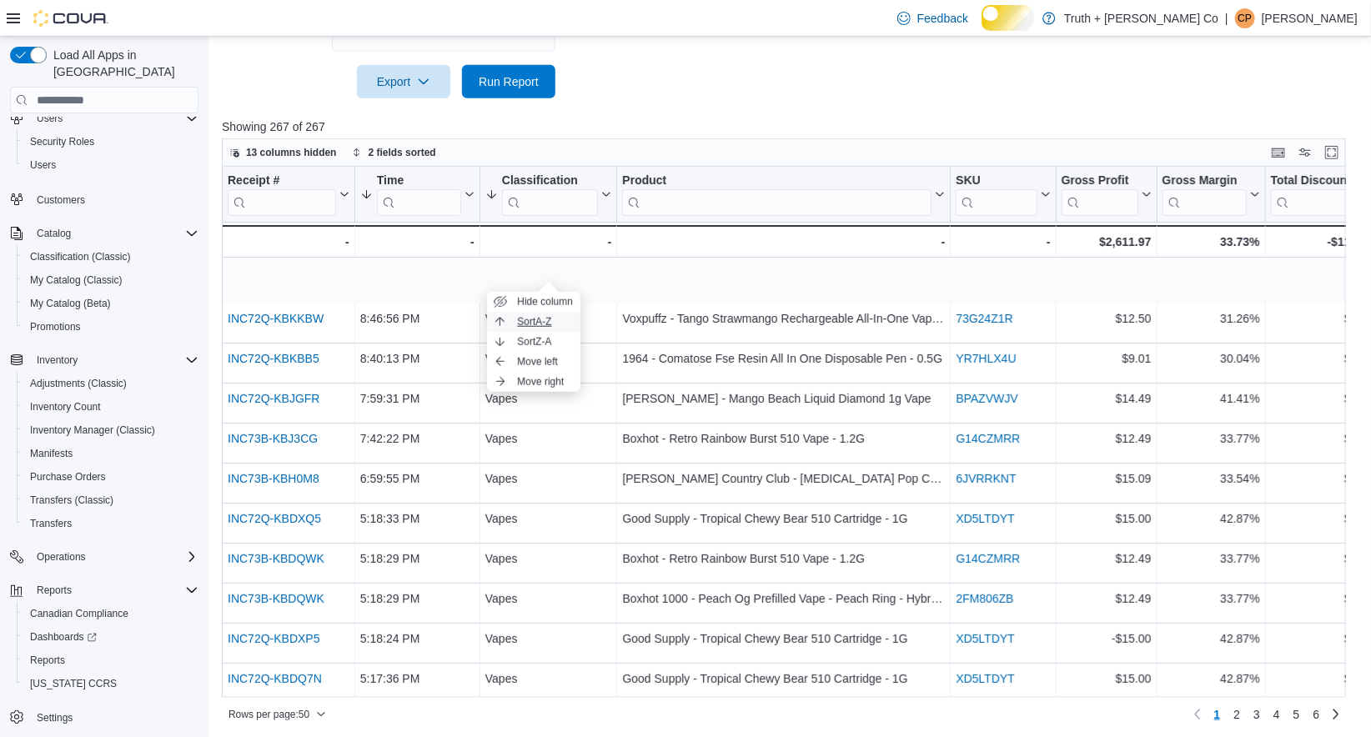
click at [551, 327] on span "Sort A-Z" at bounding box center [534, 321] width 34 height 13
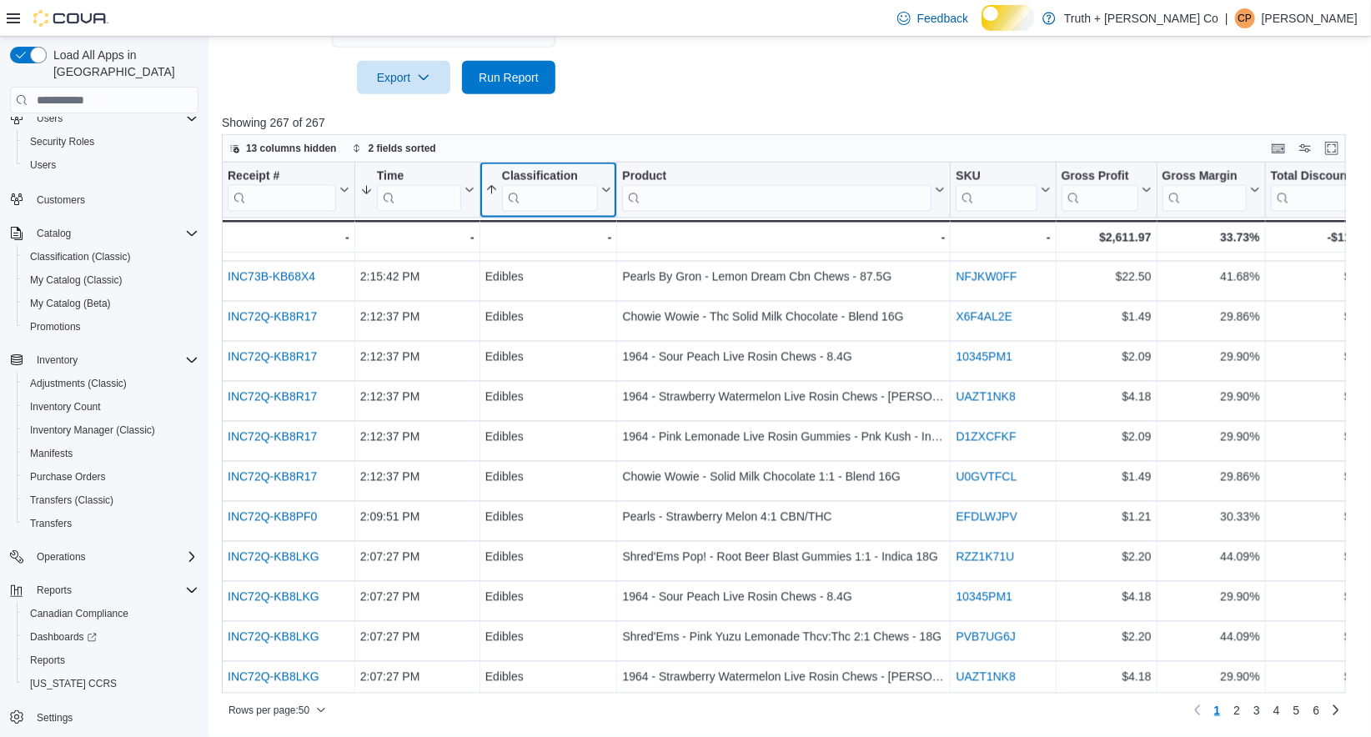
scroll to position [1609, 0]
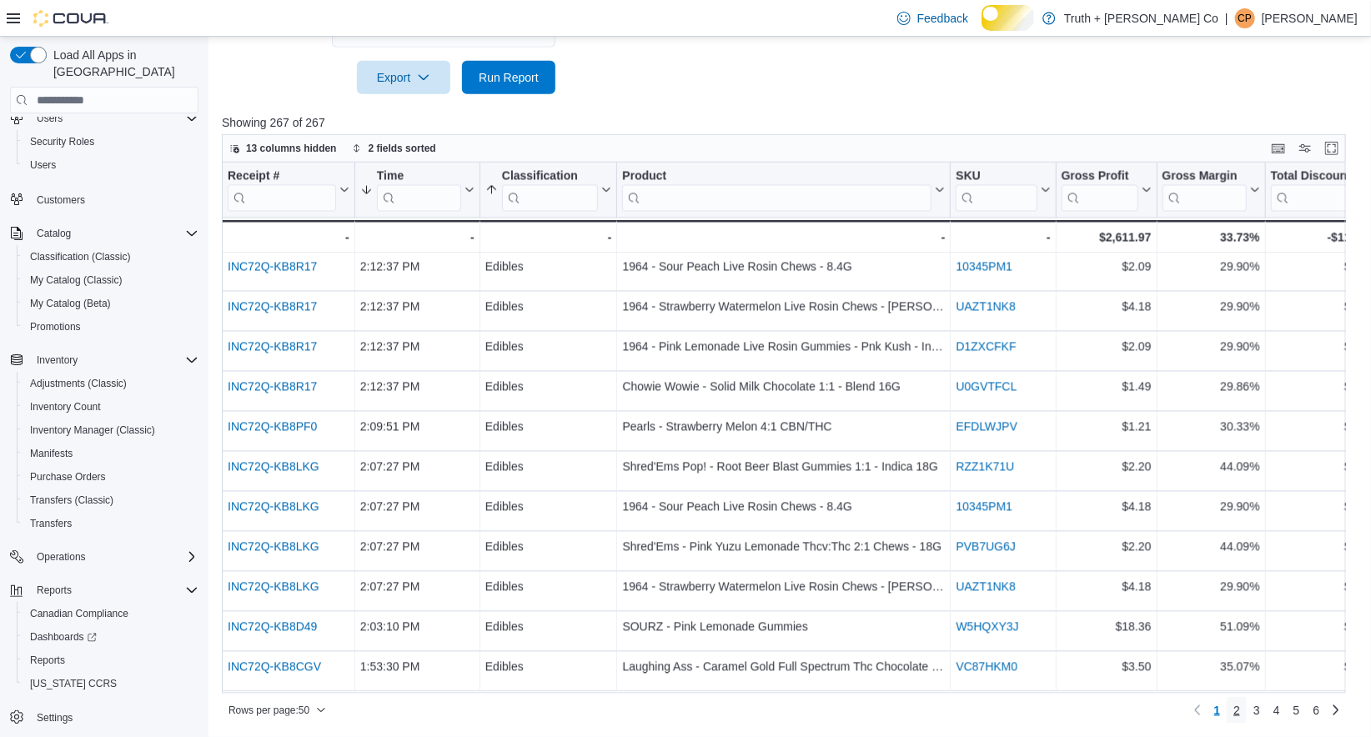
click at [1234, 712] on span "2" at bounding box center [1237, 710] width 7 height 17
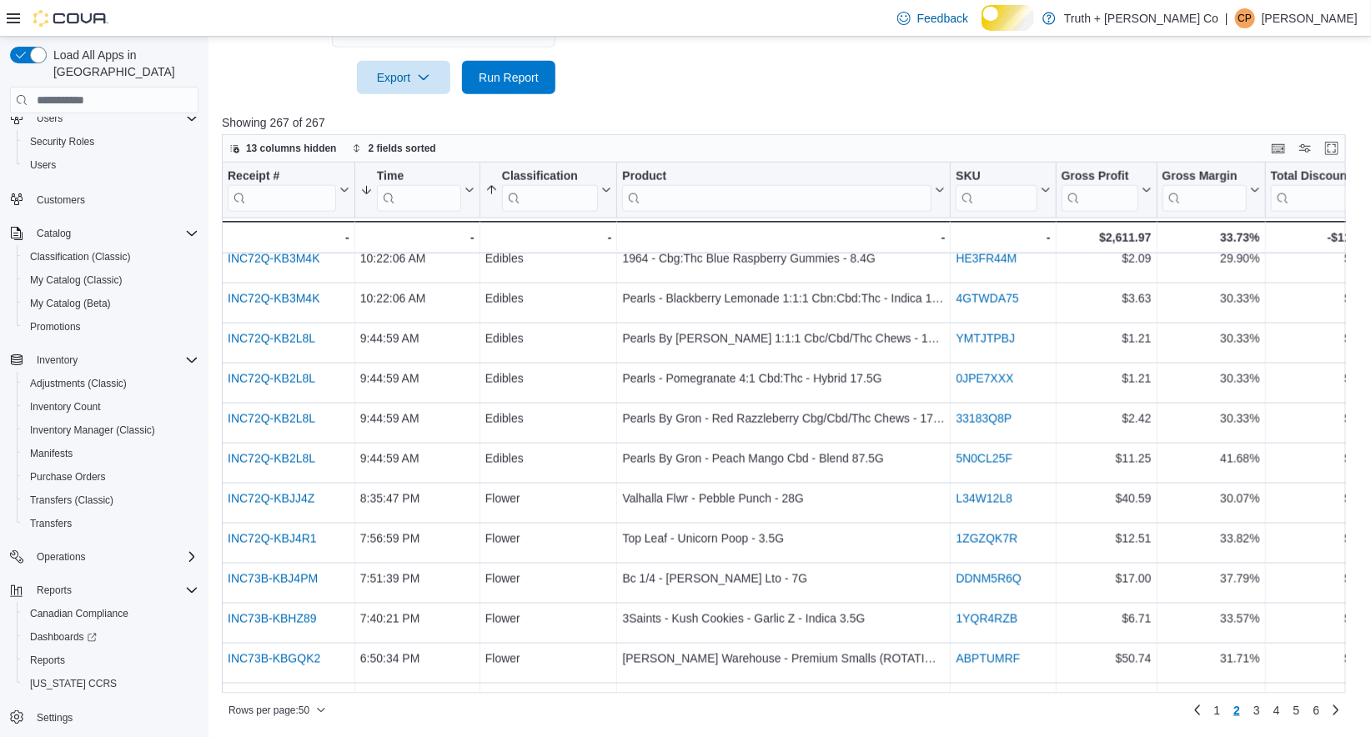
scroll to position [1058, 0]
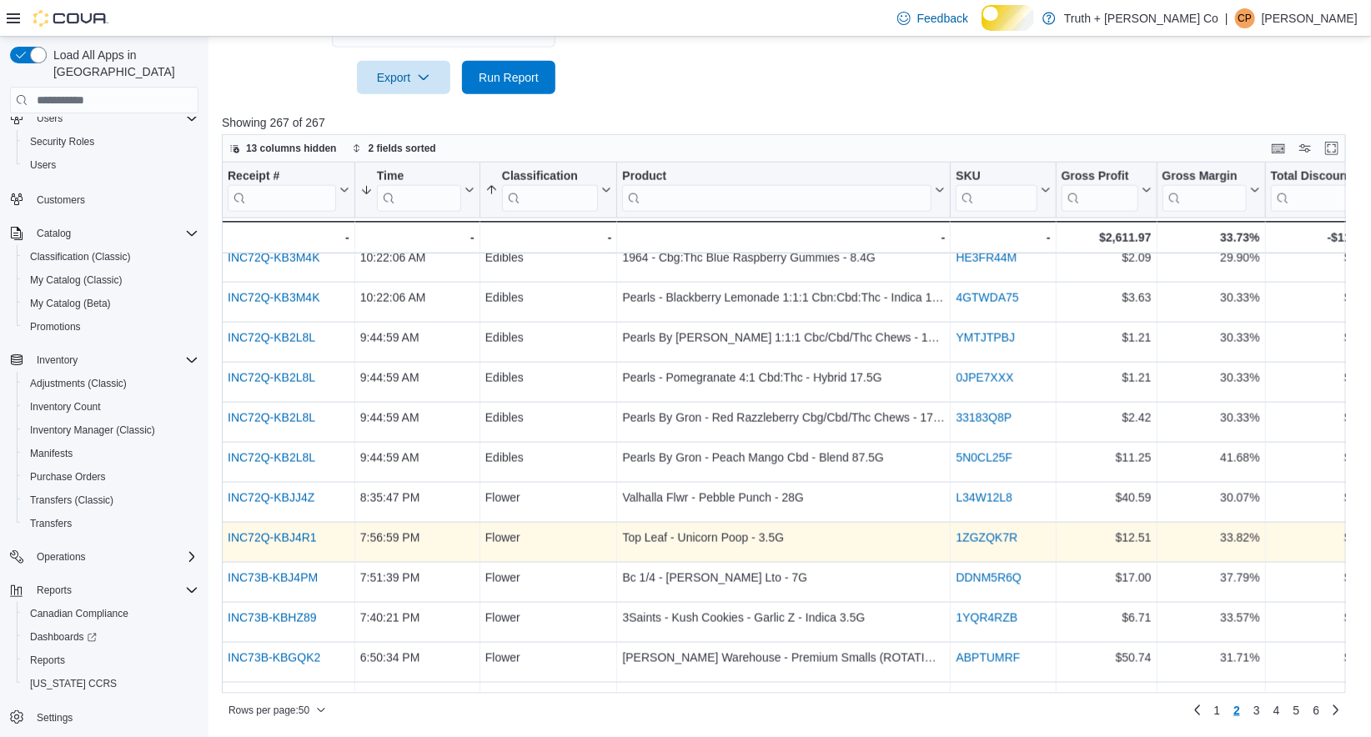
click at [994, 545] on link "1ZGZQK7R" at bounding box center [987, 537] width 62 height 13
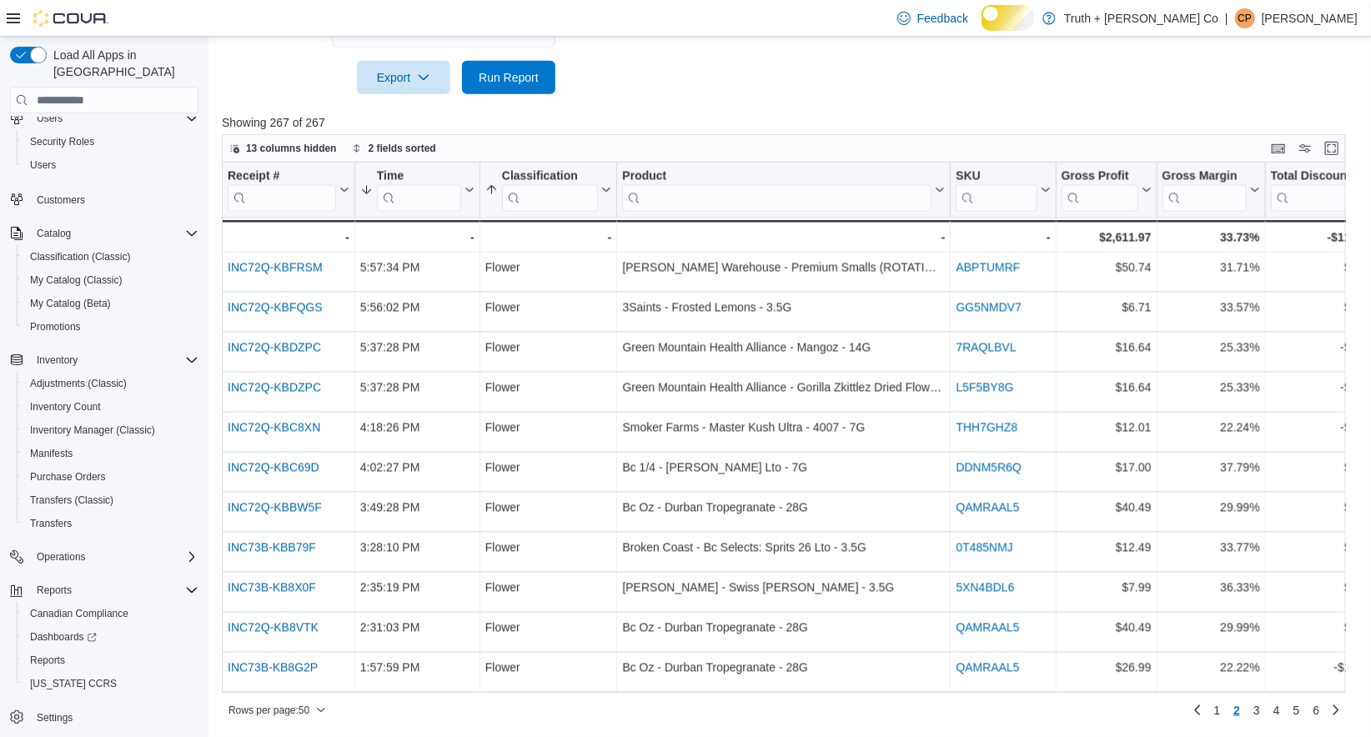
scroll to position [1609, 0]
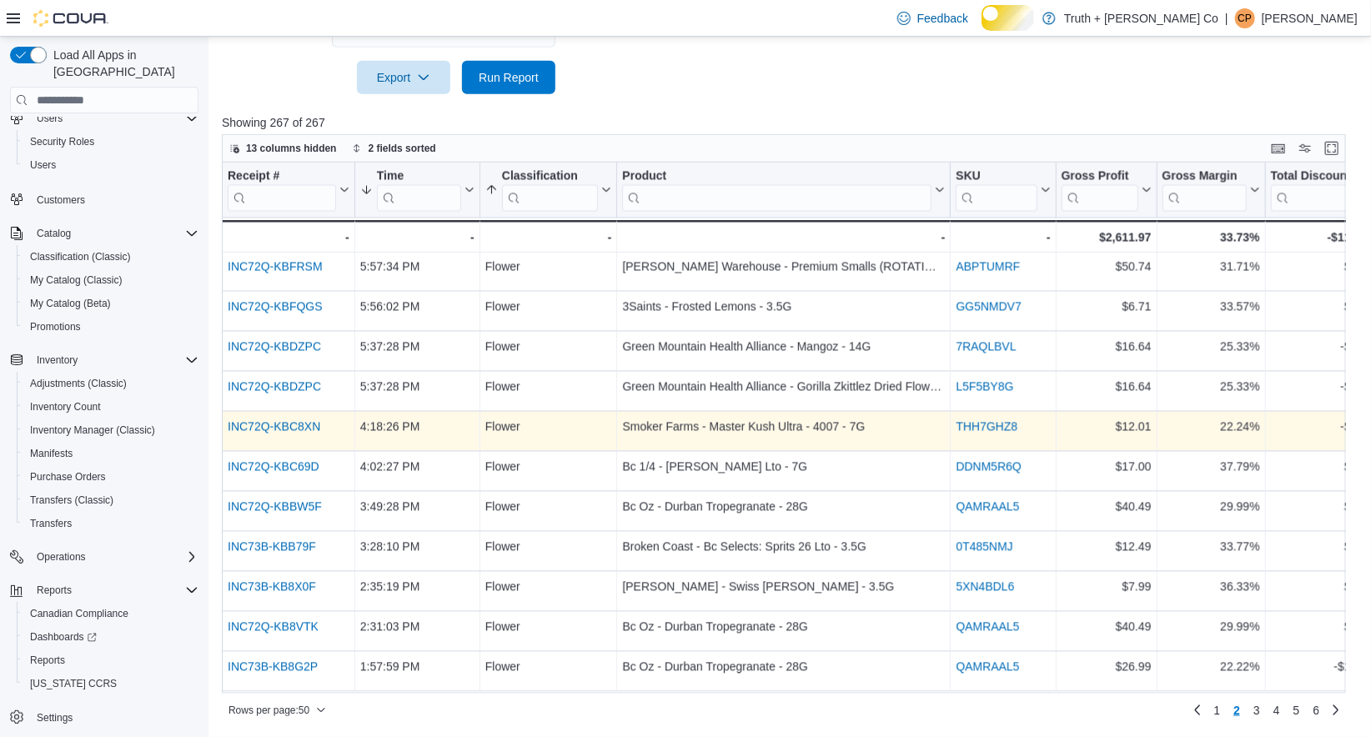
click at [992, 434] on link "THH7GHZ8" at bounding box center [987, 426] width 62 height 13
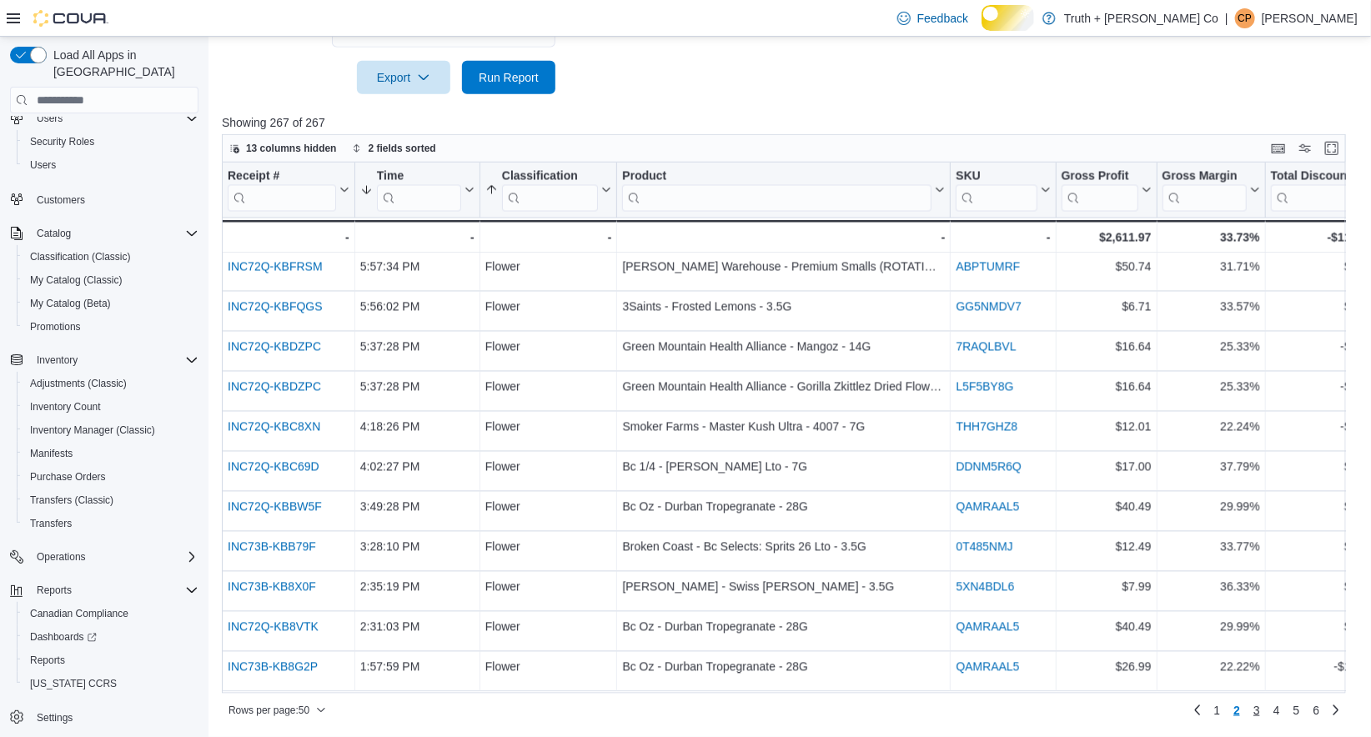
click at [1254, 713] on span "3" at bounding box center [1257, 710] width 7 height 17
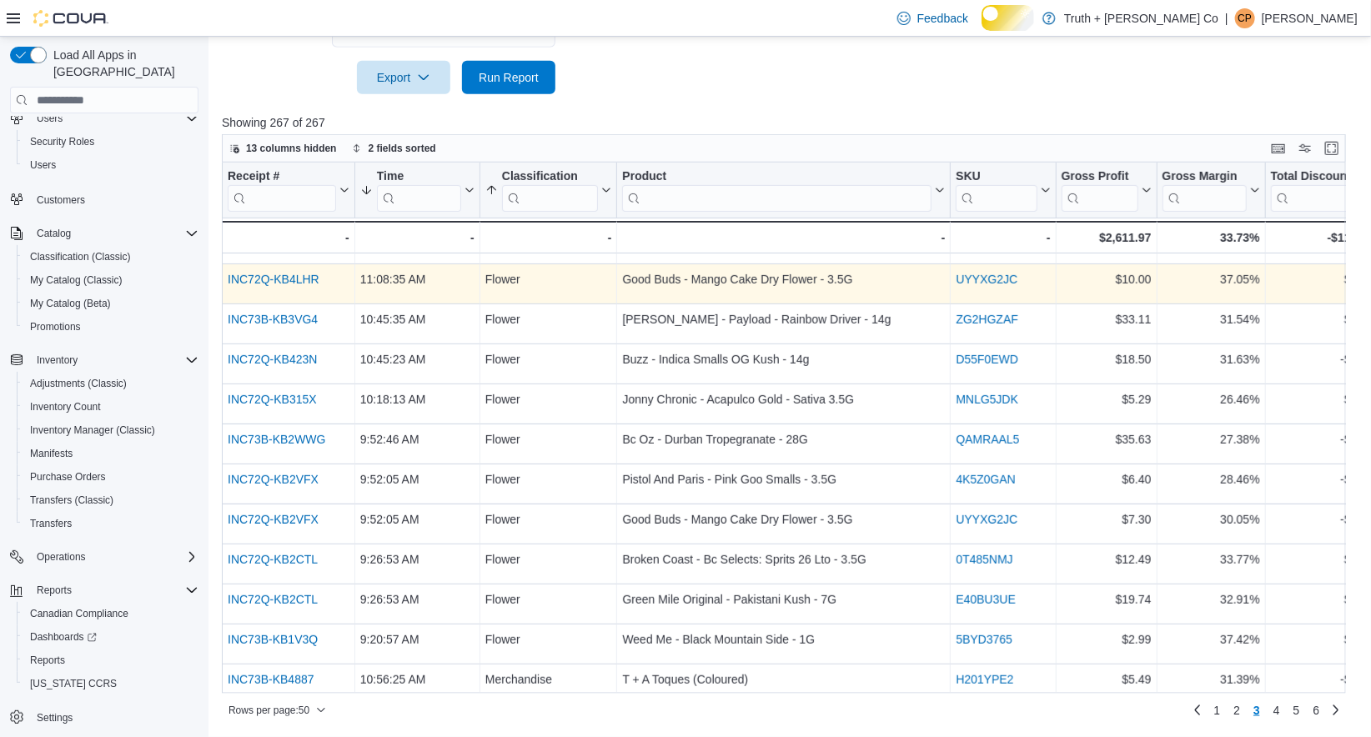
scroll to position [278, 0]
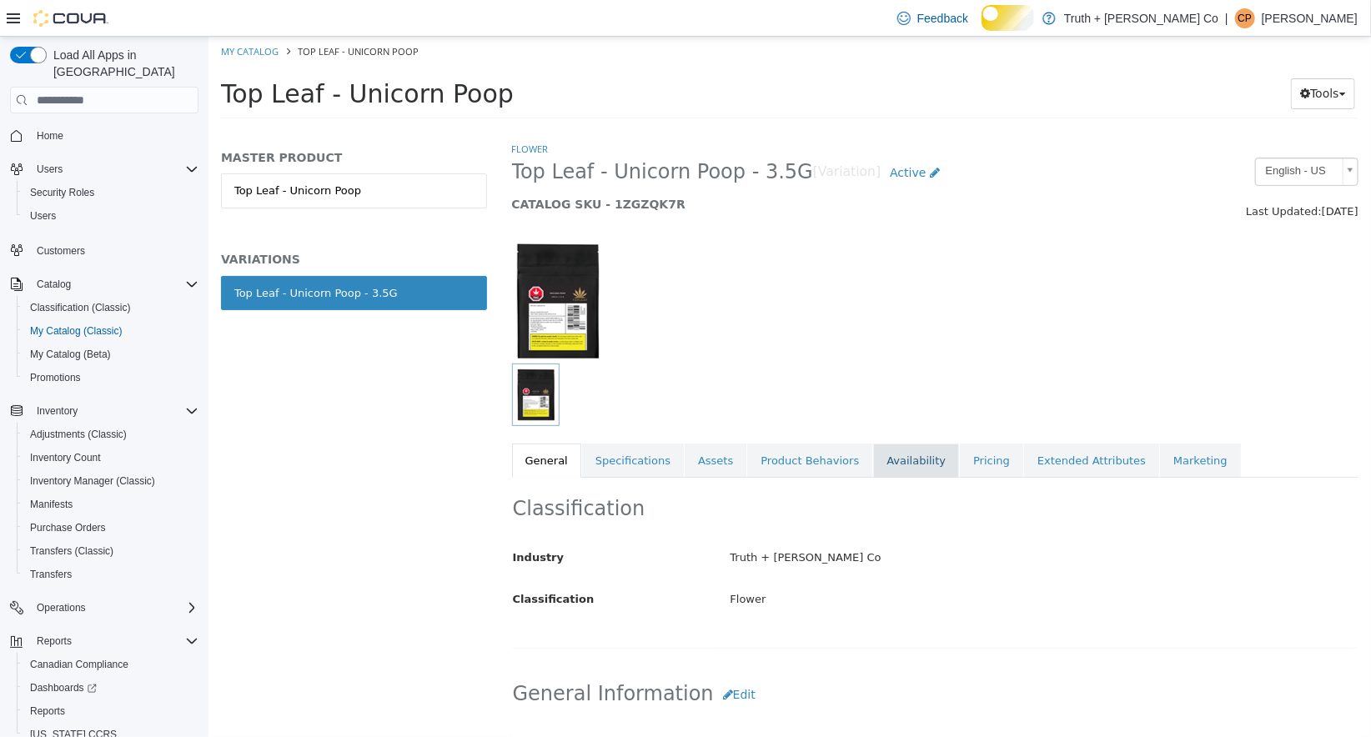
click at [896, 465] on link "Availability" at bounding box center [916, 461] width 86 height 35
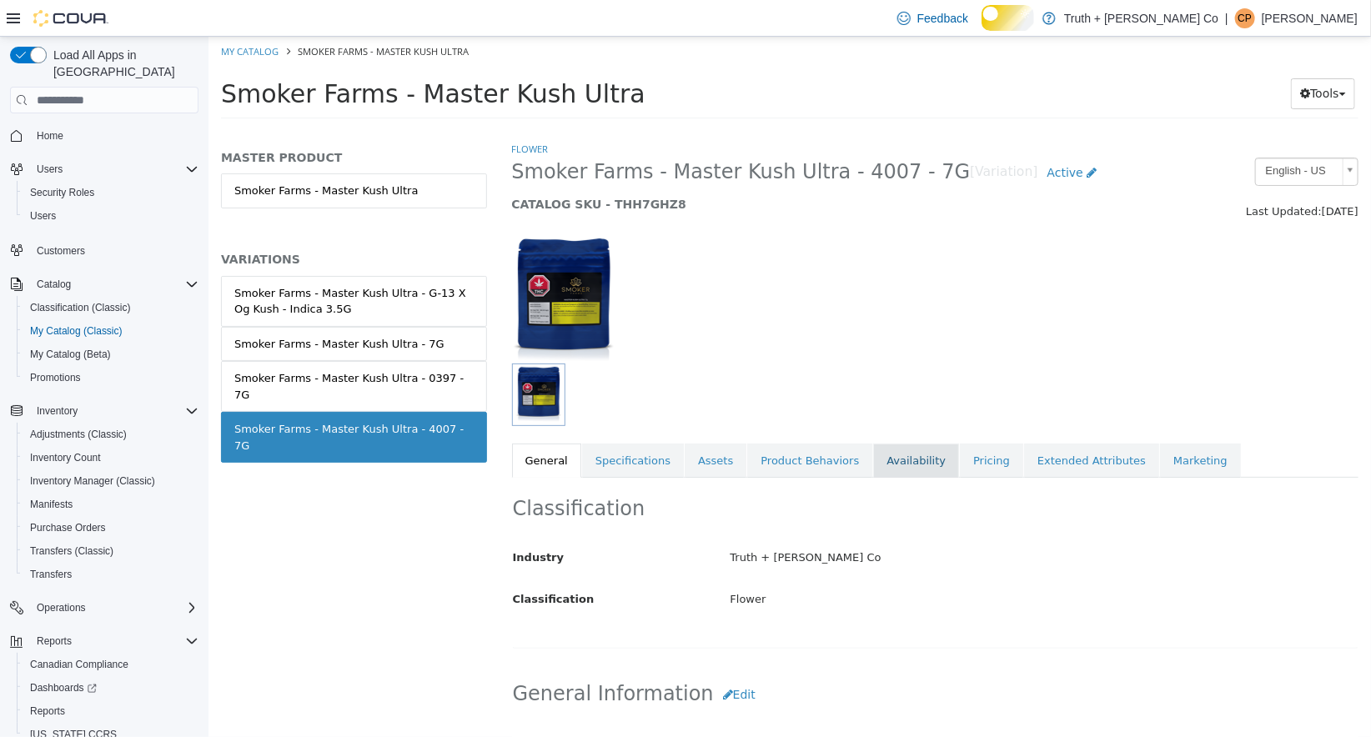
click at [896, 455] on link "Availability" at bounding box center [916, 461] width 86 height 35
